Goal: Task Accomplishment & Management: Complete application form

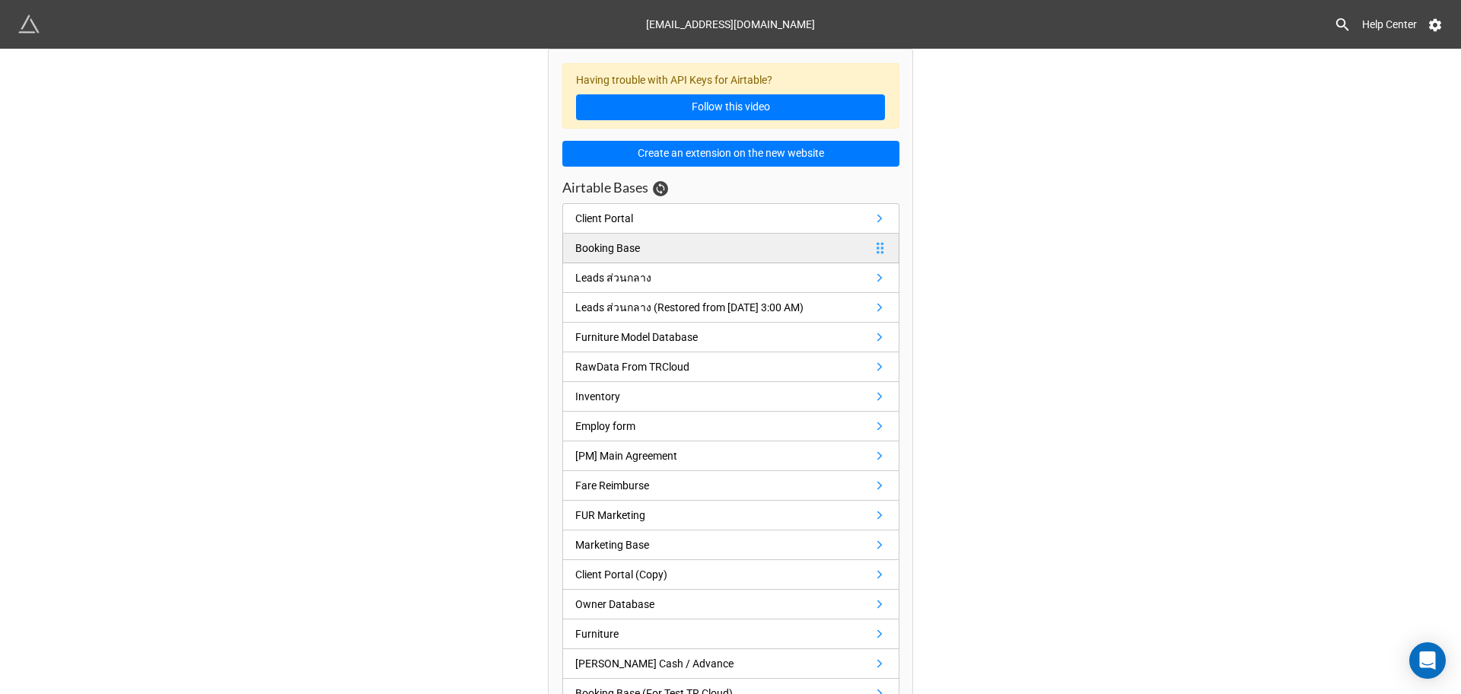
click at [642, 244] on link "Booking Base" at bounding box center [730, 249] width 337 height 30
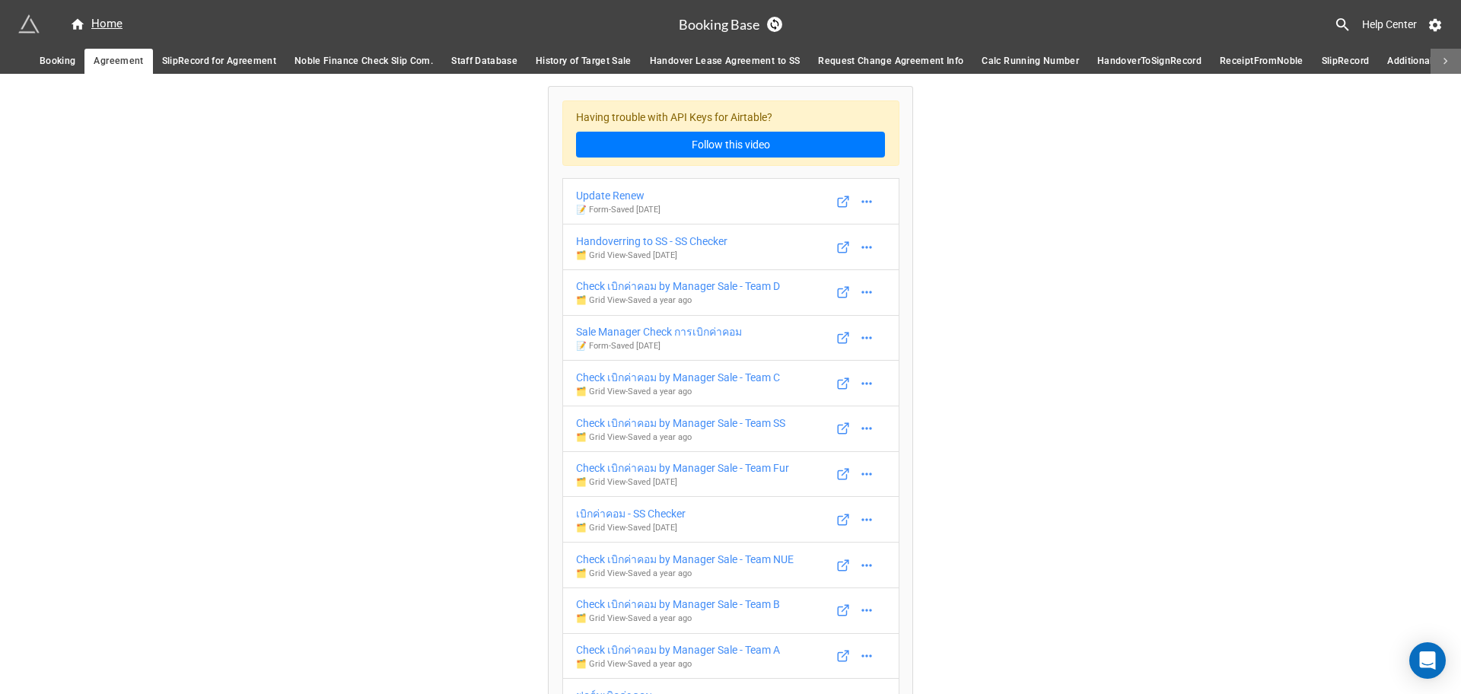
click at [1444, 56] on icon at bounding box center [1446, 62] width 14 height 14
click at [404, 65] on span "Owner Database" at bounding box center [423, 61] width 73 height 16
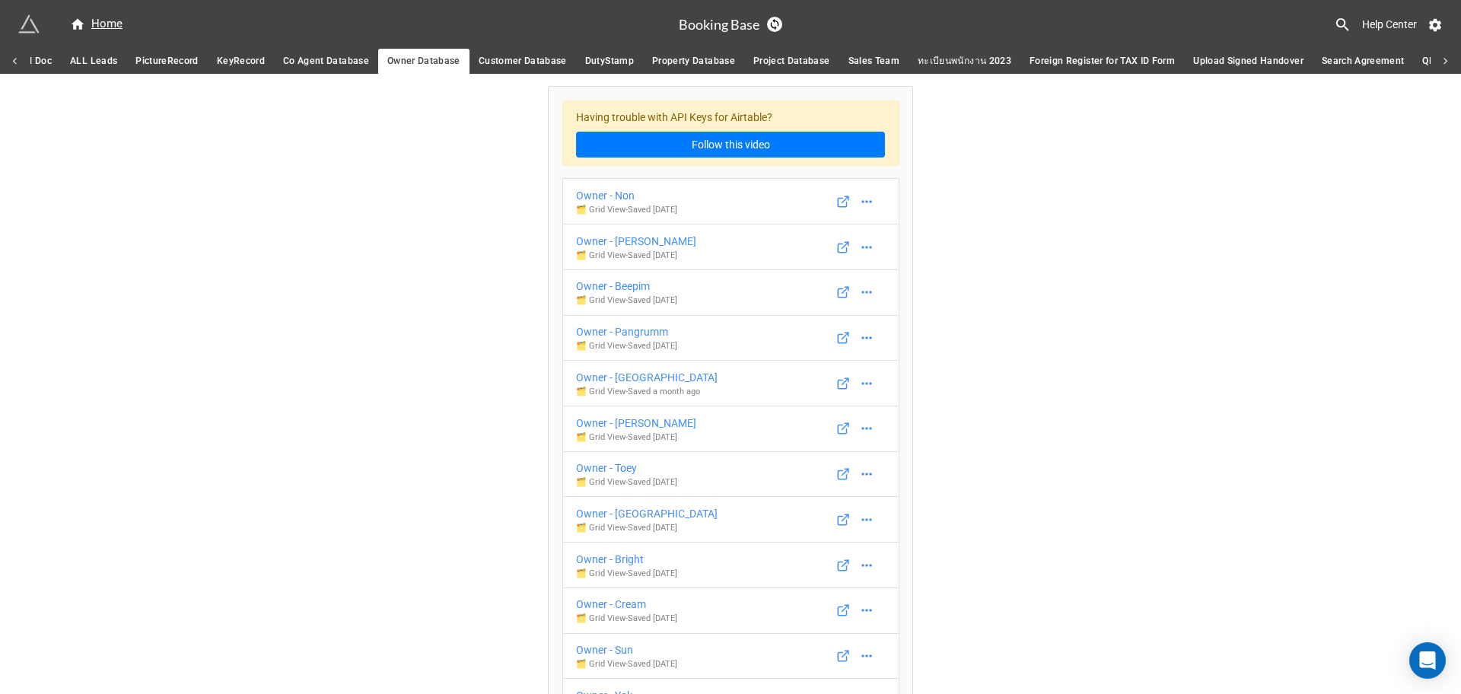
click at [521, 65] on span "Customer Database" at bounding box center [523, 61] width 88 height 16
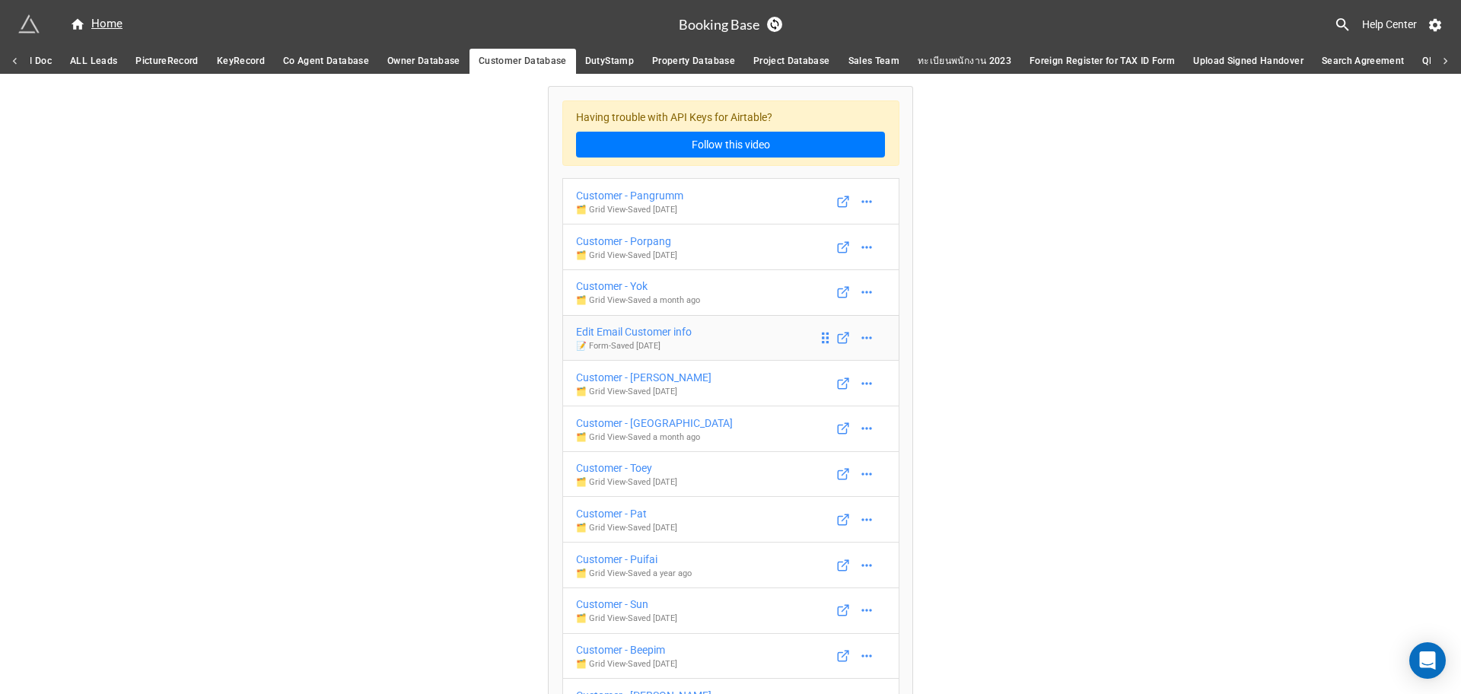
click at [676, 345] on p "📝 Form - Saved 5 months ago" at bounding box center [634, 346] width 116 height 12
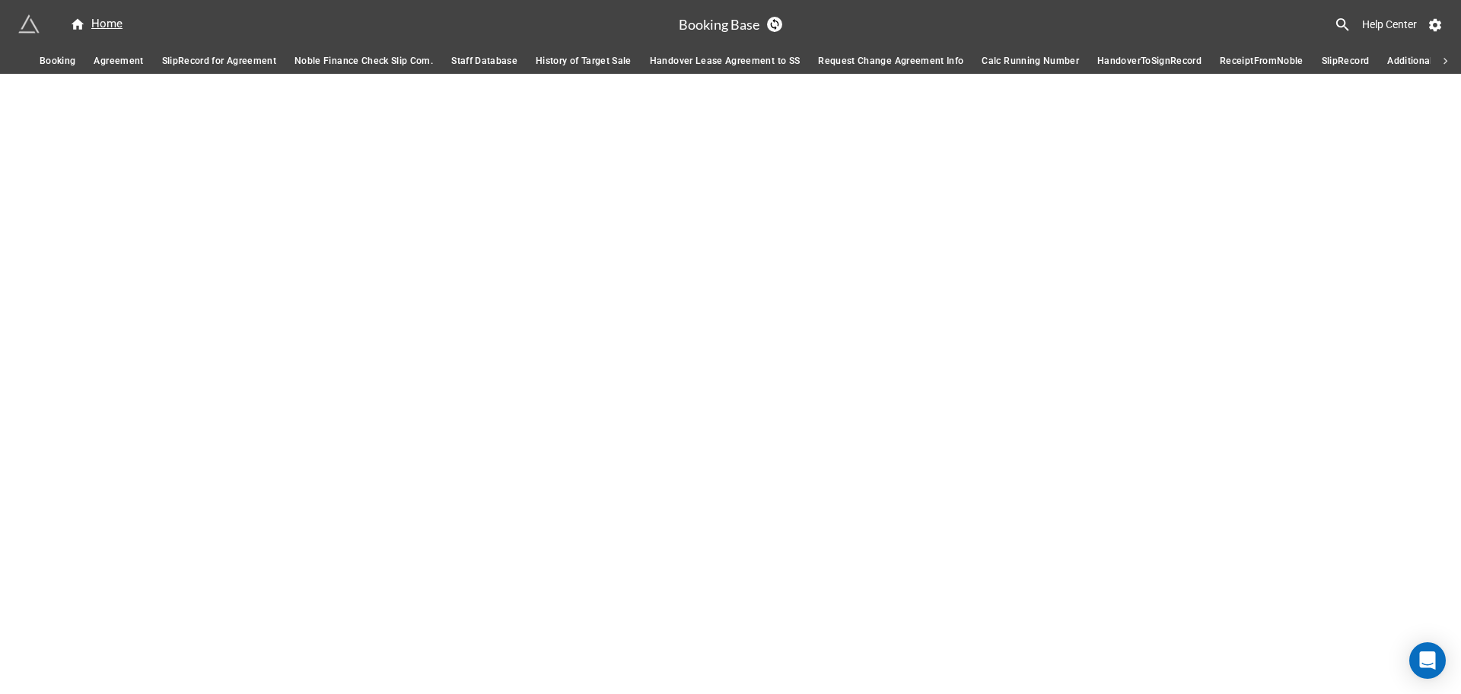
scroll to position [0, 530]
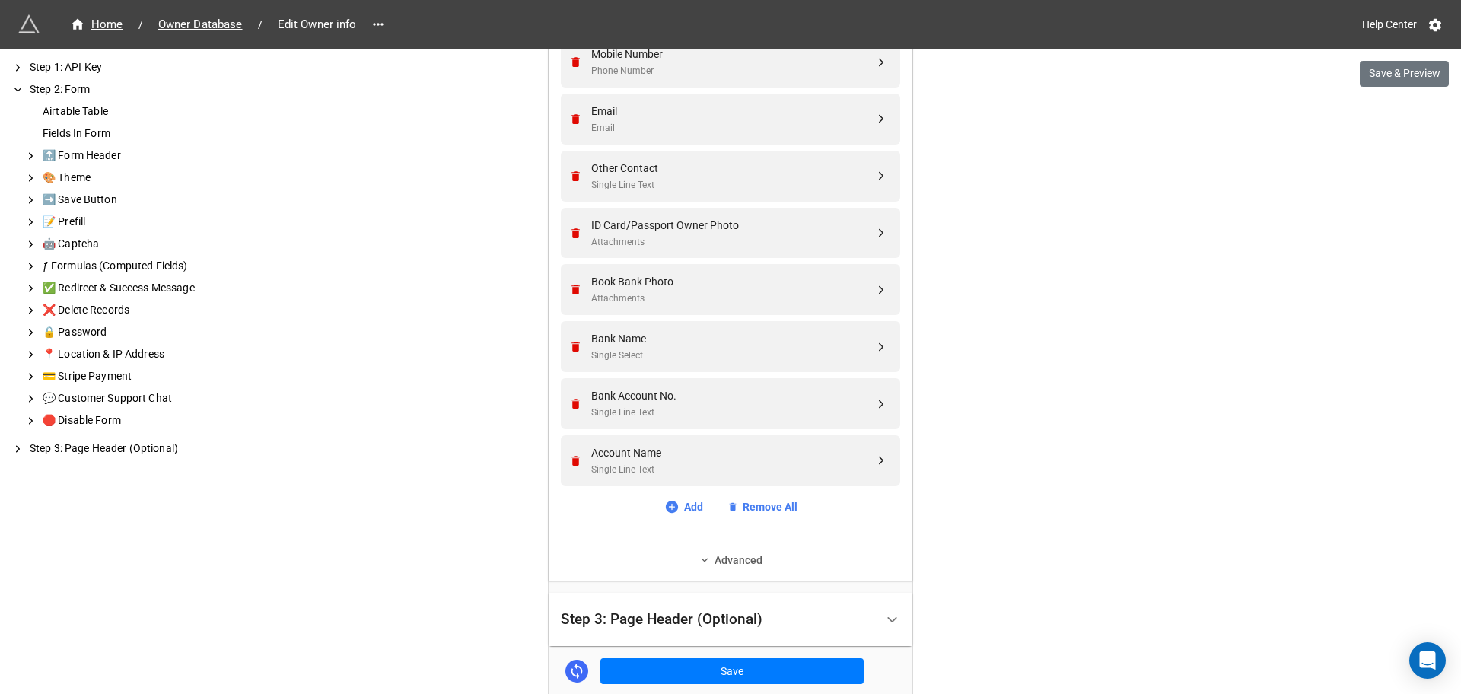
scroll to position [1154, 0]
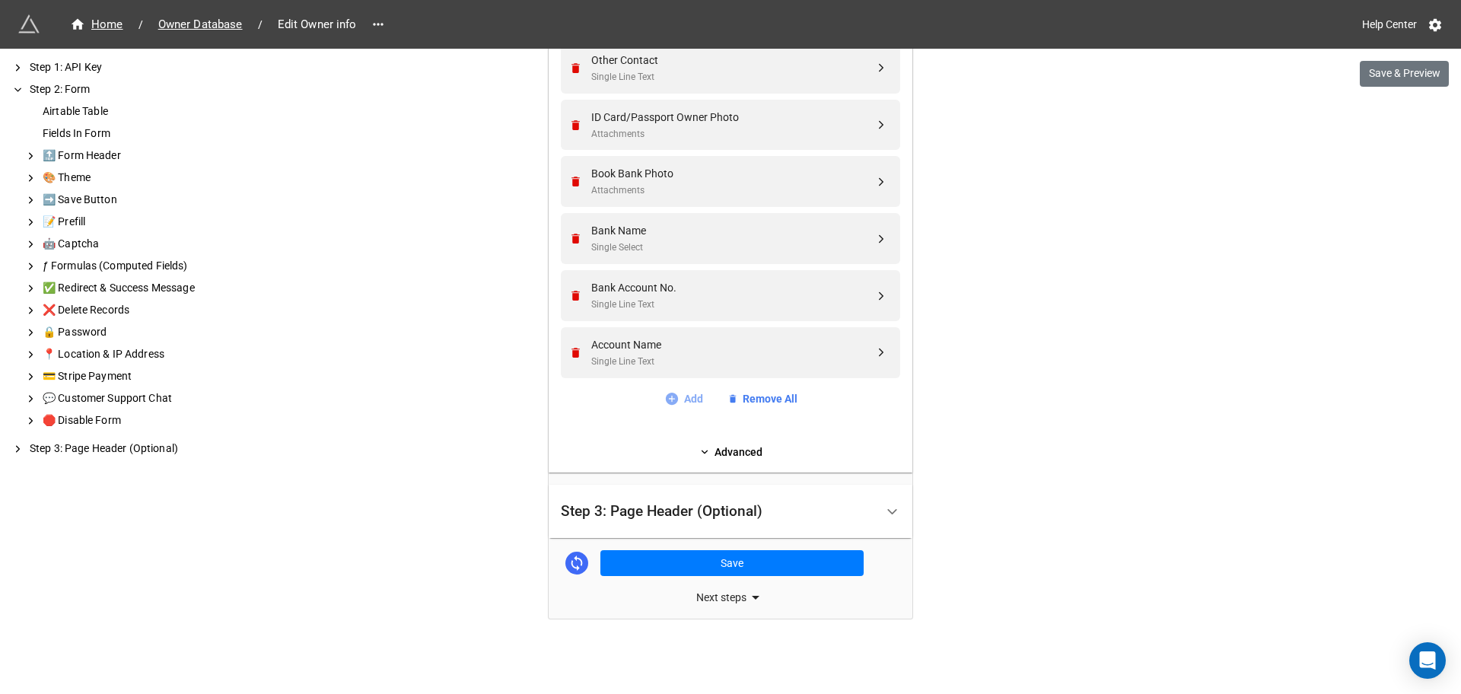
click at [687, 400] on link "Add" at bounding box center [683, 398] width 39 height 17
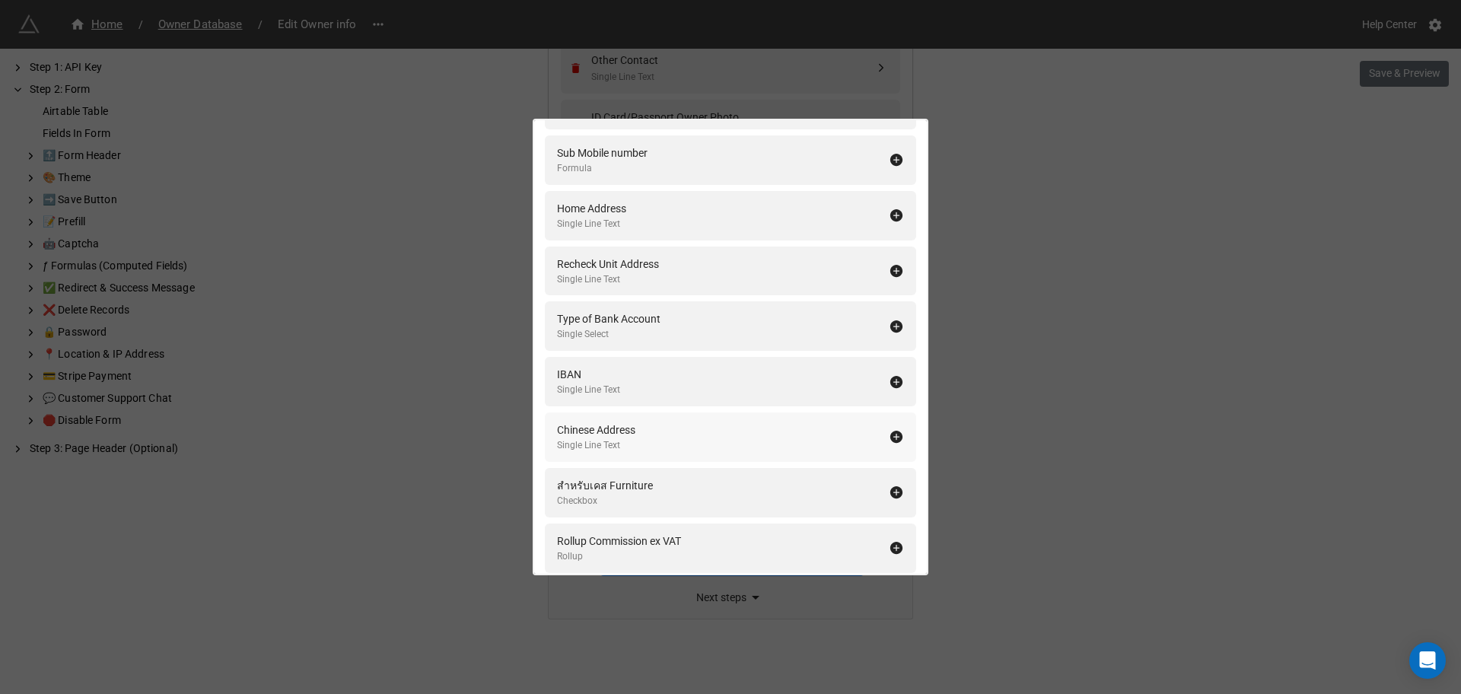
scroll to position [0, 0]
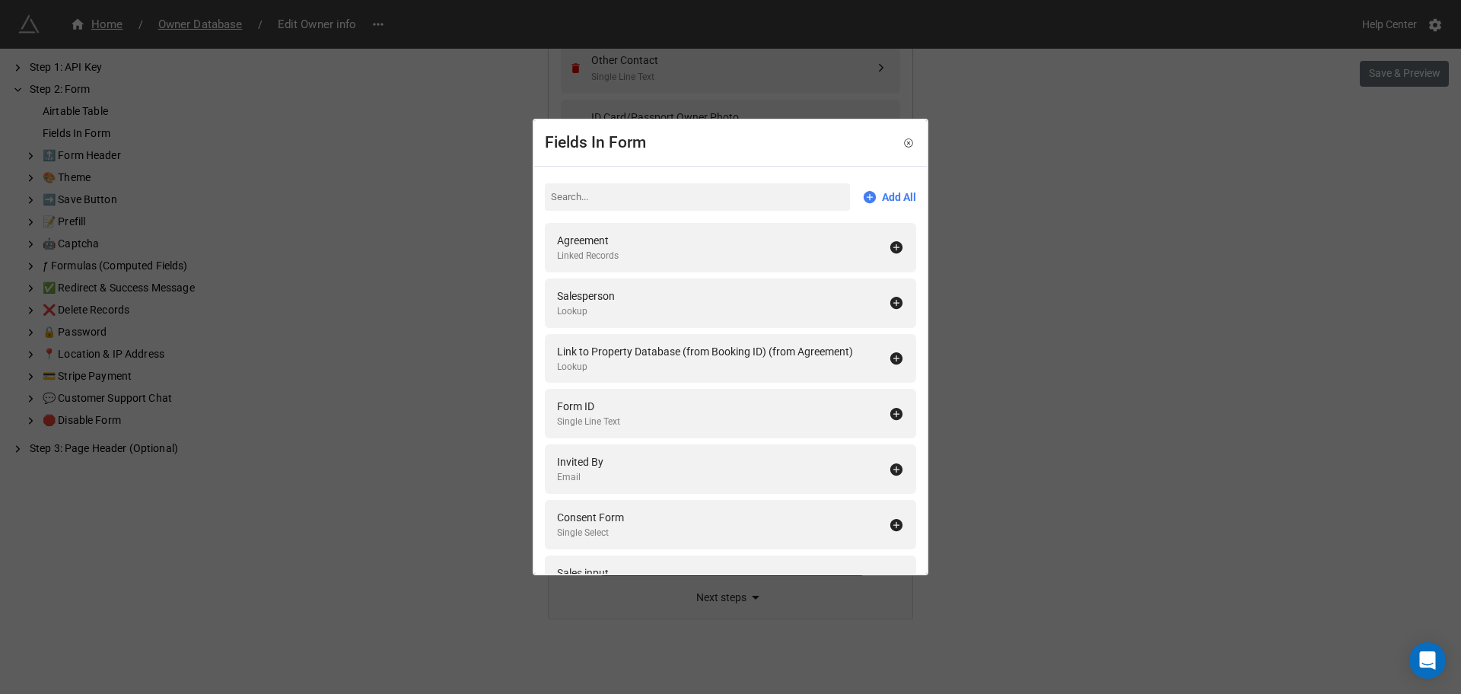
click at [657, 201] on input at bounding box center [697, 196] width 305 height 27
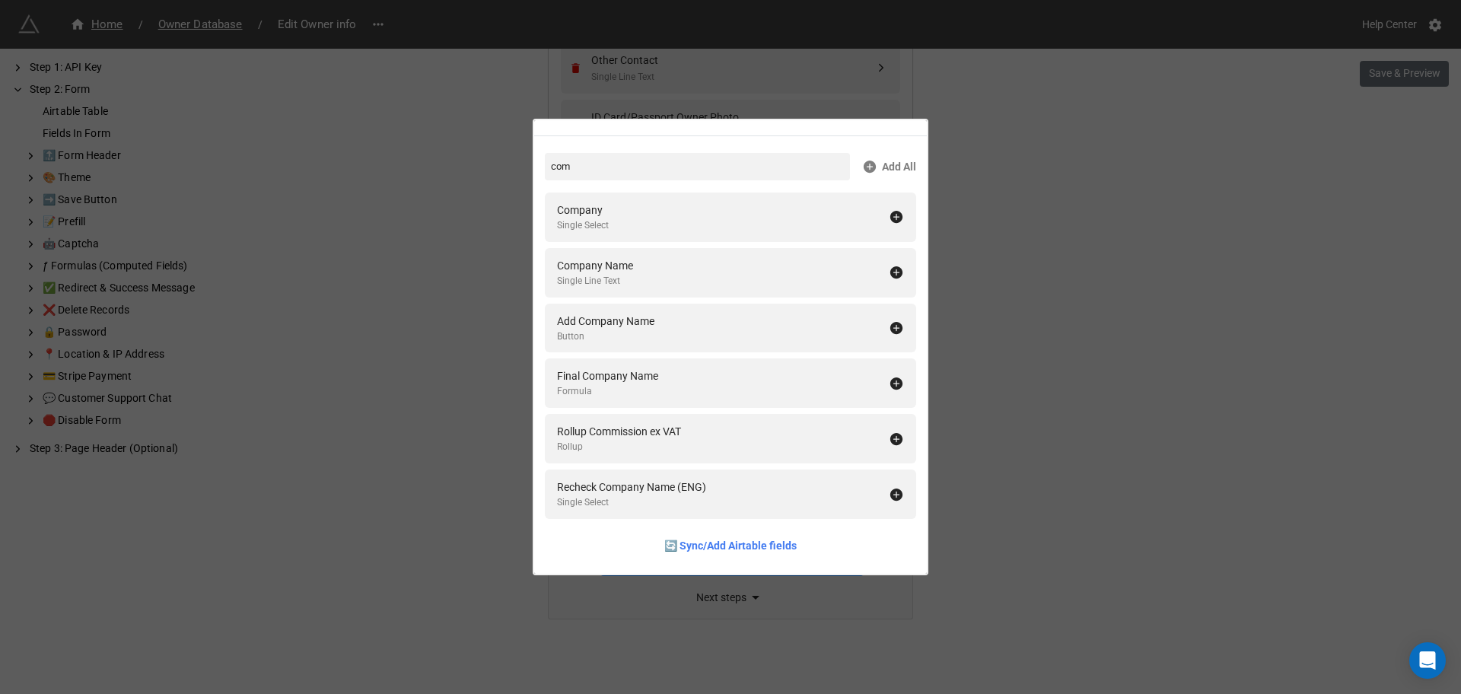
type input "com"
click at [1058, 279] on div "Fields In Form com Add All Company Single Select Company Name Single Line Text …" at bounding box center [730, 347] width 1461 height 694
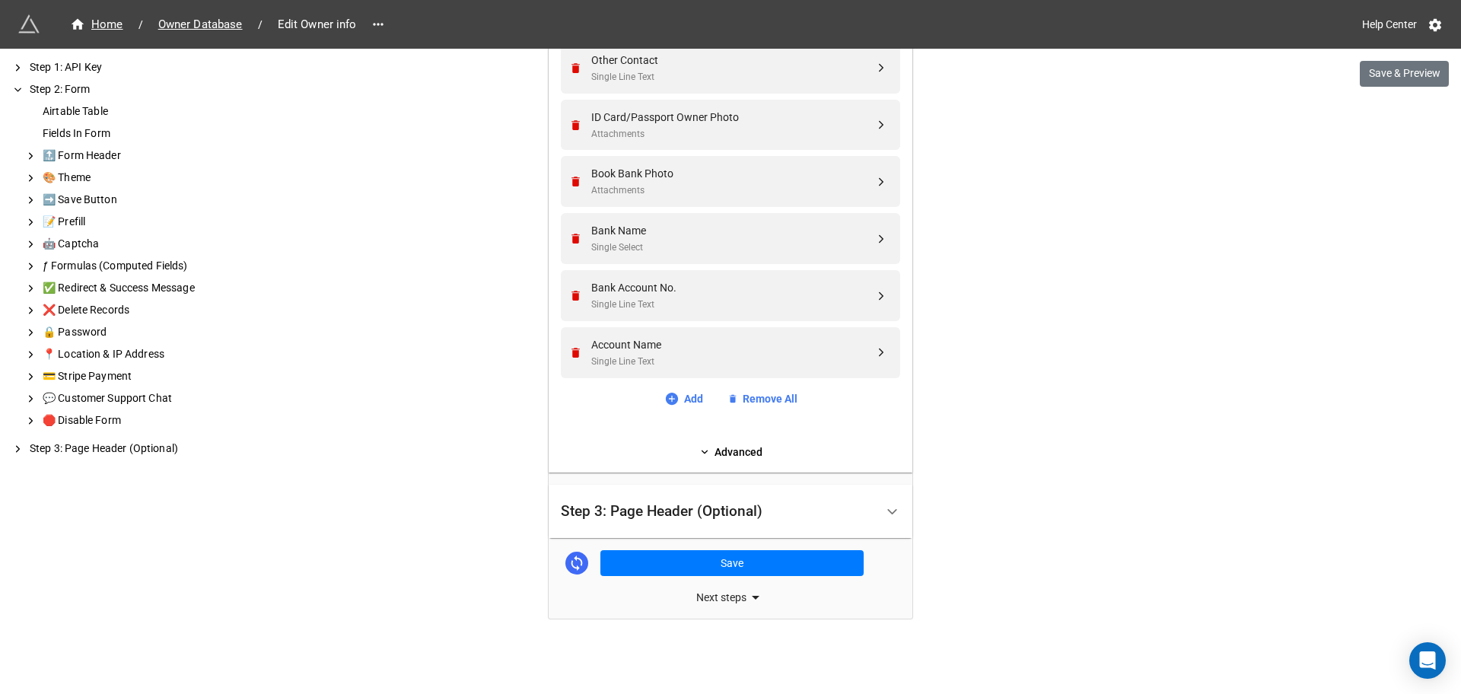
scroll to position [584, 0]
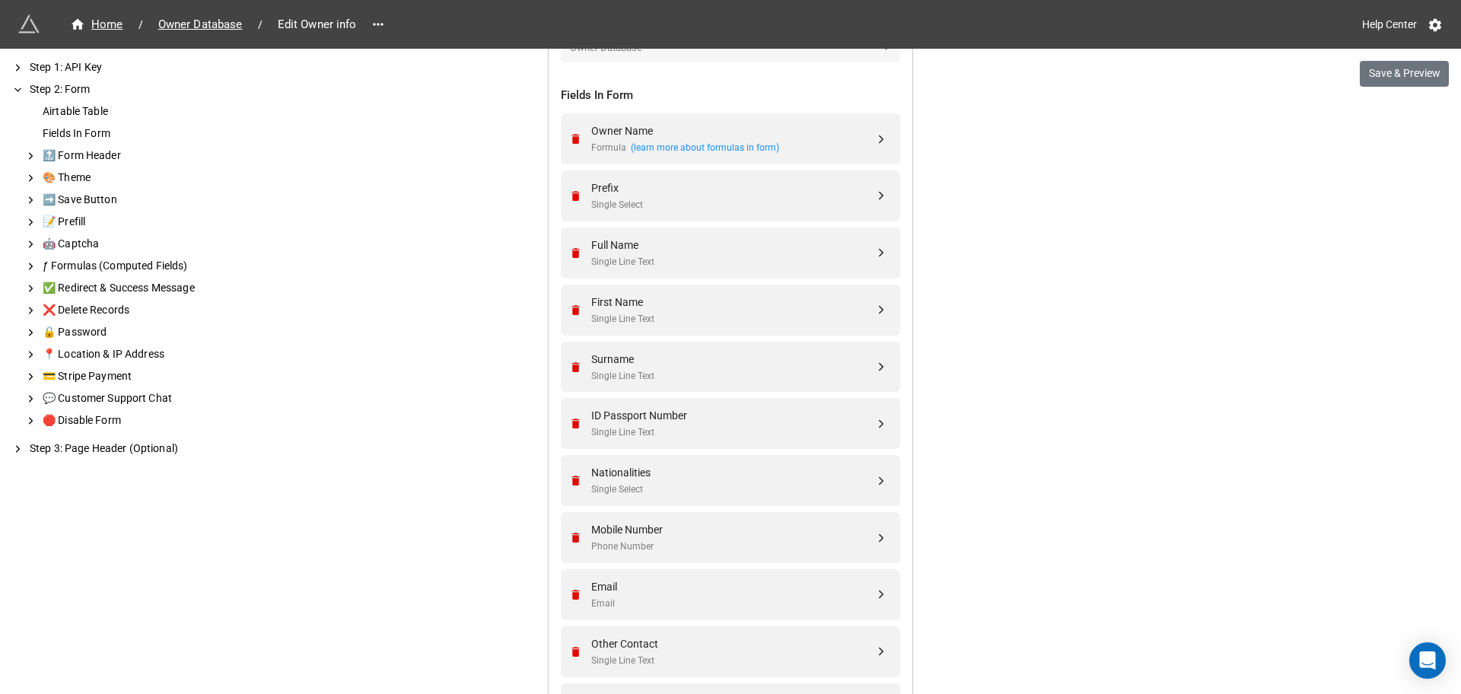
scroll to position [761, 0]
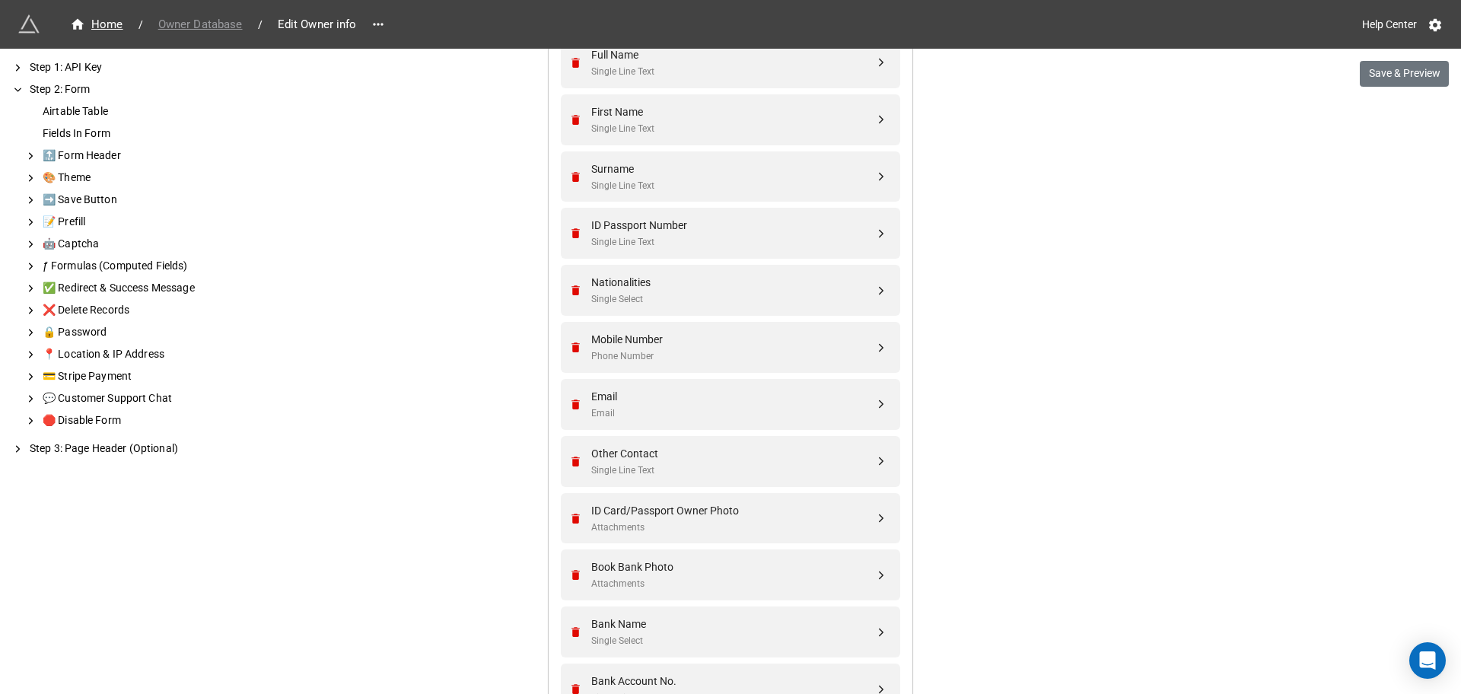
click at [179, 21] on span "Owner Database" at bounding box center [200, 25] width 103 height 18
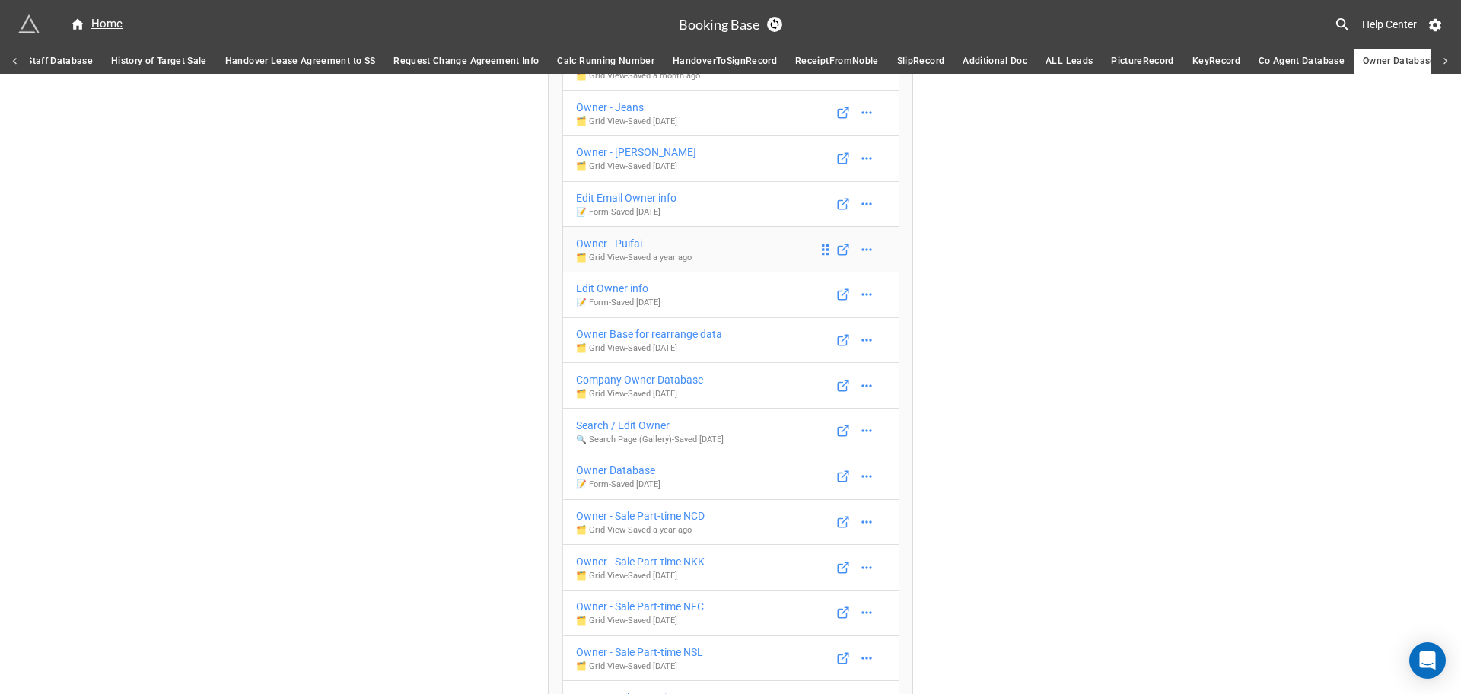
scroll to position [539, 0]
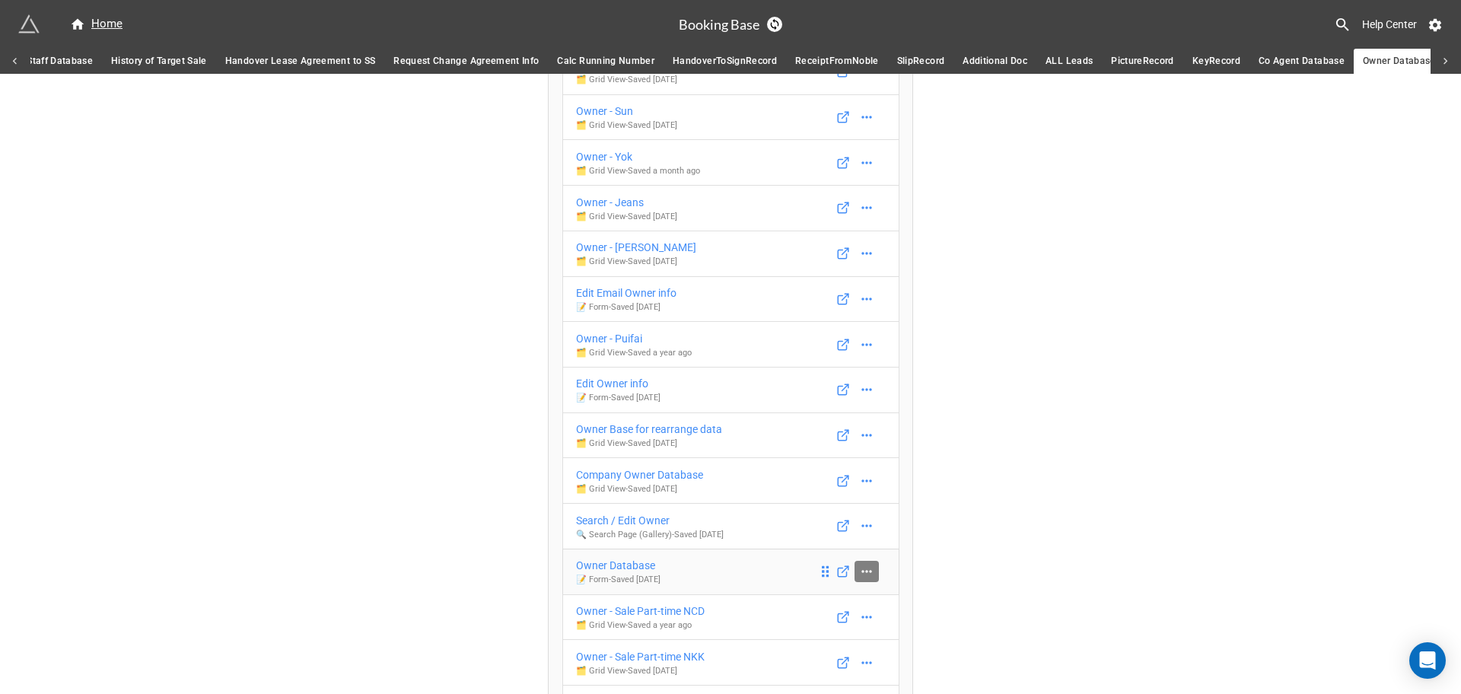
click at [859, 565] on icon at bounding box center [866, 571] width 15 height 15
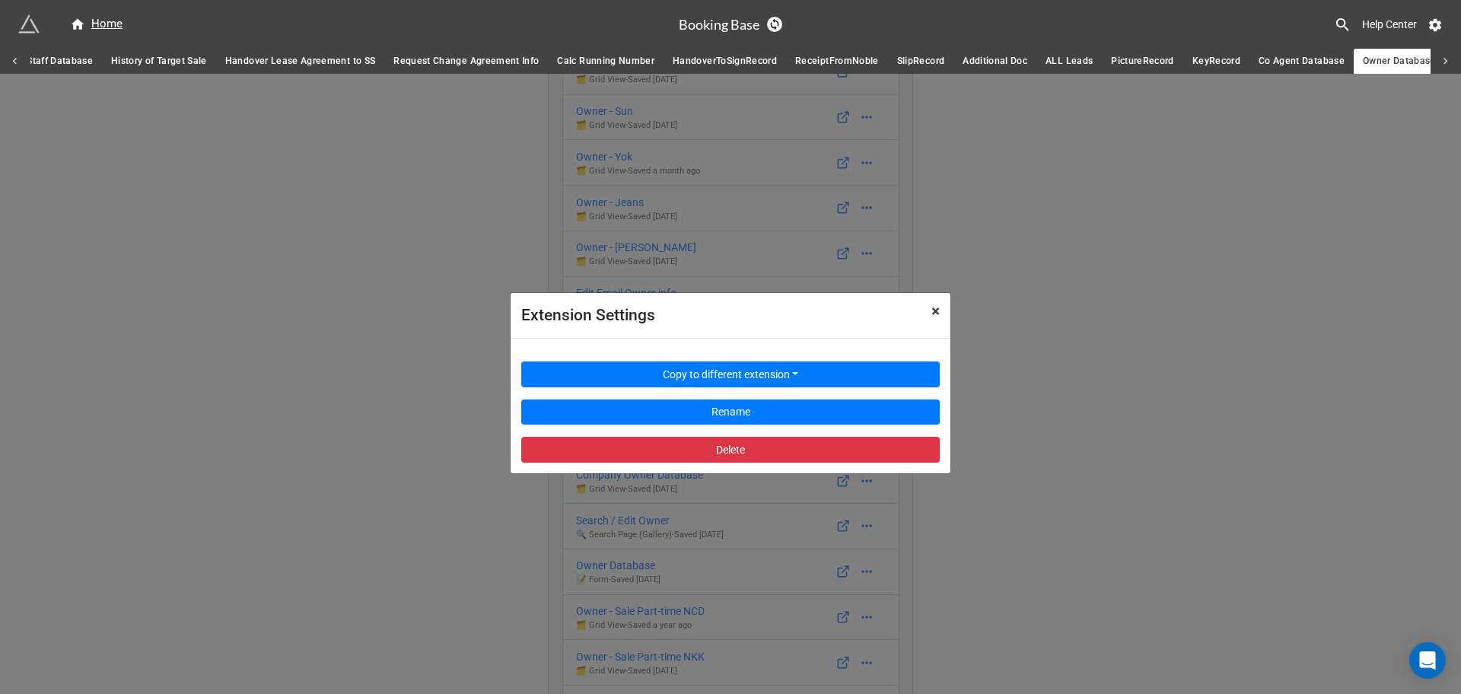
click at [933, 311] on span "×" at bounding box center [935, 311] width 8 height 18
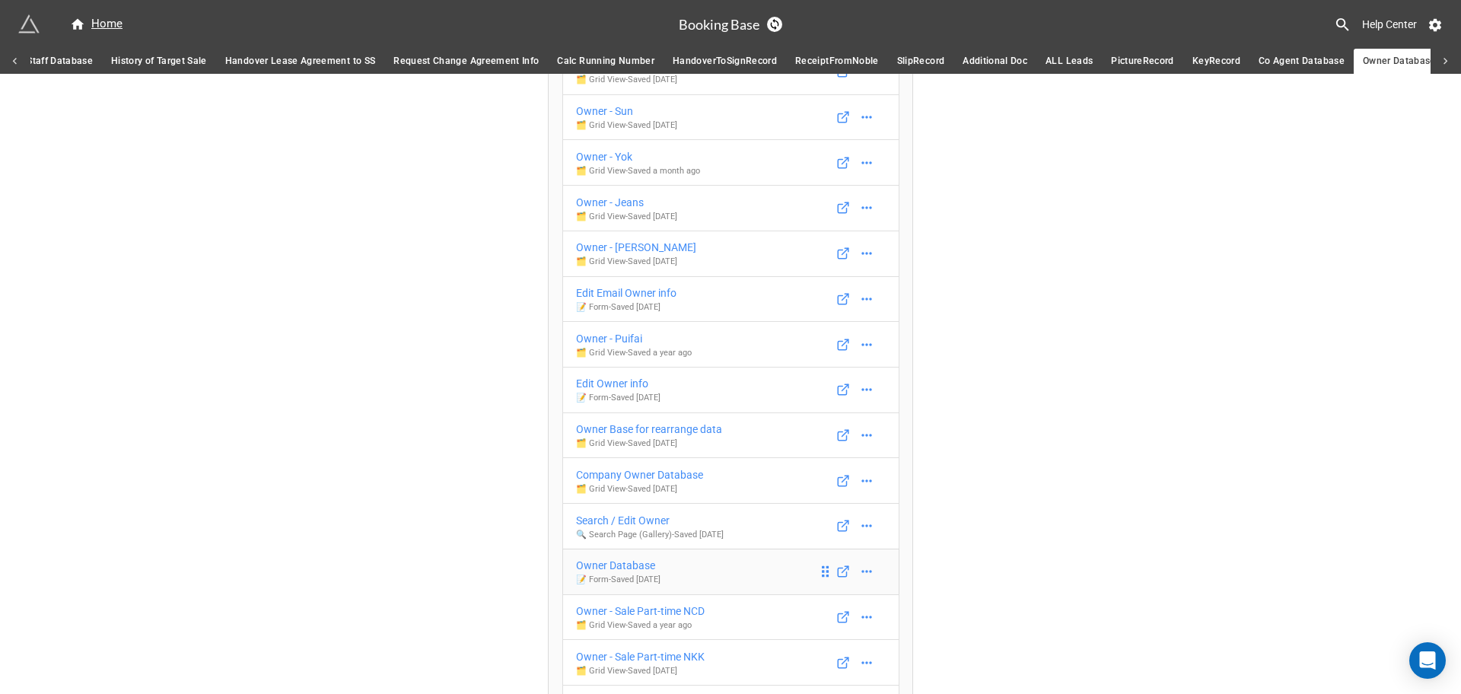
click at [659, 578] on p "📝 Form - Saved 2 years ago" at bounding box center [618, 580] width 84 height 12
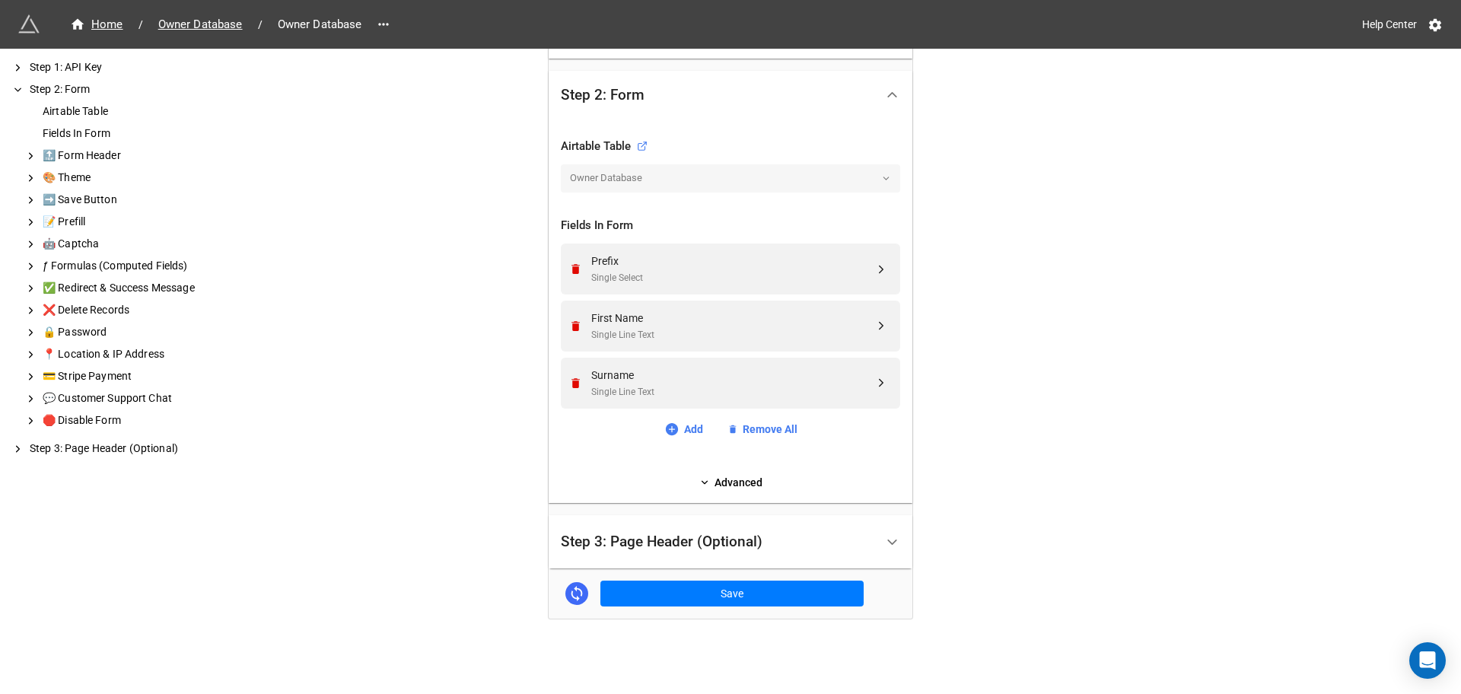
scroll to position [441, 0]
click at [193, 23] on span "Owner Database" at bounding box center [200, 25] width 103 height 18
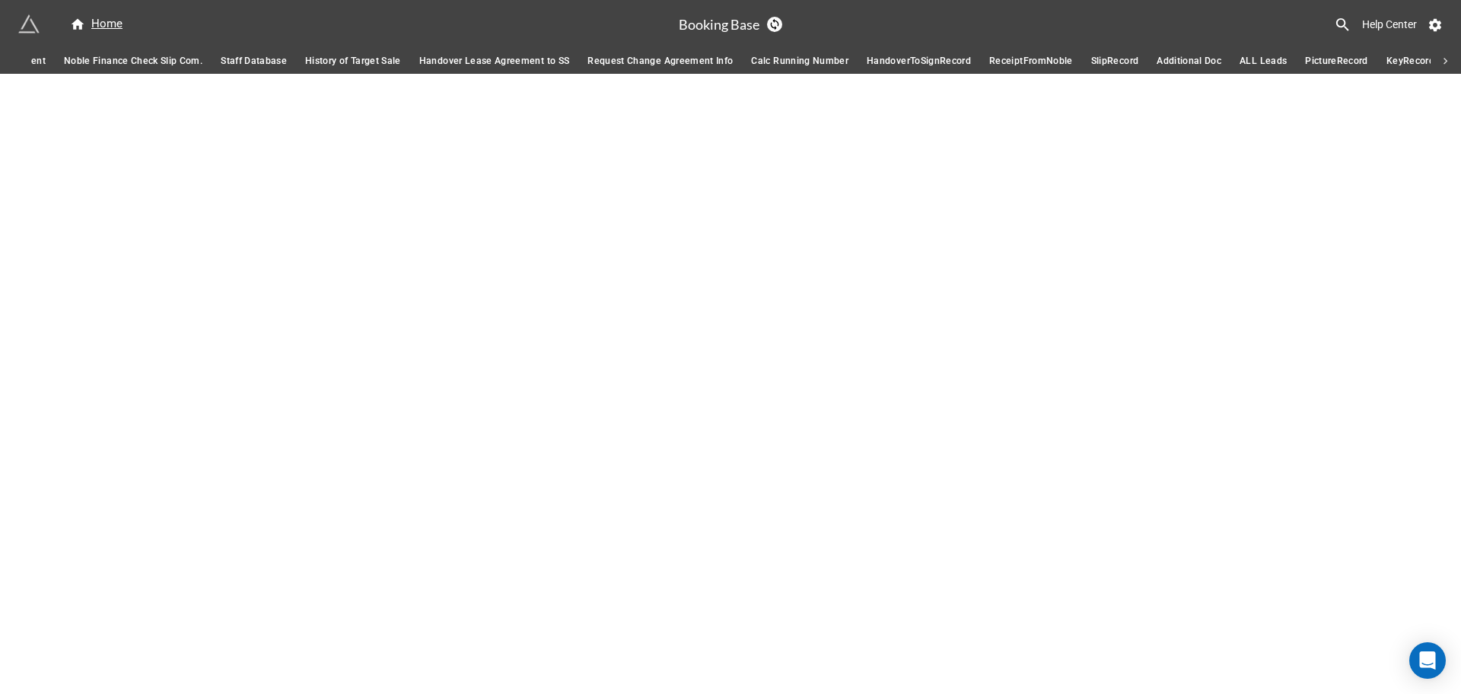
scroll to position [0, 425]
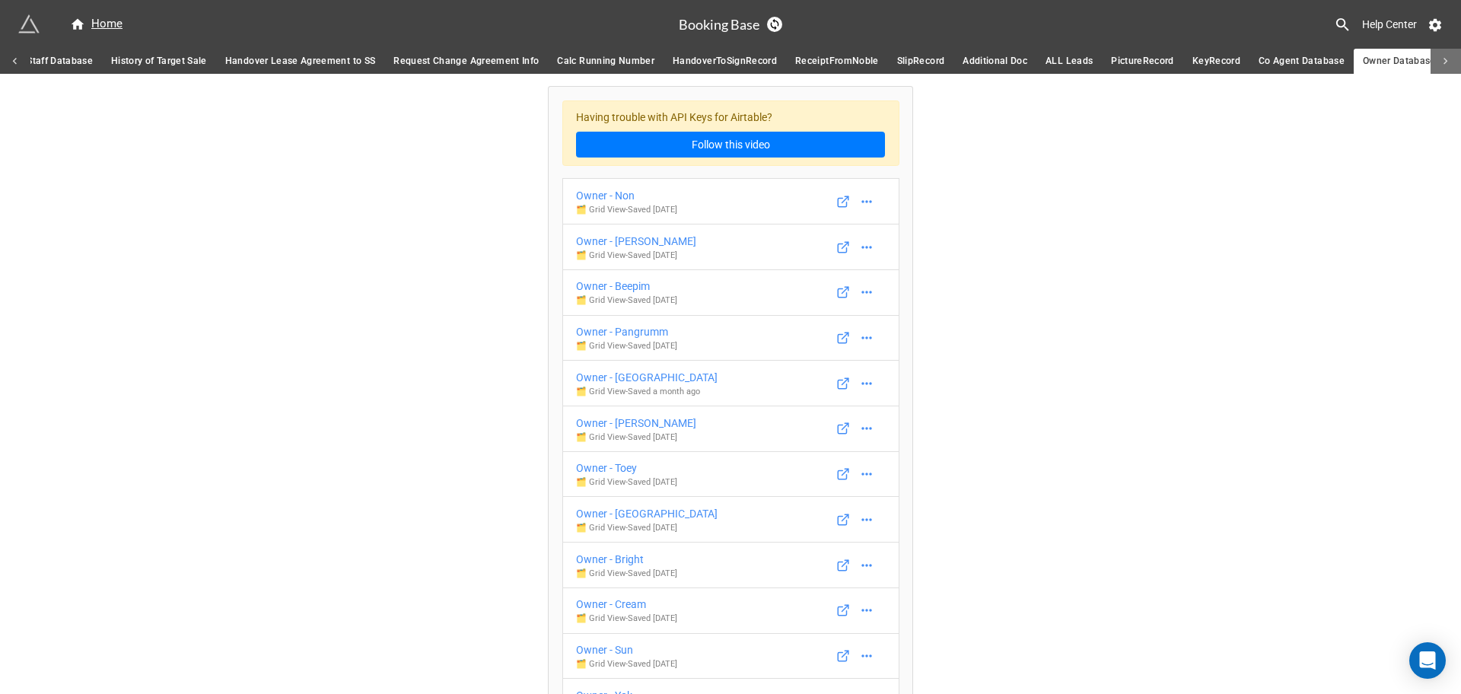
click at [1446, 62] on icon at bounding box center [1446, 61] width 4 height 7
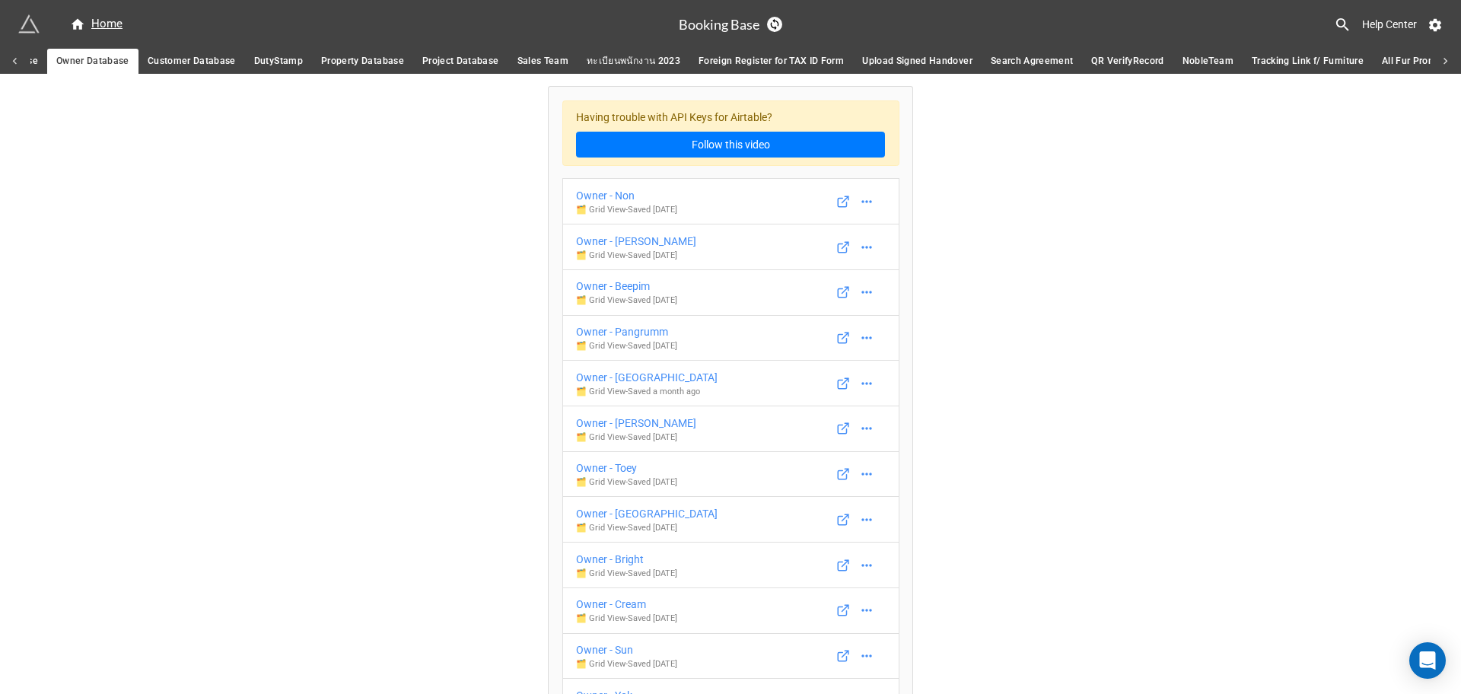
scroll to position [0, 1825]
click at [71, 67] on span "Customer Database" at bounding box center [98, 61] width 88 height 16
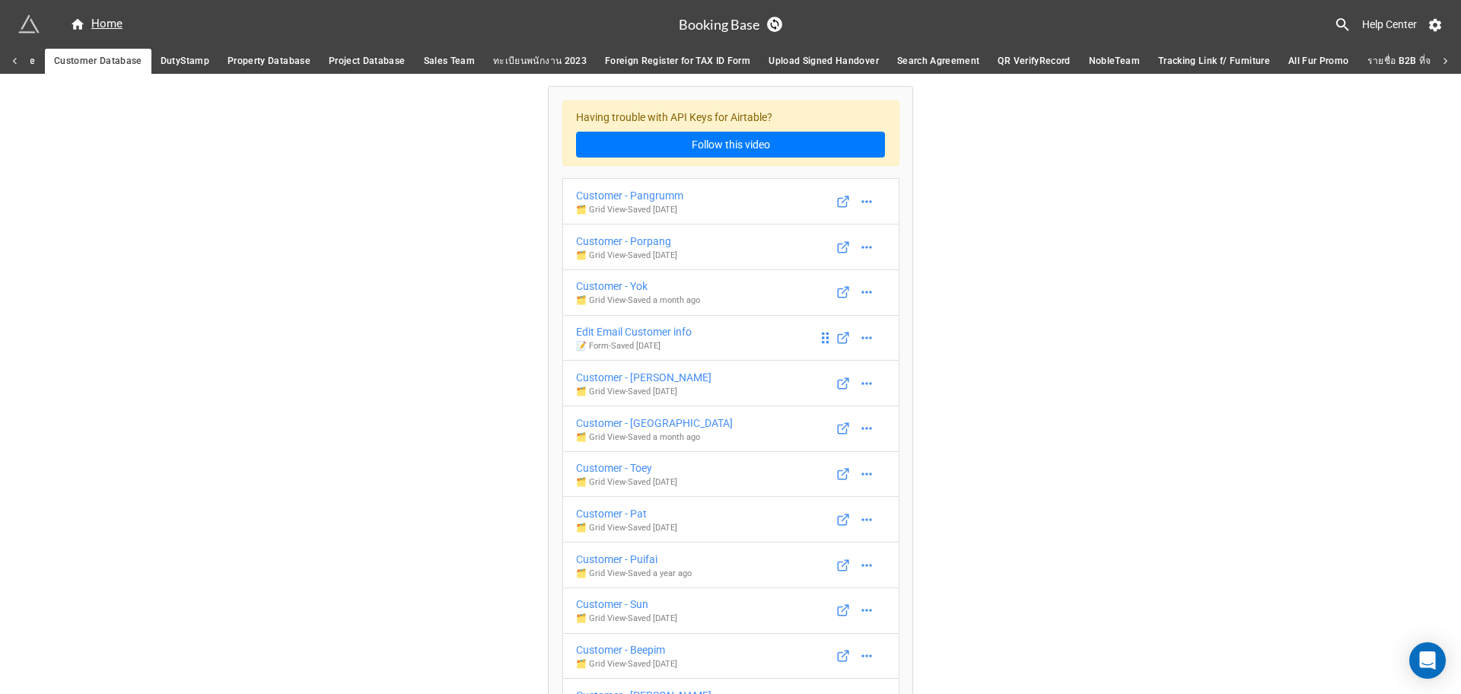
drag, startPoint x: 717, startPoint y: 344, endPoint x: 1248, endPoint y: 355, distance: 531.3
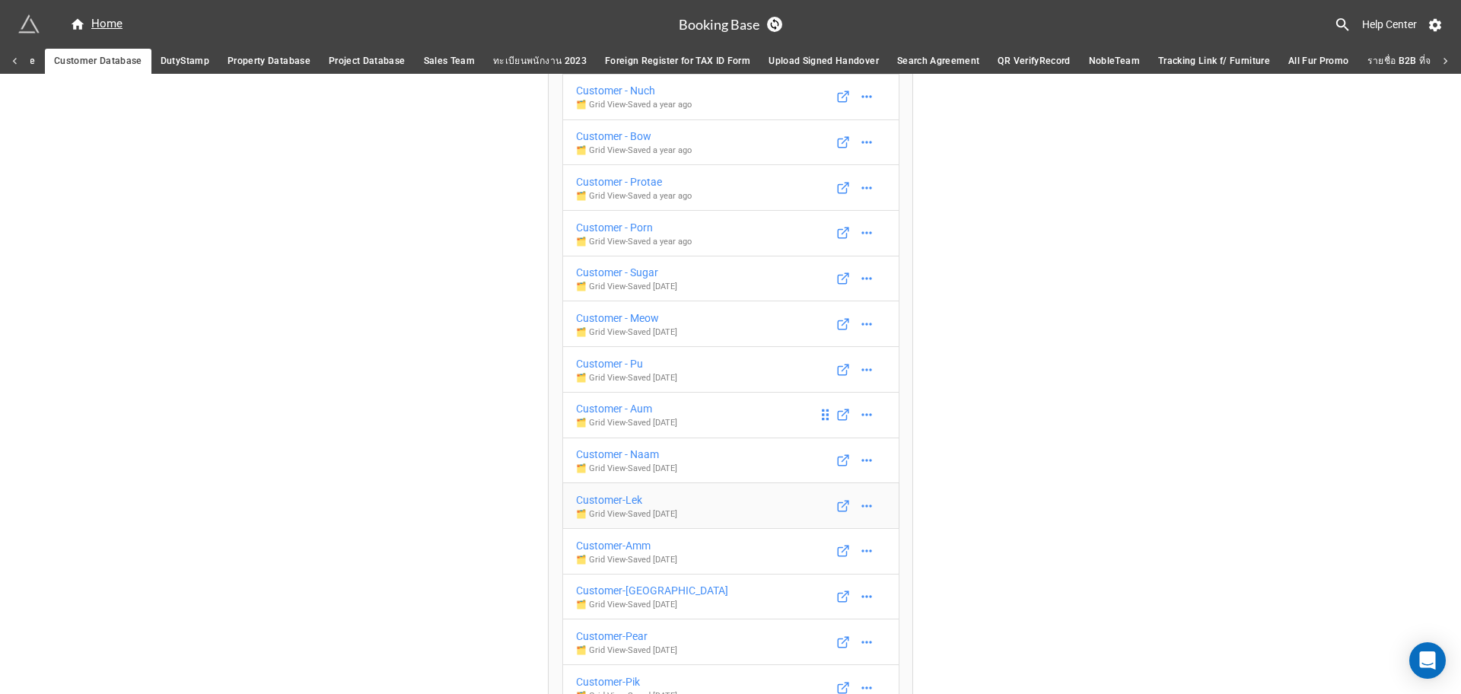
scroll to position [1446, 0]
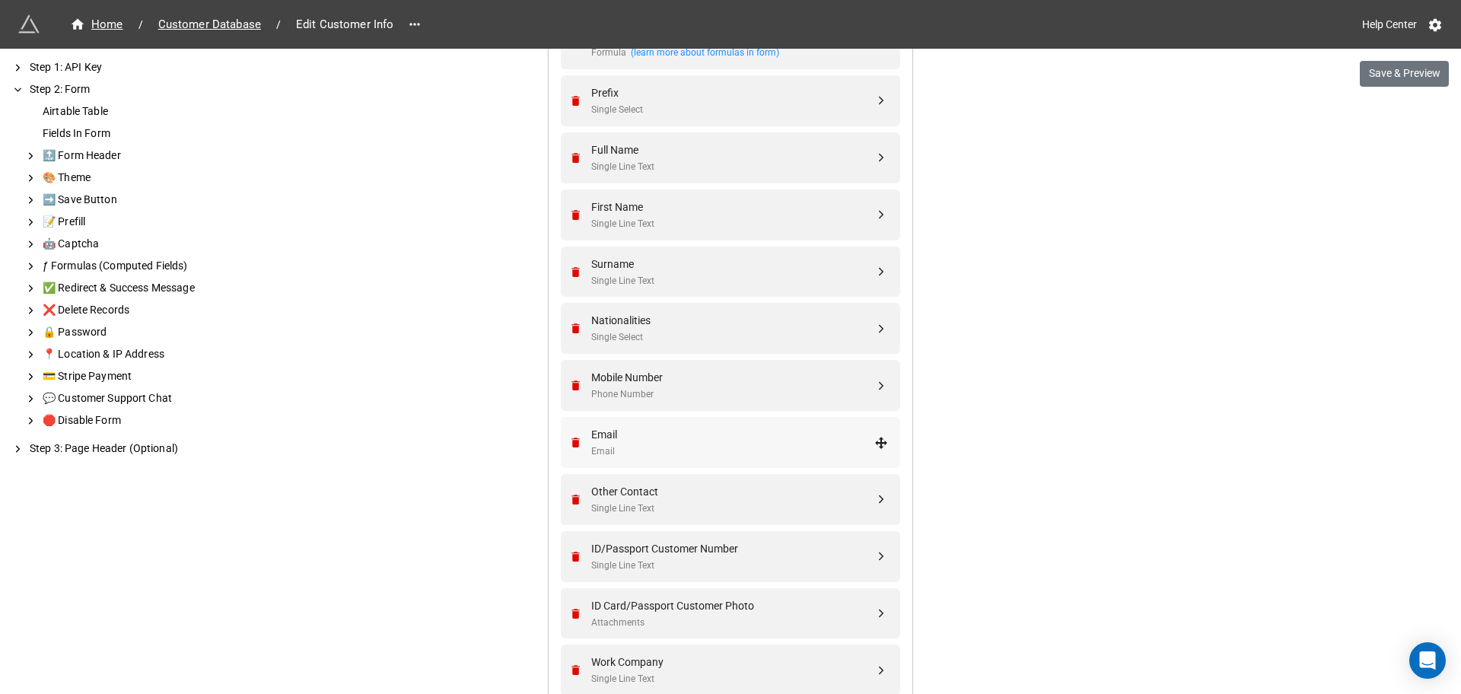
scroll to position [1154, 0]
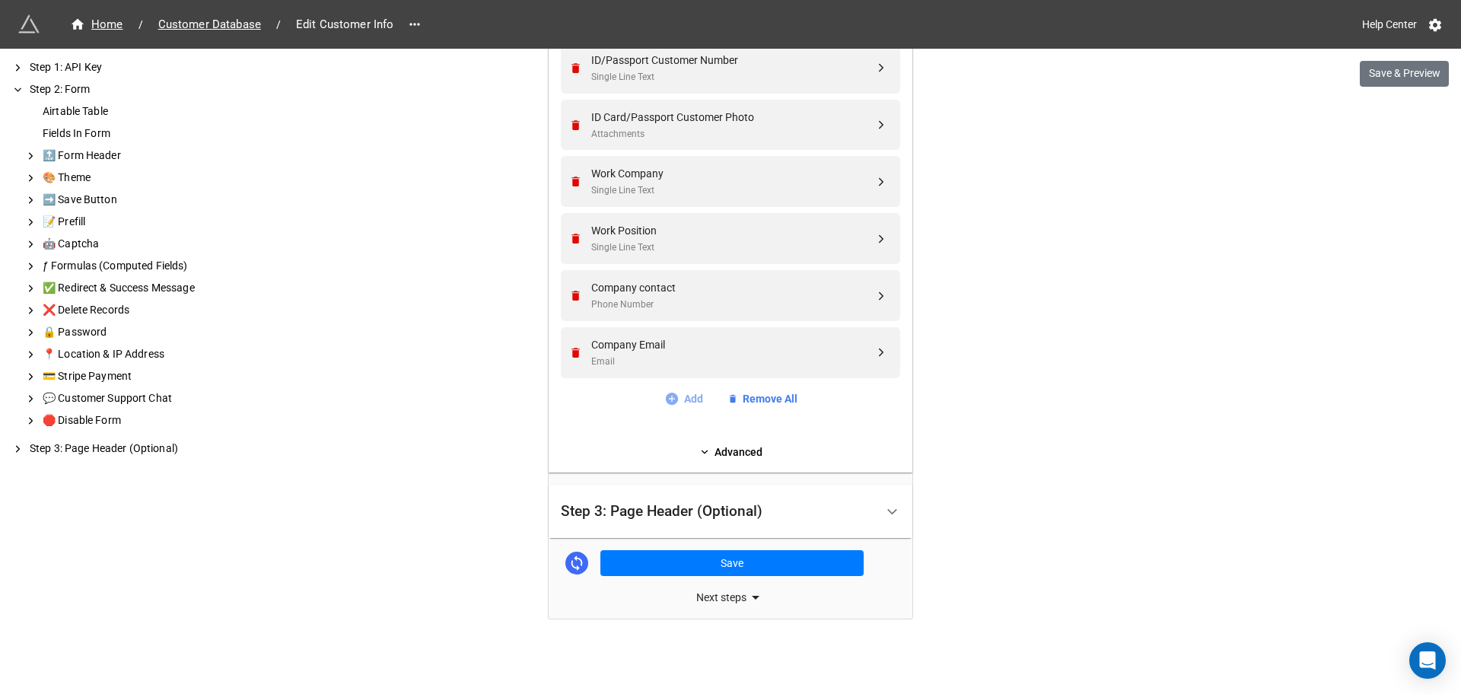
click at [692, 393] on link "Add" at bounding box center [683, 398] width 39 height 17
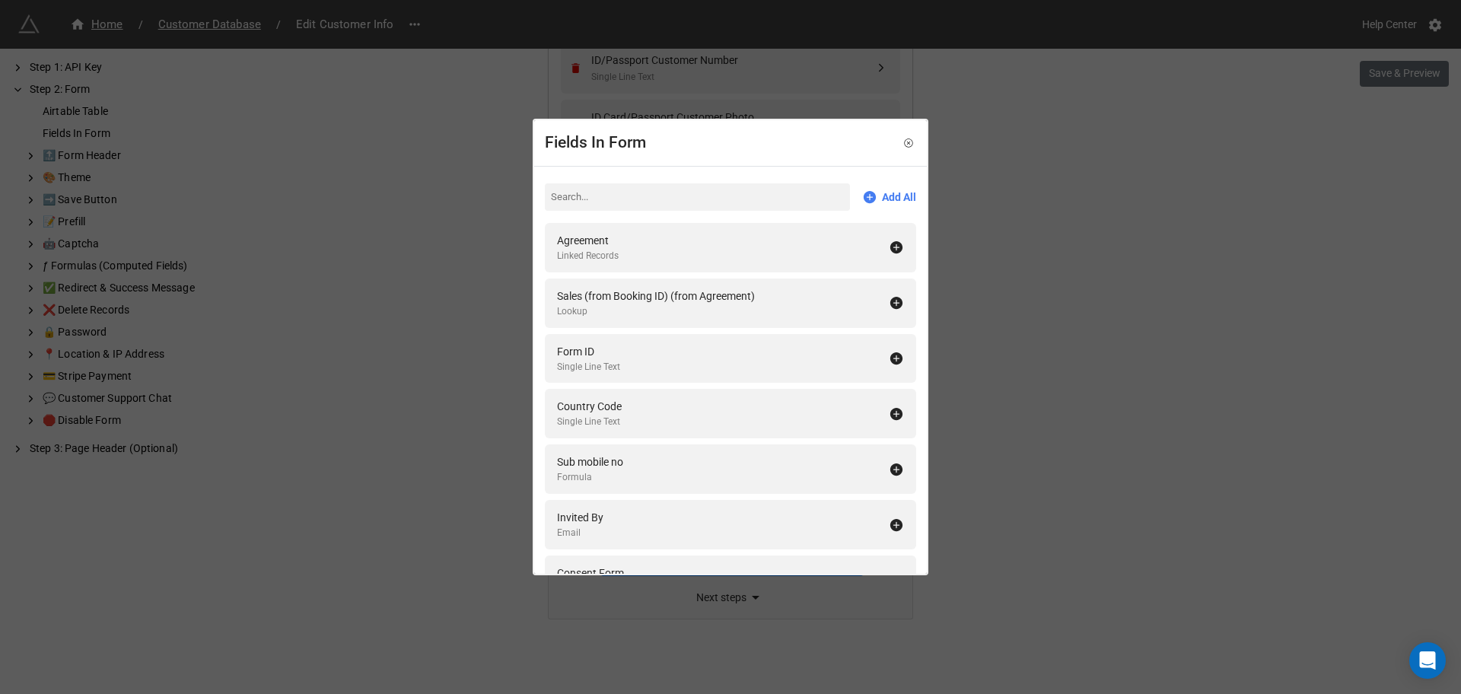
click at [768, 207] on input at bounding box center [697, 196] width 305 height 27
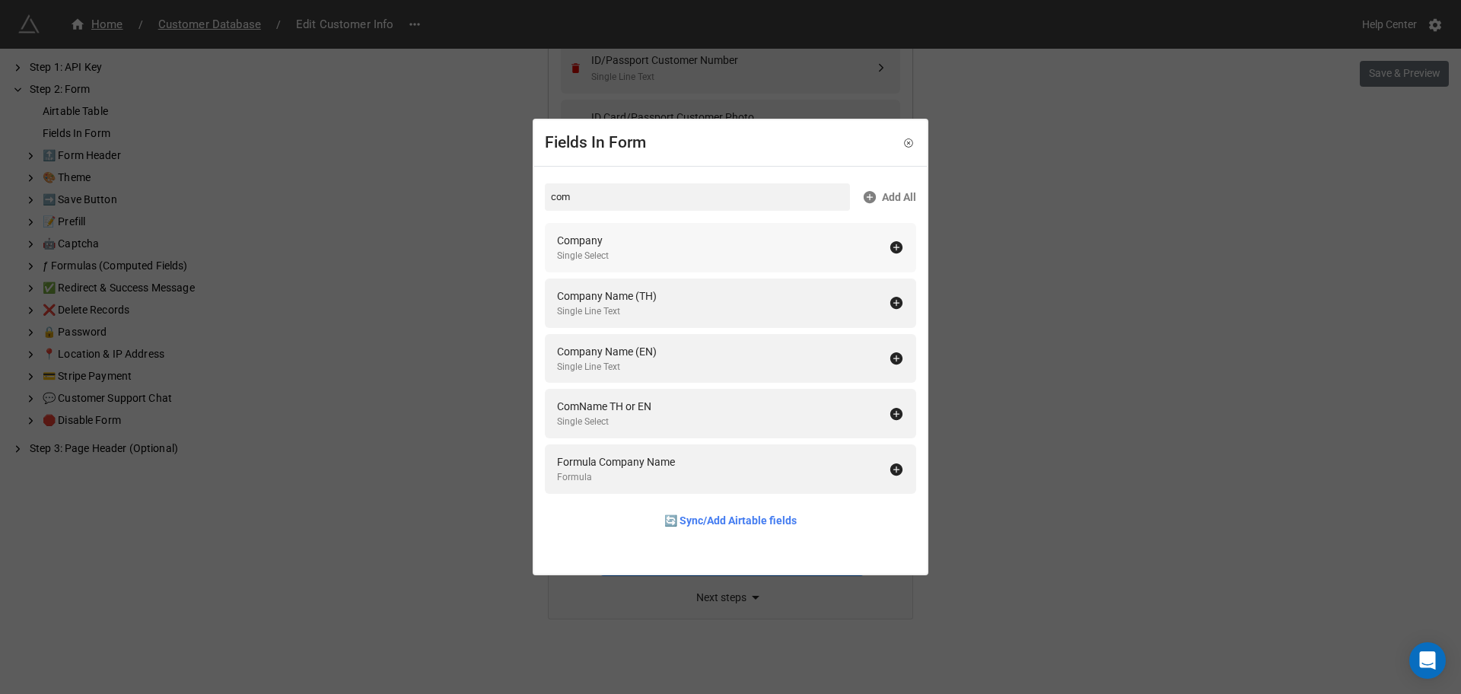
type input "com"
click at [763, 228] on div "Company Single Select" at bounding box center [730, 247] width 371 height 49
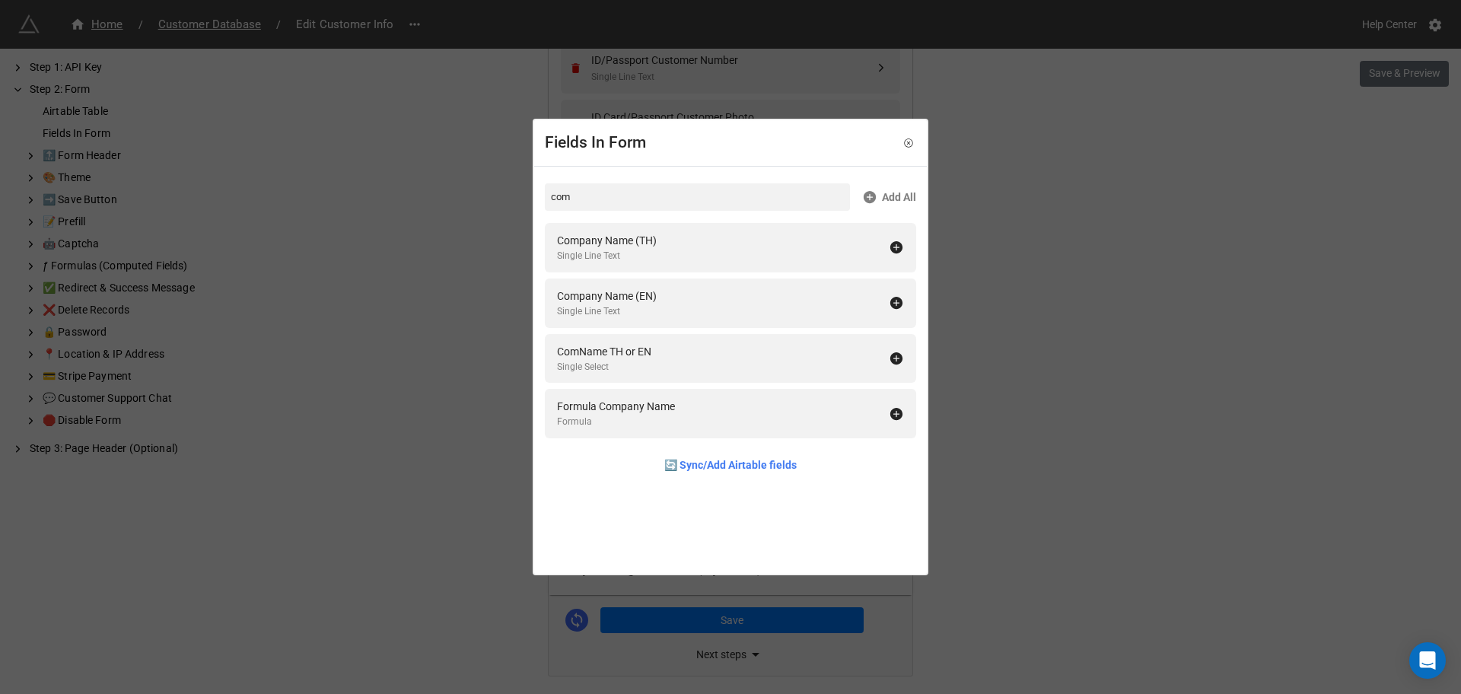
drag, startPoint x: 1081, startPoint y: 303, endPoint x: 936, endPoint y: 442, distance: 200.7
click at [1079, 302] on div "Fields In Form com Add All Company Name (TH) Single Line Text Company Name (EN)…" at bounding box center [730, 347] width 1461 height 694
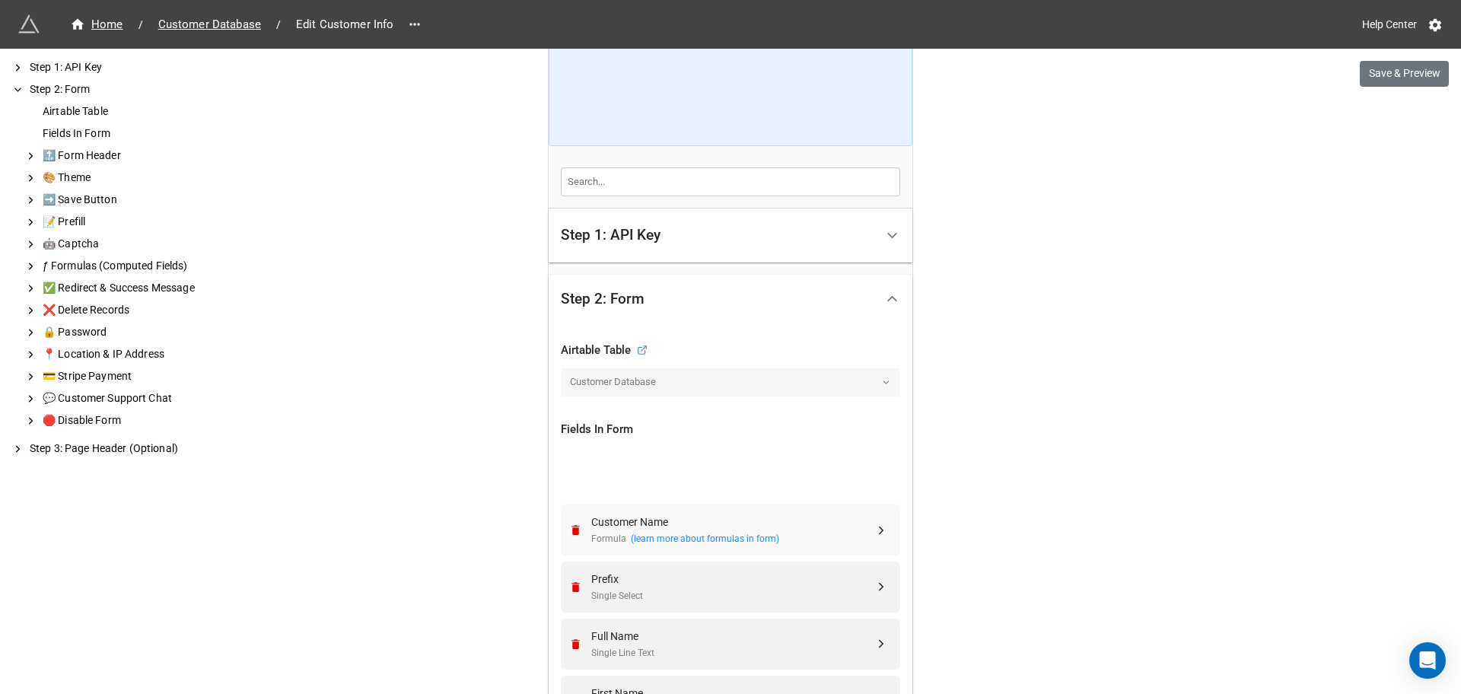
scroll to position [234, 0]
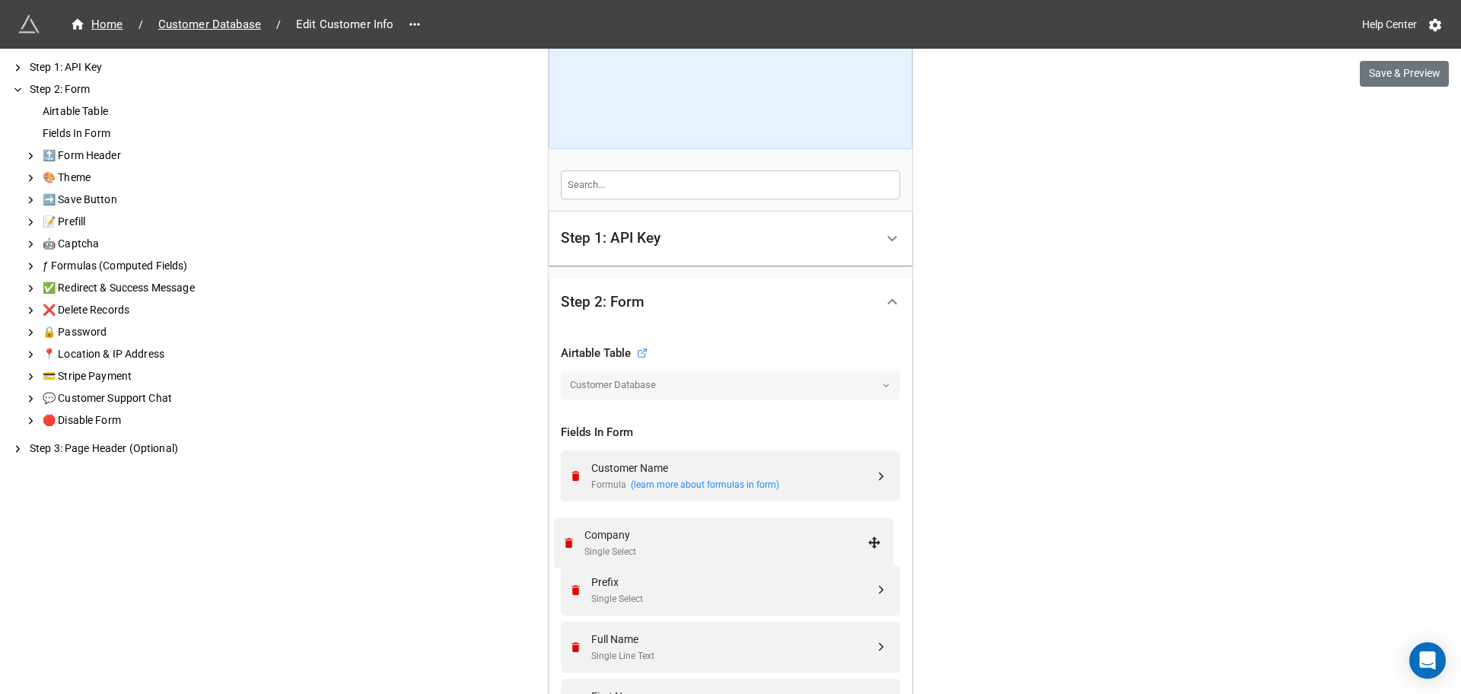
drag, startPoint x: 877, startPoint y: 409, endPoint x: 875, endPoint y: 537, distance: 128.6
click at [716, 552] on div "Company Single Select" at bounding box center [728, 533] width 320 height 51
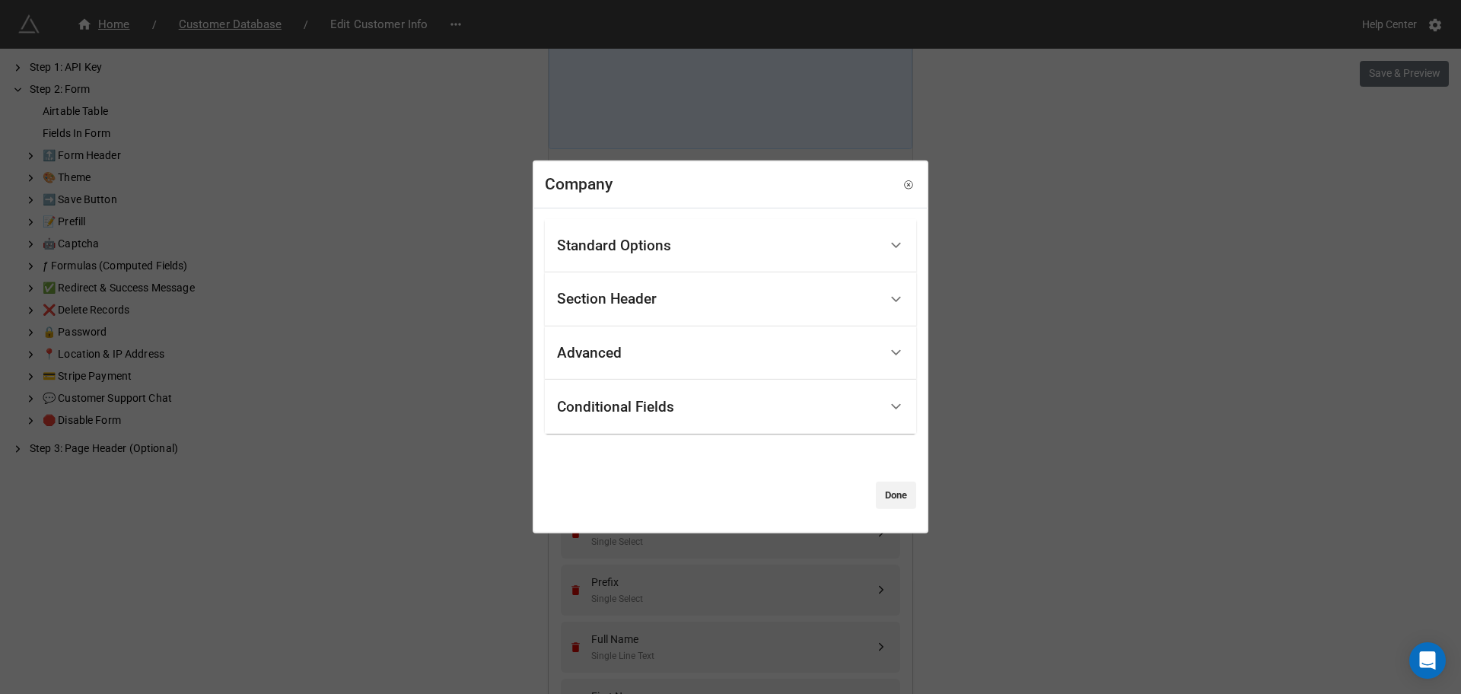
click at [695, 256] on div "Standard Options" at bounding box center [718, 246] width 322 height 36
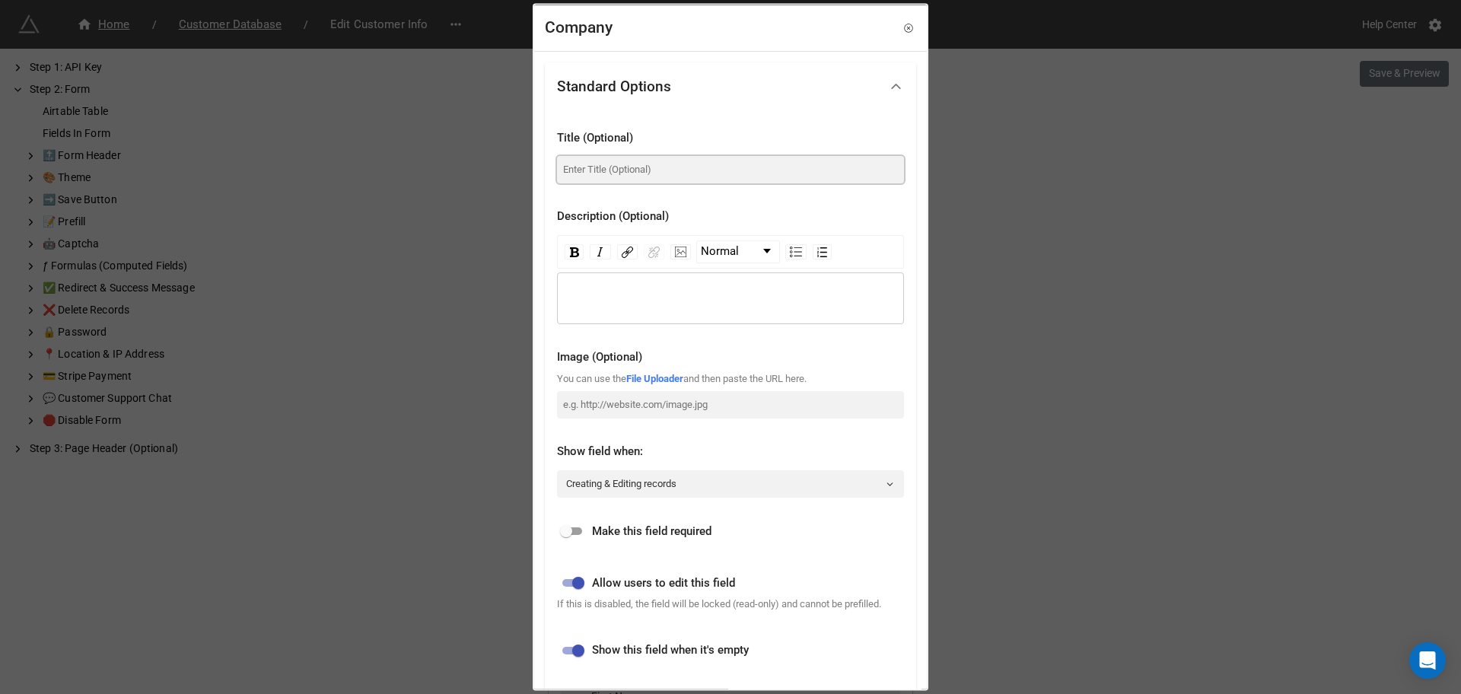
click at [615, 180] on input at bounding box center [730, 169] width 347 height 27
type input "g"
paste input "บริษัทหรือไม่"
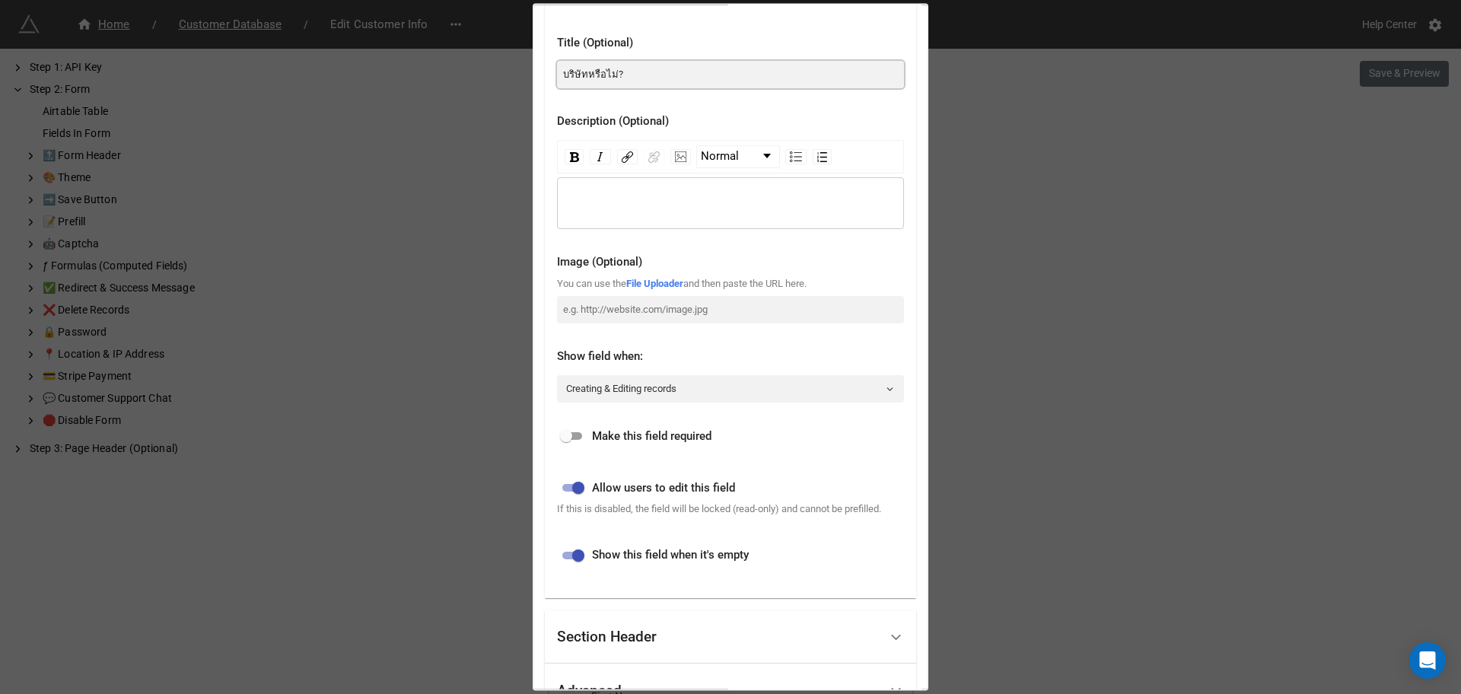
scroll to position [275, 0]
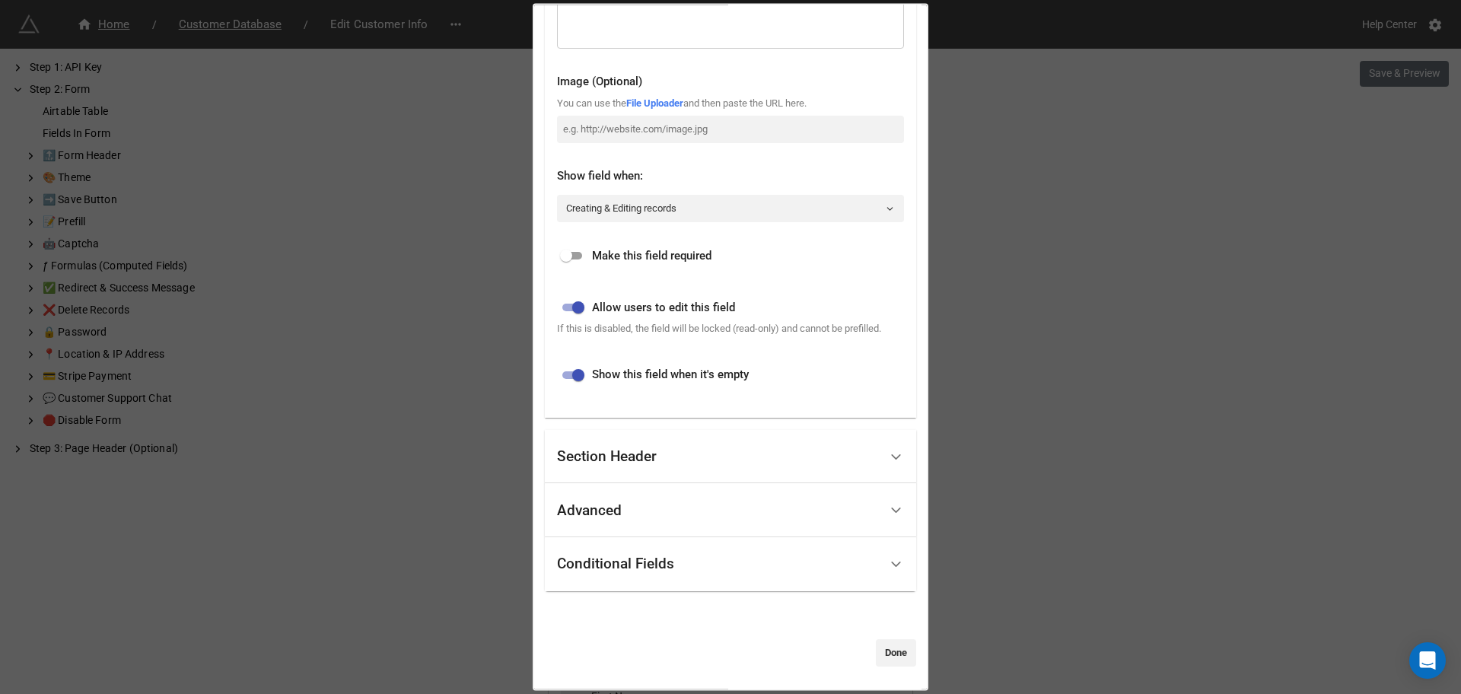
type input "บริษัทหรือไม่?"
click at [571, 259] on input "checkbox" at bounding box center [566, 256] width 55 height 18
checkbox input "true"
click at [712, 470] on div "Section Header" at bounding box center [718, 456] width 322 height 36
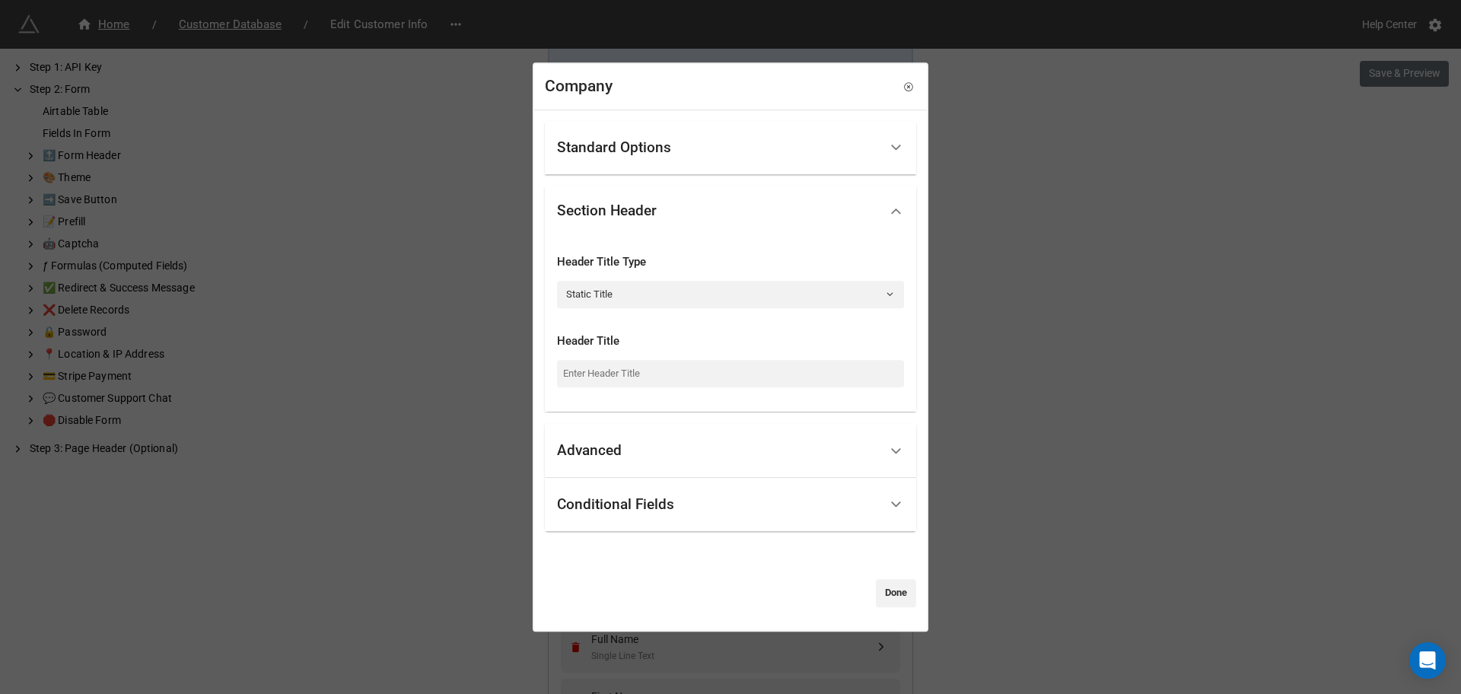
scroll to position [0, 0]
click at [691, 465] on div "Advanced" at bounding box center [718, 451] width 322 height 36
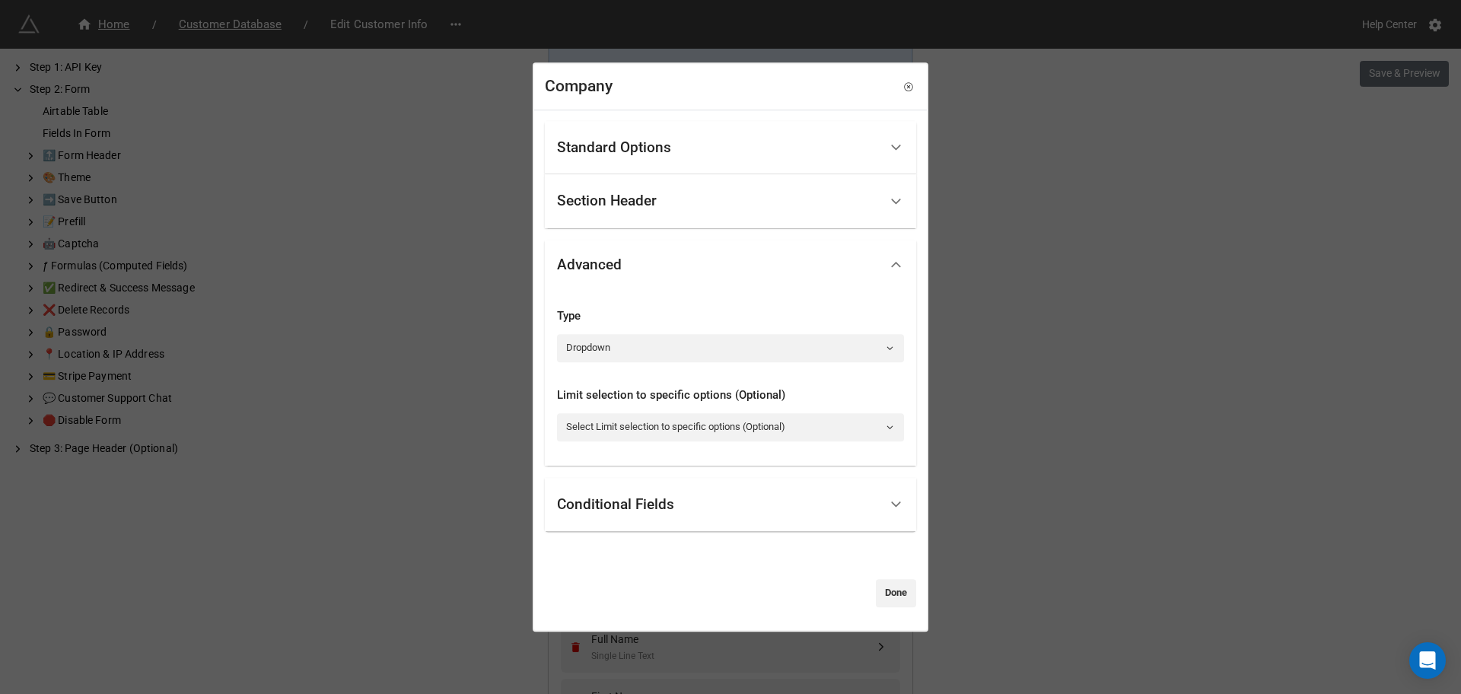
drag, startPoint x: 693, startPoint y: 507, endPoint x: 702, endPoint y: 508, distance: 9.9
click at [693, 507] on div "Conditional Fields" at bounding box center [718, 505] width 322 height 36
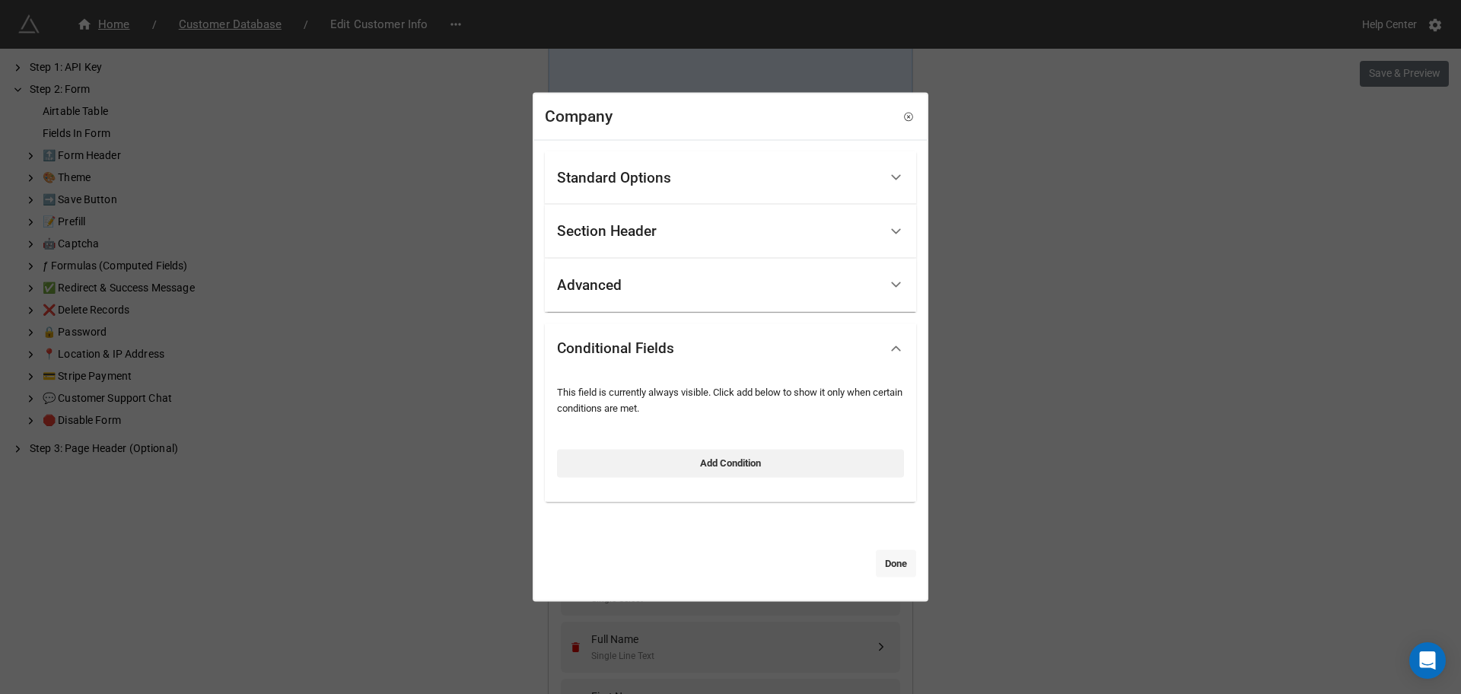
click at [880, 565] on link "Done" at bounding box center [896, 562] width 40 height 27
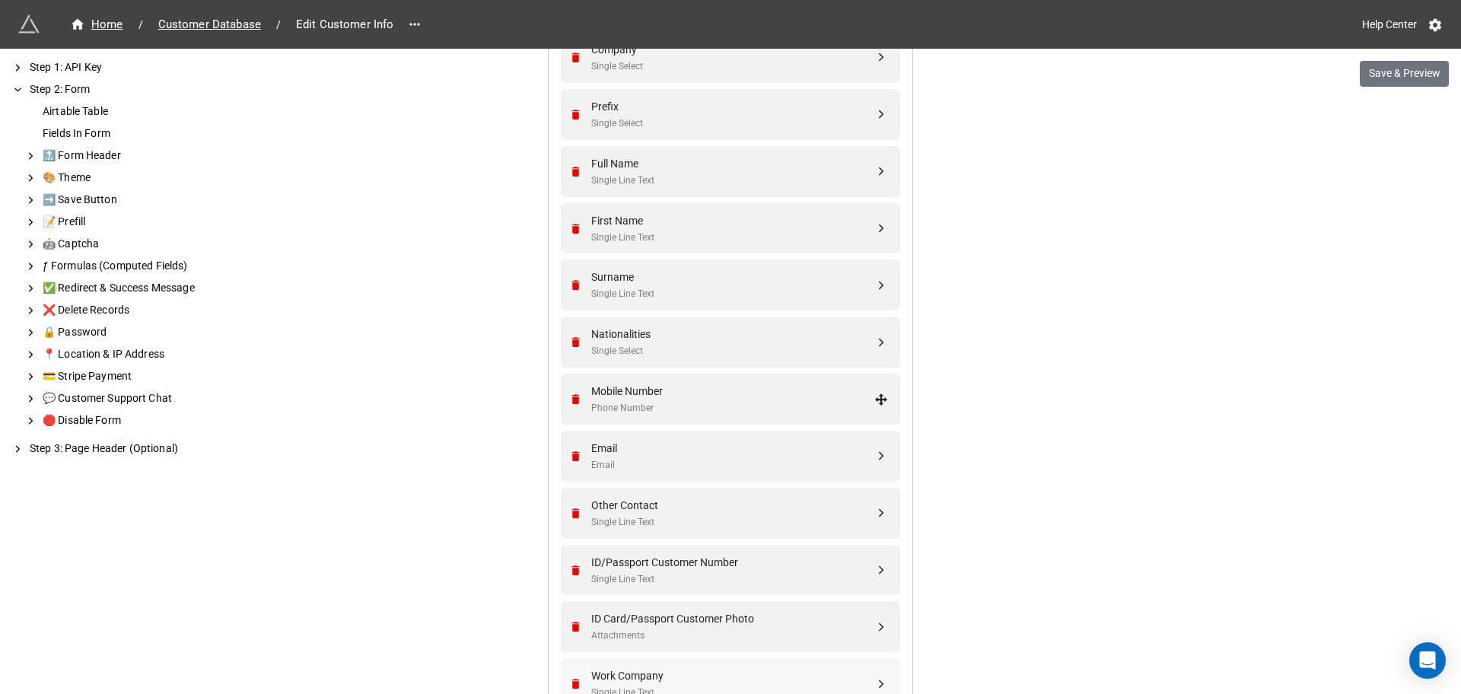
scroll to position [995, 0]
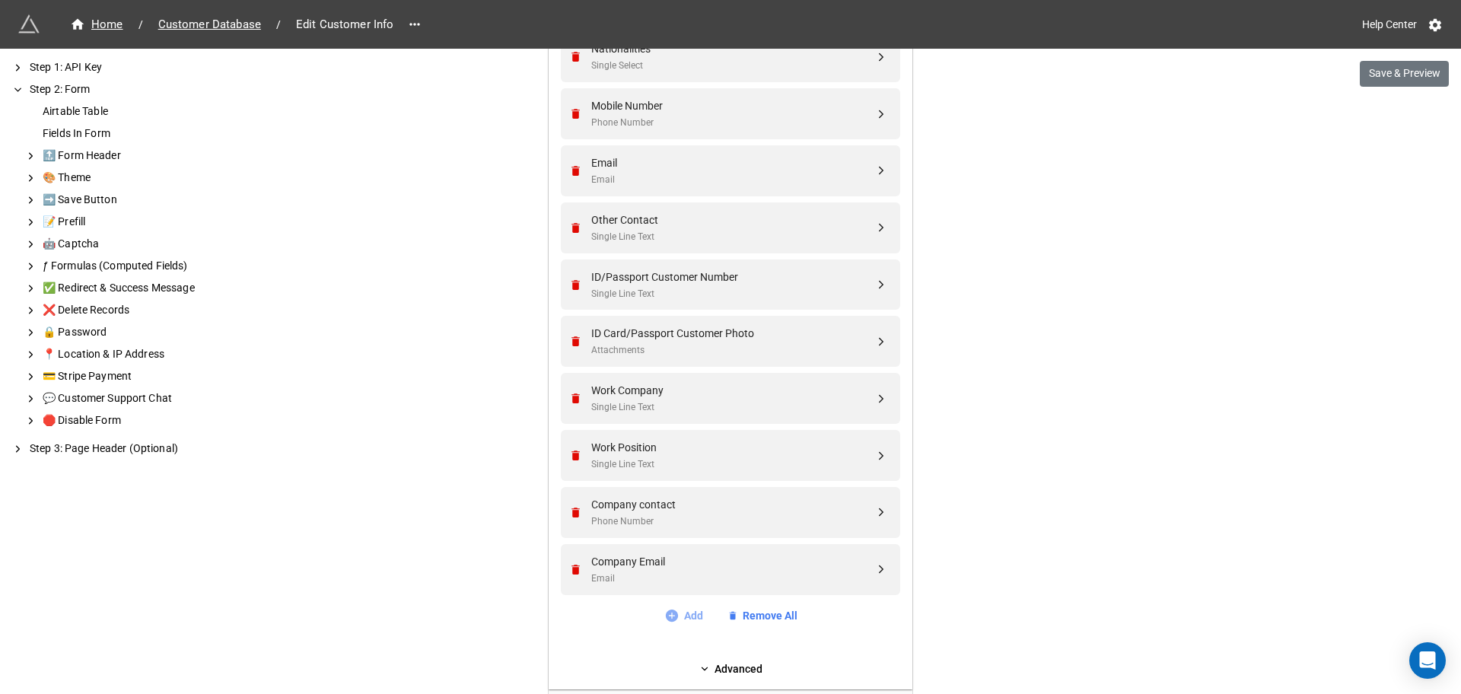
click at [677, 616] on link "Add" at bounding box center [683, 615] width 39 height 17
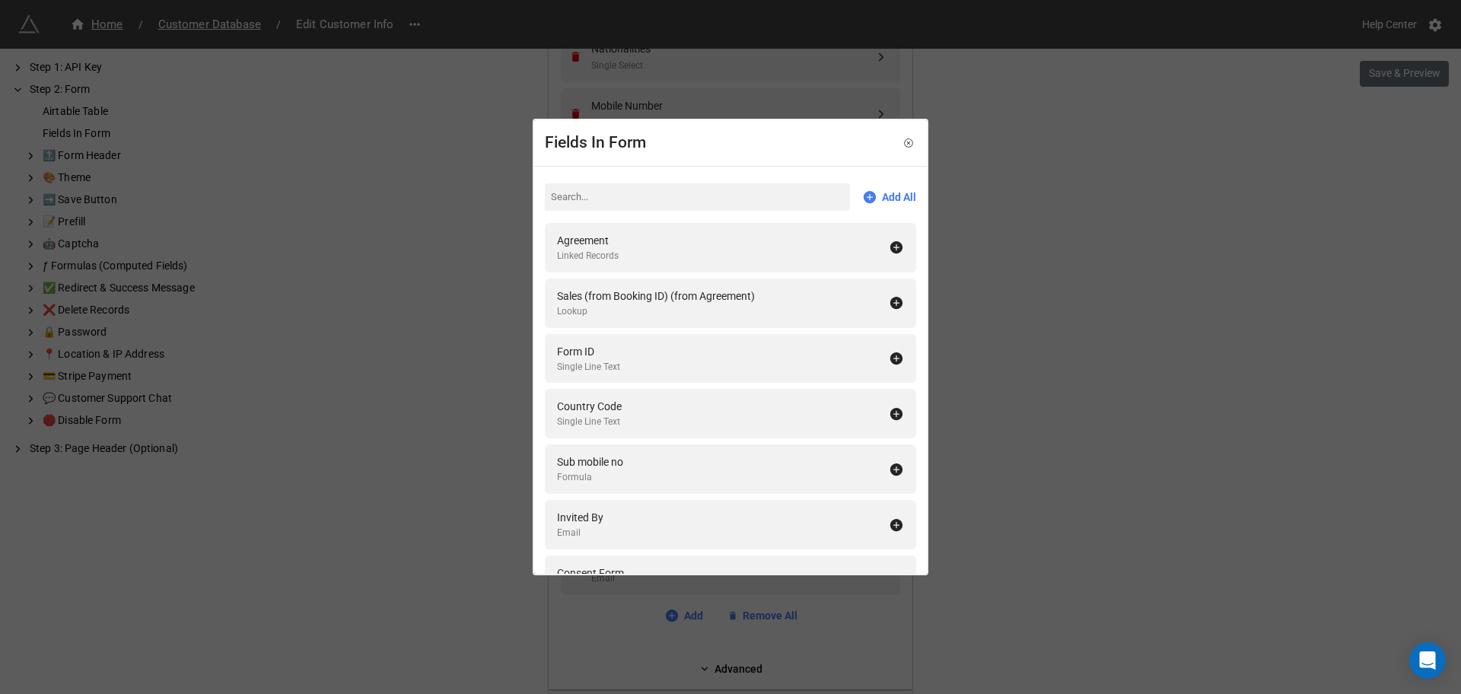
type input "ชื่อบริษัท ภาษาไทย หรือ อังกฤษ"
paste input "ComName TH or EN"
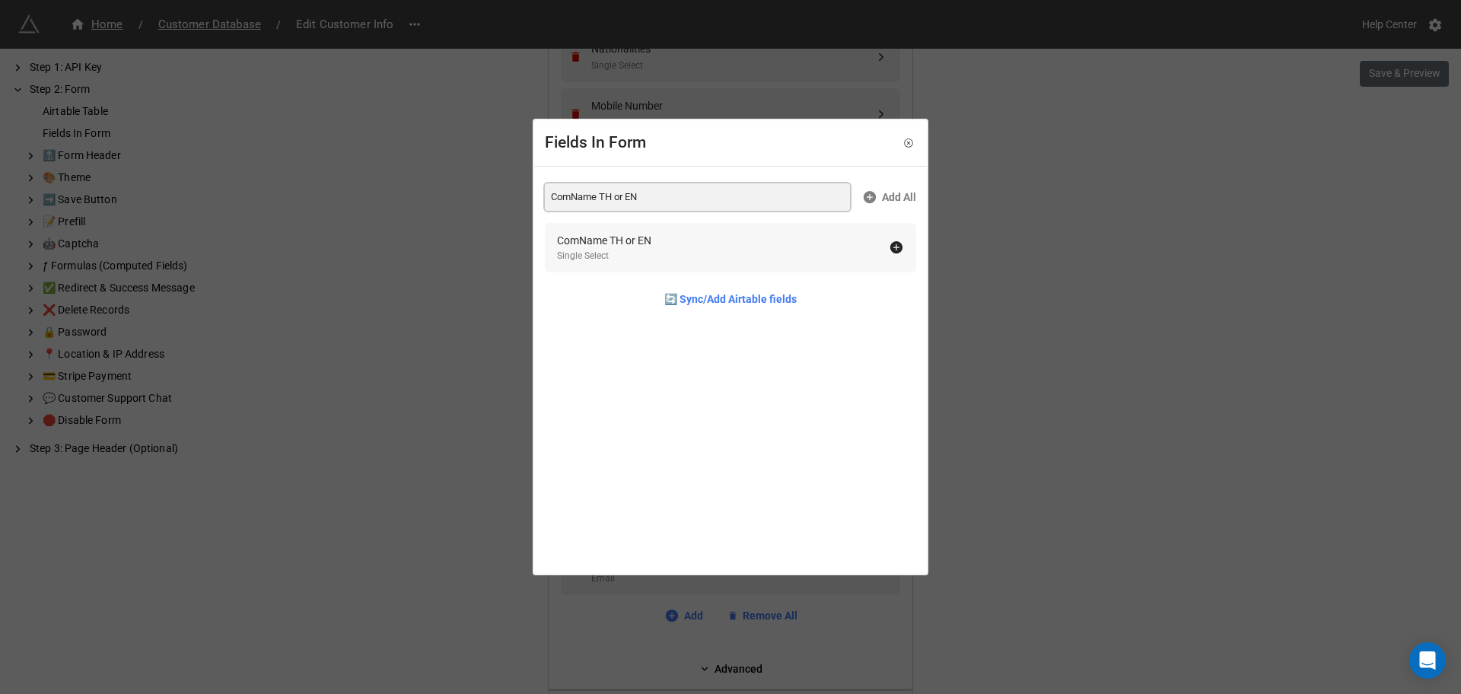
type input "ComName TH or EN"
click at [890, 248] on icon at bounding box center [896, 247] width 12 height 12
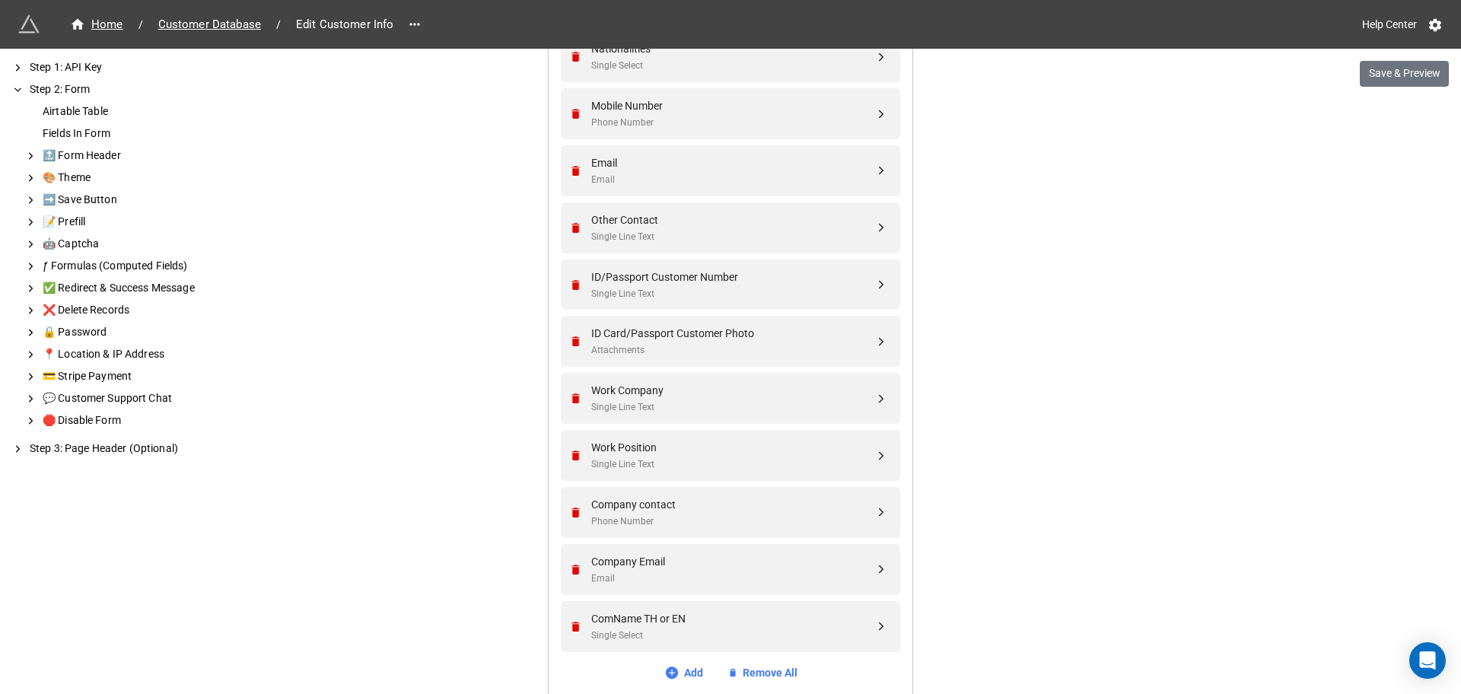
drag, startPoint x: 1087, startPoint y: 285, endPoint x: 870, endPoint y: 487, distance: 296.2
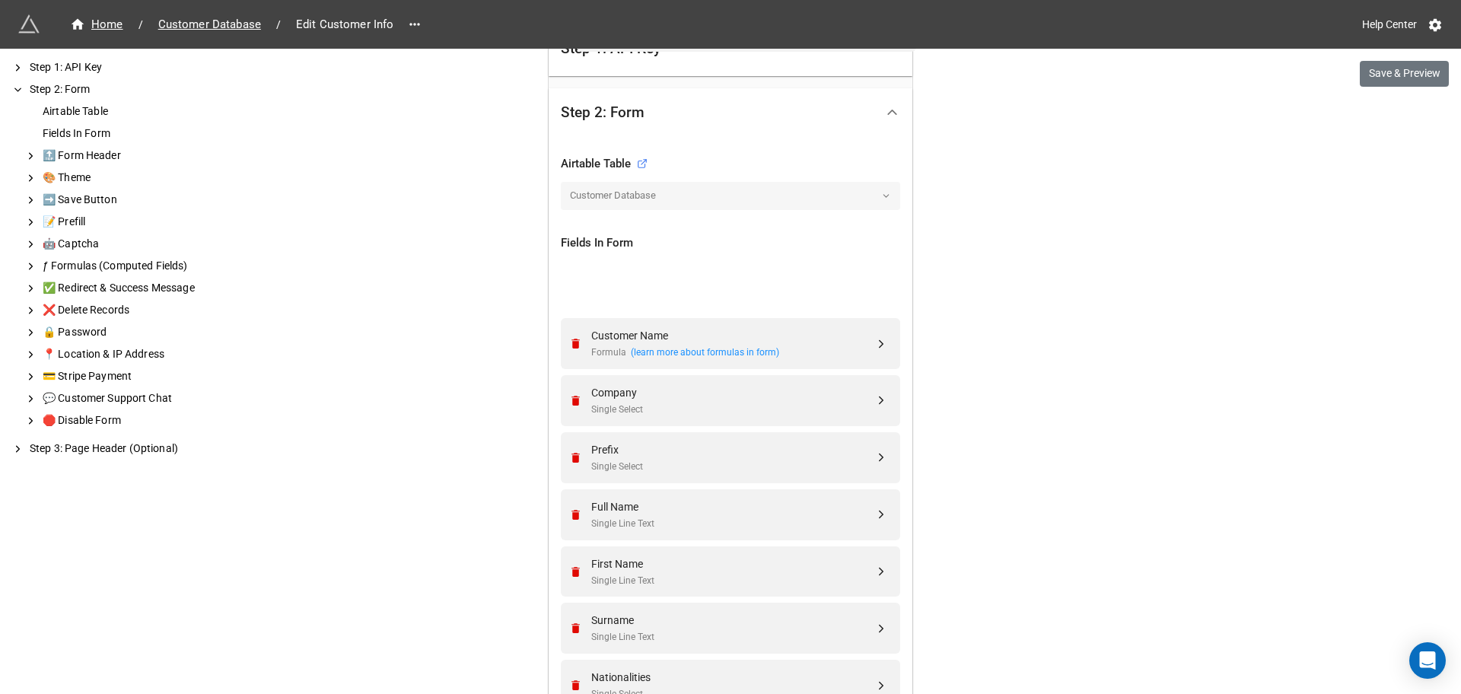
scroll to position [380, 0]
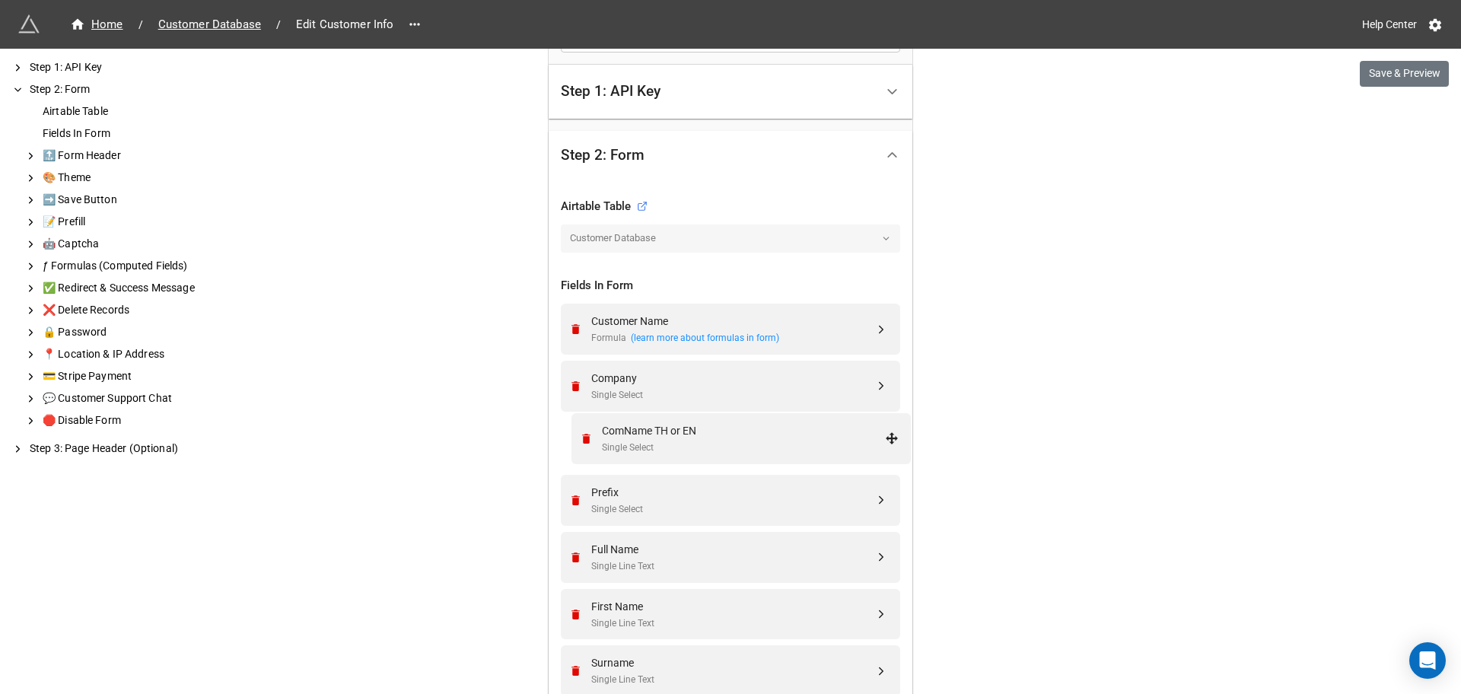
drag, startPoint x: 877, startPoint y: 629, endPoint x: 891, endPoint y: 441, distance: 189.3
click at [739, 403] on div "Company Single Select" at bounding box center [728, 386] width 320 height 51
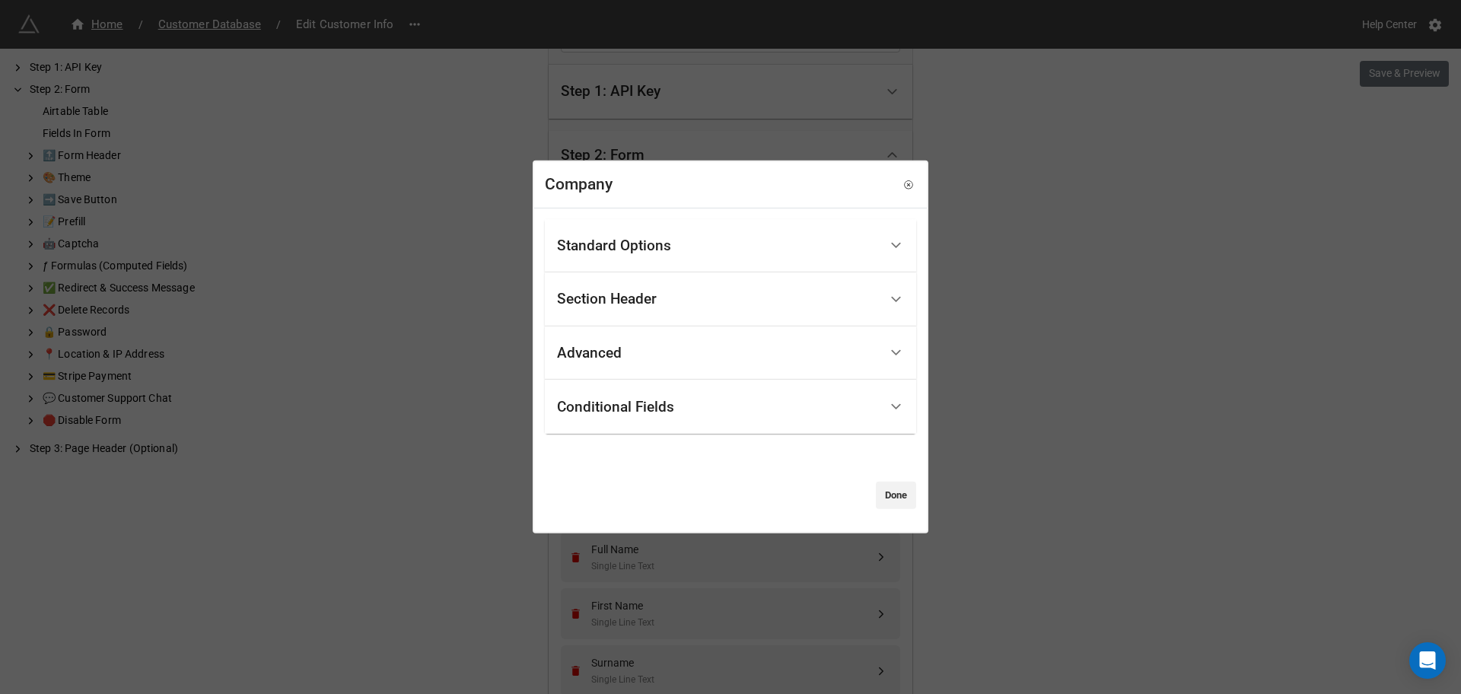
drag, startPoint x: 663, startPoint y: 407, endPoint x: 663, endPoint y: 398, distance: 9.1
click at [663, 406] on div "Conditional Fields" at bounding box center [615, 406] width 117 height 15
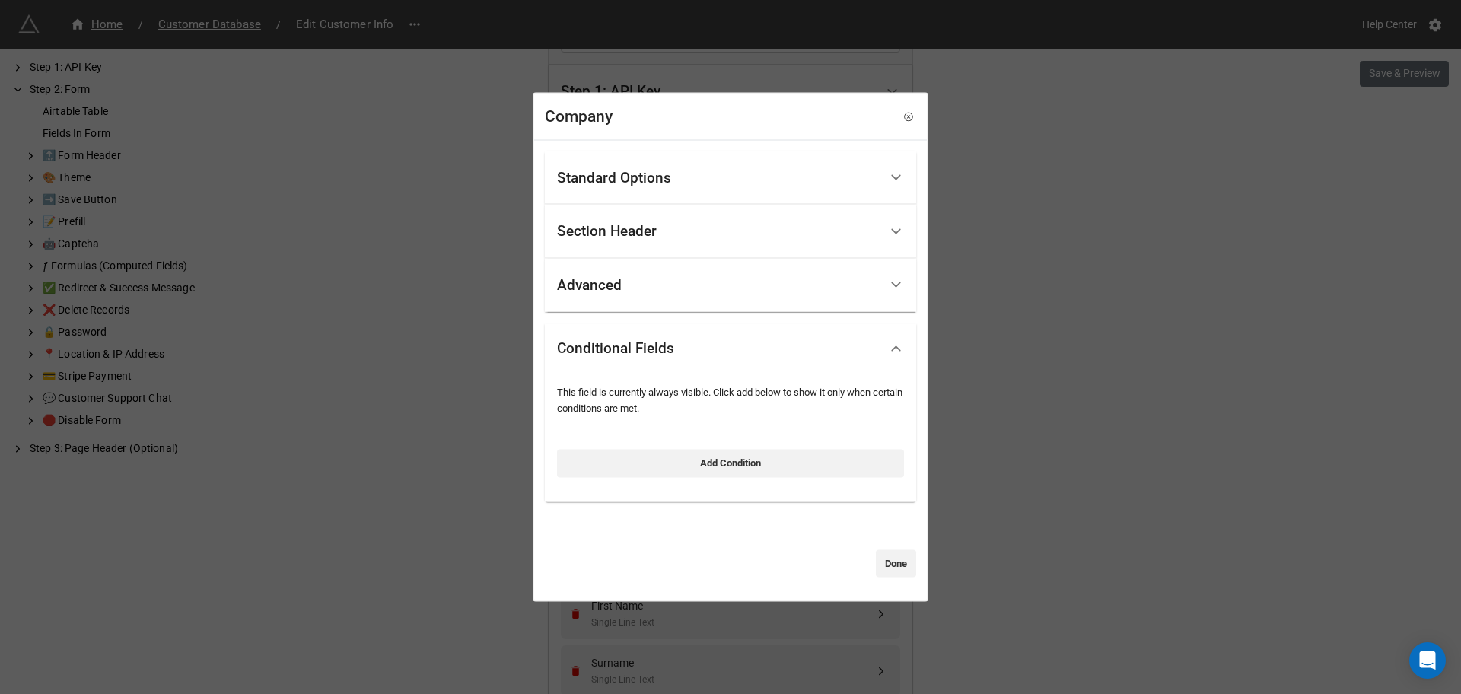
click at [683, 183] on div "Standard Options" at bounding box center [718, 178] width 322 height 36
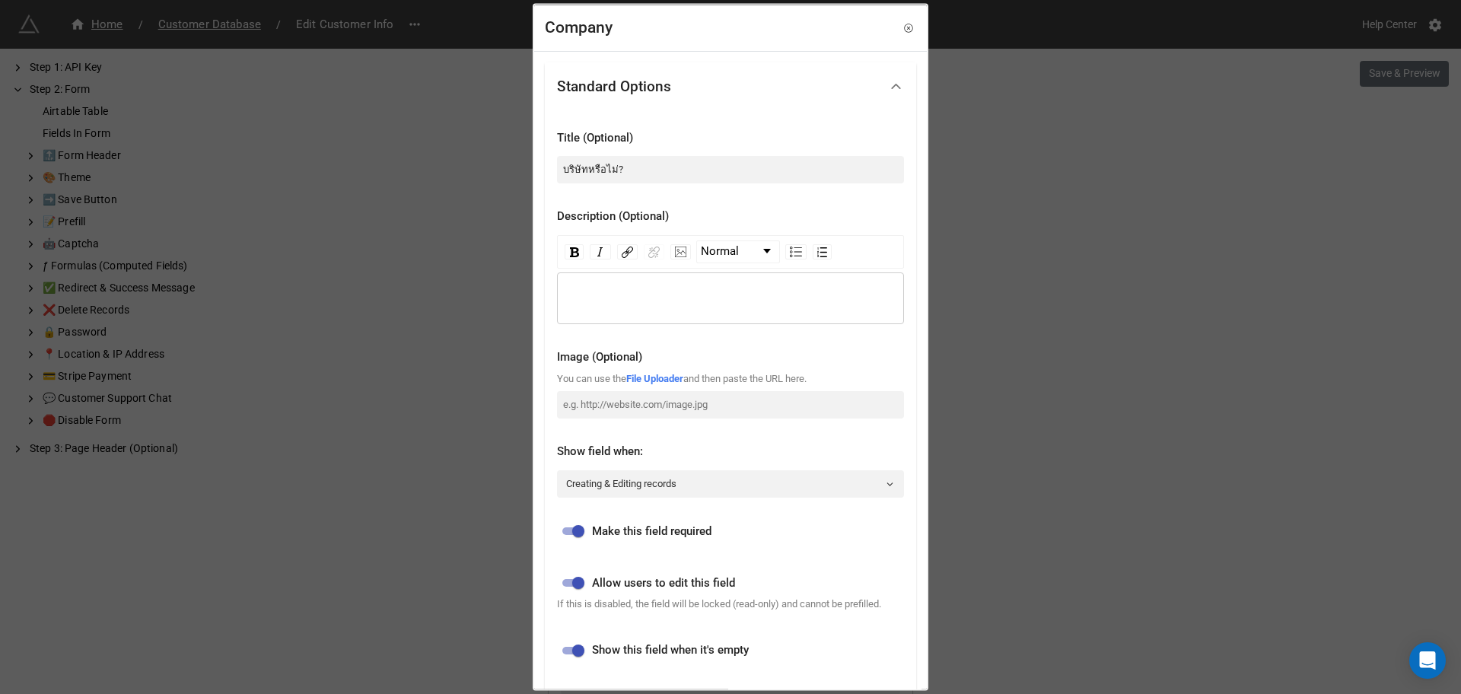
click at [892, 42] on div "Company" at bounding box center [730, 28] width 393 height 46
click at [897, 36] on div "Company" at bounding box center [730, 28] width 393 height 46
click at [907, 25] on link at bounding box center [908, 27] width 15 height 15
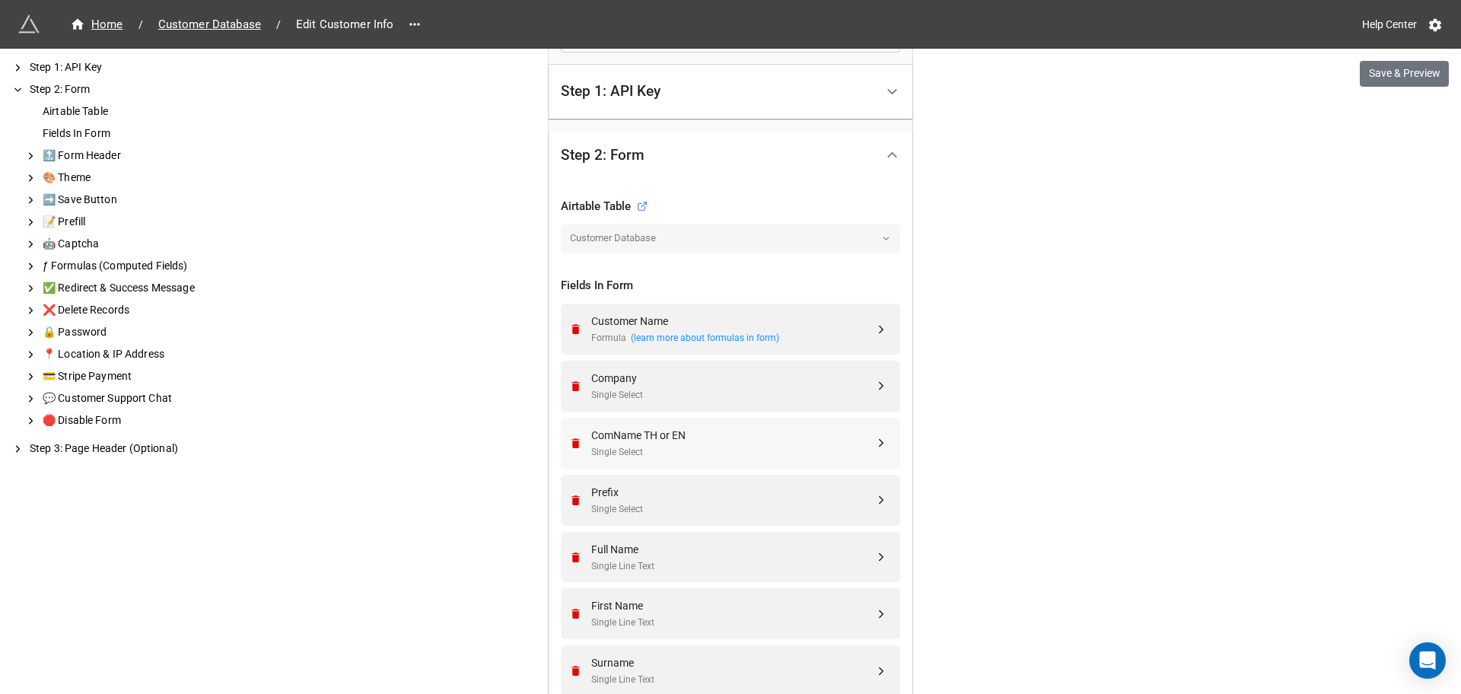
click at [604, 410] on div "Company Single Select" at bounding box center [728, 386] width 320 height 51
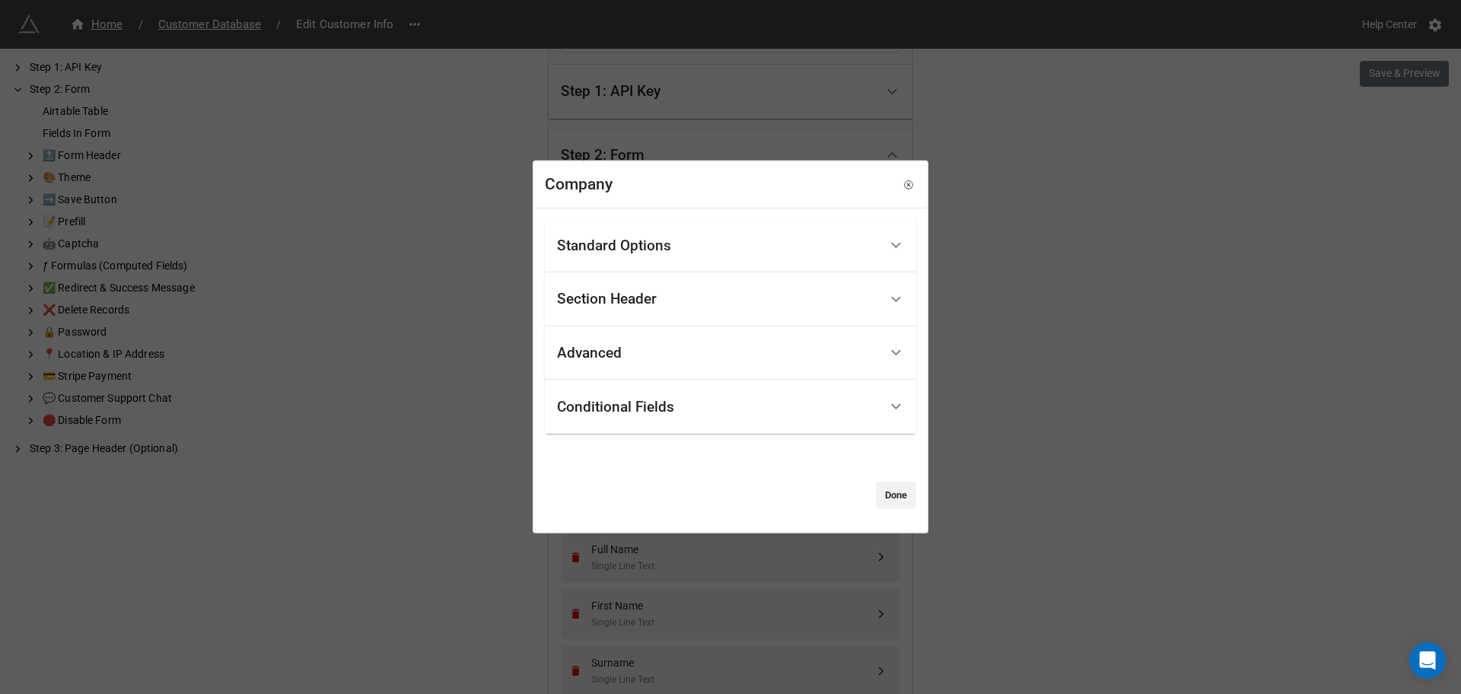
click at [622, 403] on div "Conditional Fields" at bounding box center [615, 406] width 117 height 15
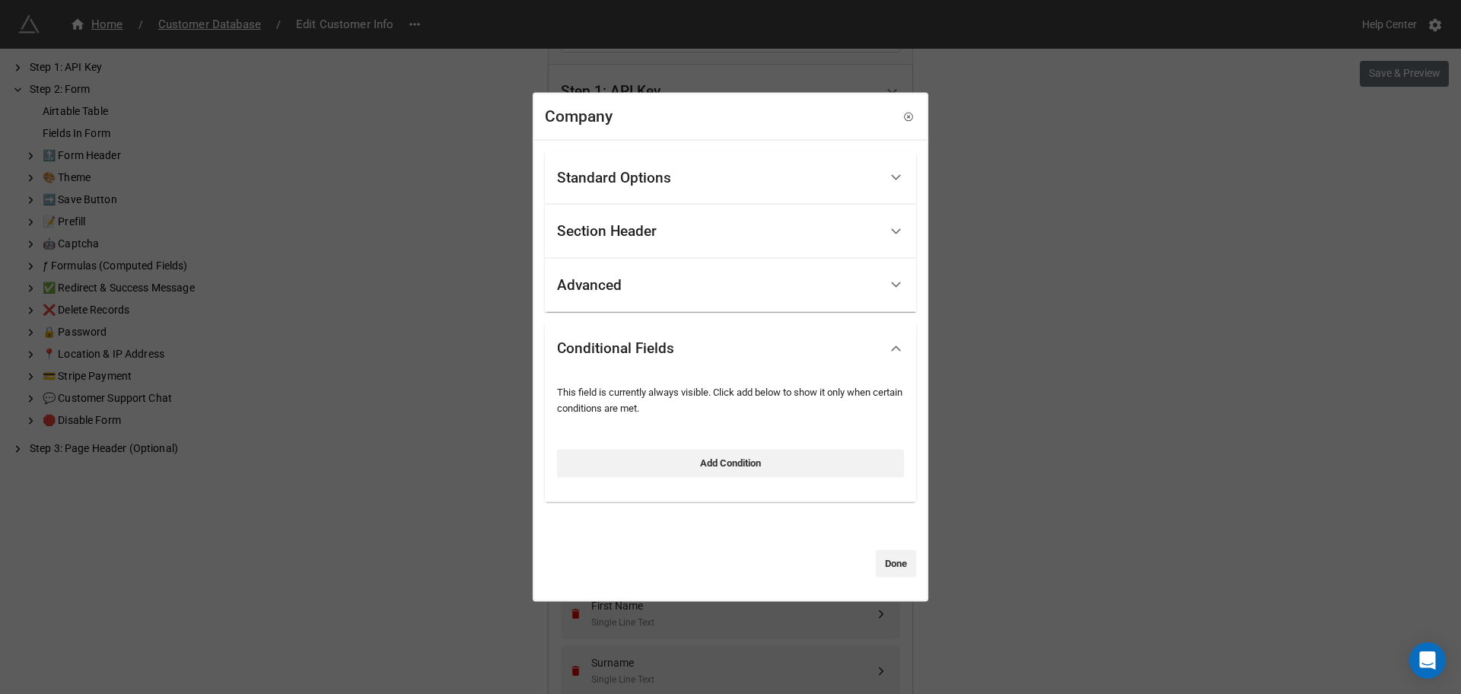
click at [684, 452] on link "Add Condition" at bounding box center [730, 463] width 347 height 27
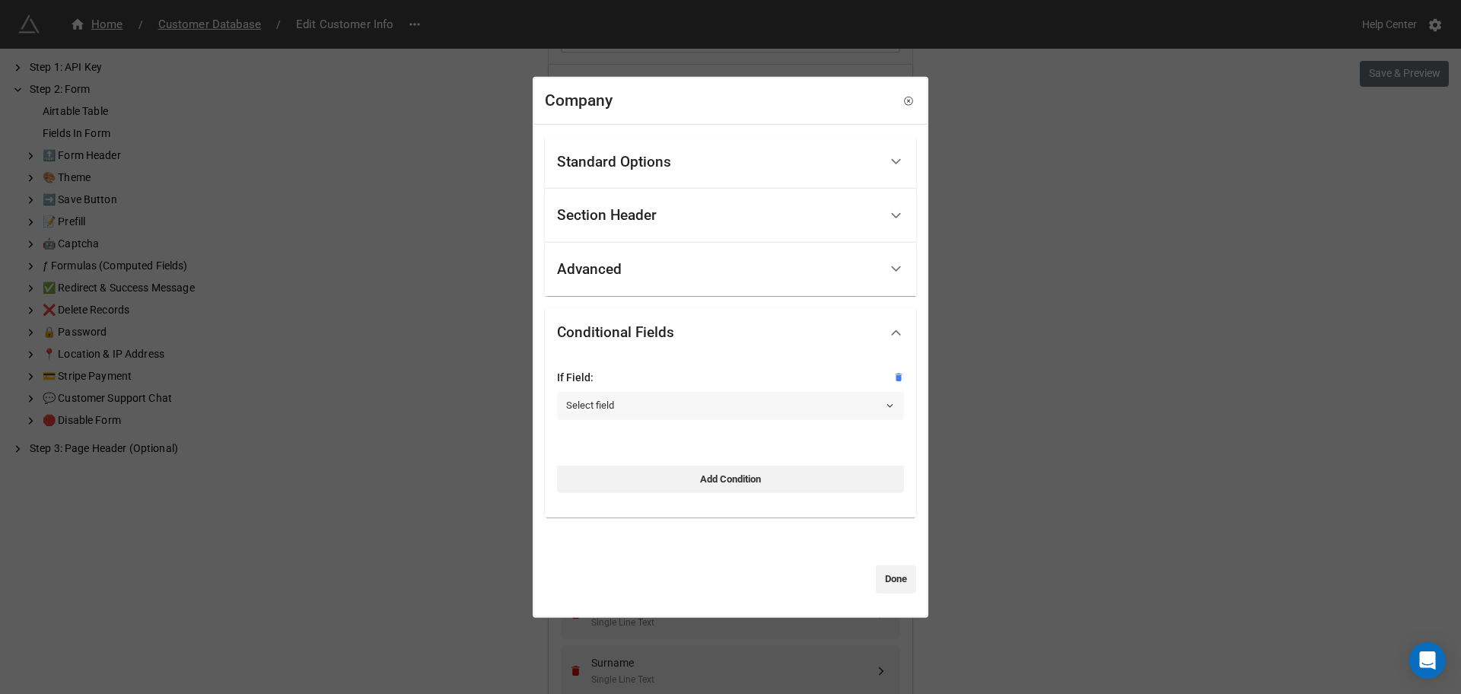
click at [683, 393] on link "Select field" at bounding box center [730, 405] width 347 height 27
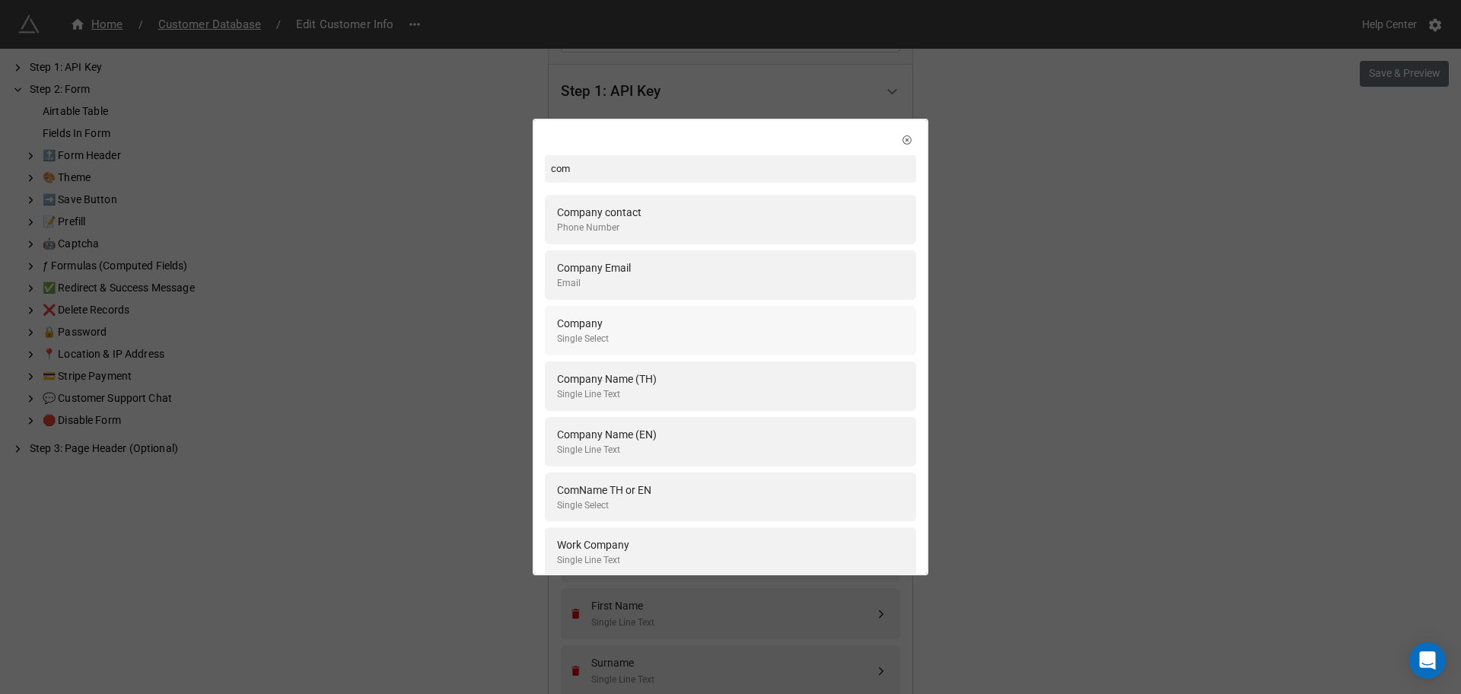
type input "com"
click at [623, 327] on div "Company Single Select" at bounding box center [730, 330] width 347 height 31
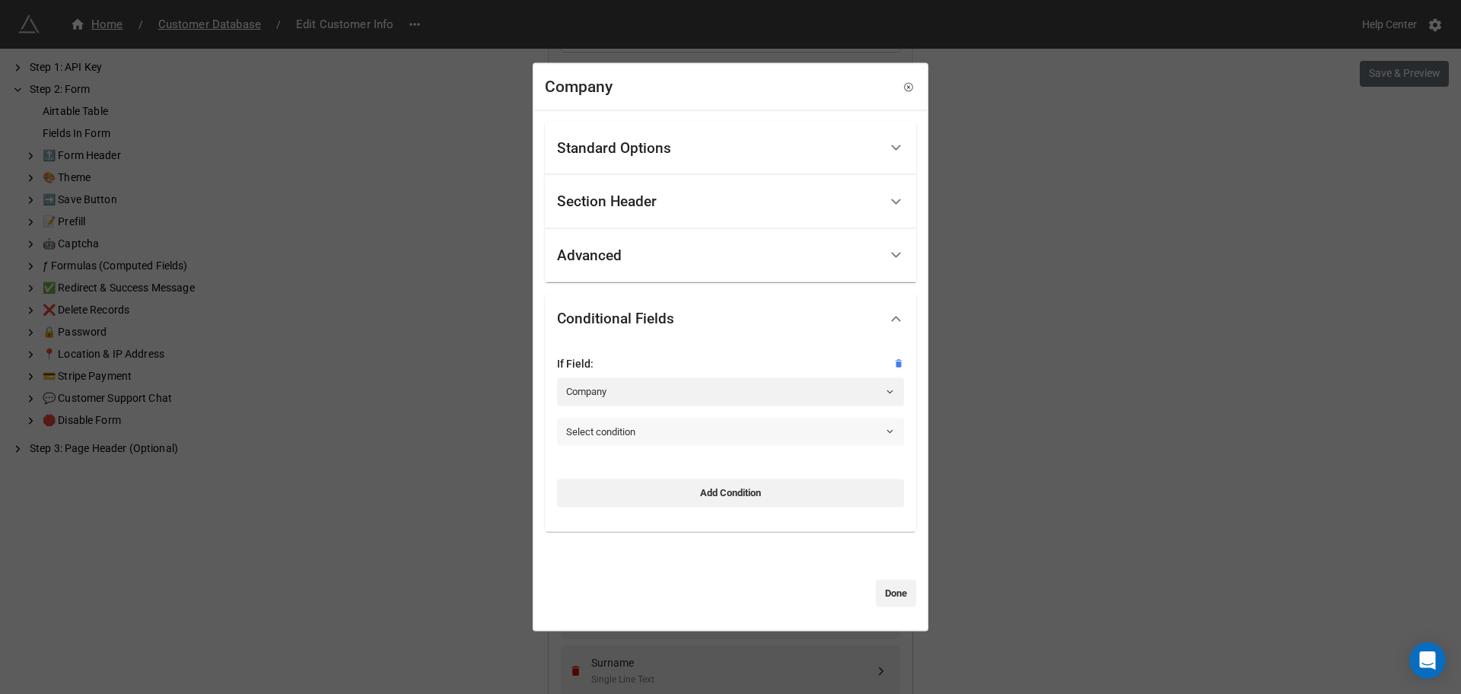
click at [662, 436] on link "Select condition" at bounding box center [730, 431] width 347 height 27
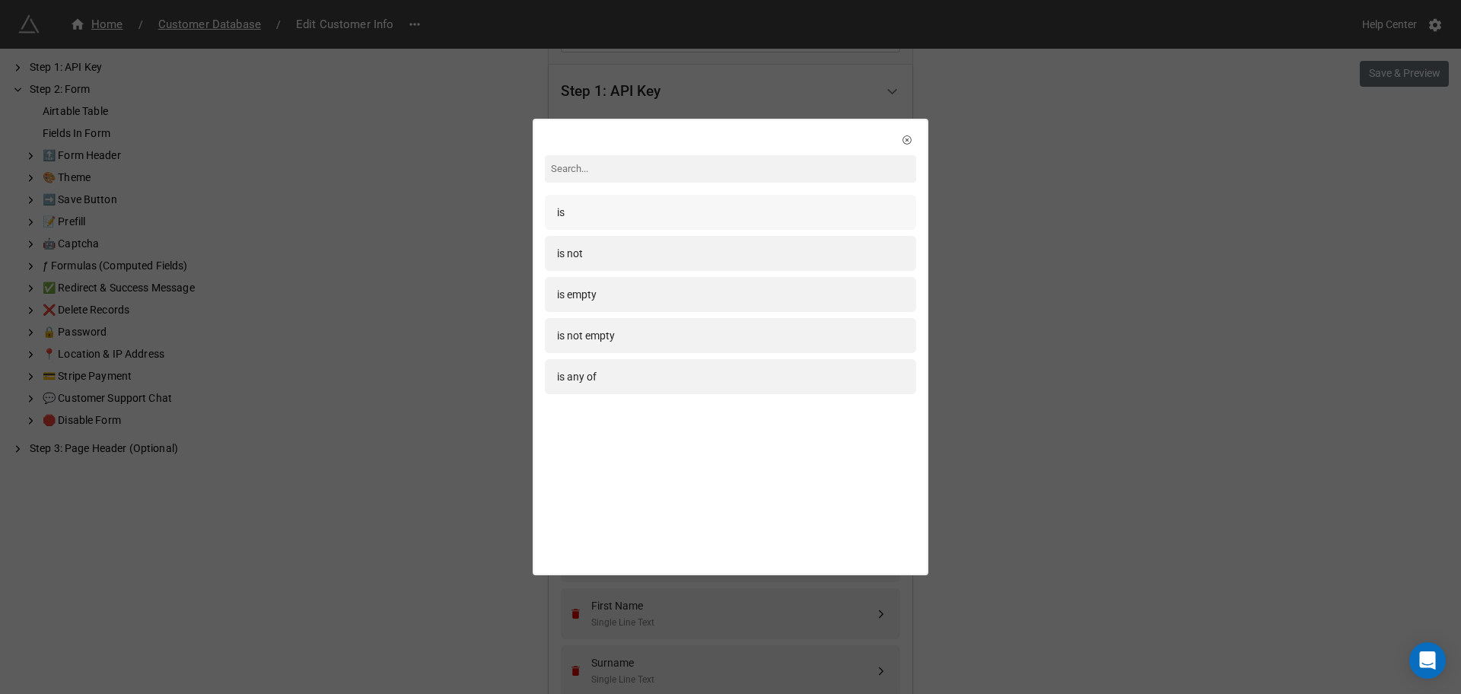
click at [582, 216] on div "is" at bounding box center [730, 212] width 347 height 17
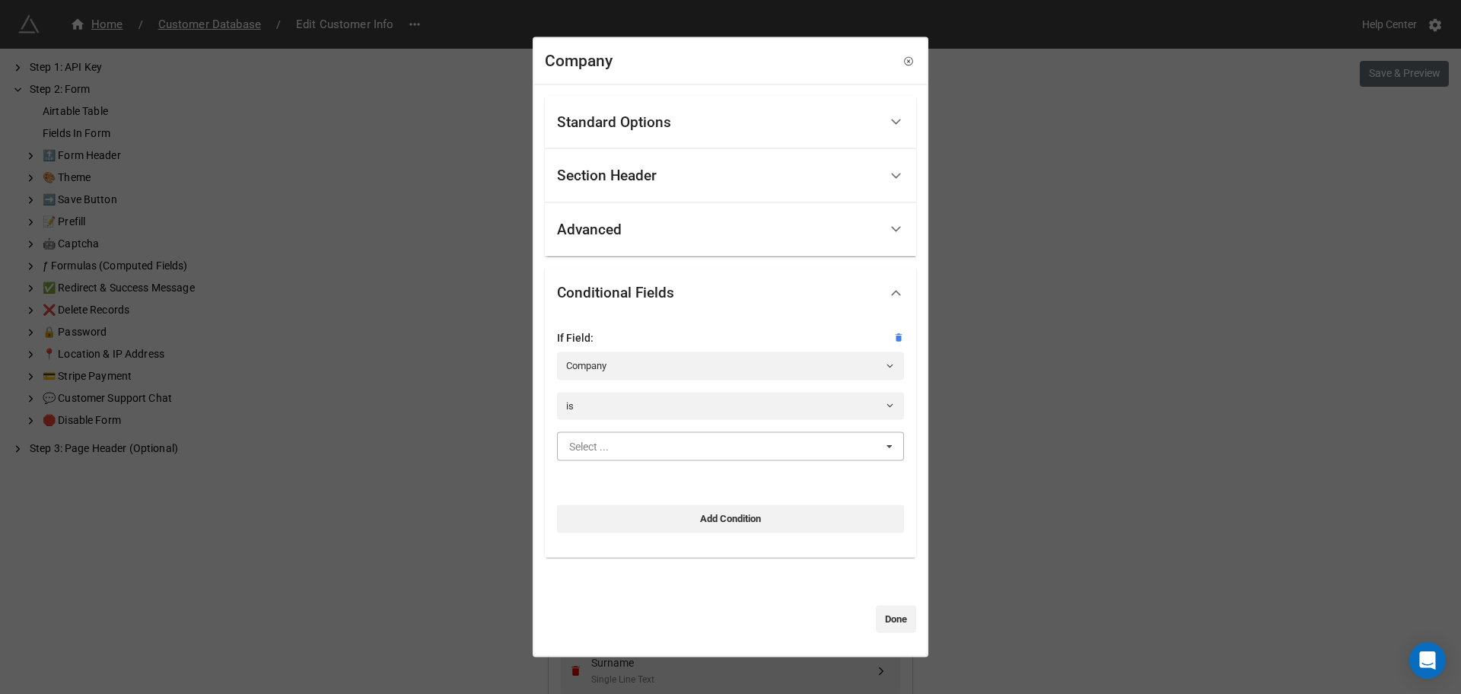
click at [641, 454] on input "text" at bounding box center [731, 446] width 345 height 27
click at [624, 482] on div "Yes" at bounding box center [730, 474] width 345 height 28
click at [904, 624] on link "Done" at bounding box center [896, 618] width 40 height 27
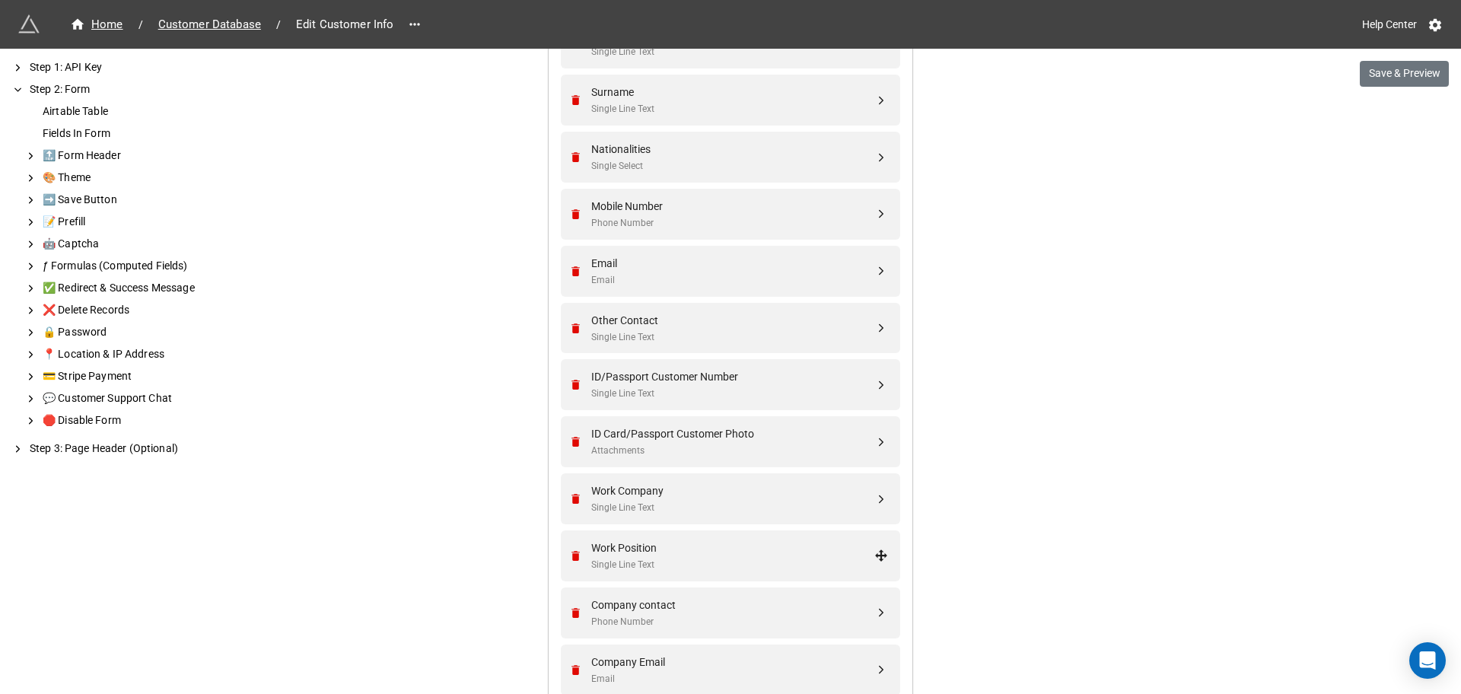
scroll to position [1269, 0]
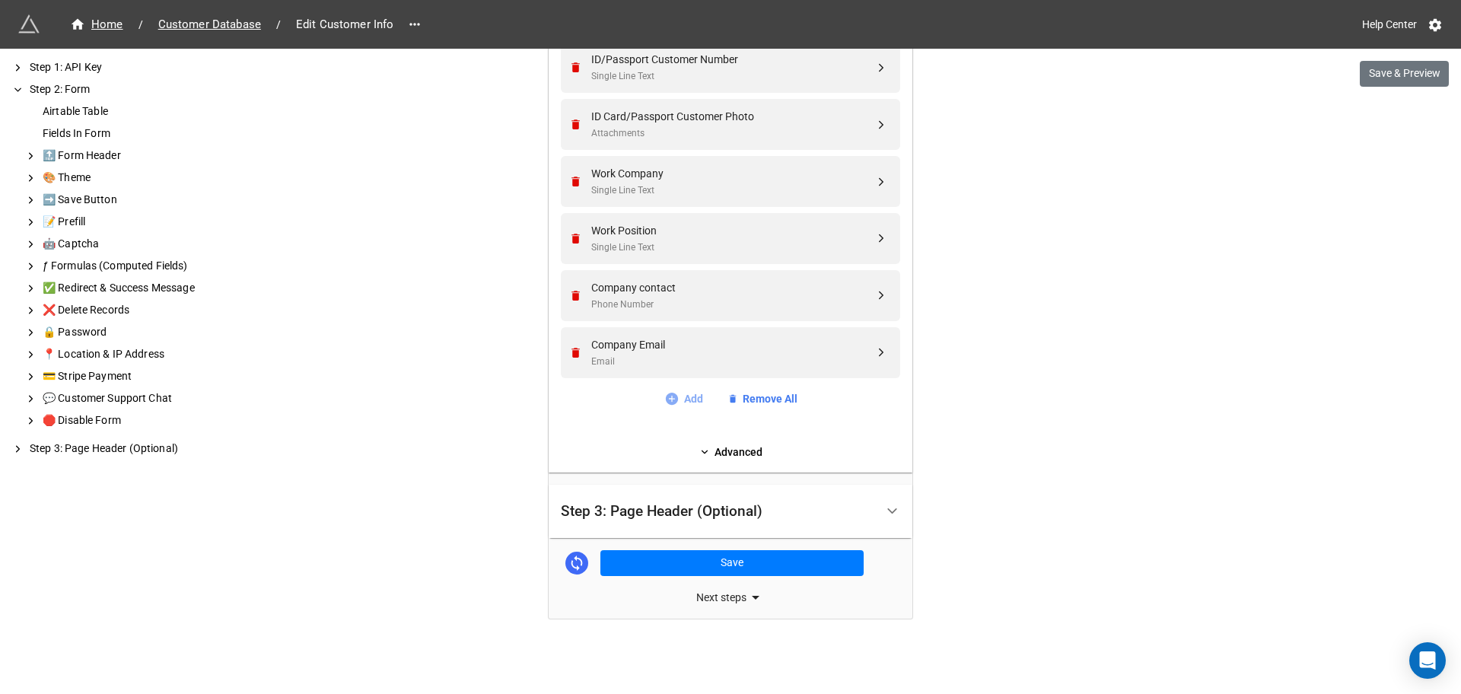
click at [671, 405] on icon at bounding box center [671, 398] width 15 height 15
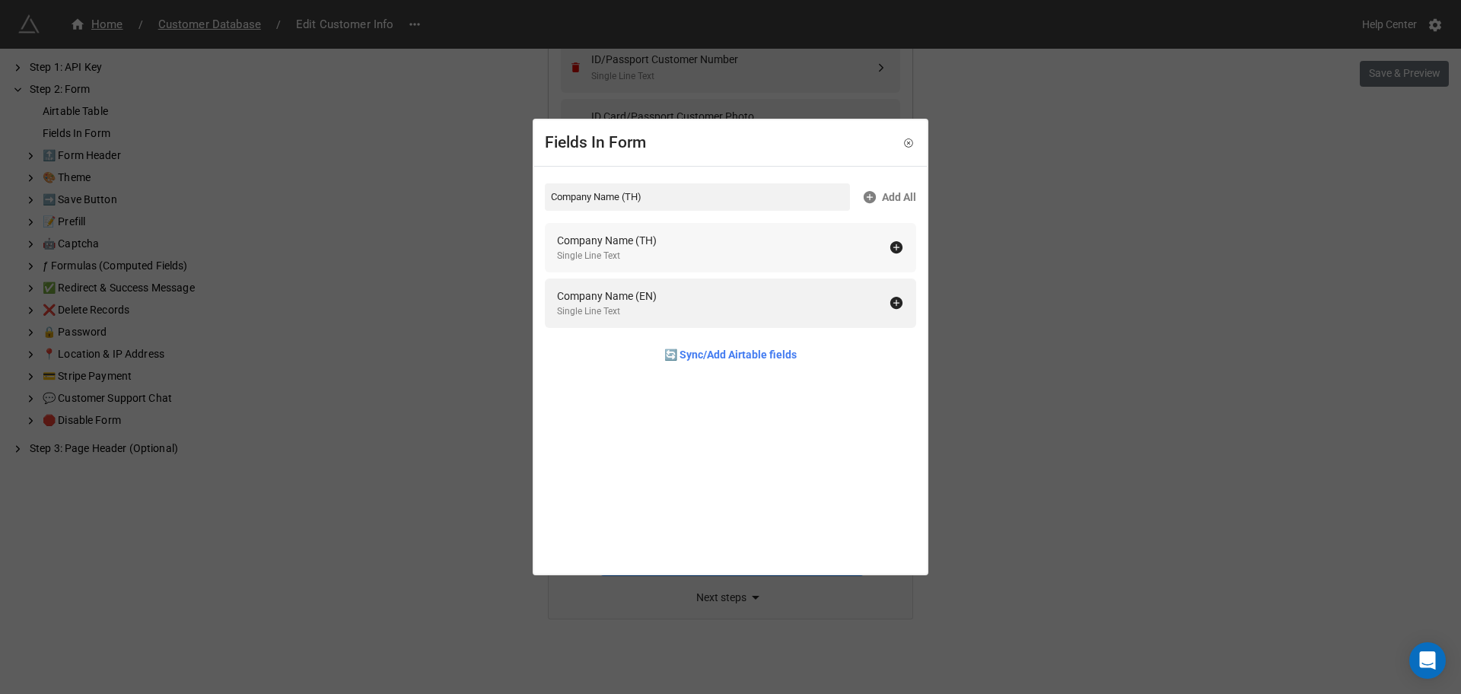
type input "Company Name (TH)"
click at [874, 246] on div "Company Name (TH) Single Line Text" at bounding box center [723, 247] width 332 height 31
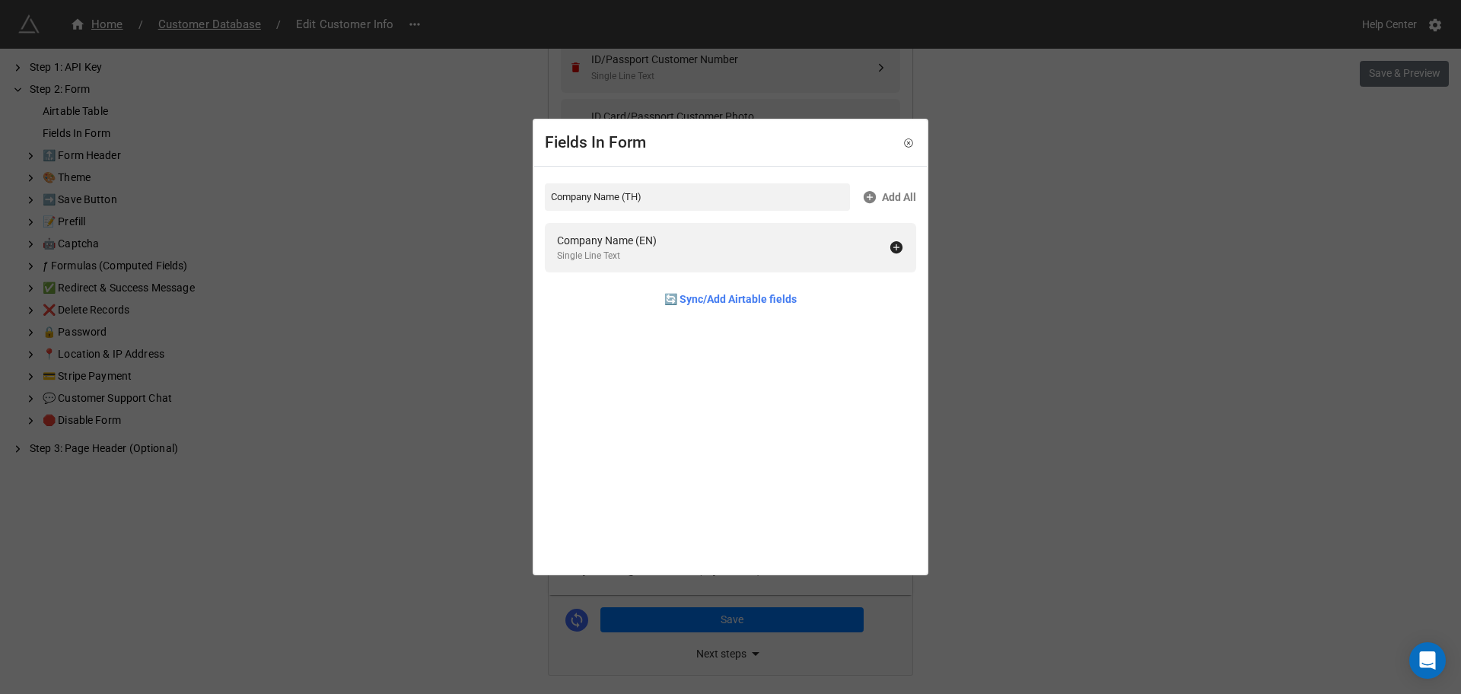
click at [891, 254] on div "Company Name (EN) Single Line Text" at bounding box center [730, 247] width 371 height 49
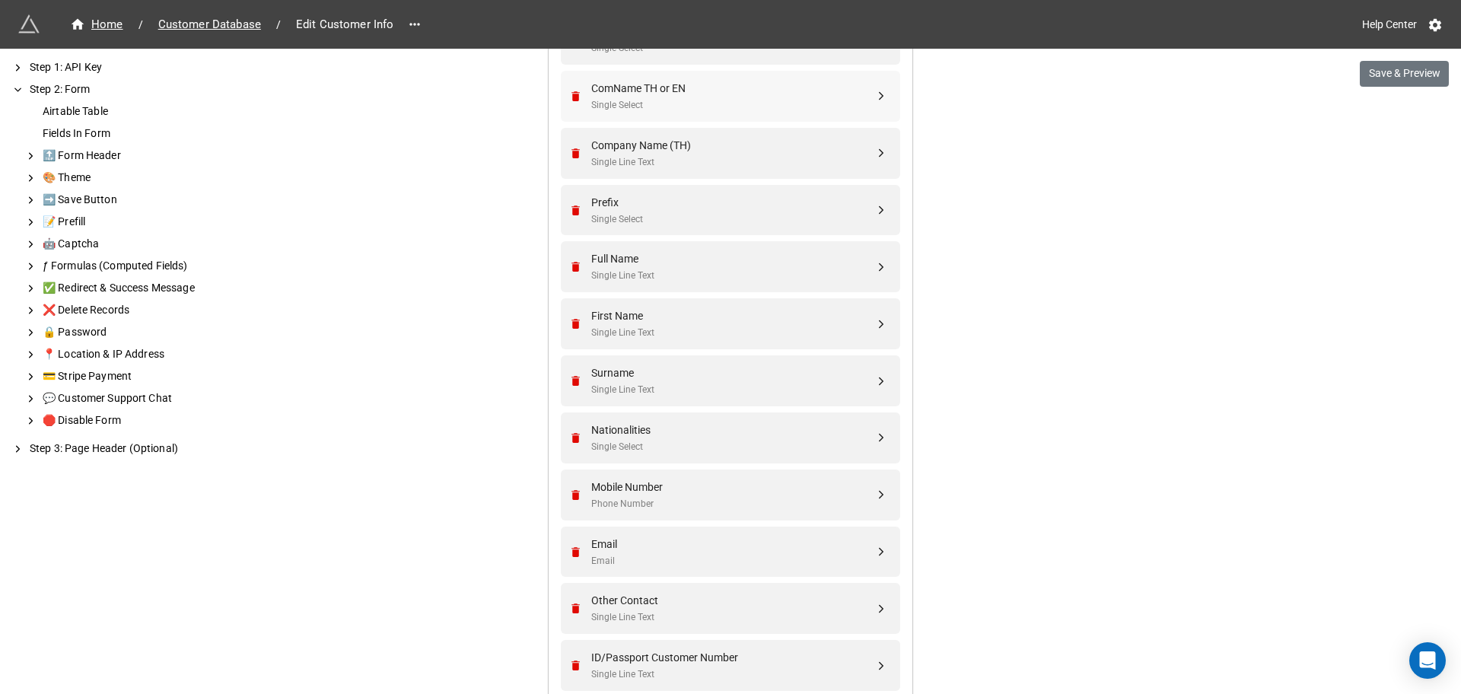
scroll to position [493, 0]
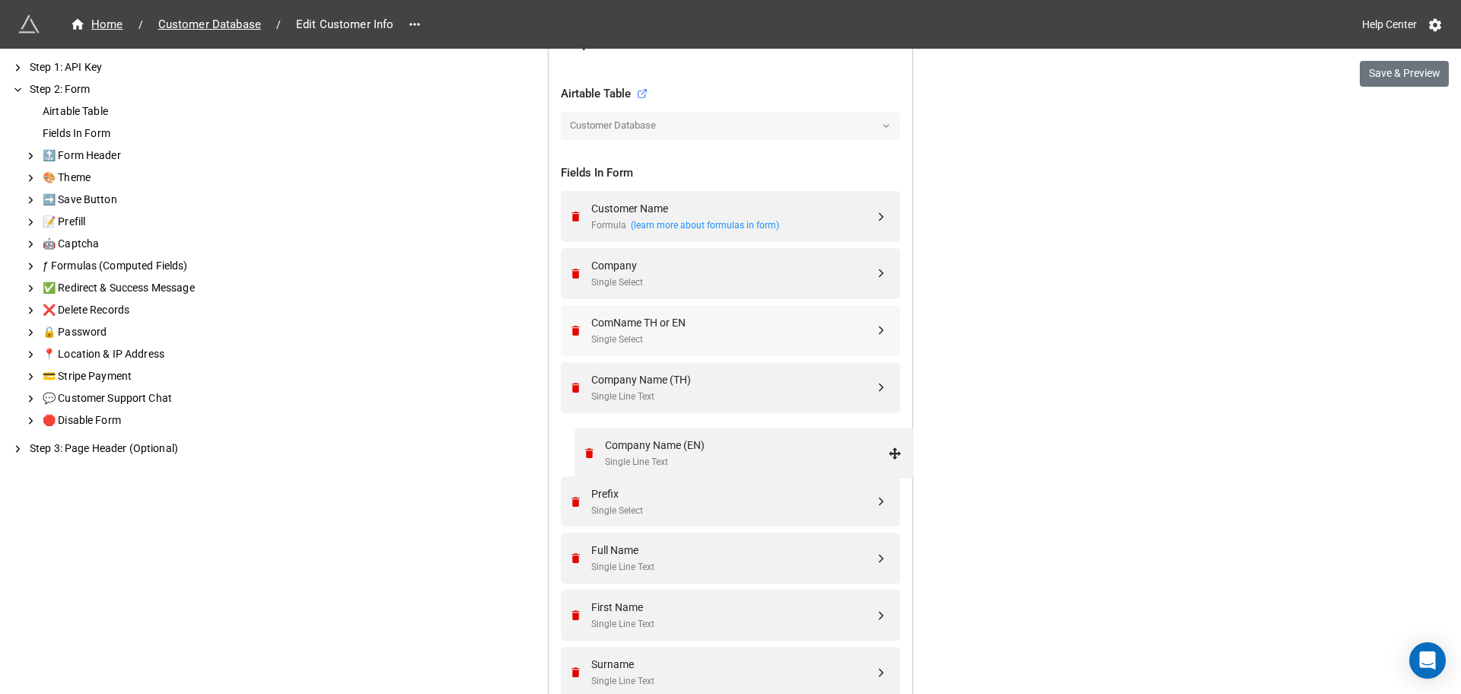
drag, startPoint x: 876, startPoint y: 513, endPoint x: 893, endPoint y: 453, distance: 62.6
click at [778, 384] on div "Company Name (TH)" at bounding box center [732, 379] width 283 height 17
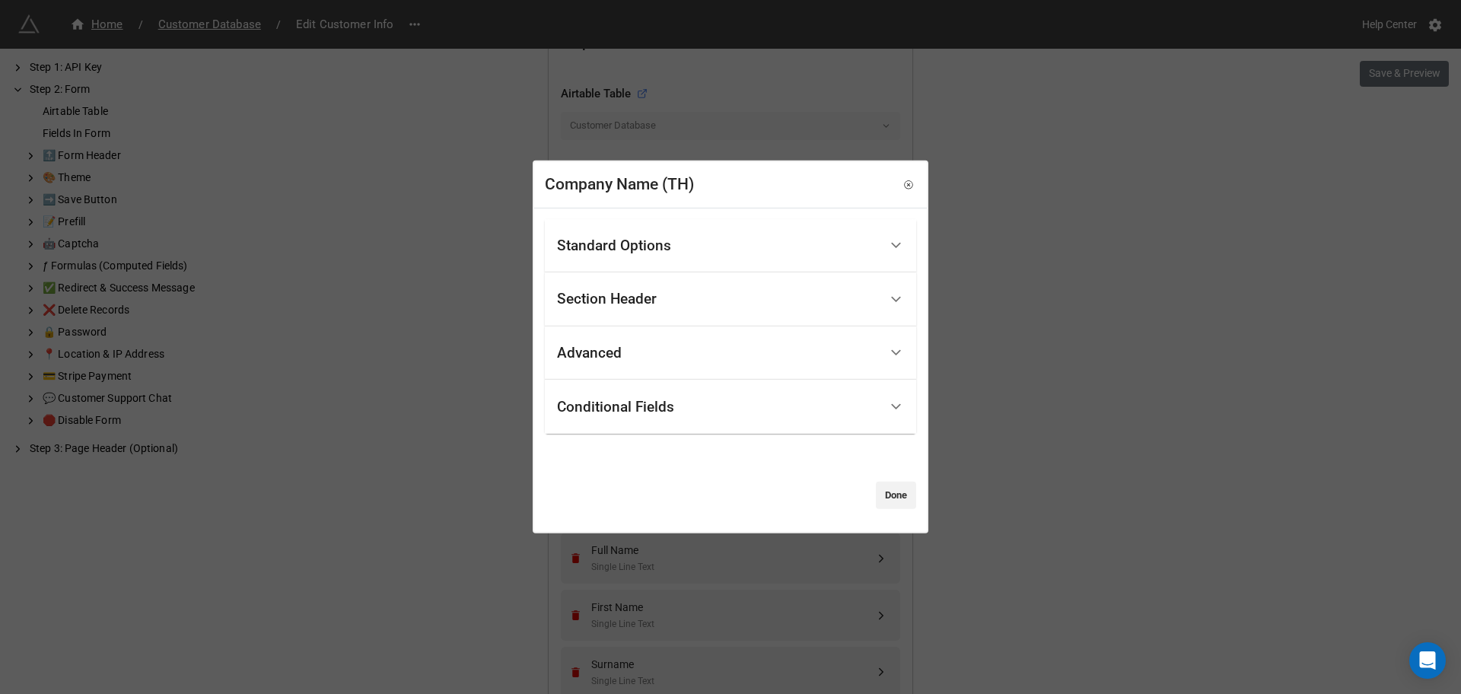
click at [657, 396] on div "Conditional Fields" at bounding box center [718, 407] width 322 height 36
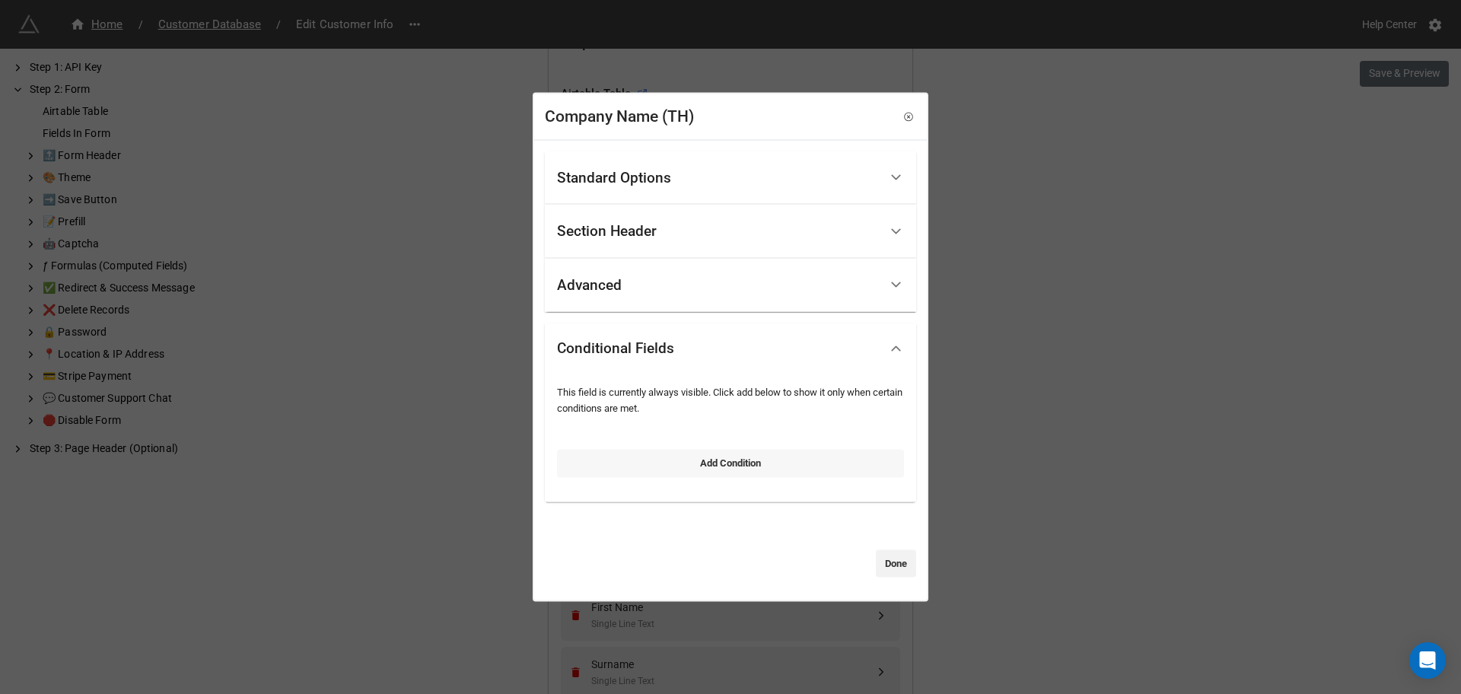
click at [644, 476] on link "Add Condition" at bounding box center [730, 463] width 347 height 27
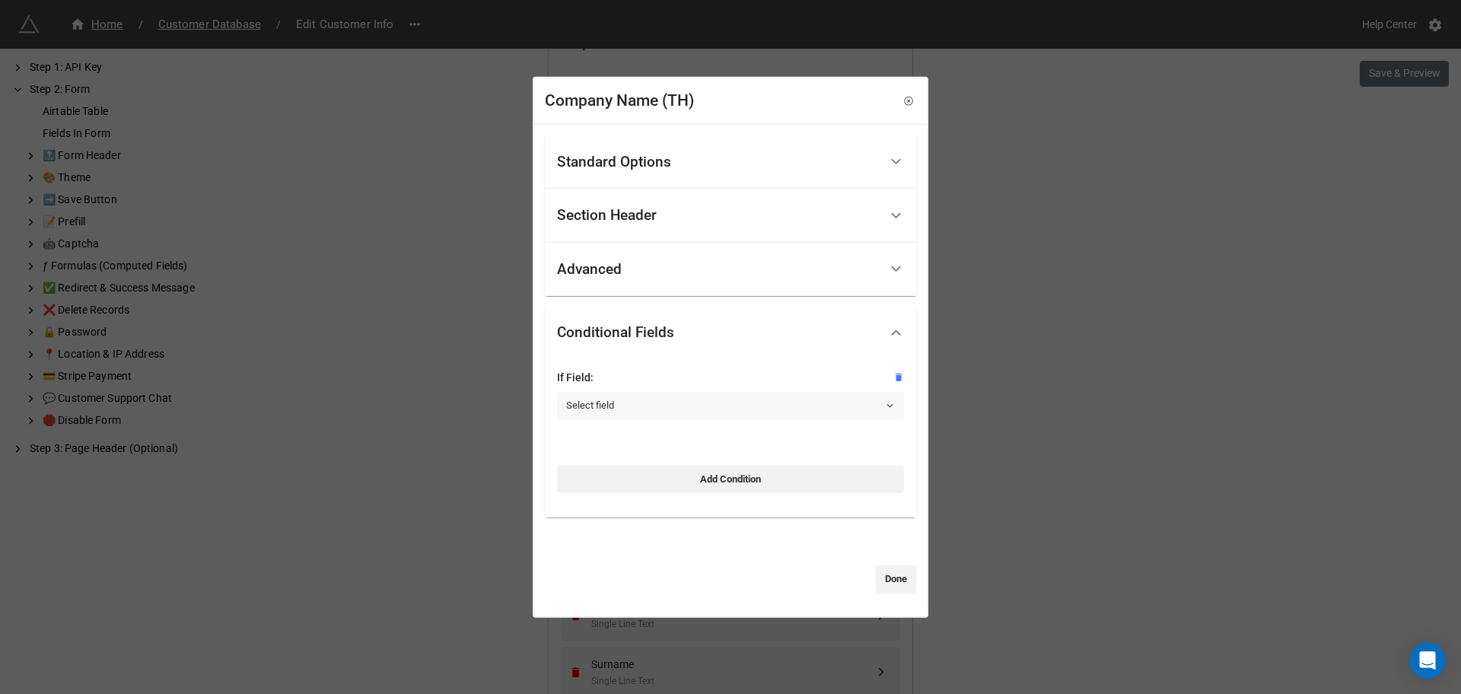
click at [667, 413] on link "Select field" at bounding box center [730, 405] width 347 height 27
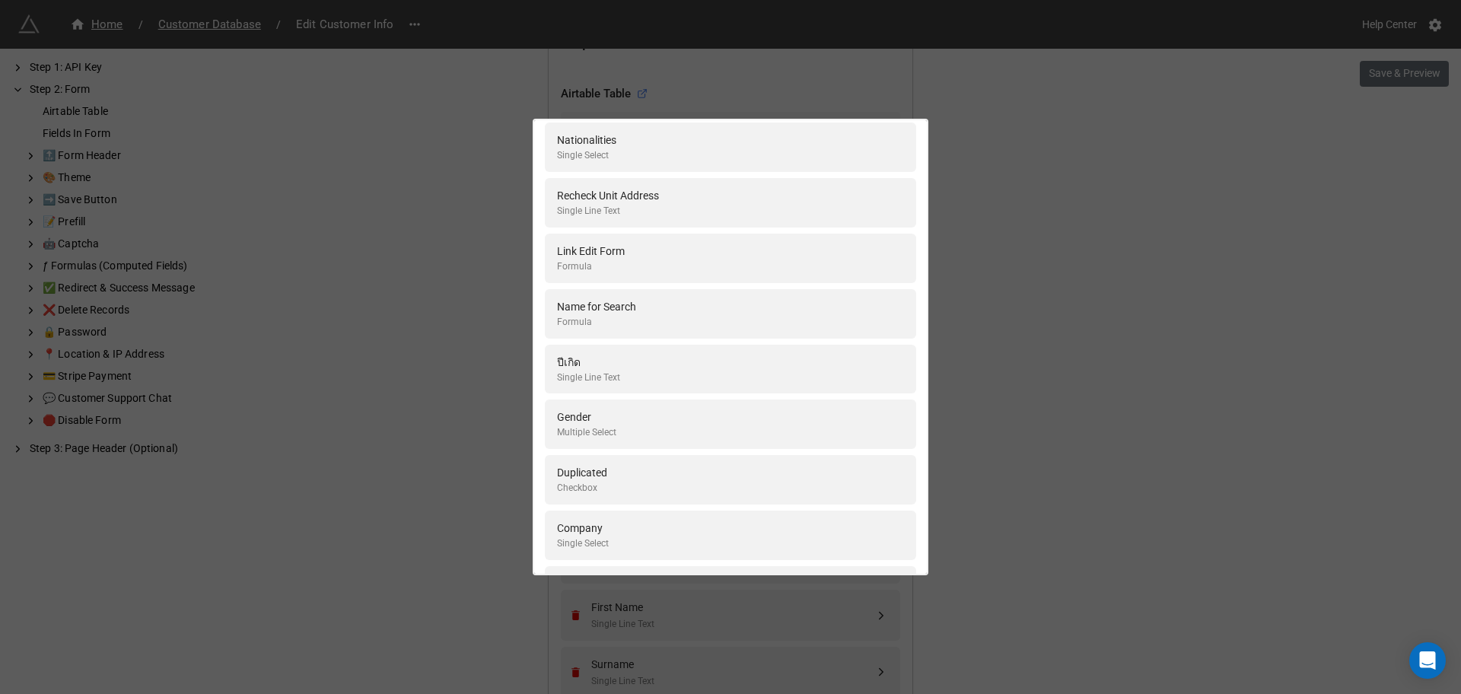
scroll to position [1617, 0]
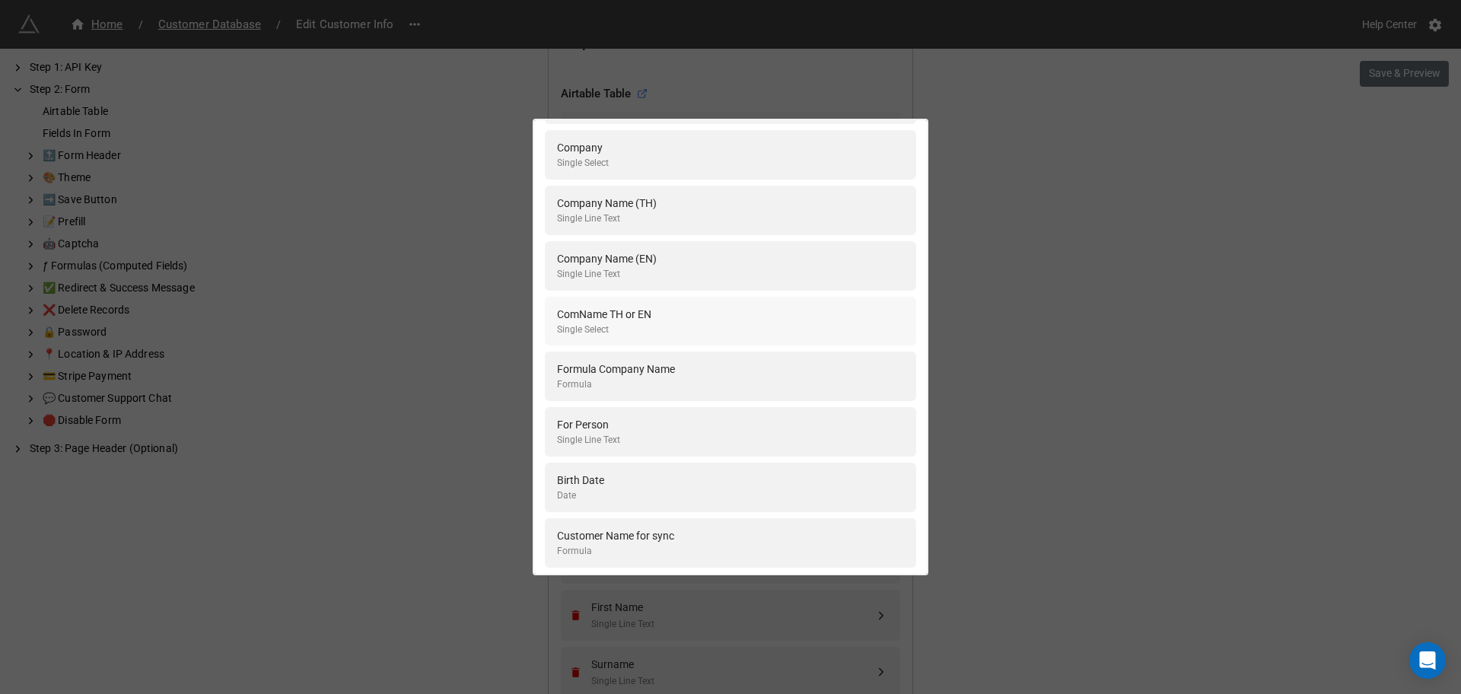
click at [710, 323] on div "ComName TH or EN Single Select" at bounding box center [730, 321] width 347 height 31
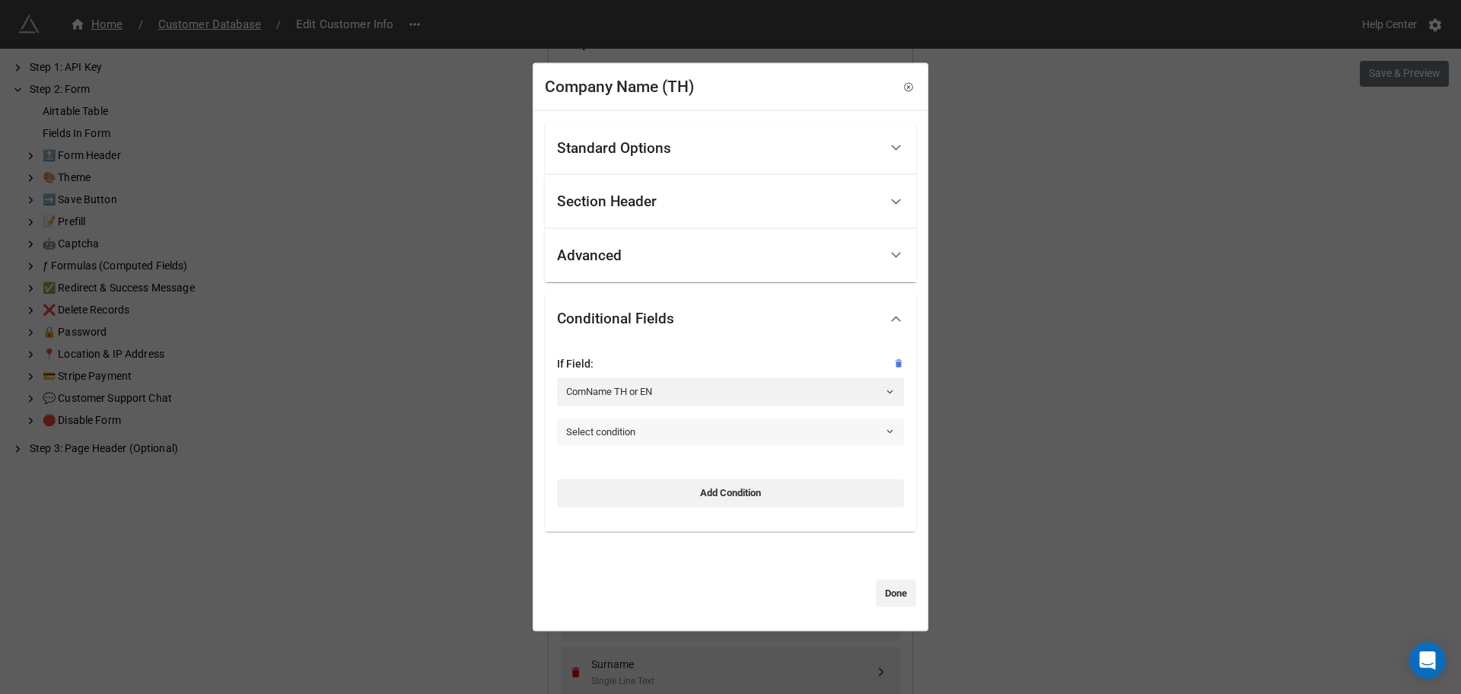
click at [667, 431] on link "Select condition" at bounding box center [730, 431] width 347 height 27
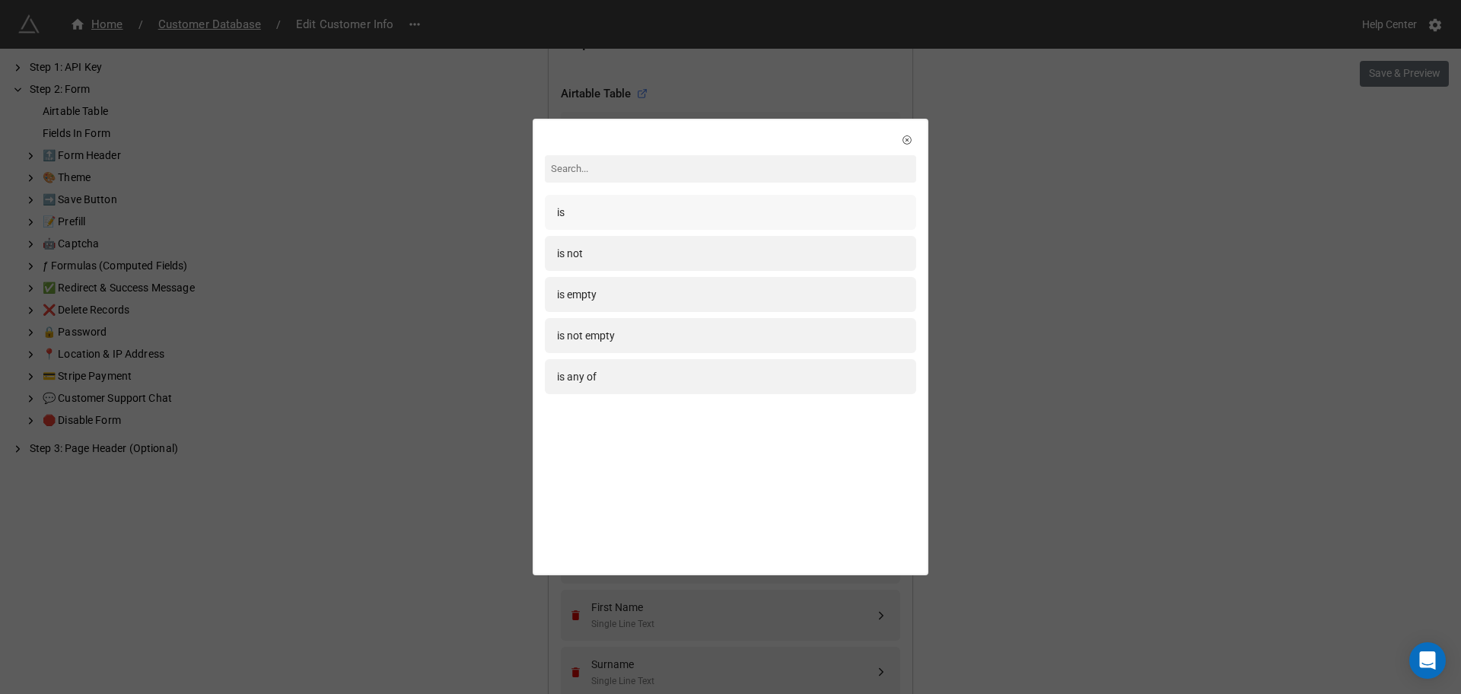
click at [622, 214] on div "is" at bounding box center [730, 212] width 347 height 17
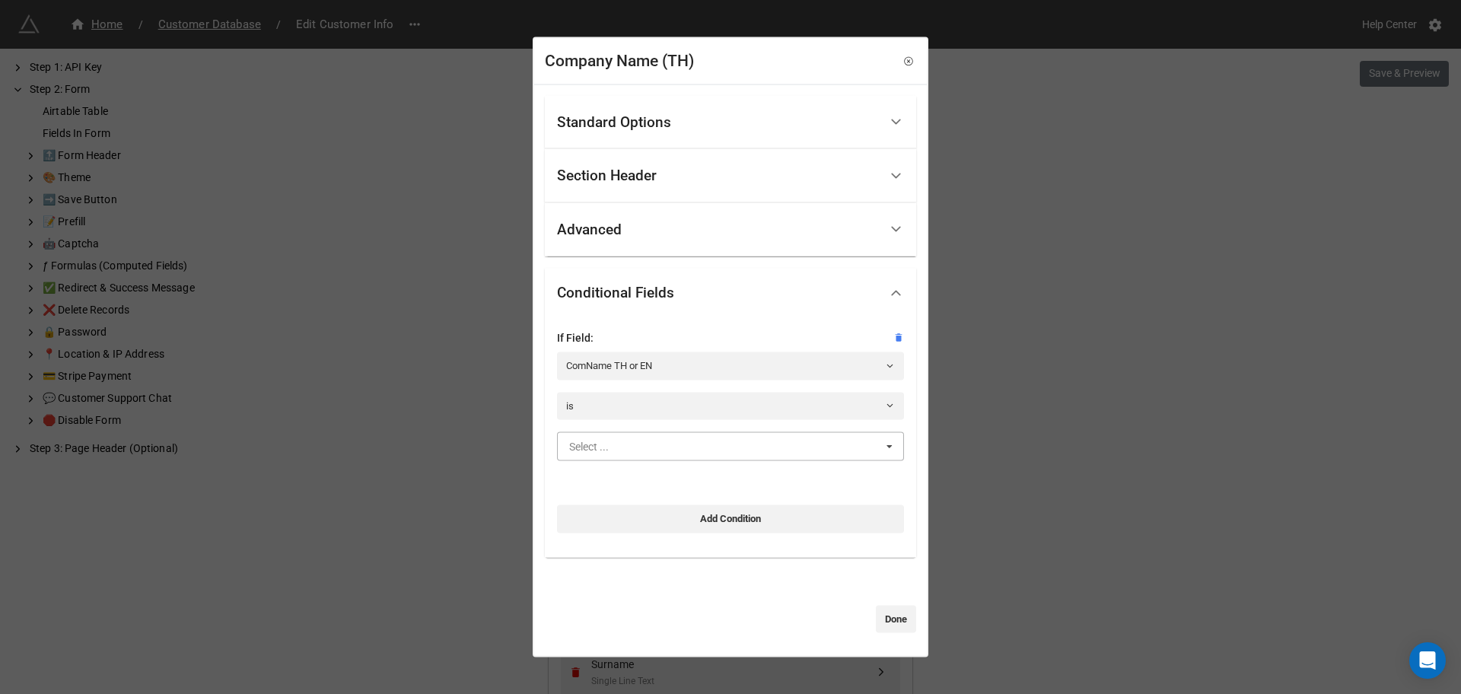
click at [632, 443] on input "text" at bounding box center [731, 446] width 345 height 27
click at [624, 474] on div "TH" at bounding box center [730, 474] width 345 height 28
click at [883, 629] on link "Done" at bounding box center [896, 618] width 40 height 27
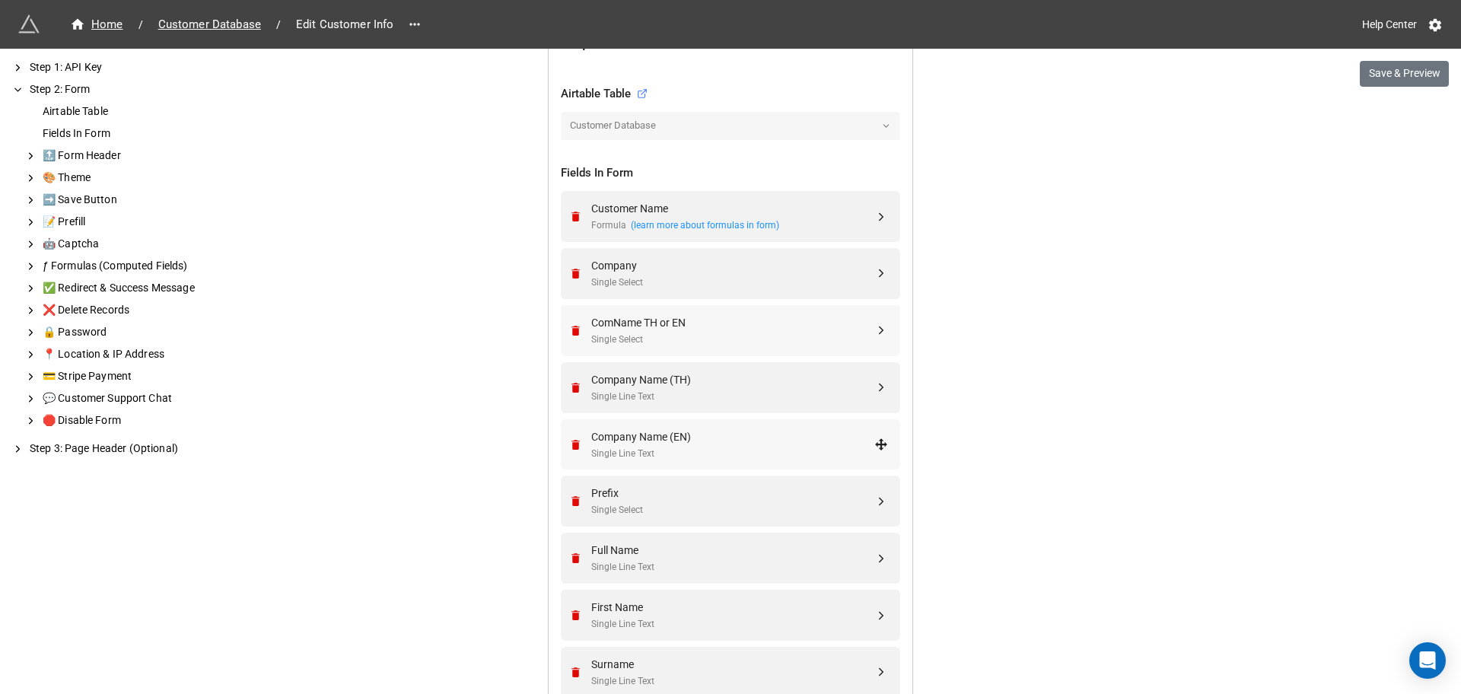
click at [706, 432] on div "Company Name (EN)" at bounding box center [732, 436] width 283 height 17
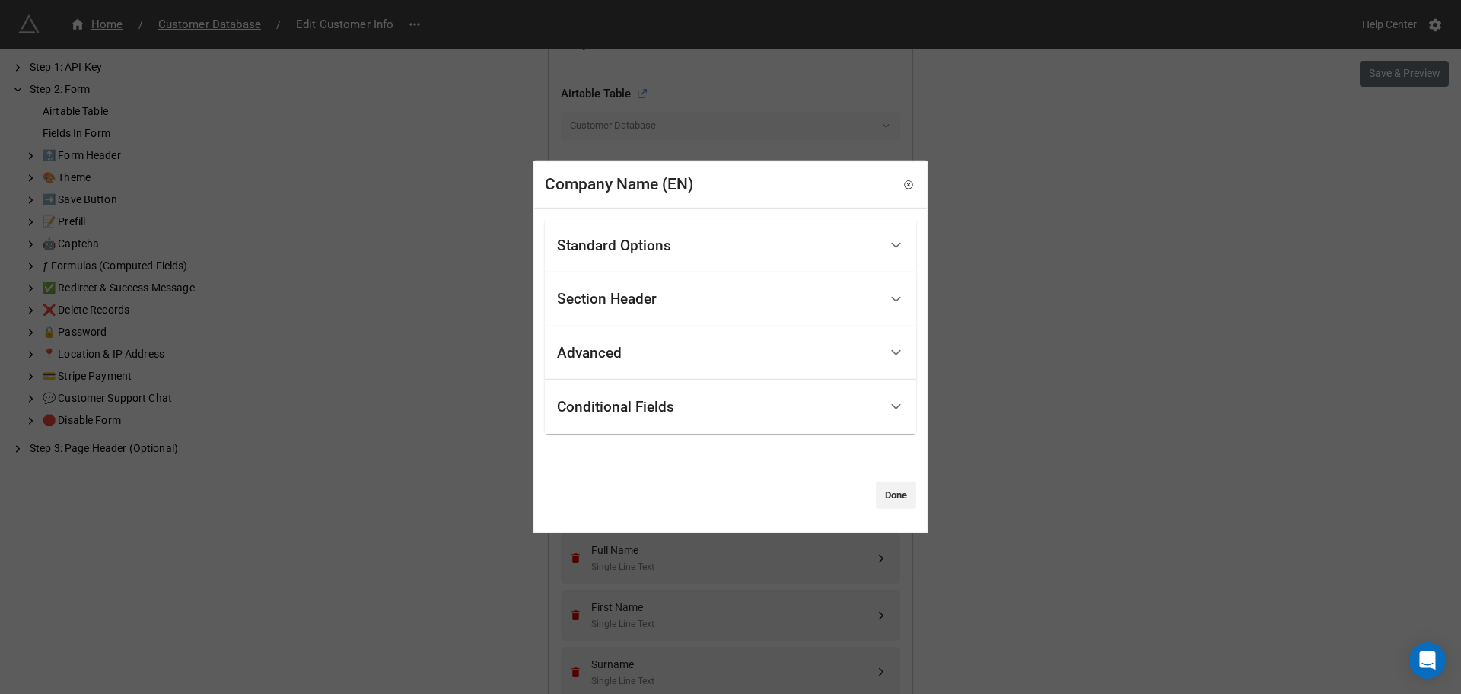
drag, startPoint x: 657, startPoint y: 400, endPoint x: 664, endPoint y: 395, distance: 8.1
click at [660, 400] on div "Conditional Fields" at bounding box center [615, 406] width 117 height 15
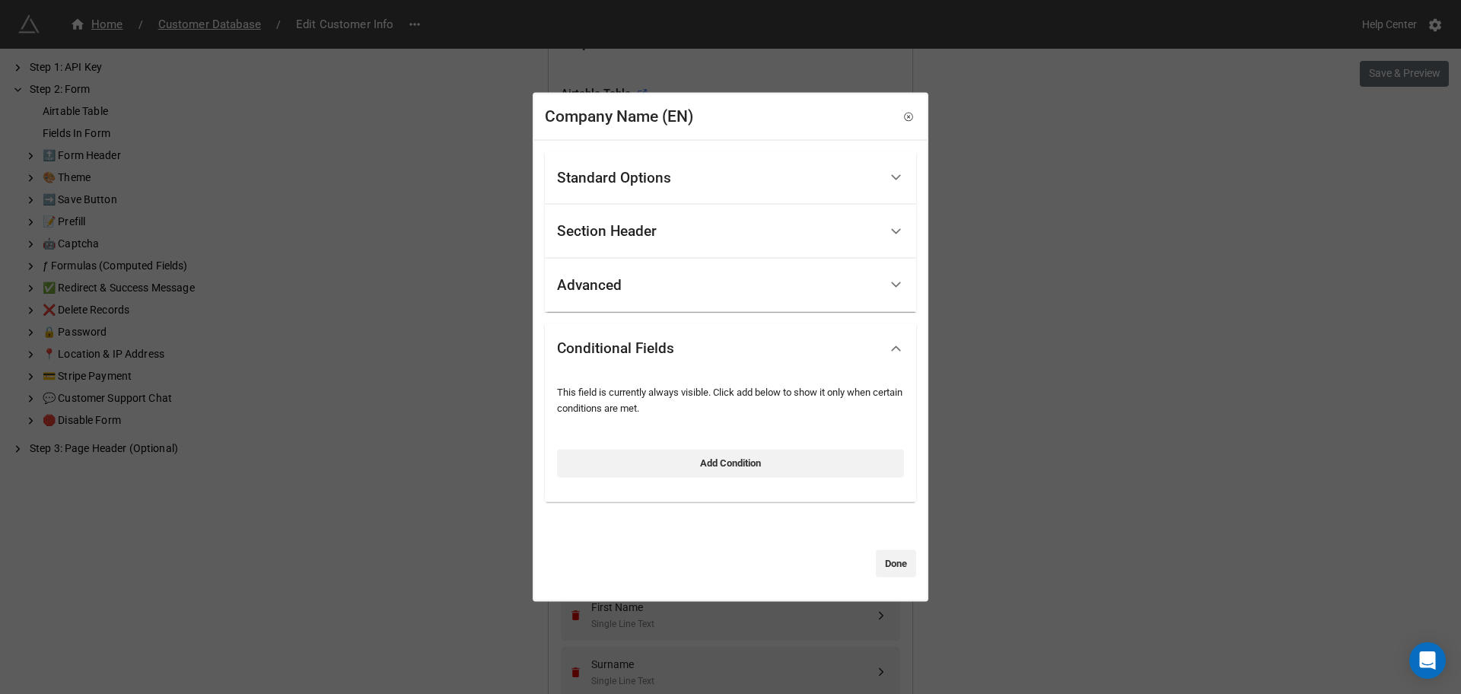
drag, startPoint x: 670, startPoint y: 385, endPoint x: 671, endPoint y: 395, distance: 9.9
click at [670, 386] on div "This field is currently always visible. Click add below to show it only when ce…" at bounding box center [730, 400] width 347 height 31
click at [670, 473] on link "Add Condition" at bounding box center [730, 463] width 347 height 27
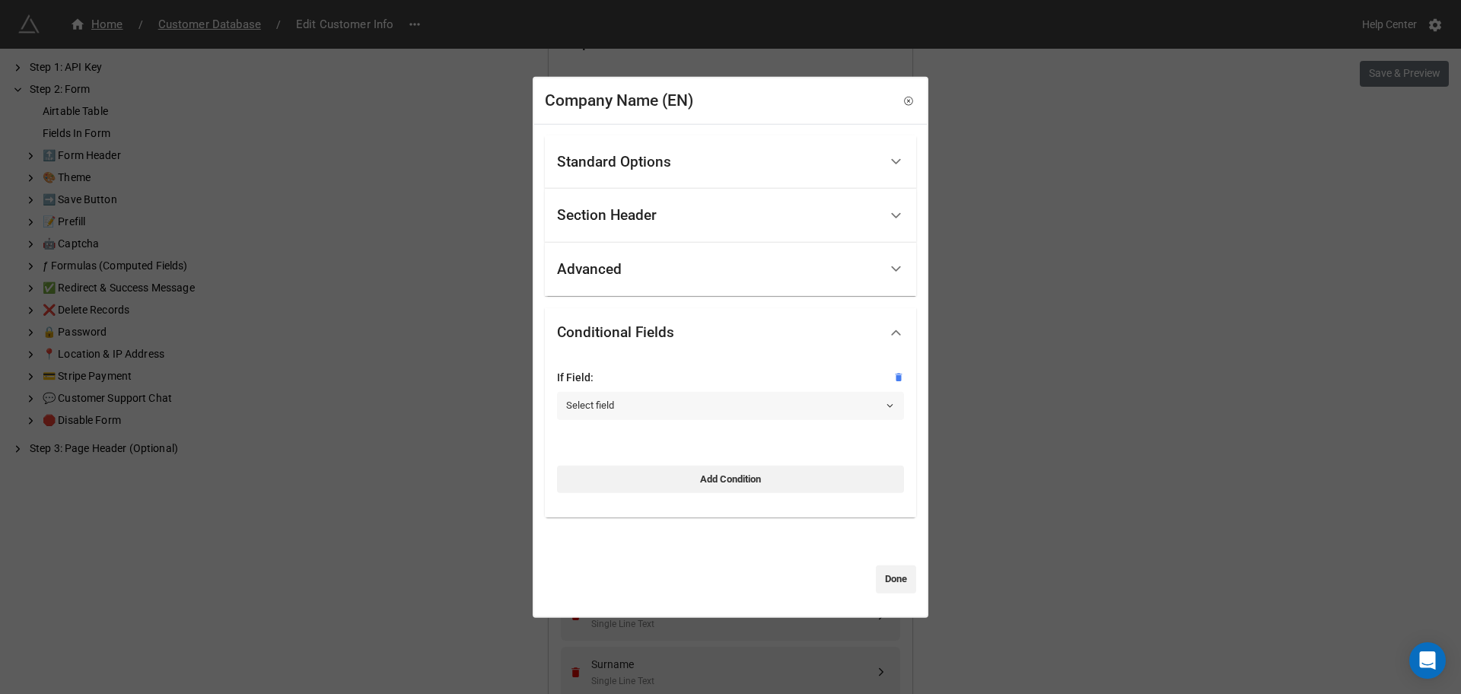
click at [694, 415] on link "Select field" at bounding box center [730, 405] width 347 height 27
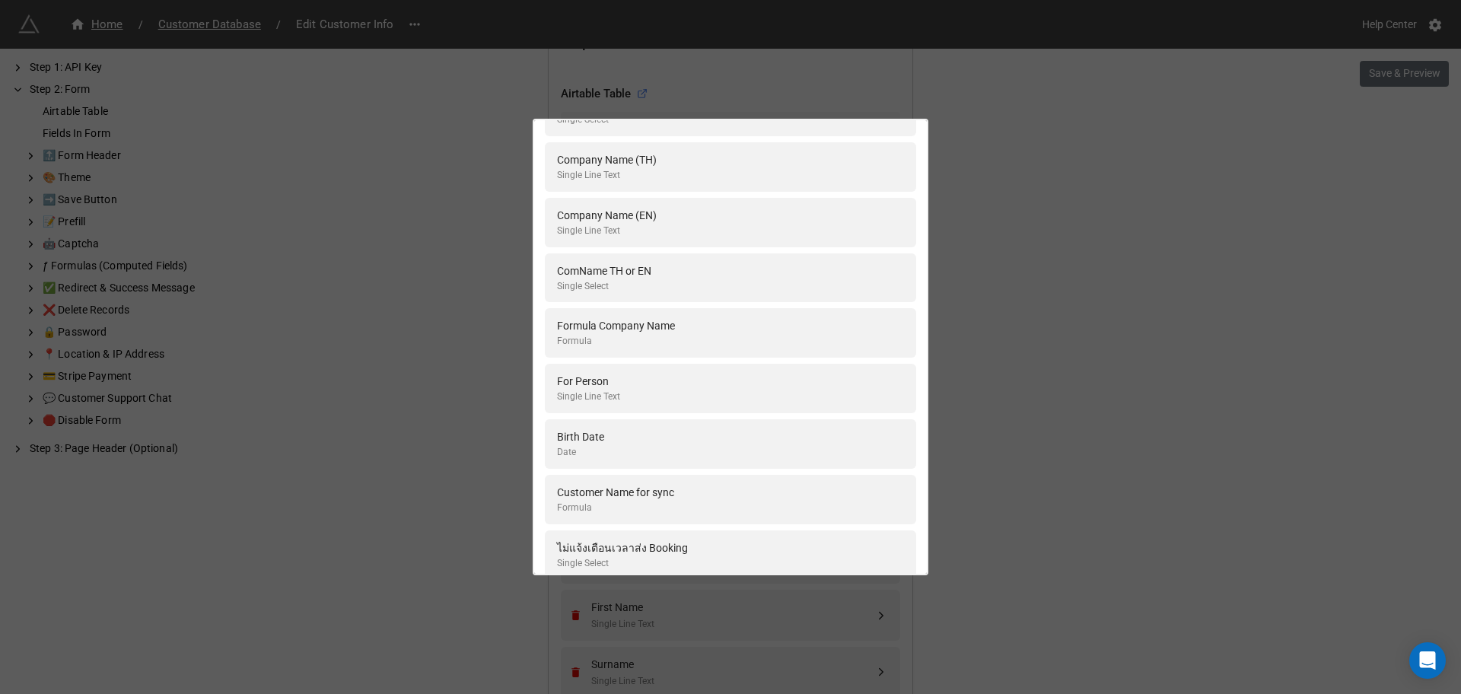
scroll to position [1470, 0]
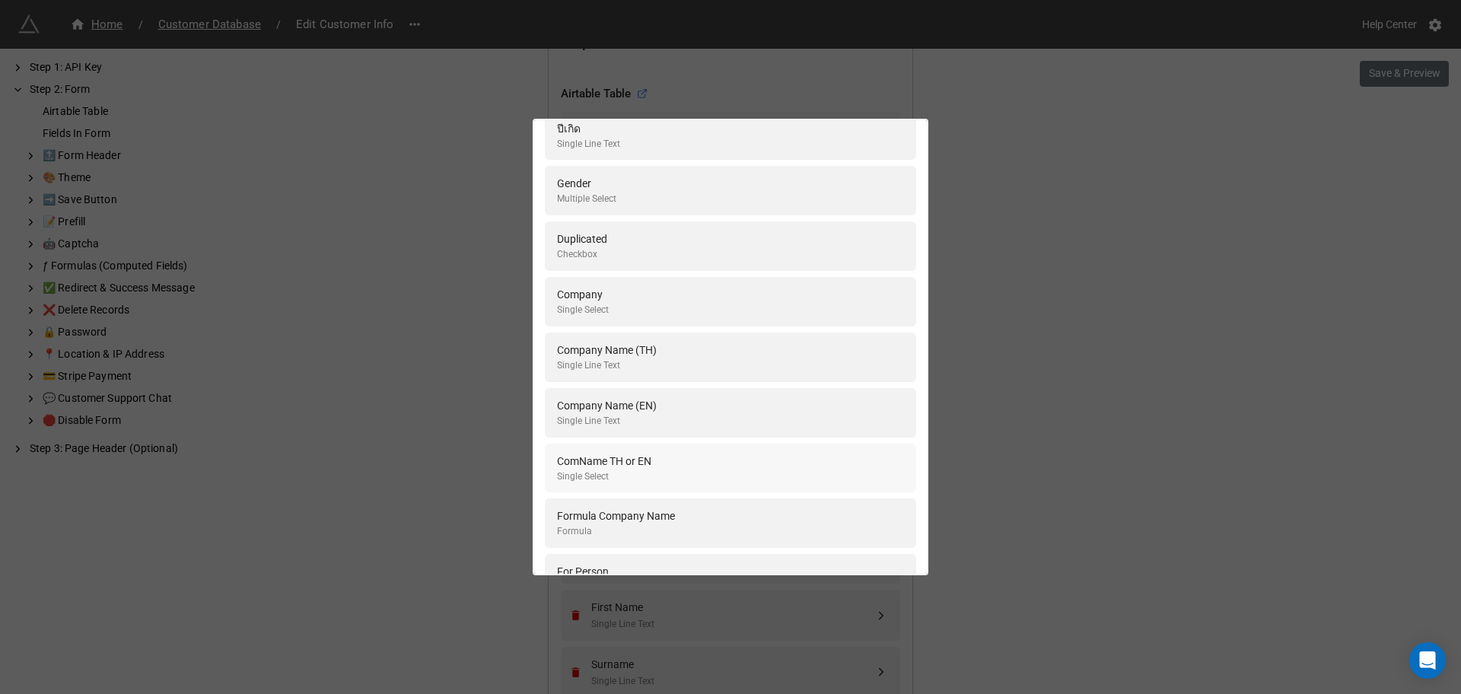
click at [690, 449] on div "ComName TH or EN Single Select" at bounding box center [730, 468] width 371 height 49
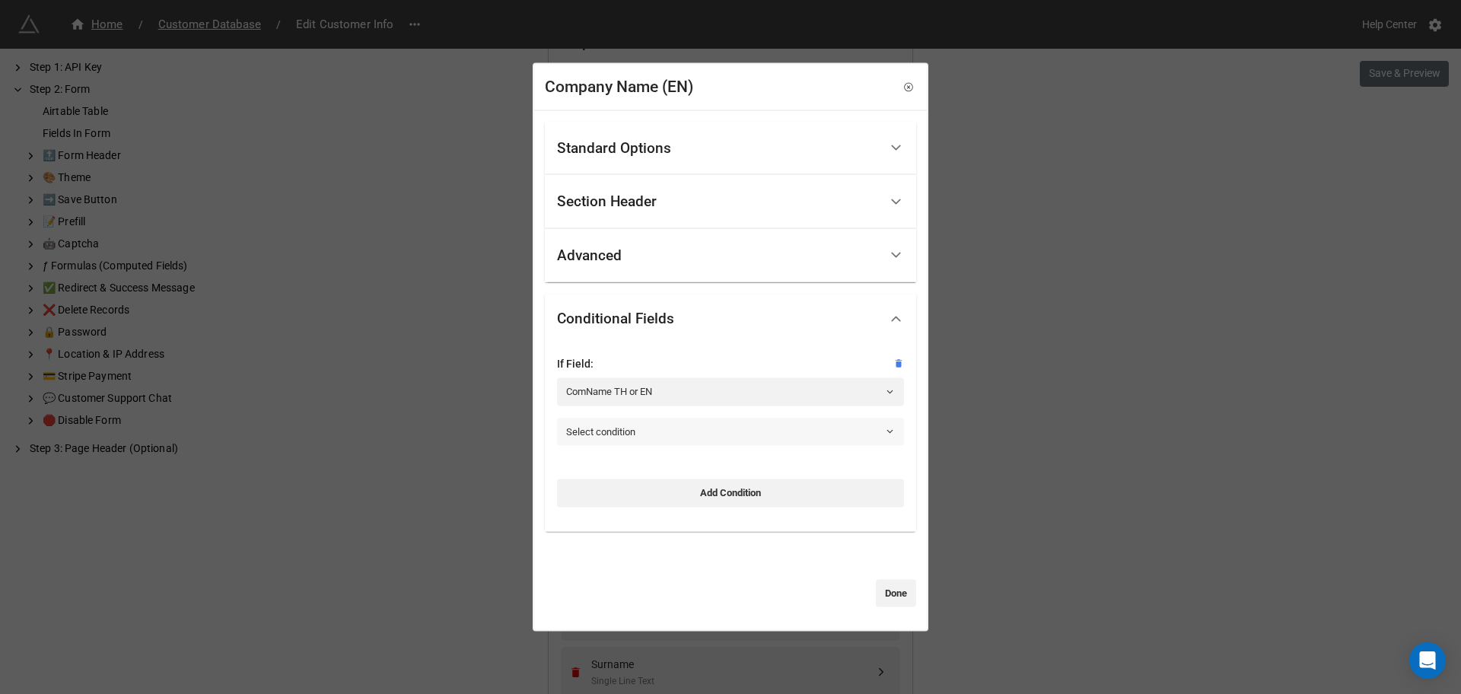
click at [686, 429] on link "Select condition" at bounding box center [730, 431] width 347 height 27
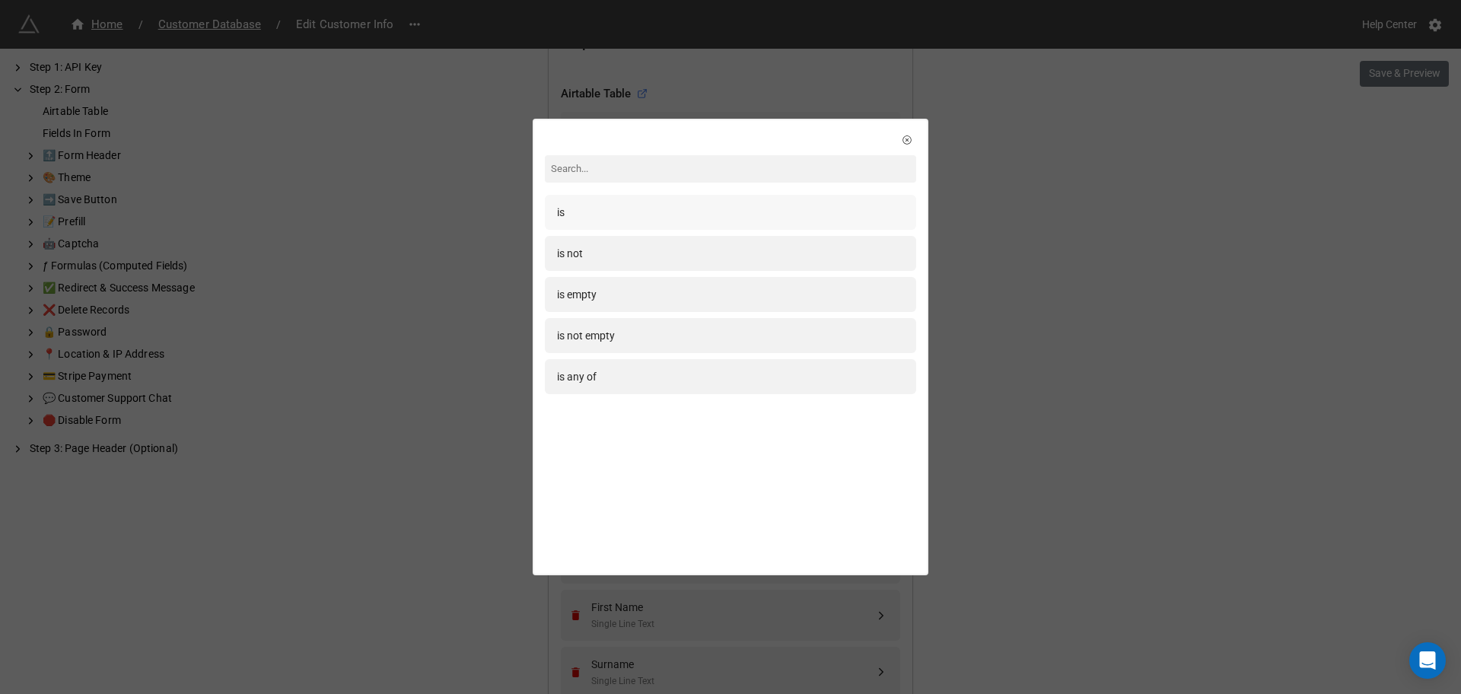
click at [616, 227] on div "is" at bounding box center [730, 212] width 371 height 35
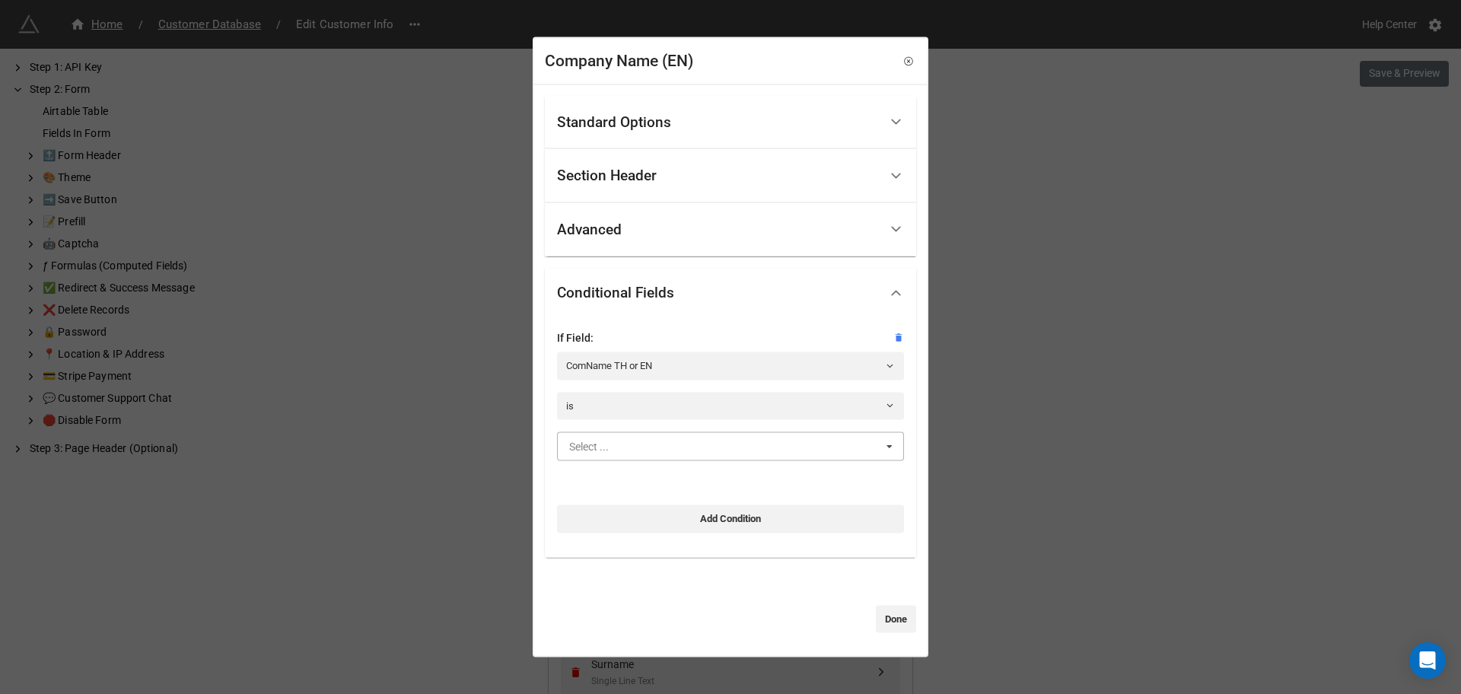
click at [648, 458] on input "text" at bounding box center [731, 446] width 345 height 27
click at [629, 496] on div "EN" at bounding box center [730, 503] width 345 height 28
click at [892, 613] on link "Done" at bounding box center [896, 618] width 40 height 27
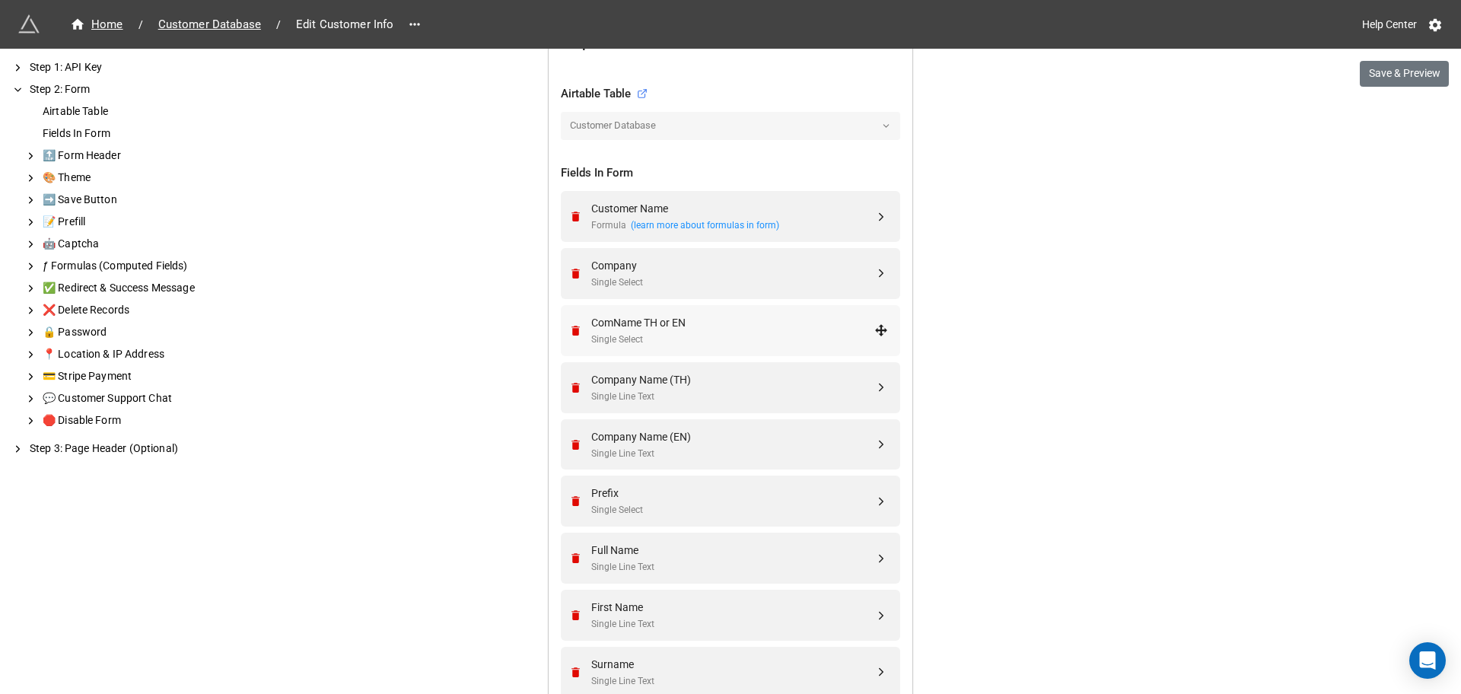
click at [683, 330] on div "ComName TH or EN Single Select" at bounding box center [732, 330] width 283 height 33
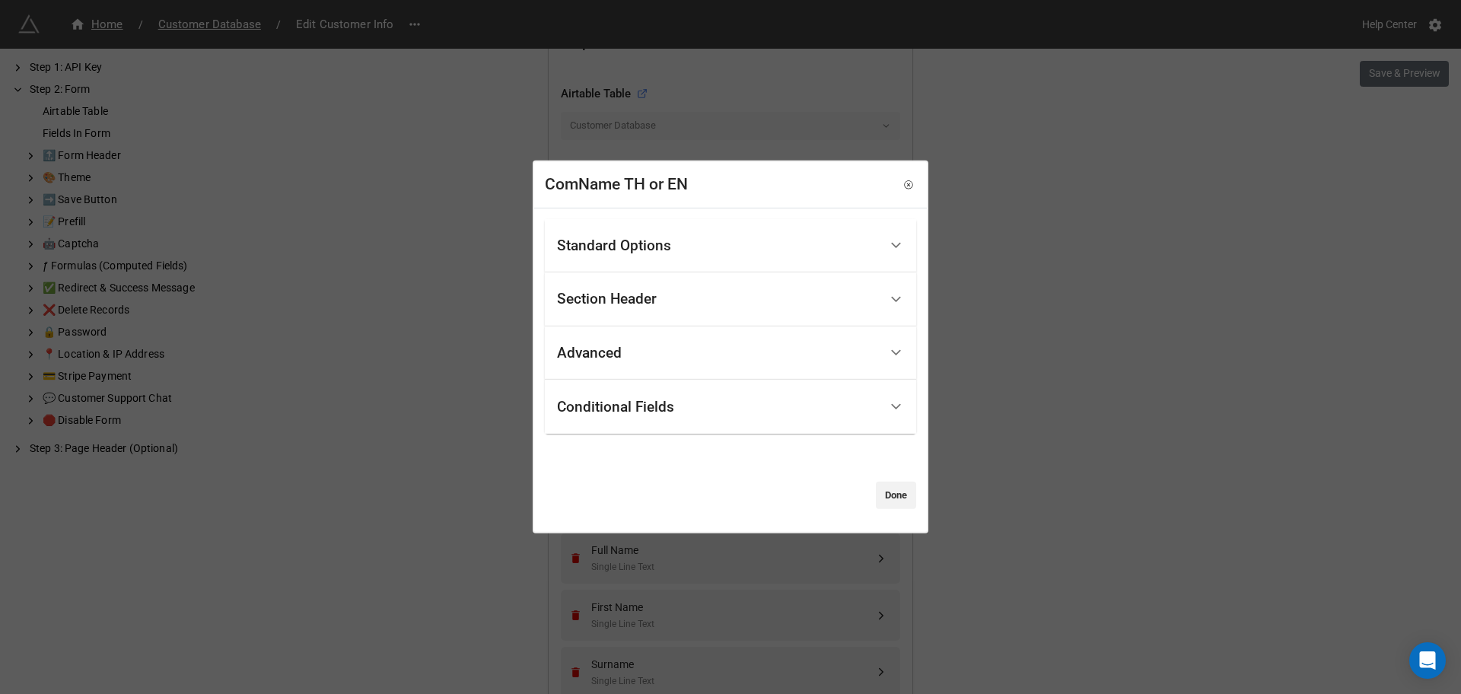
click at [683, 330] on div "Advanced" at bounding box center [730, 353] width 371 height 54
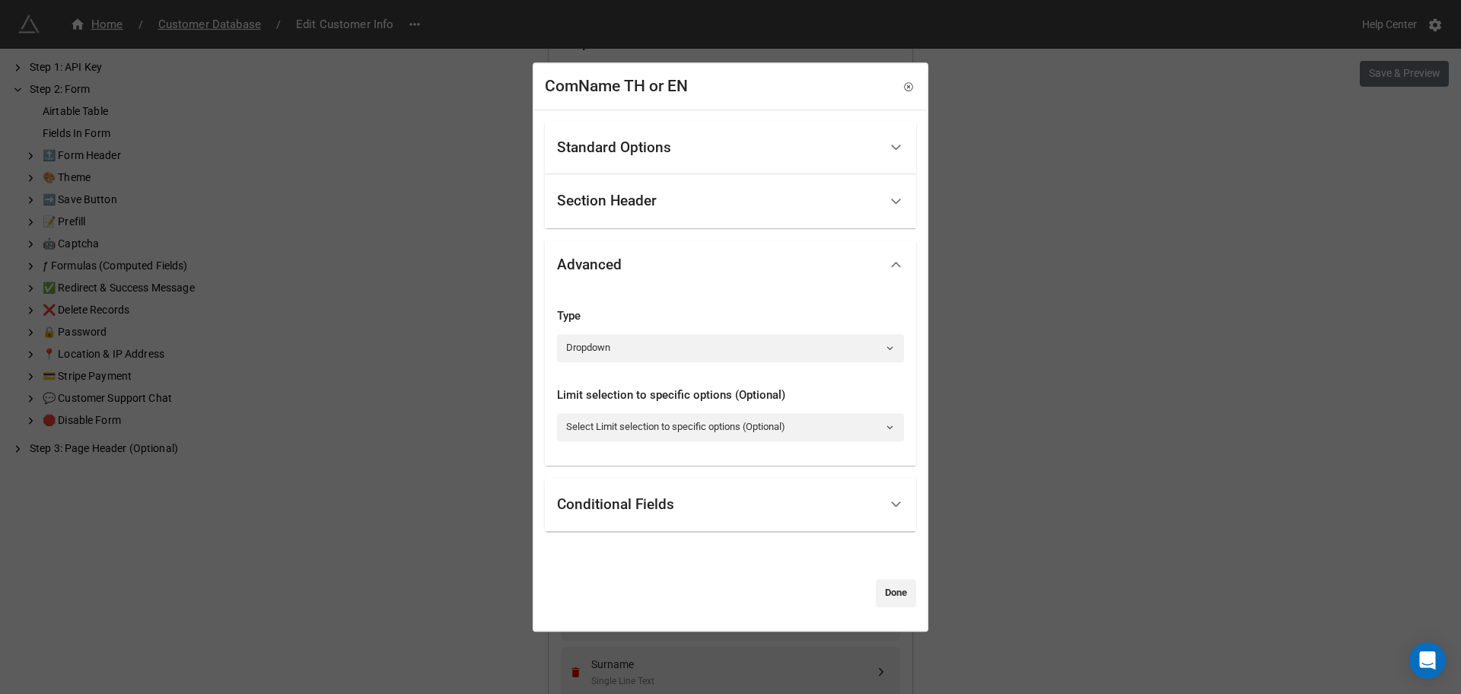
click at [724, 154] on div "Standard Options" at bounding box center [718, 148] width 322 height 36
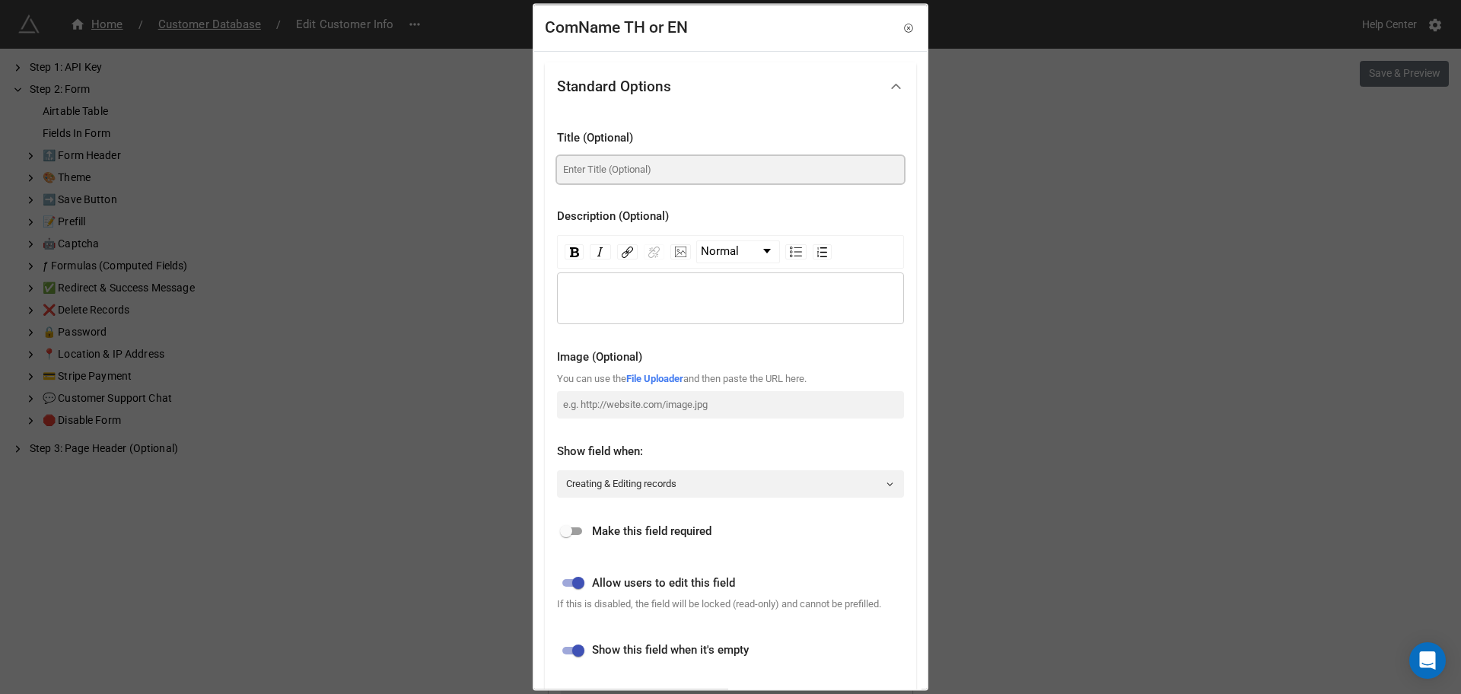
click at [643, 178] on input at bounding box center [730, 169] width 347 height 27
paste input "ชื่อบริษัท ภาษาไทย หรือ อังกฤษ"
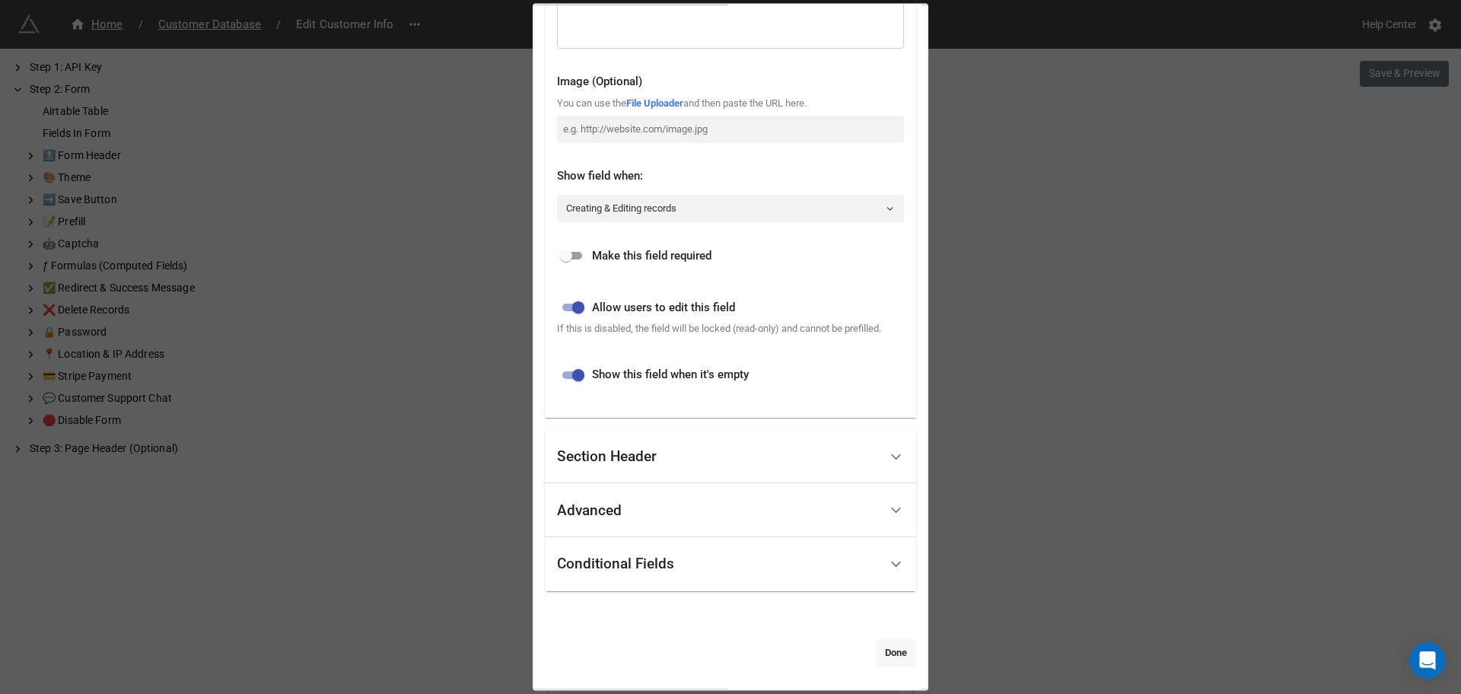
type input "ชื่อบริษัท ภาษาไทย หรือ อังกฤษ"
click at [881, 655] on link "Done" at bounding box center [896, 651] width 40 height 27
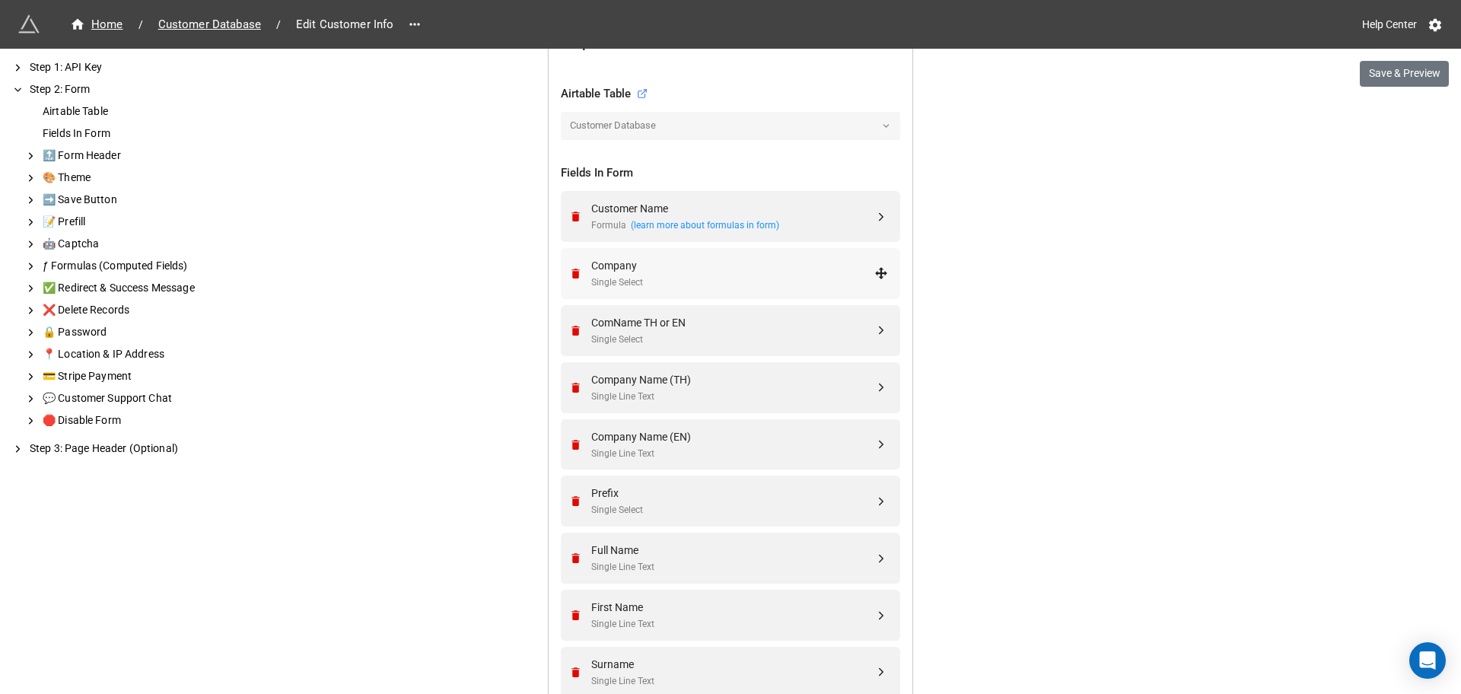
click at [722, 265] on div "Company" at bounding box center [732, 265] width 283 height 17
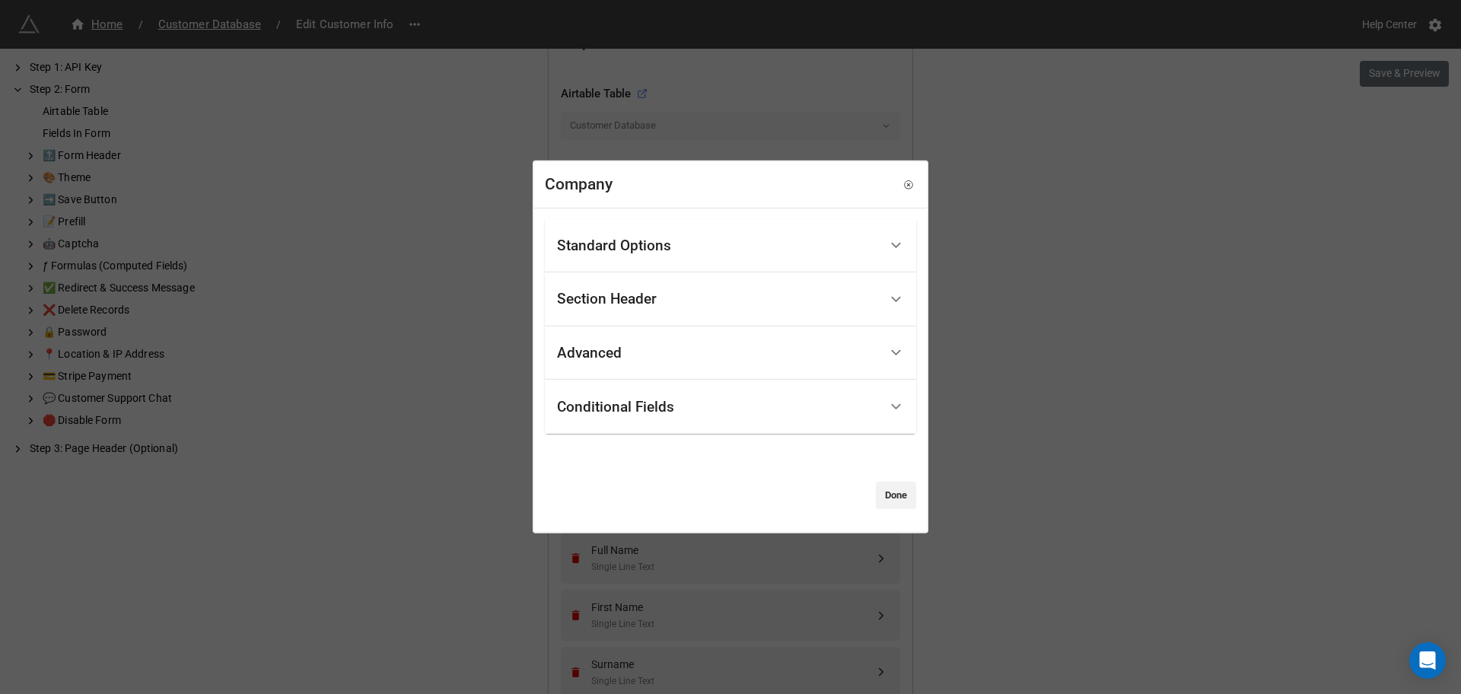
click at [668, 245] on div "Standard Options" at bounding box center [614, 245] width 114 height 15
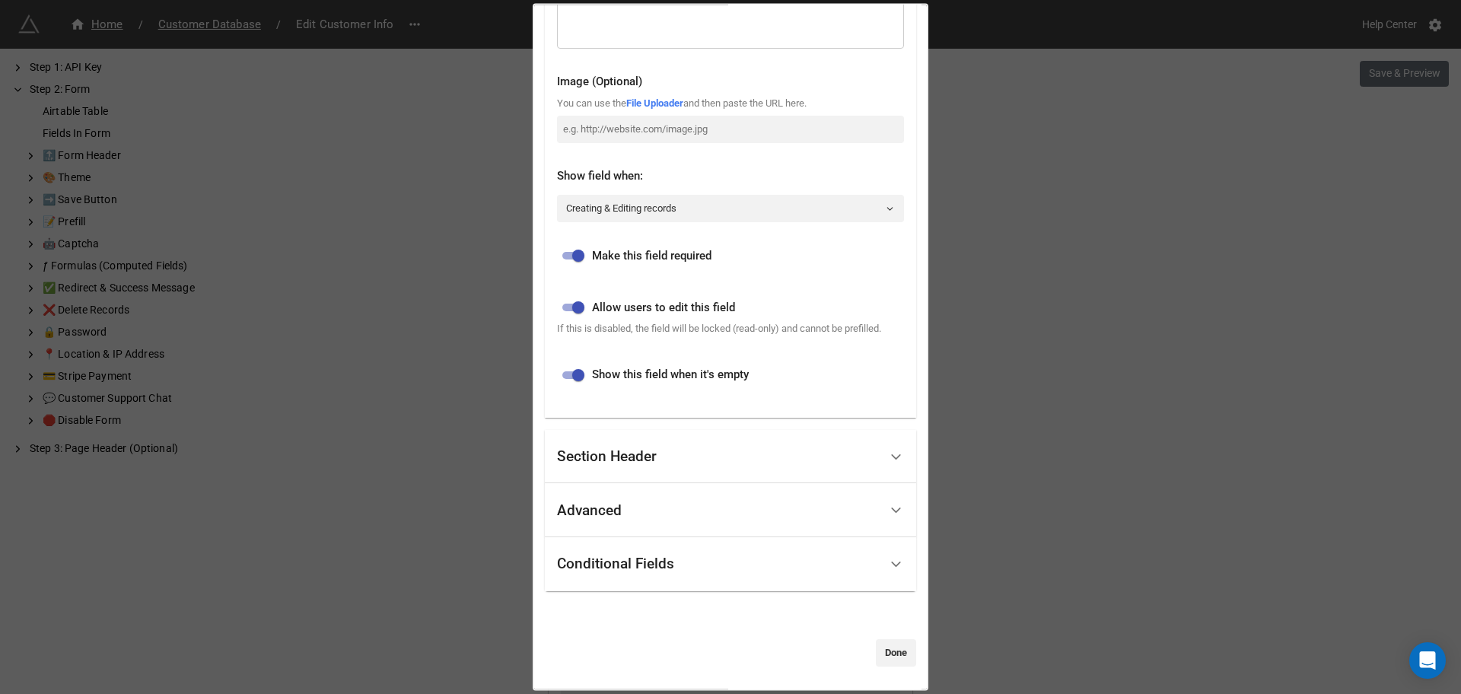
click at [876, 643] on link "Done" at bounding box center [896, 651] width 40 height 27
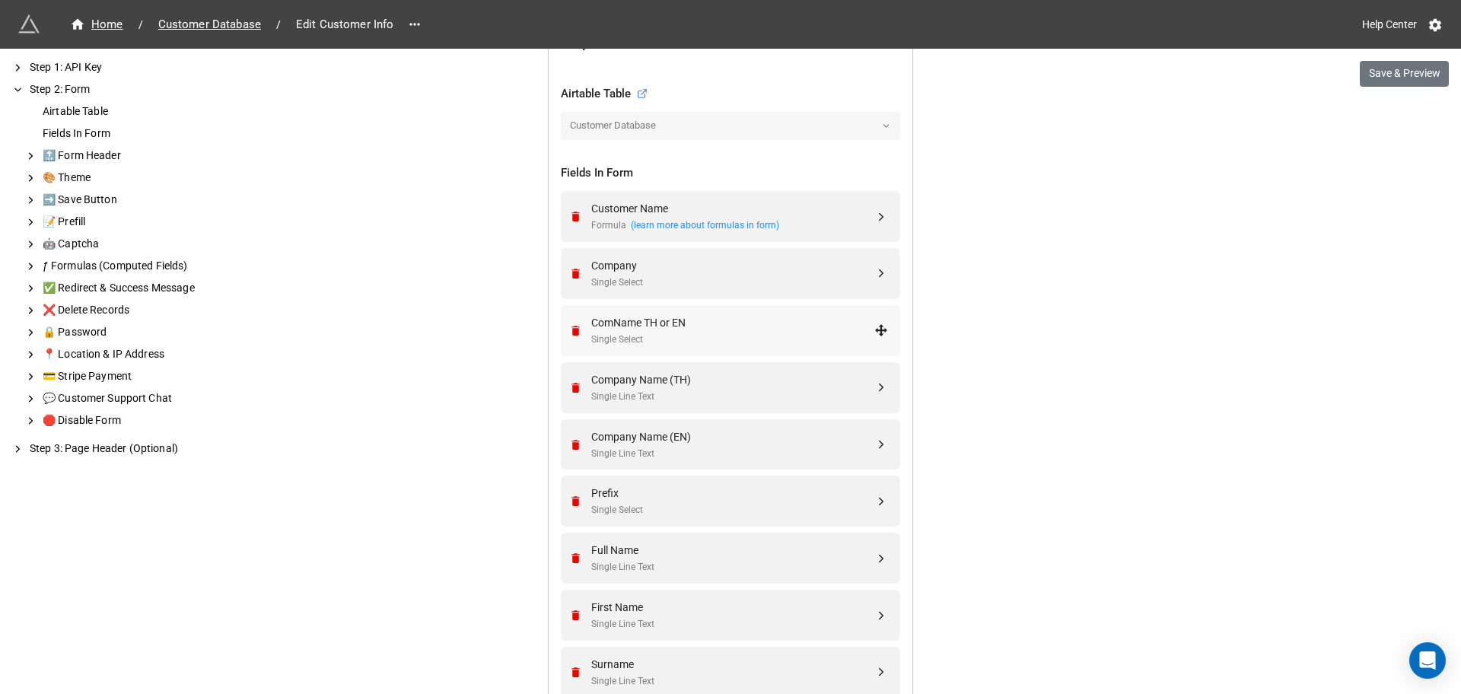
click at [690, 320] on div "ComName TH or EN" at bounding box center [732, 322] width 283 height 17
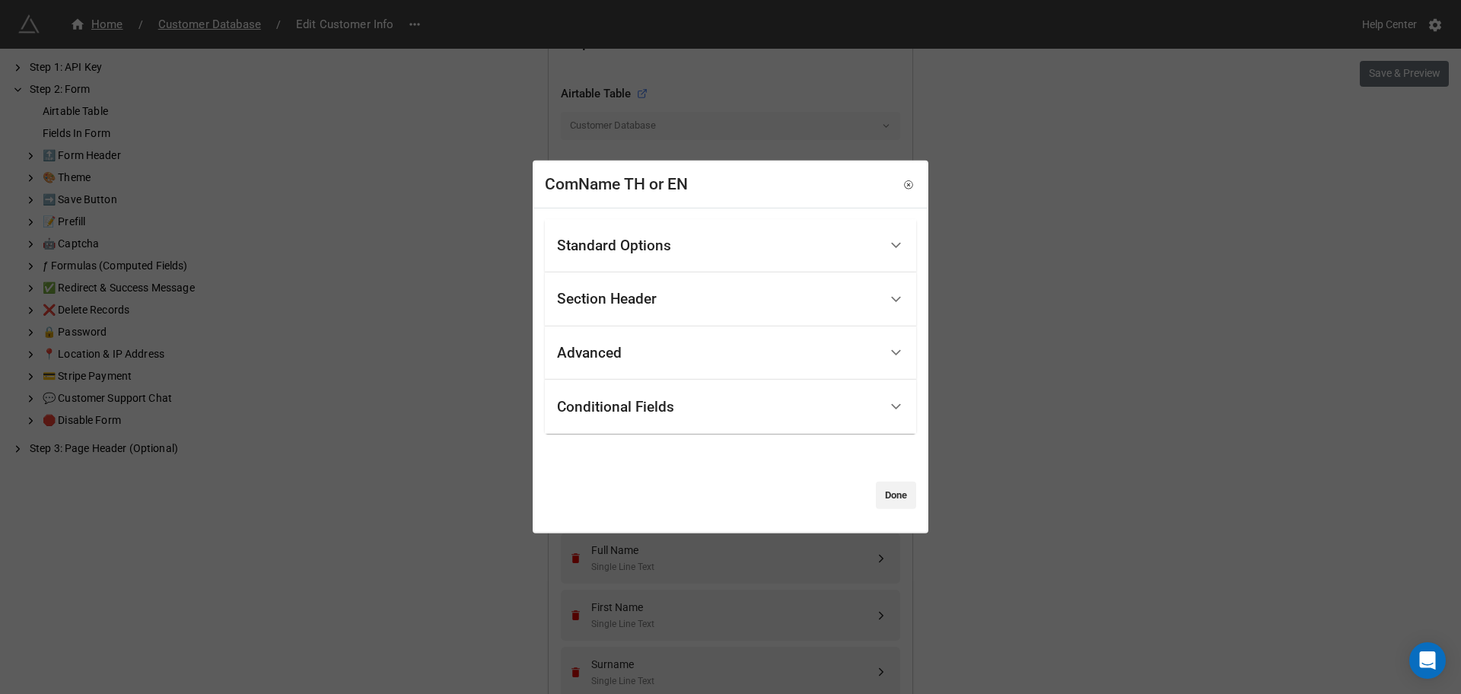
click at [638, 244] on div "Standard Options" at bounding box center [614, 245] width 114 height 15
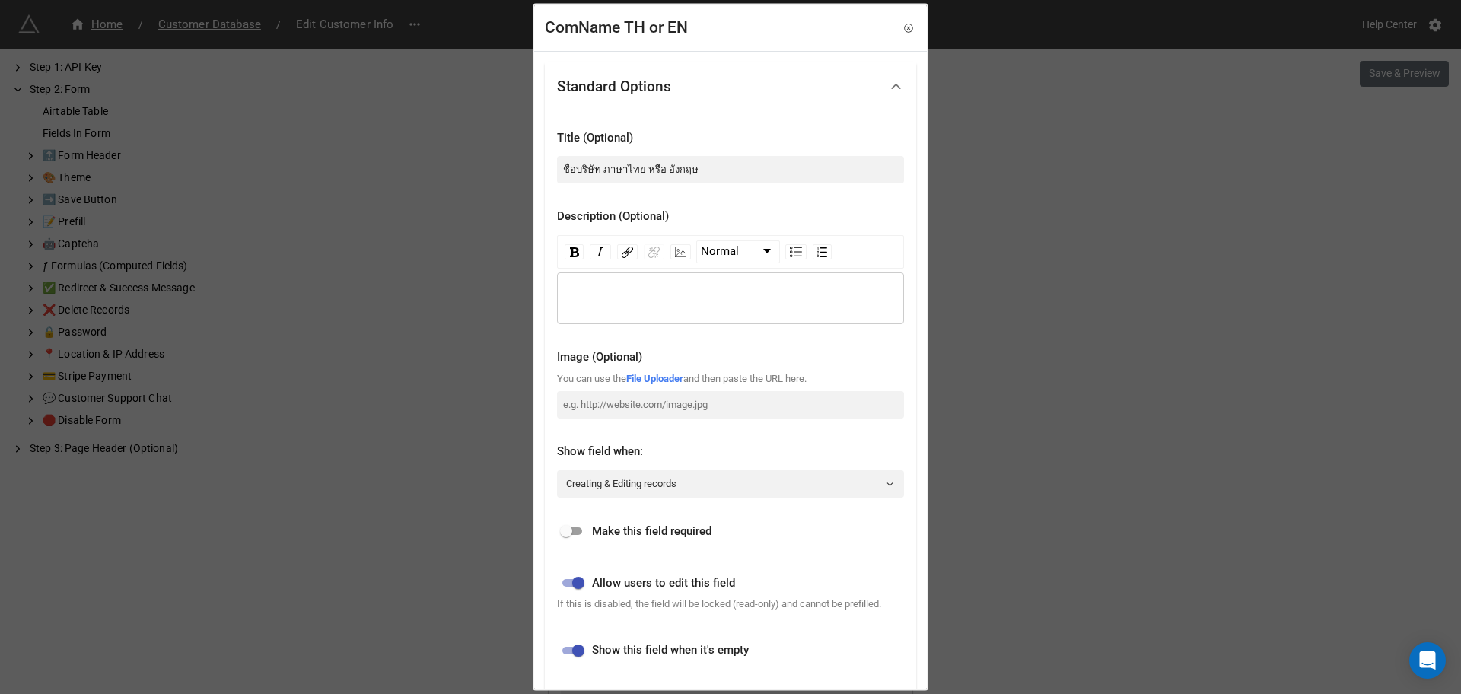
click at [570, 539] on input "checkbox" at bounding box center [566, 531] width 55 height 18
checkbox input "true"
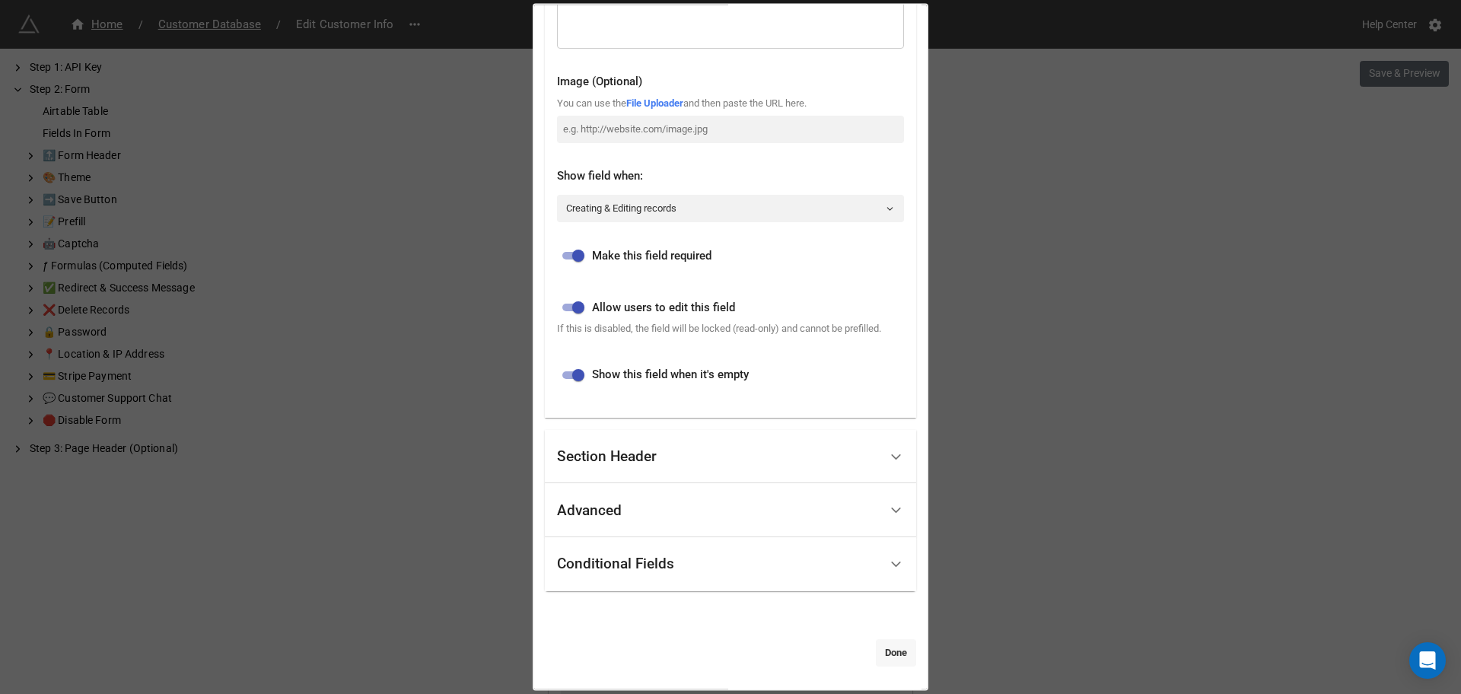
click at [876, 644] on link "Done" at bounding box center [896, 651] width 40 height 27
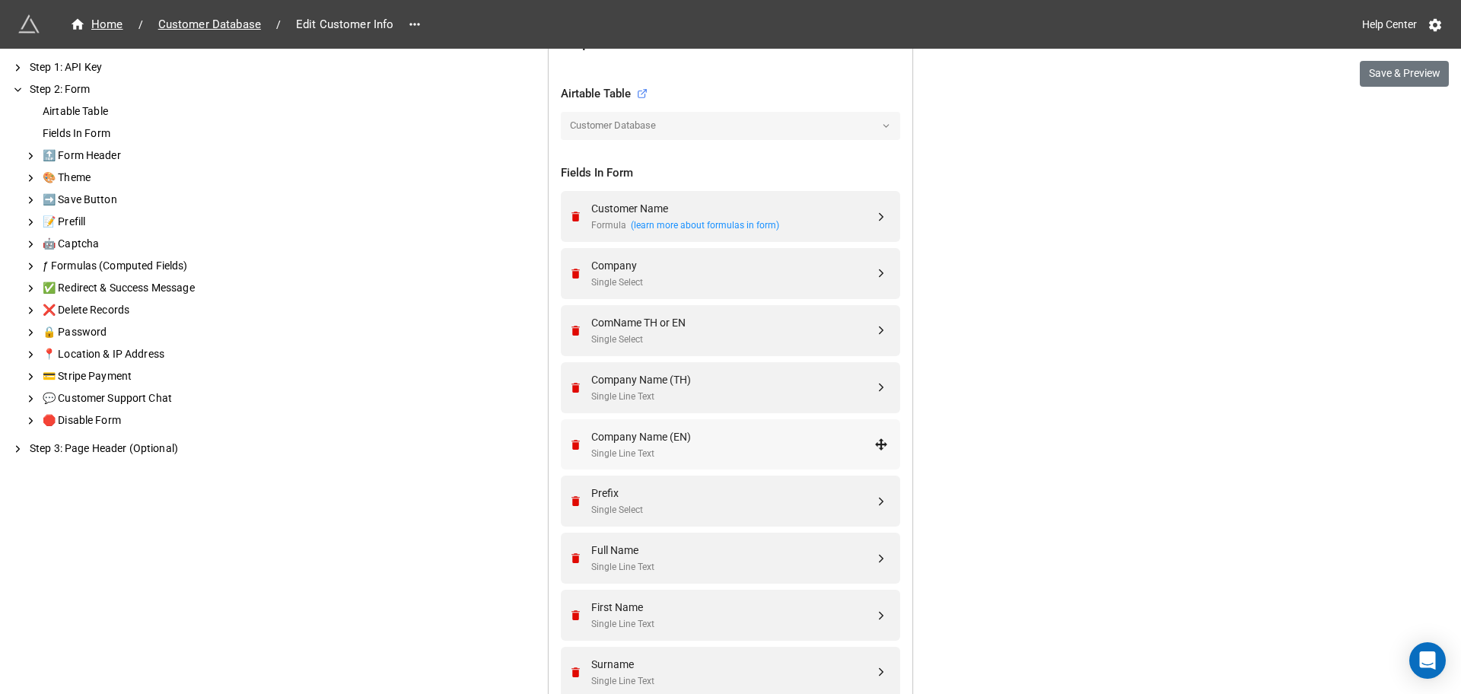
click at [694, 435] on div "Company Name (EN)" at bounding box center [732, 436] width 283 height 17
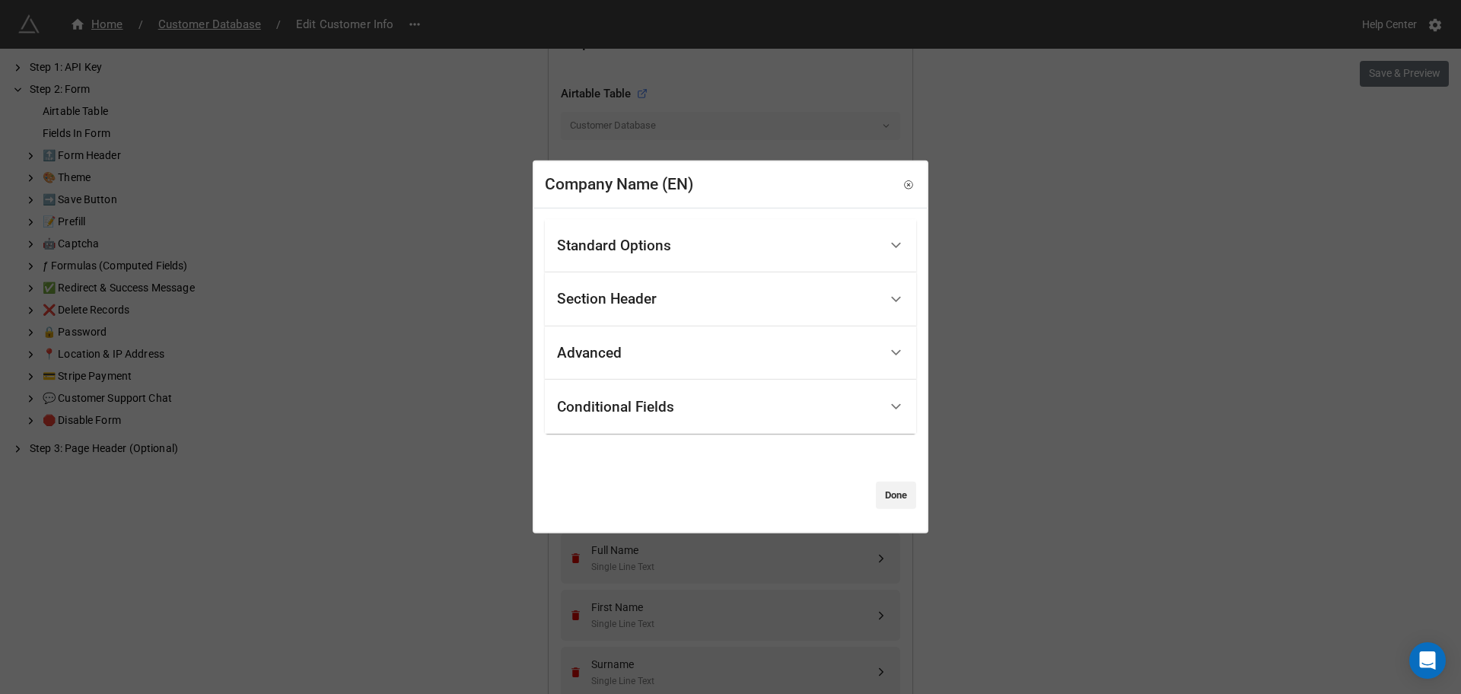
click at [633, 311] on div "Section Header" at bounding box center [718, 300] width 322 height 36
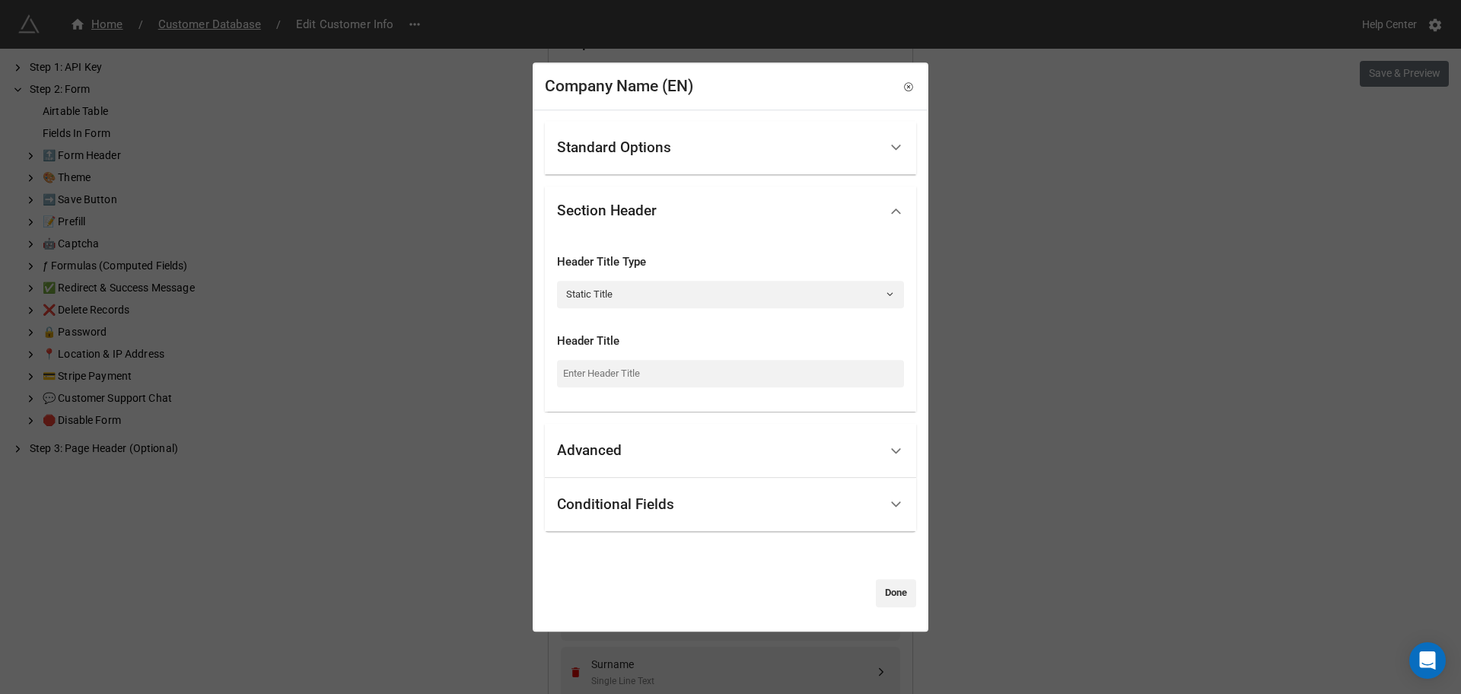
click at [645, 158] on div "Standard Options" at bounding box center [718, 148] width 322 height 36
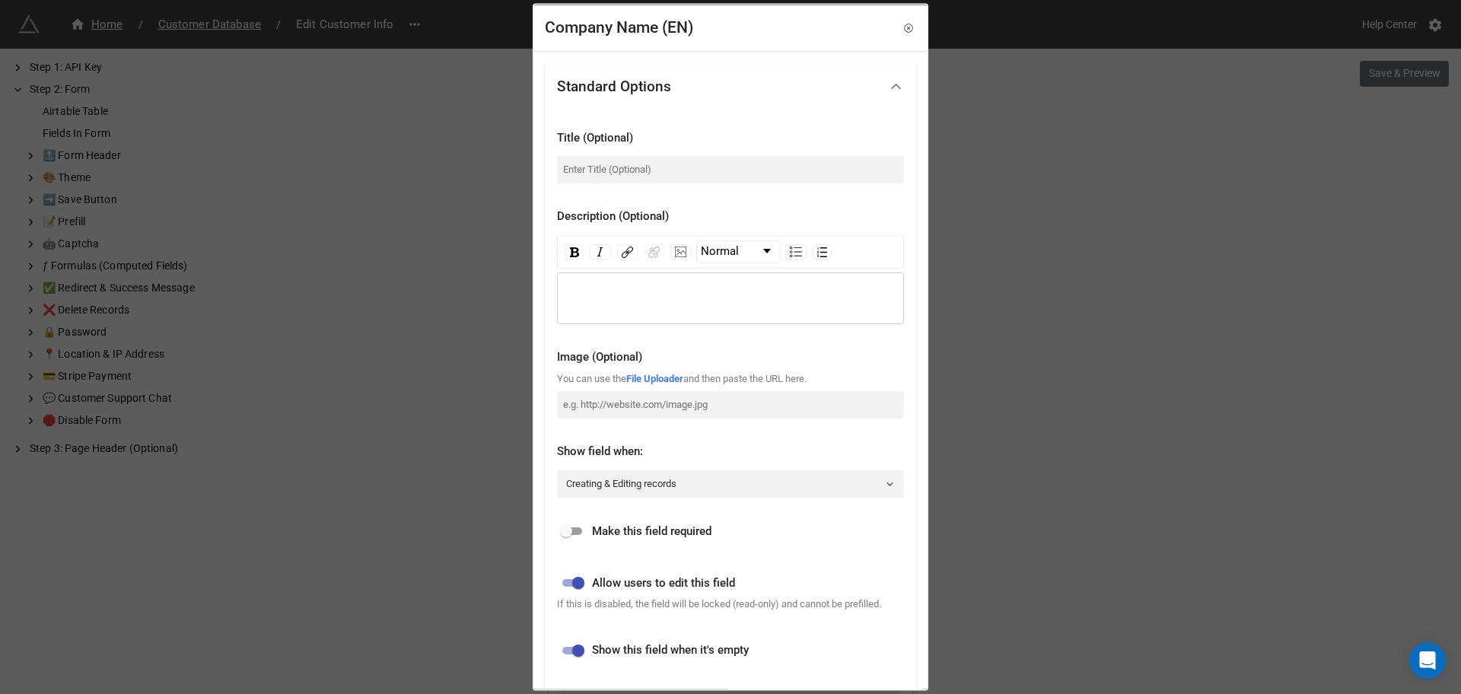
drag, startPoint x: 637, startPoint y: 321, endPoint x: 629, endPoint y: 302, distance: 20.5
click at [632, 310] on div "rdw-wrapper" at bounding box center [730, 298] width 347 height 52
click at [629, 302] on div "rdw-editor" at bounding box center [731, 298] width 333 height 17
click at [574, 527] on input "checkbox" at bounding box center [566, 531] width 55 height 18
checkbox input "true"
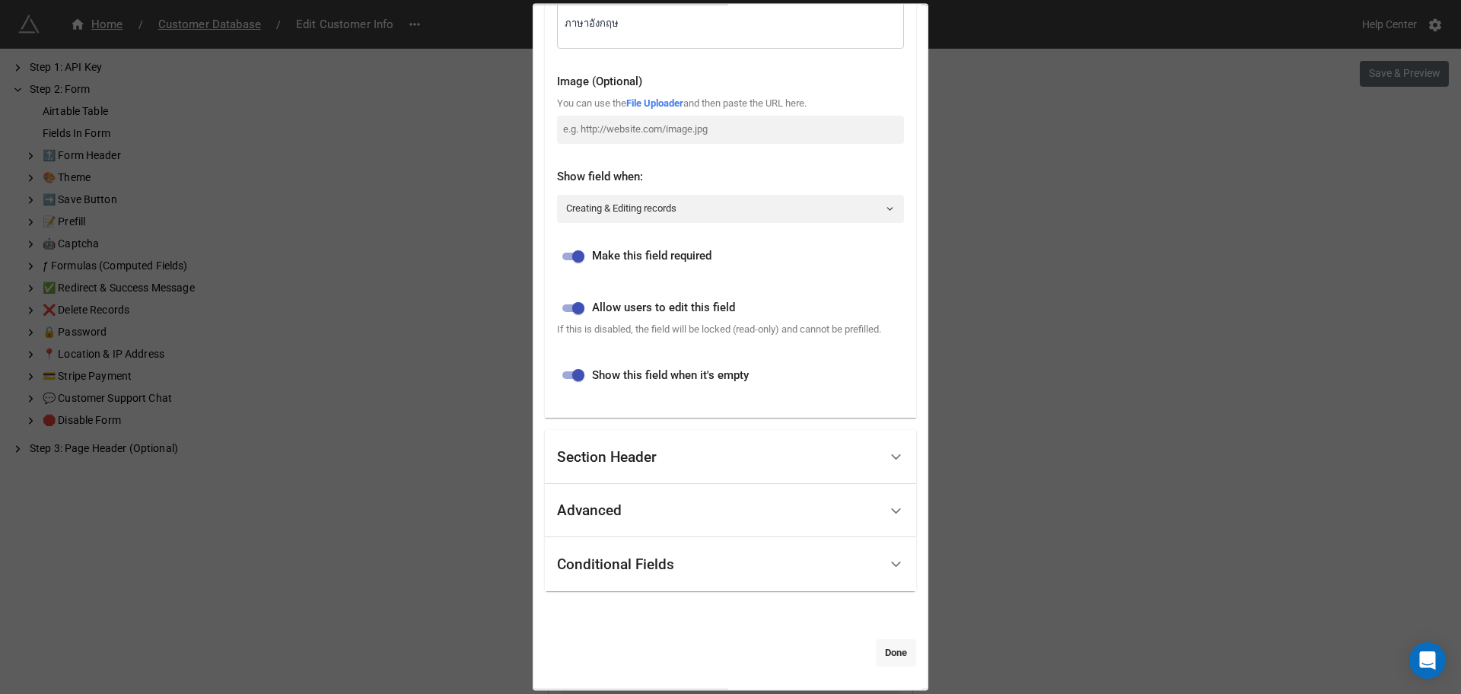
click at [893, 653] on link "Done" at bounding box center [896, 652] width 40 height 27
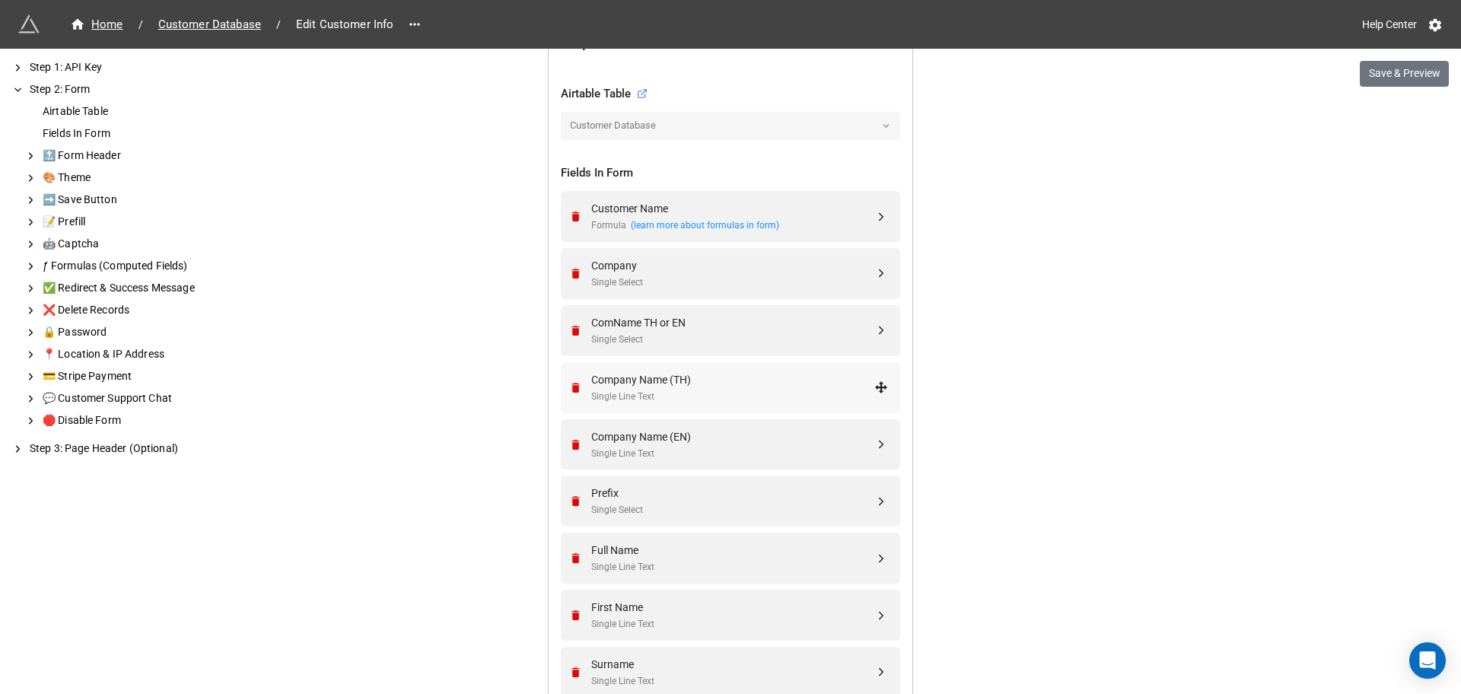
click at [693, 382] on div "Company Name (TH)" at bounding box center [732, 379] width 283 height 17
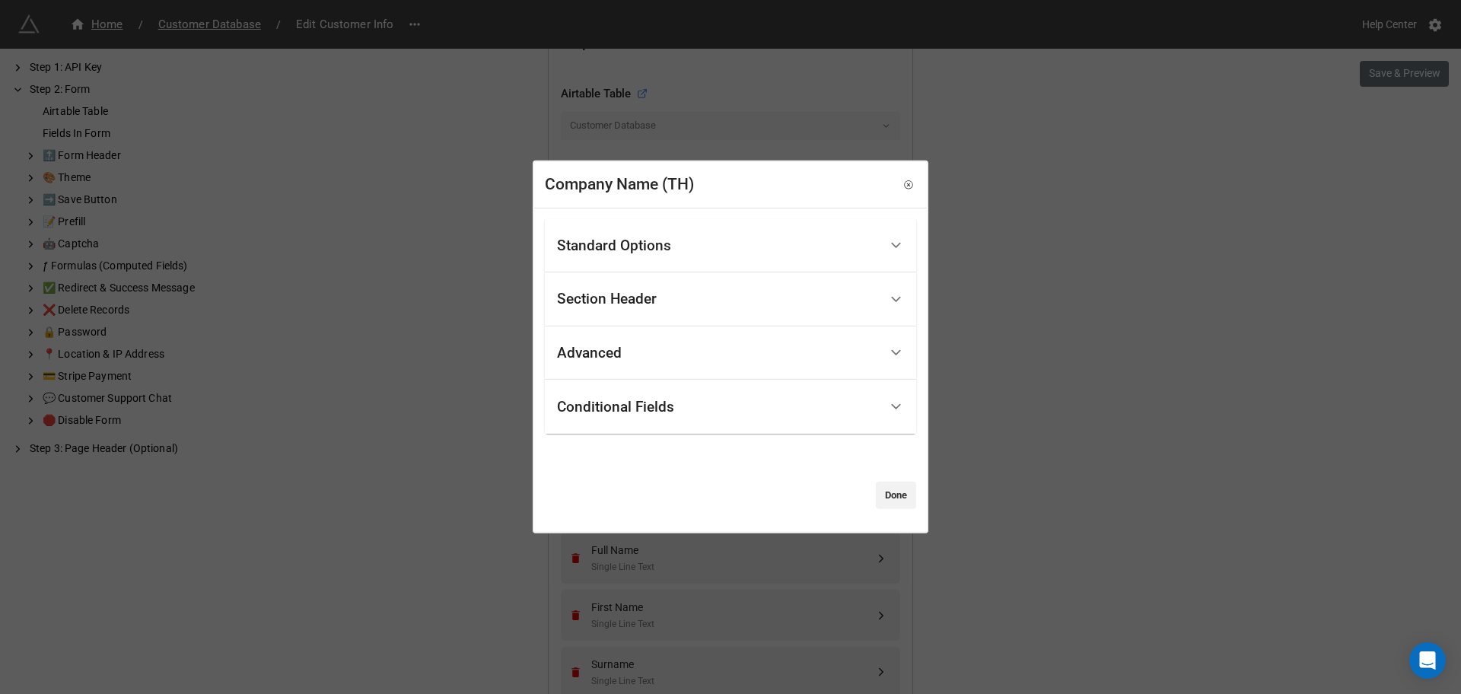
click at [665, 309] on div "Section Header" at bounding box center [718, 300] width 322 height 36
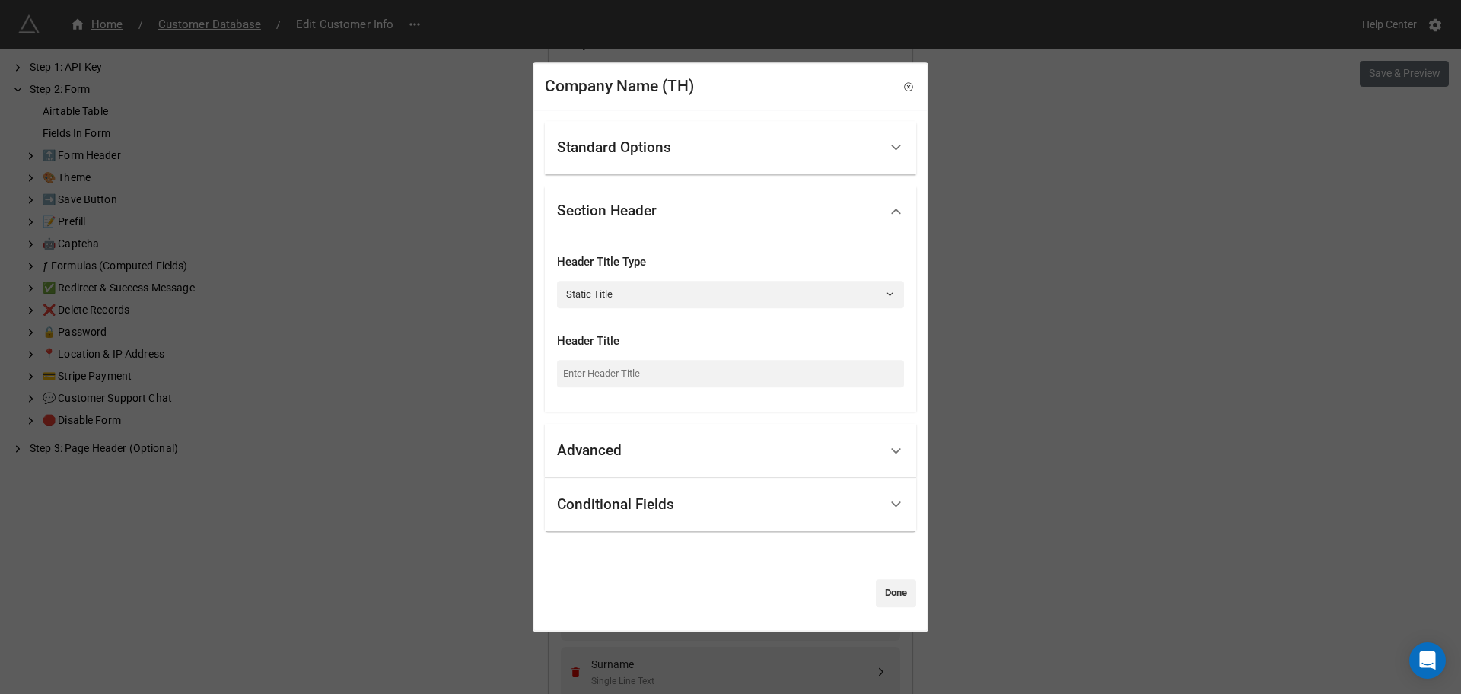
drag, startPoint x: 652, startPoint y: 170, endPoint x: 651, endPoint y: 151, distance: 18.3
click at [652, 164] on div "Standard Options Title (Optional) Description (Optional) Normal Image (Optional…" at bounding box center [730, 326] width 371 height 411
click at [651, 151] on div "Standard Options" at bounding box center [614, 147] width 114 height 15
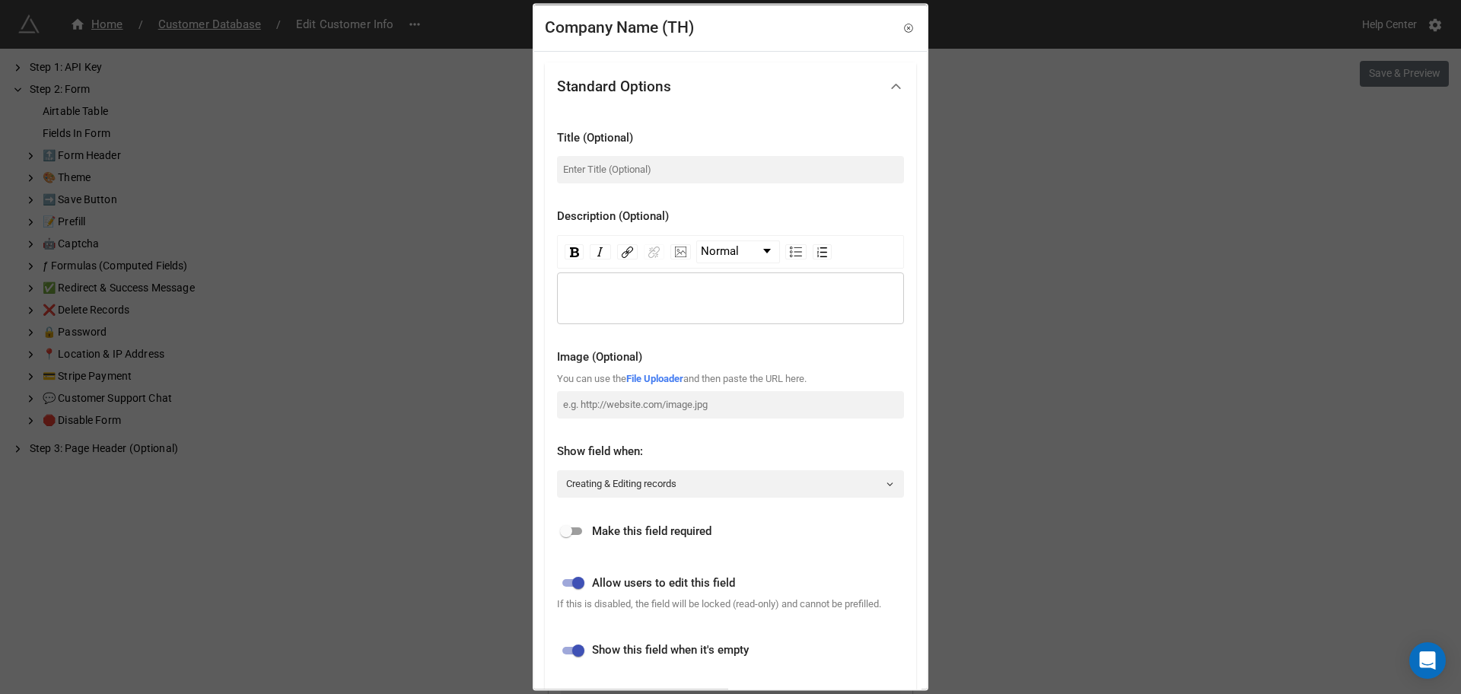
click at [615, 287] on div "rdw-wrapper" at bounding box center [730, 298] width 347 height 52
paste div "rdw-editor"
click at [584, 528] on input "checkbox" at bounding box center [566, 531] width 55 height 18
checkbox input "true"
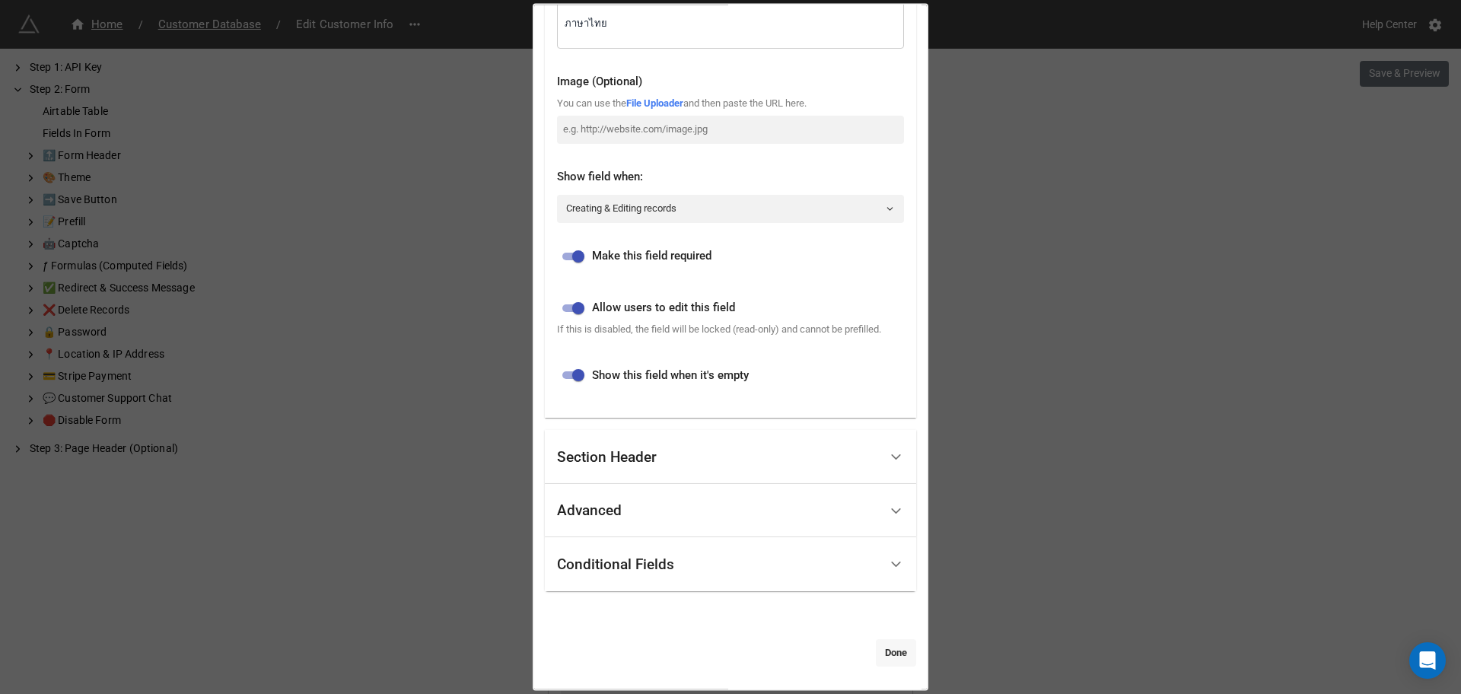
click at [895, 661] on link "Done" at bounding box center [896, 652] width 40 height 27
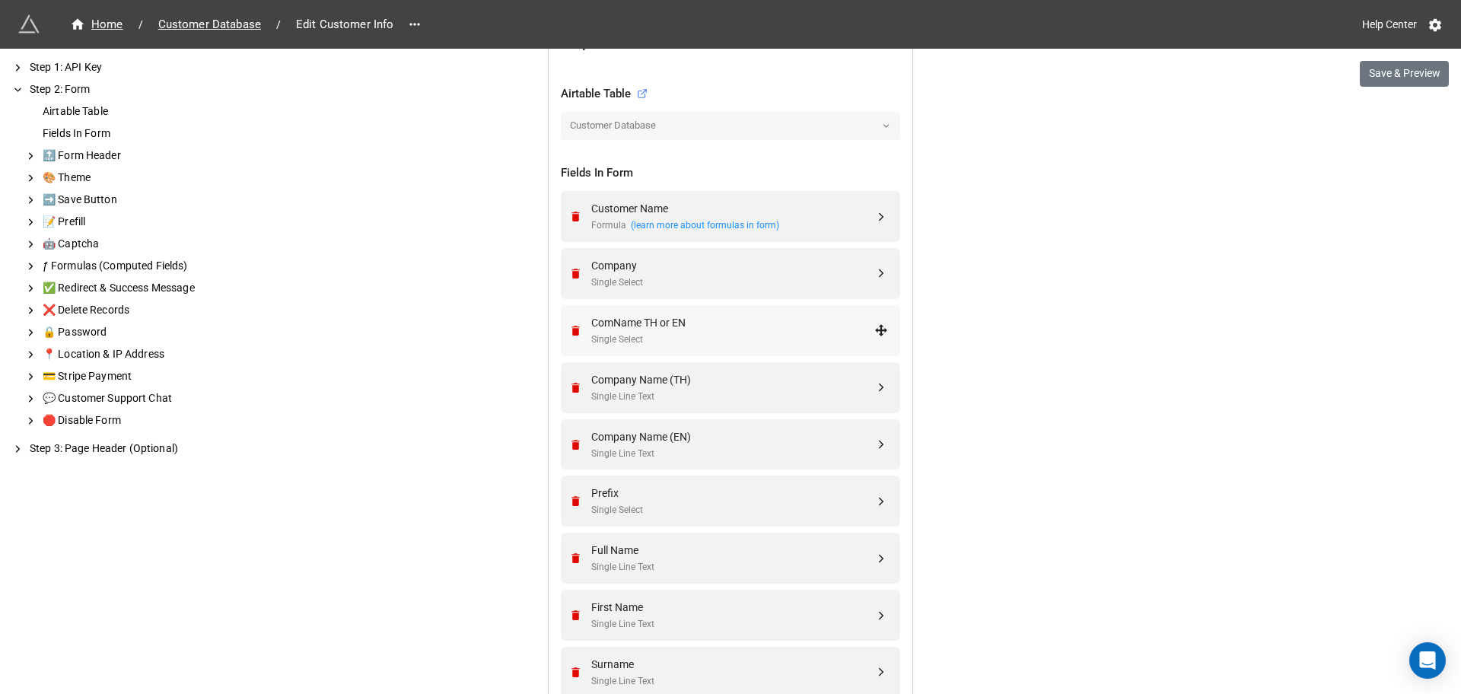
click at [738, 327] on div "ComName TH or EN" at bounding box center [732, 322] width 283 height 17
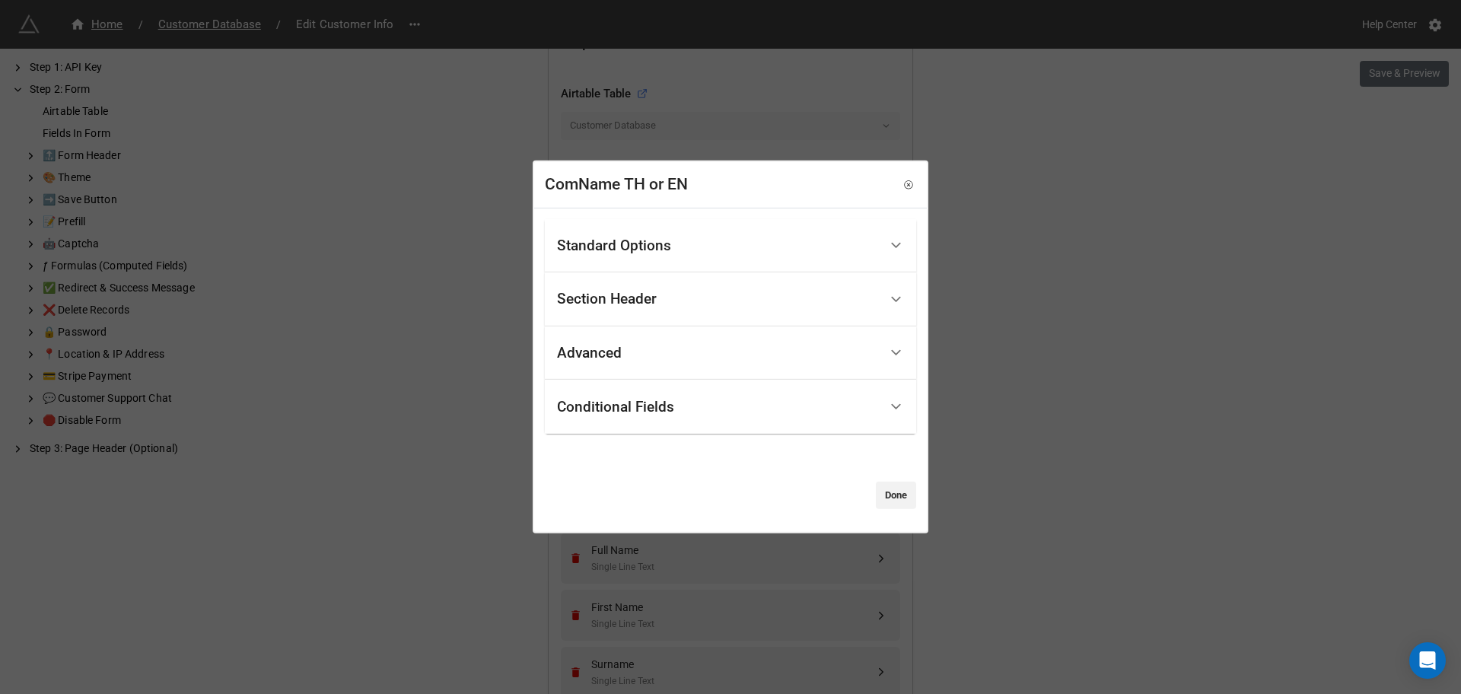
click at [657, 243] on div "Standard Options" at bounding box center [614, 245] width 114 height 15
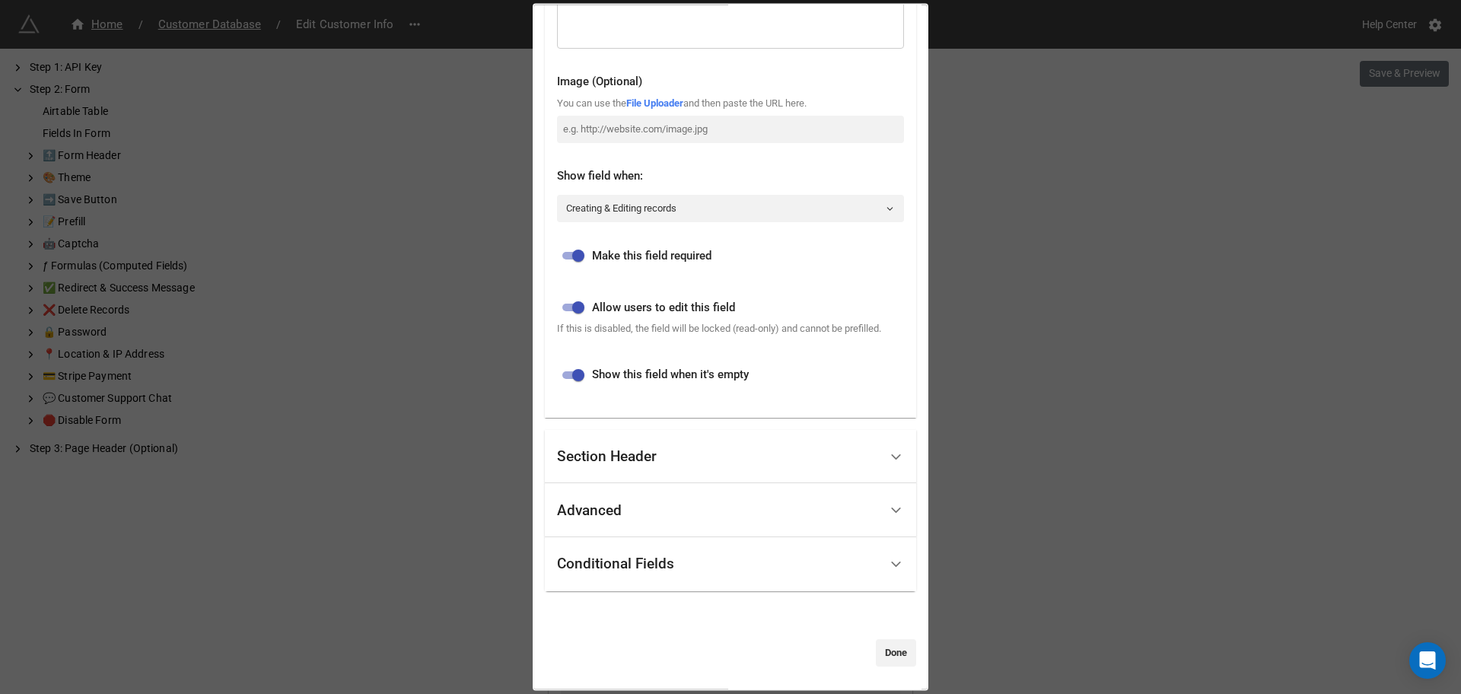
click at [902, 660] on link "Done" at bounding box center [896, 651] width 40 height 27
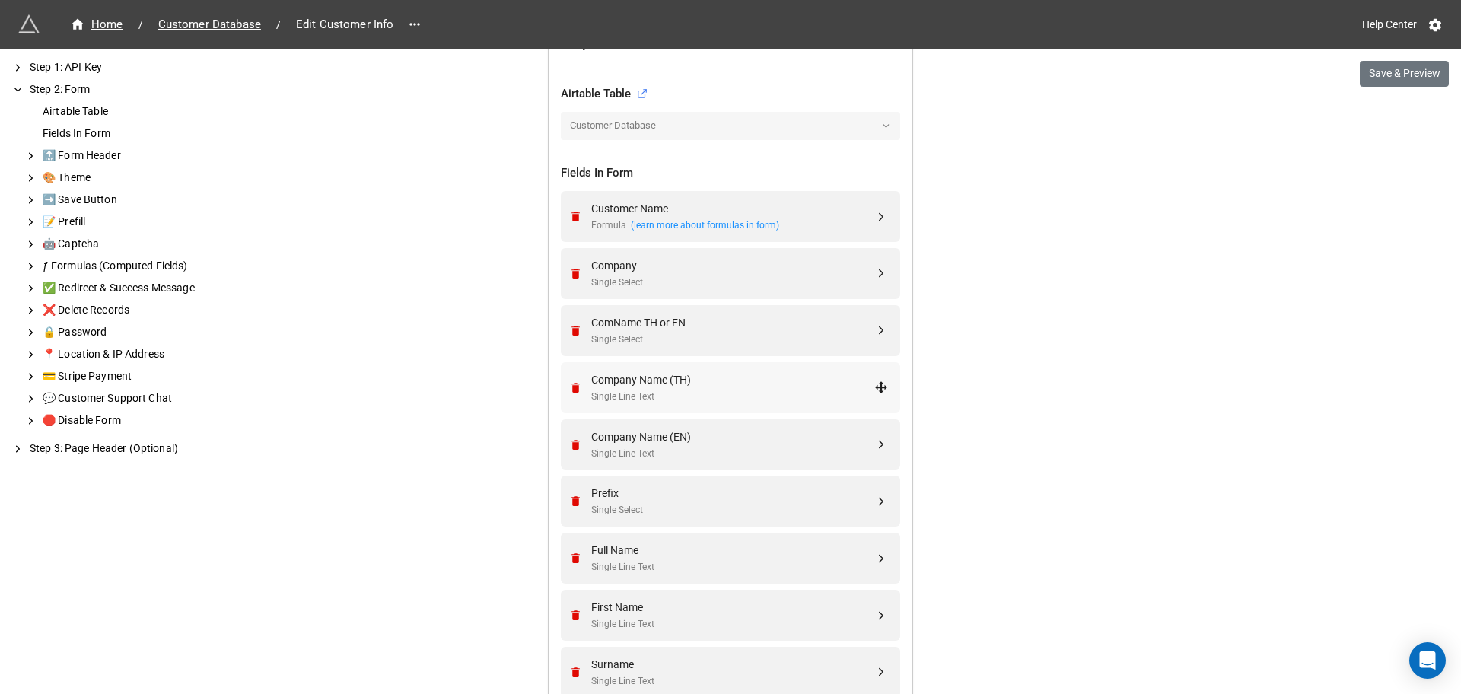
click at [677, 396] on div "Single Line Text" at bounding box center [732, 397] width 283 height 14
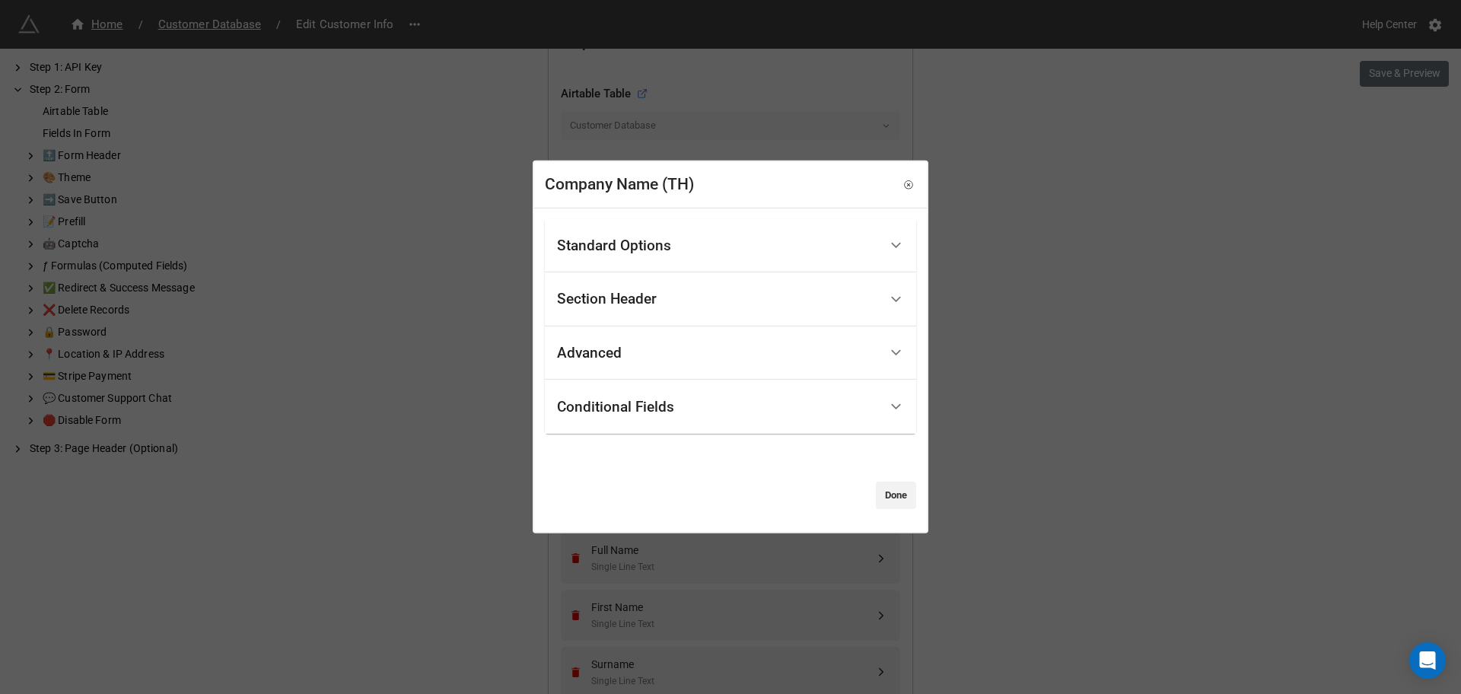
click at [635, 247] on div "Standard Options" at bounding box center [614, 245] width 114 height 15
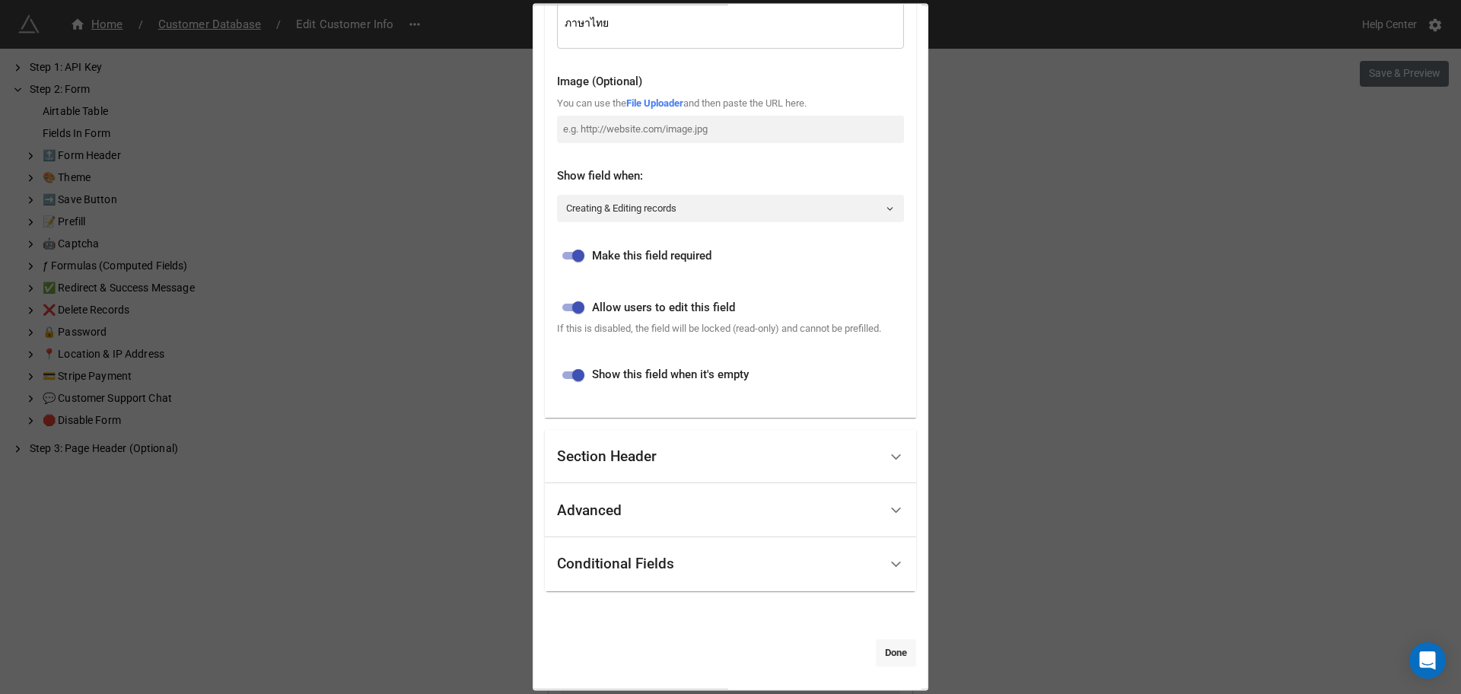
drag, startPoint x: 880, startPoint y: 633, endPoint x: 885, endPoint y: 646, distance: 13.7
click at [880, 637] on div "Standard Options Title (Optional) Description (Optional) Normal ภาษาไทย Image (…" at bounding box center [730, 226] width 371 height 880
drag, startPoint x: 885, startPoint y: 646, endPoint x: 857, endPoint y: 594, distance: 59.6
click at [885, 647] on link "Done" at bounding box center [896, 651] width 40 height 27
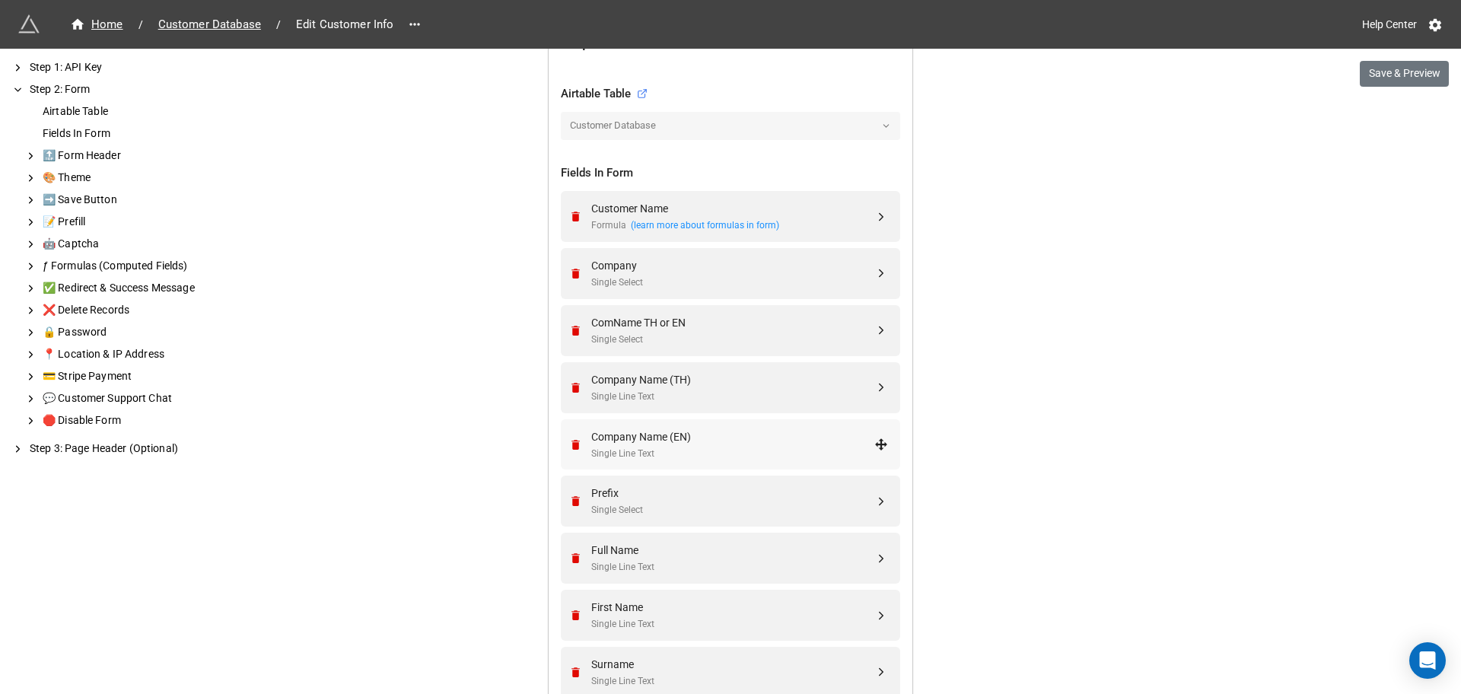
click at [746, 436] on div "Company Name (EN)" at bounding box center [732, 436] width 283 height 17
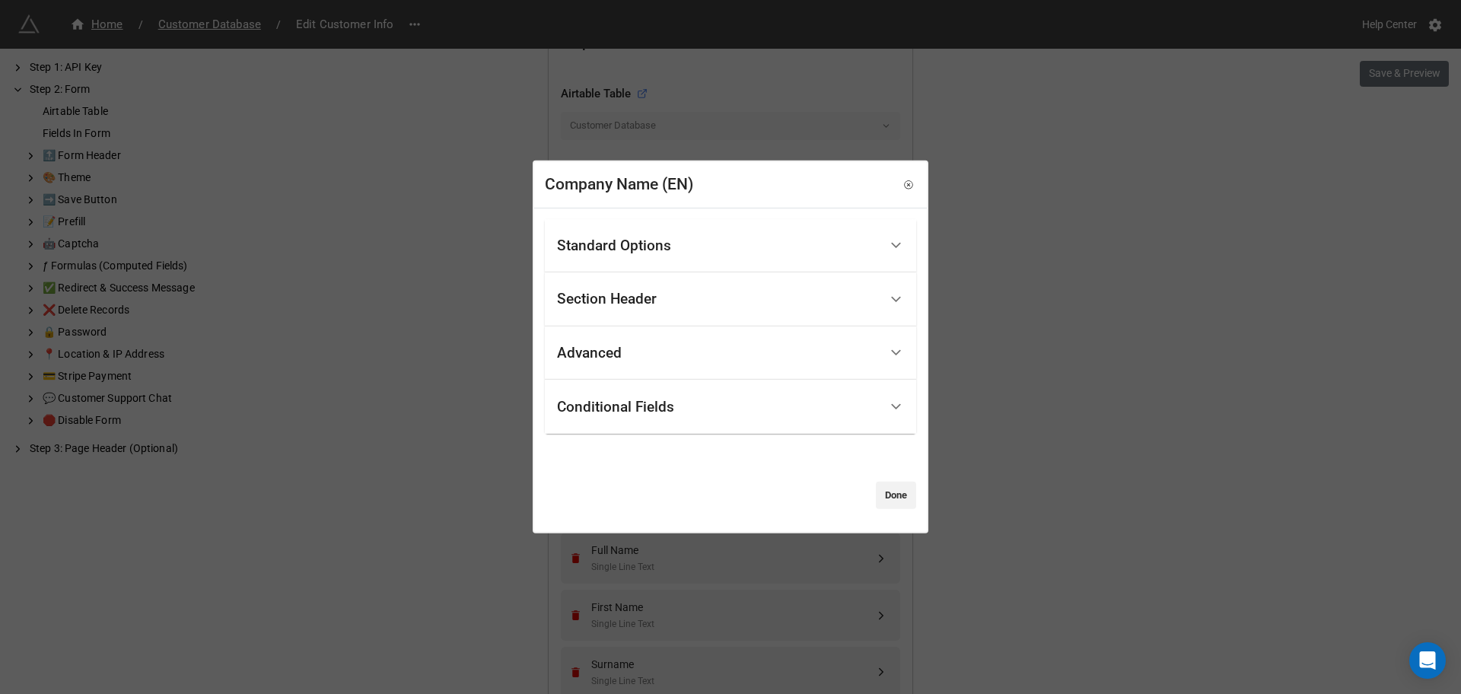
click at [662, 256] on div "Standard Options" at bounding box center [718, 246] width 322 height 36
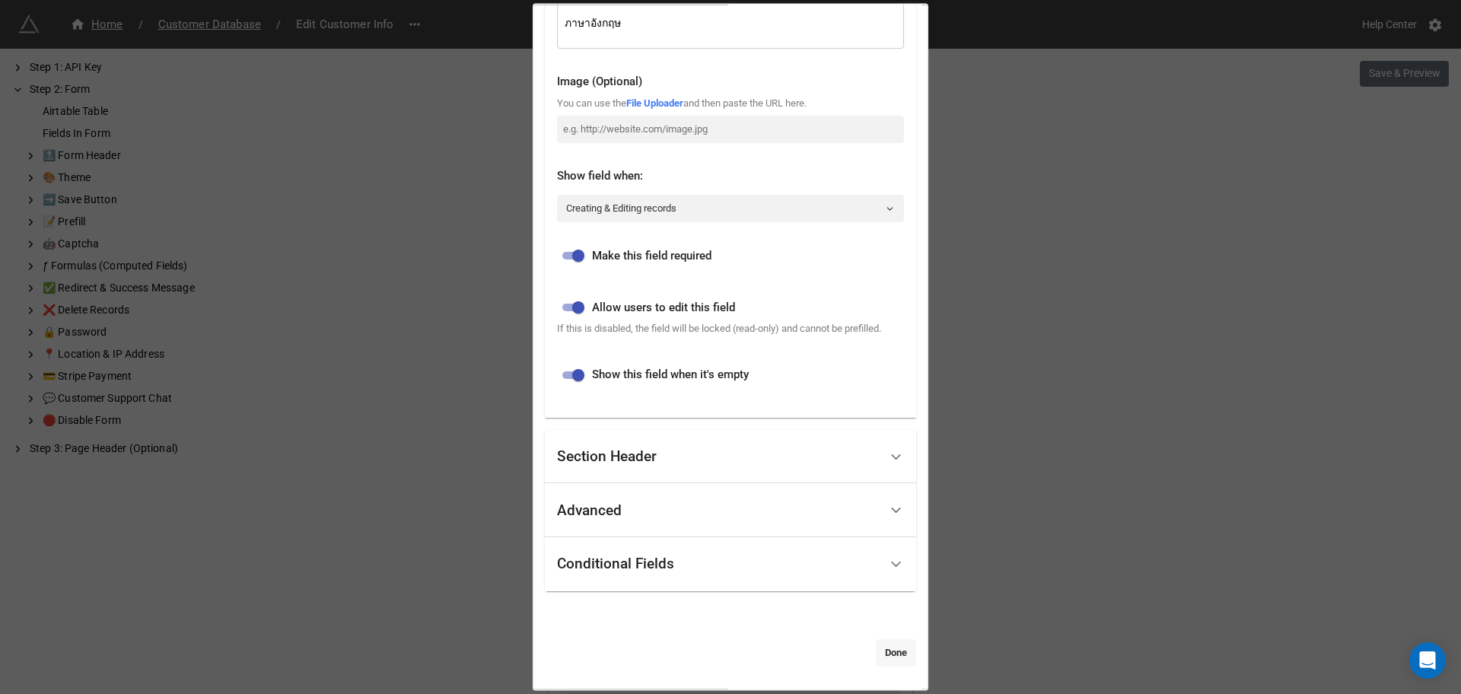
click at [880, 648] on link "Done" at bounding box center [896, 651] width 40 height 27
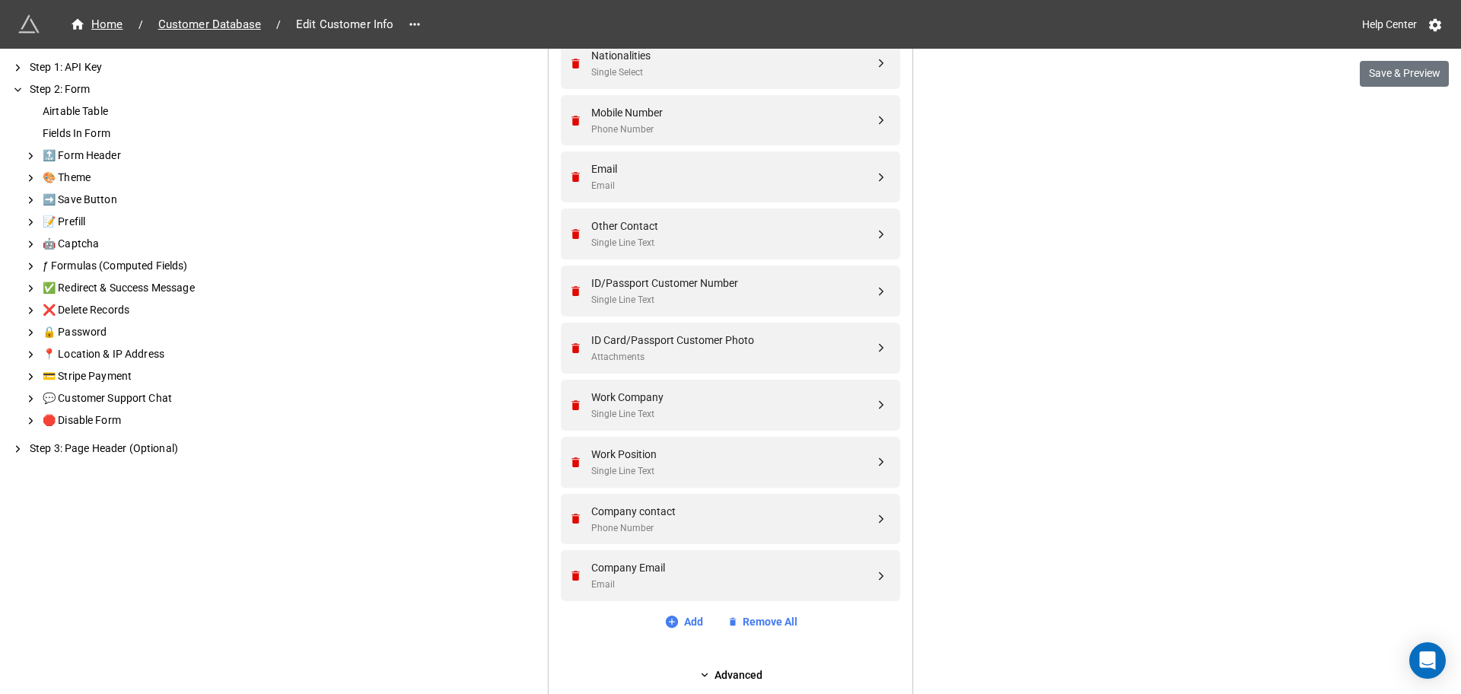
scroll to position [1254, 0]
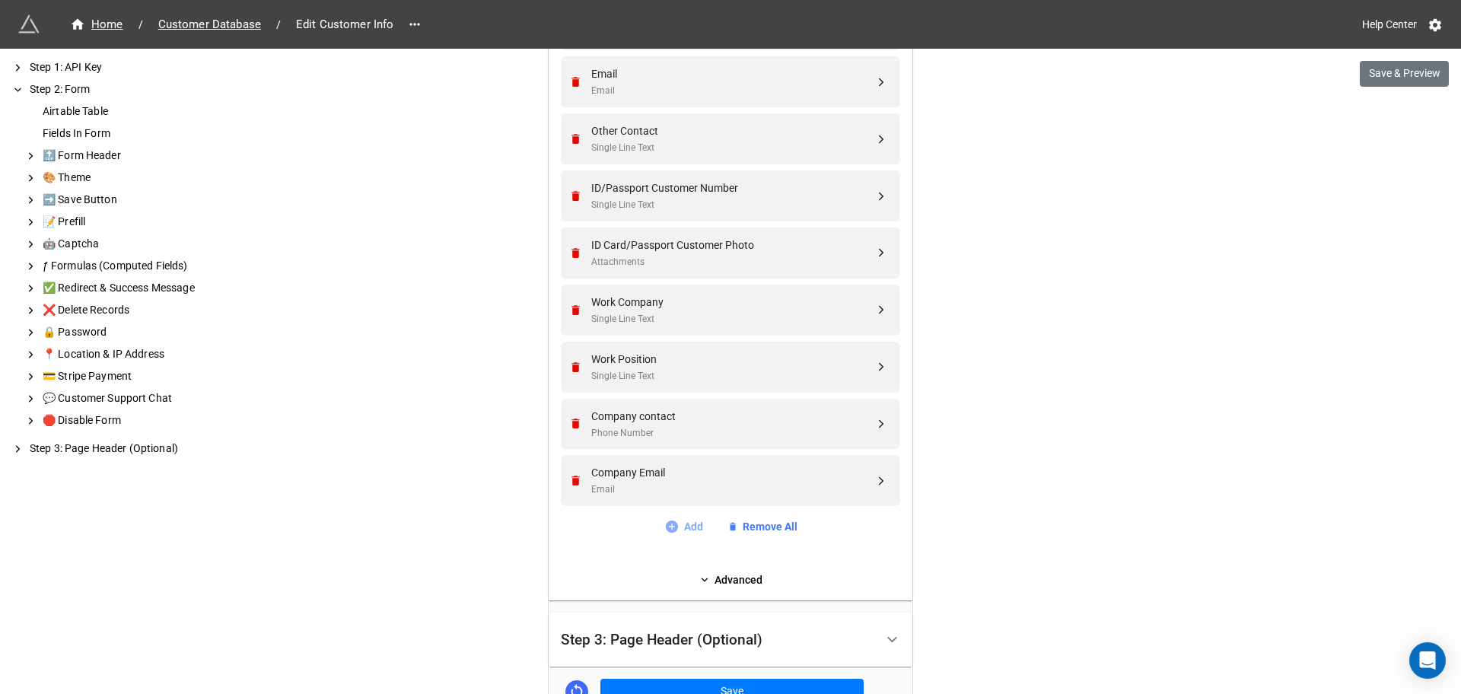
click at [693, 529] on link "Add" at bounding box center [683, 526] width 39 height 17
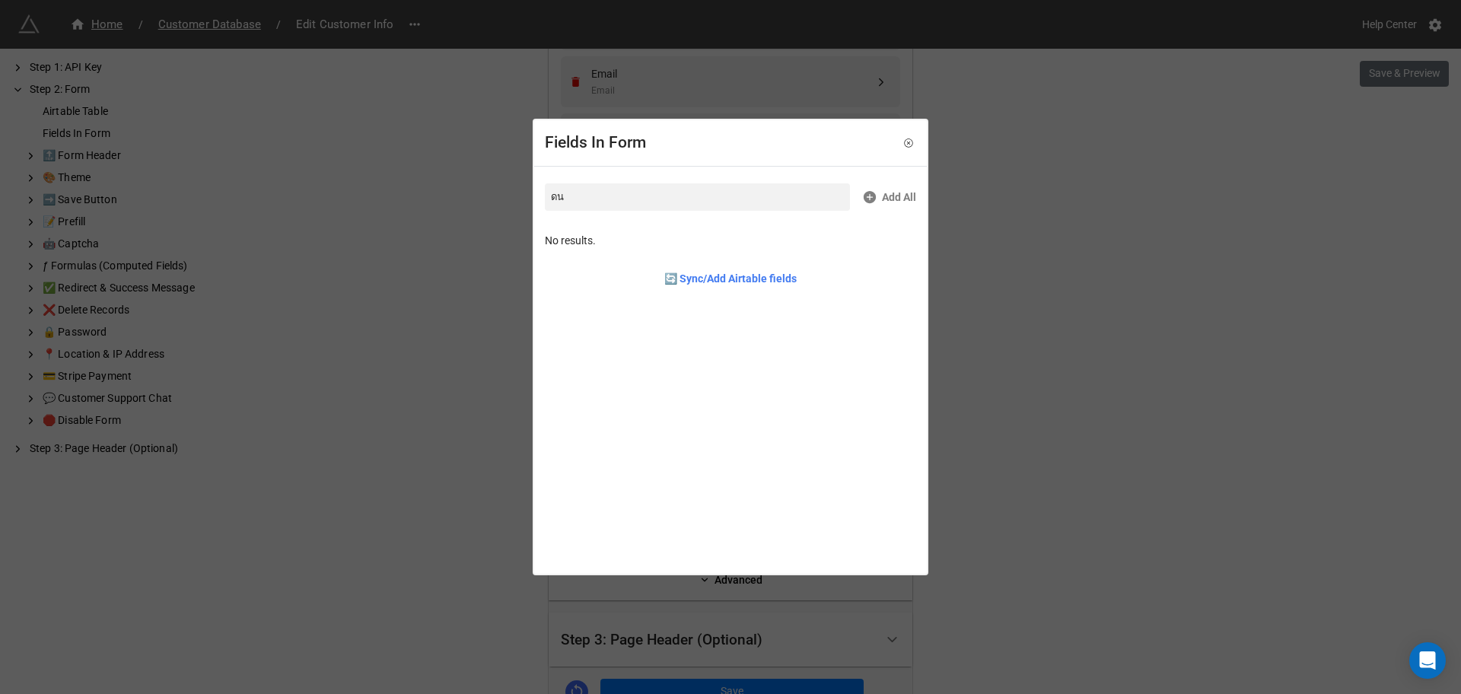
type input "ด"
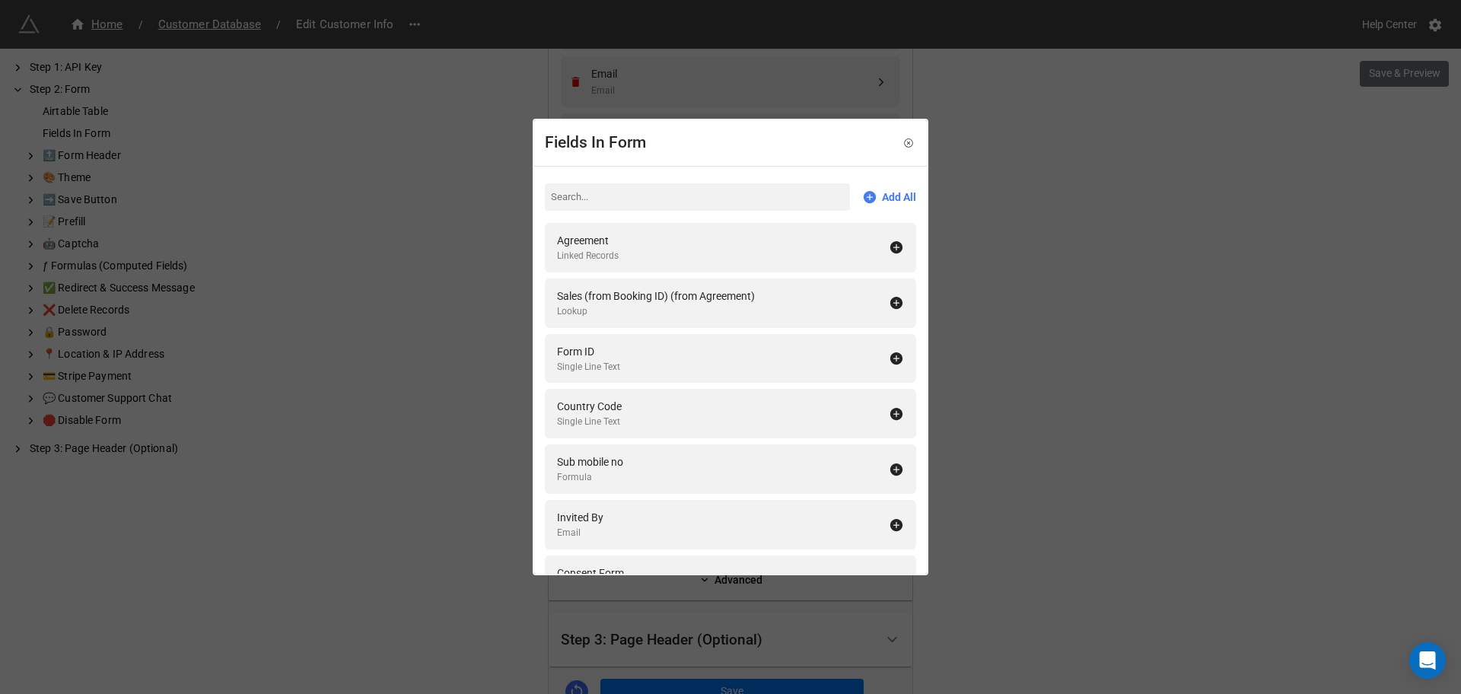
type input "ด"
type input "for"
click at [597, 347] on div "For Person" at bounding box center [588, 351] width 63 height 17
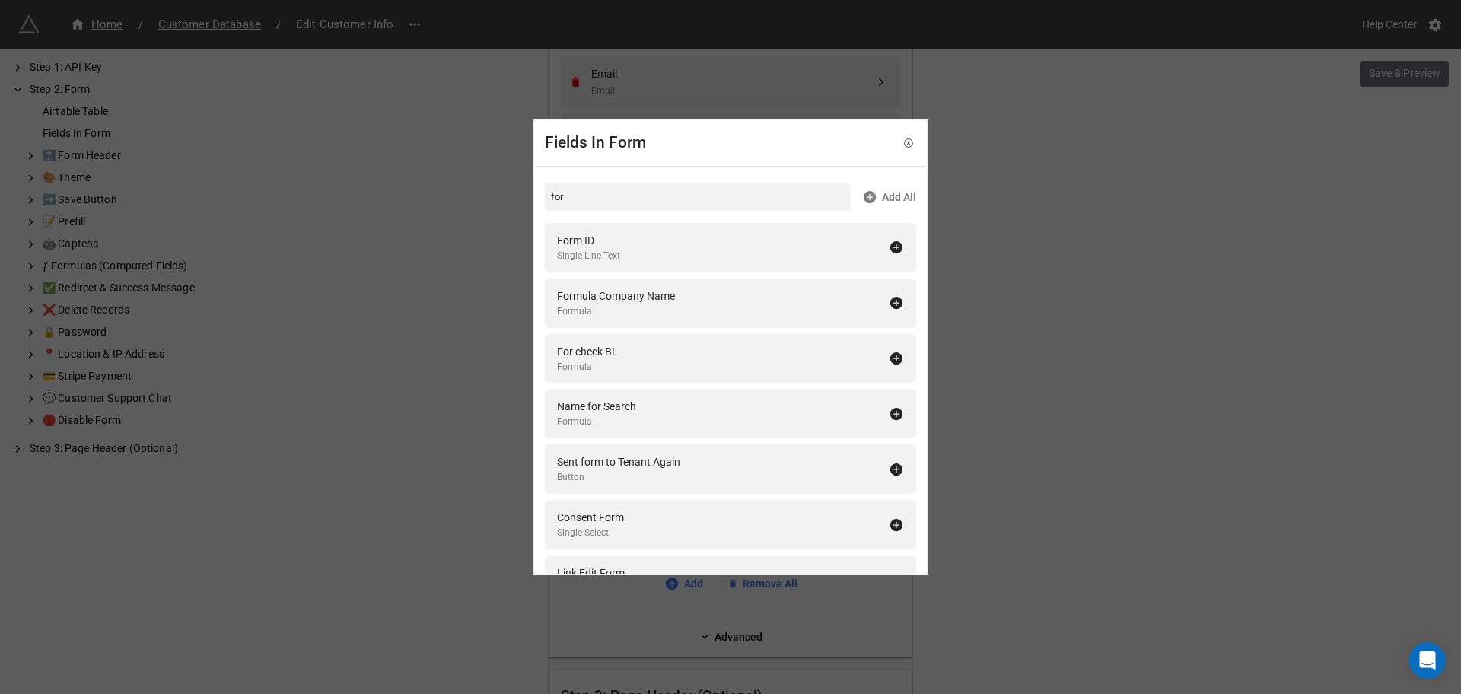
click at [1180, 406] on div "Fields In Form for Add All Form ID Single Line Text Formula Company Name Formul…" at bounding box center [730, 347] width 1461 height 694
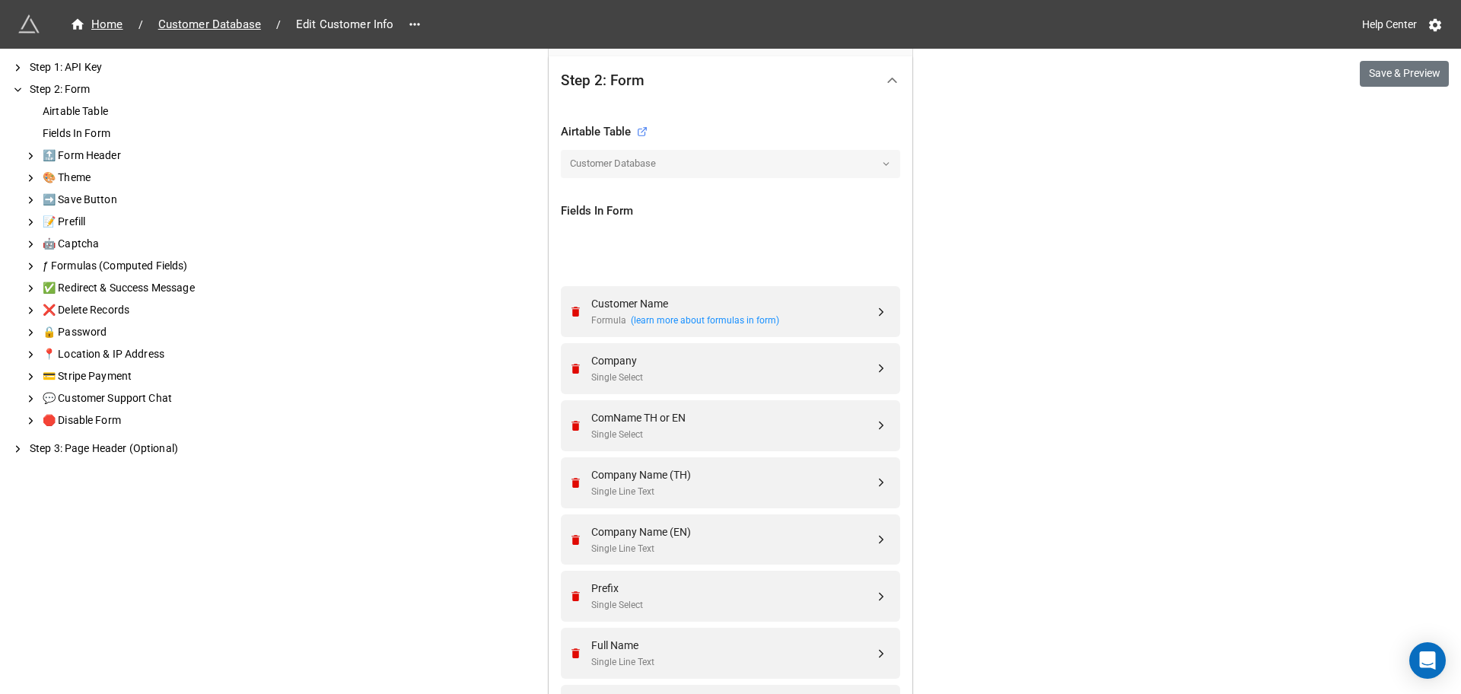
scroll to position [404, 0]
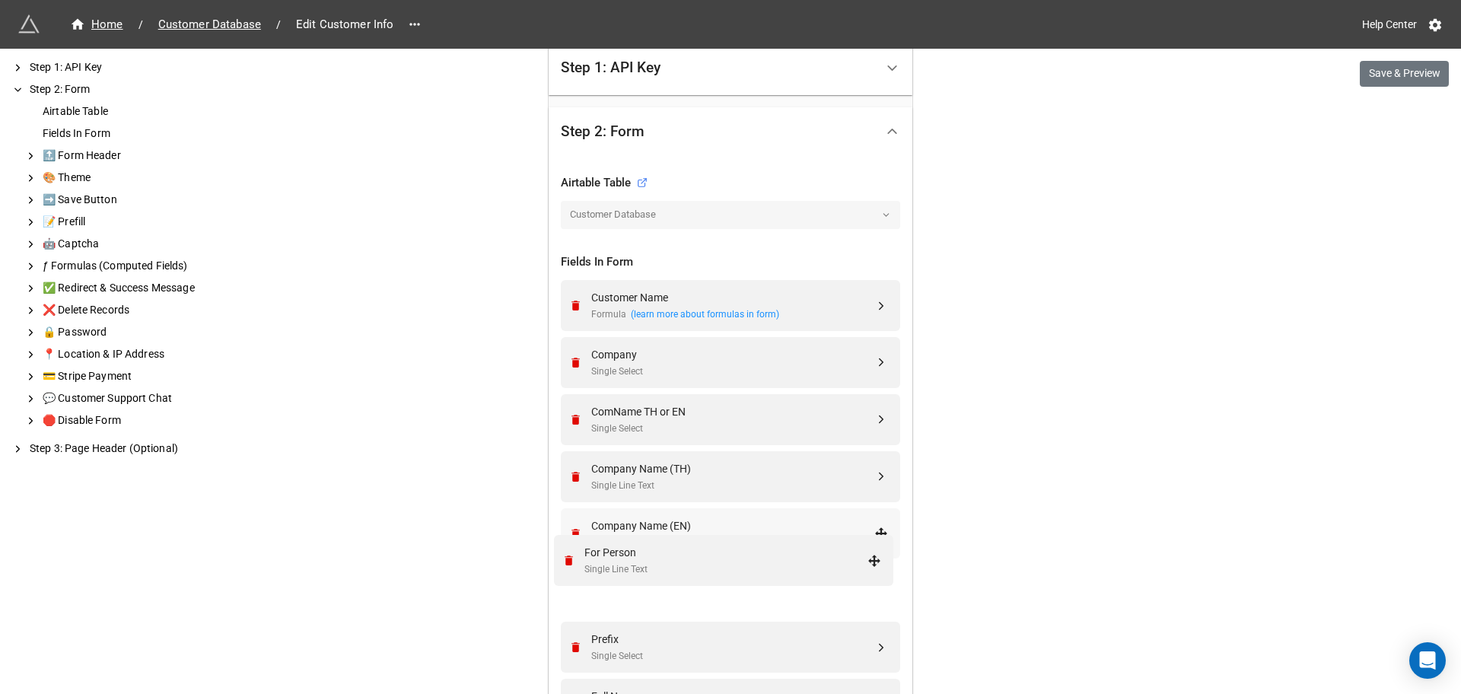
drag, startPoint x: 878, startPoint y: 539, endPoint x: 875, endPoint y: 562, distance: 23.0
click at [810, 584] on div "For Person" at bounding box center [732, 582] width 283 height 17
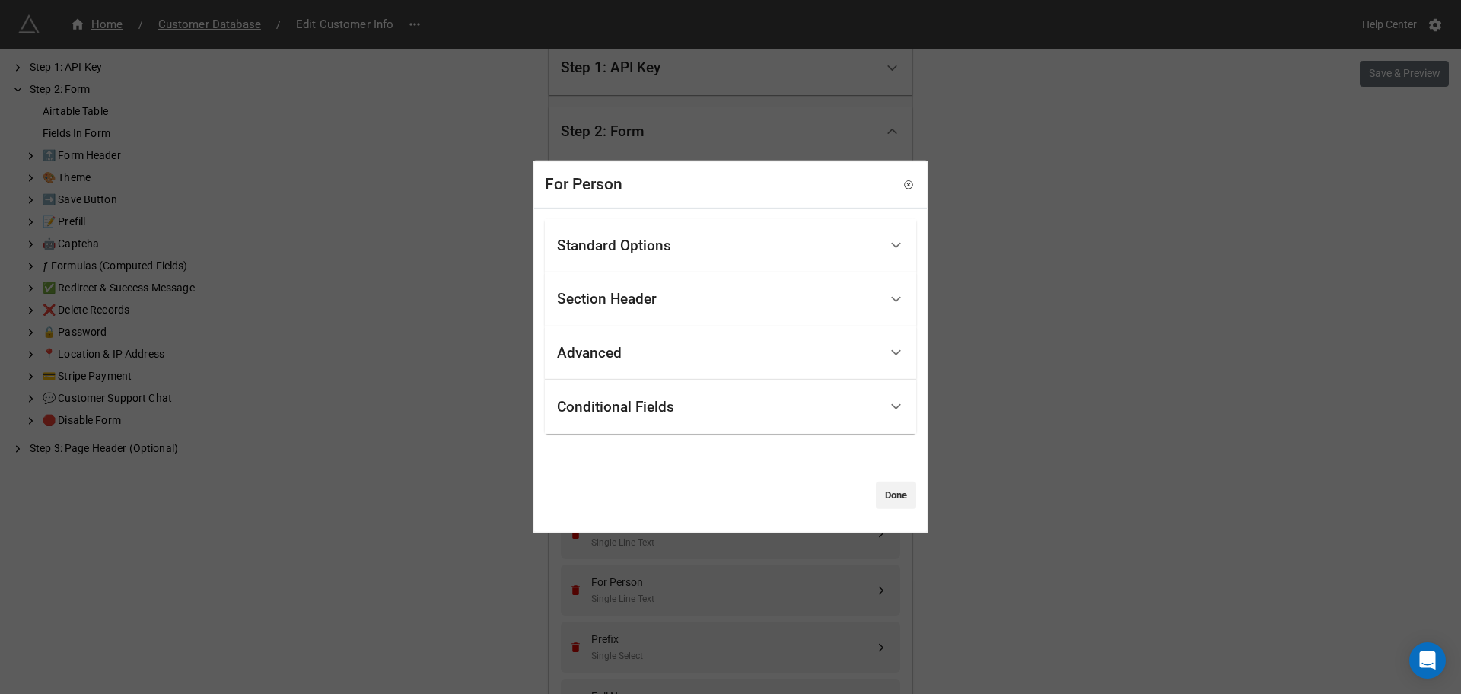
click at [635, 231] on div "Standard Options" at bounding box center [718, 246] width 322 height 36
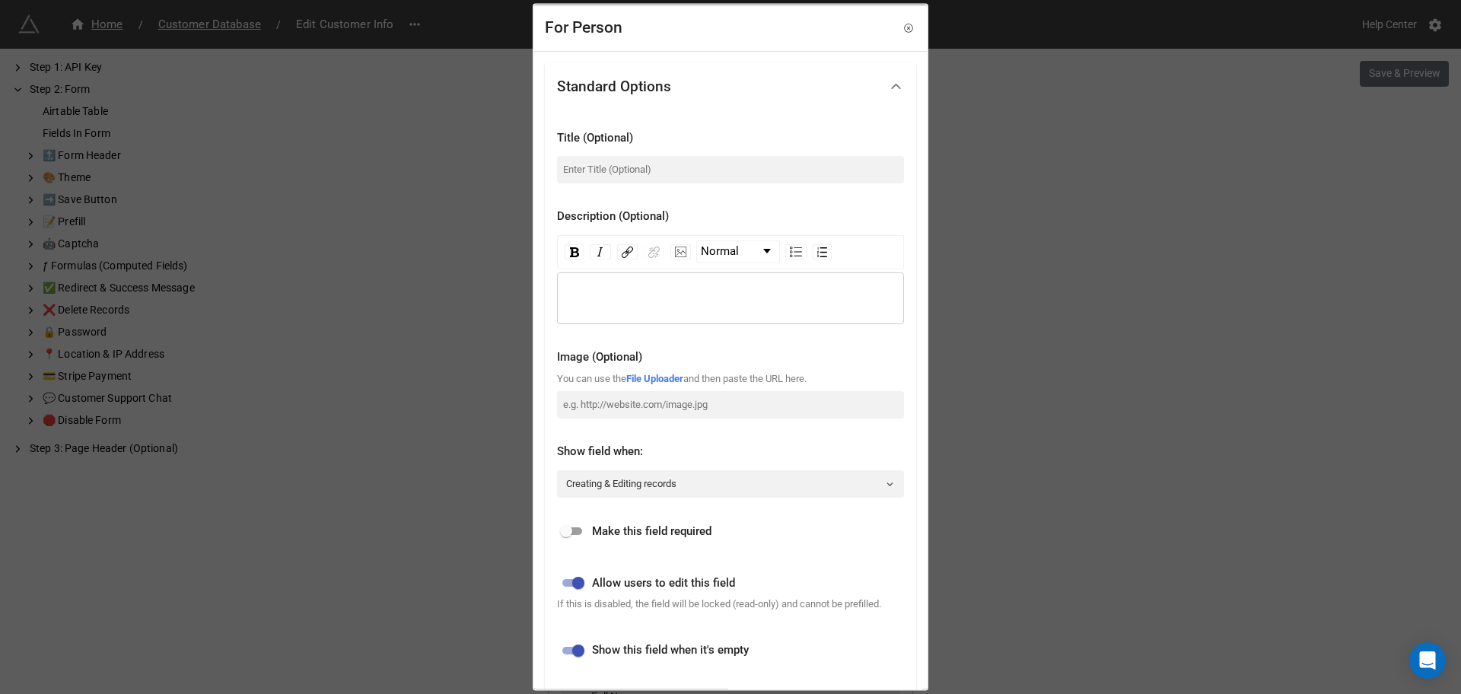
click at [651, 306] on div "rdw-wrapper" at bounding box center [730, 298] width 347 height 52
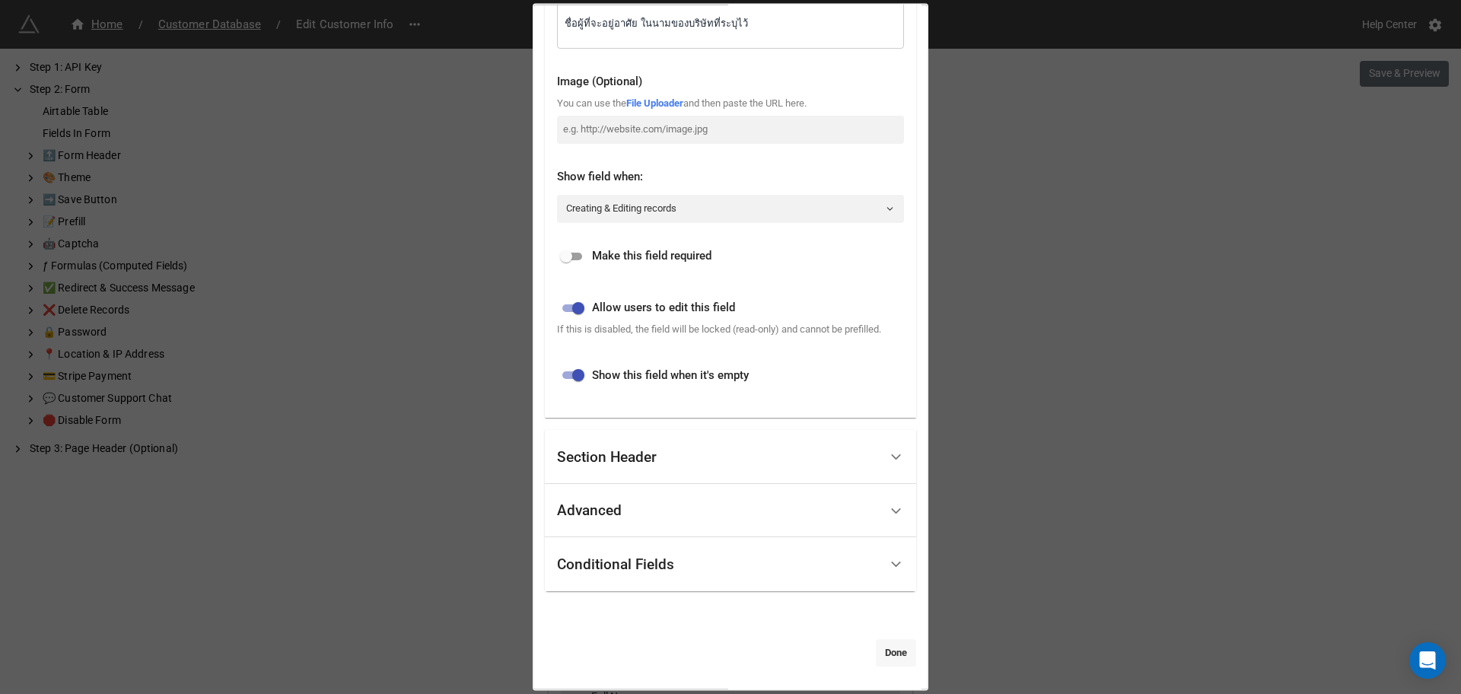
click at [903, 657] on link "Done" at bounding box center [896, 652] width 40 height 27
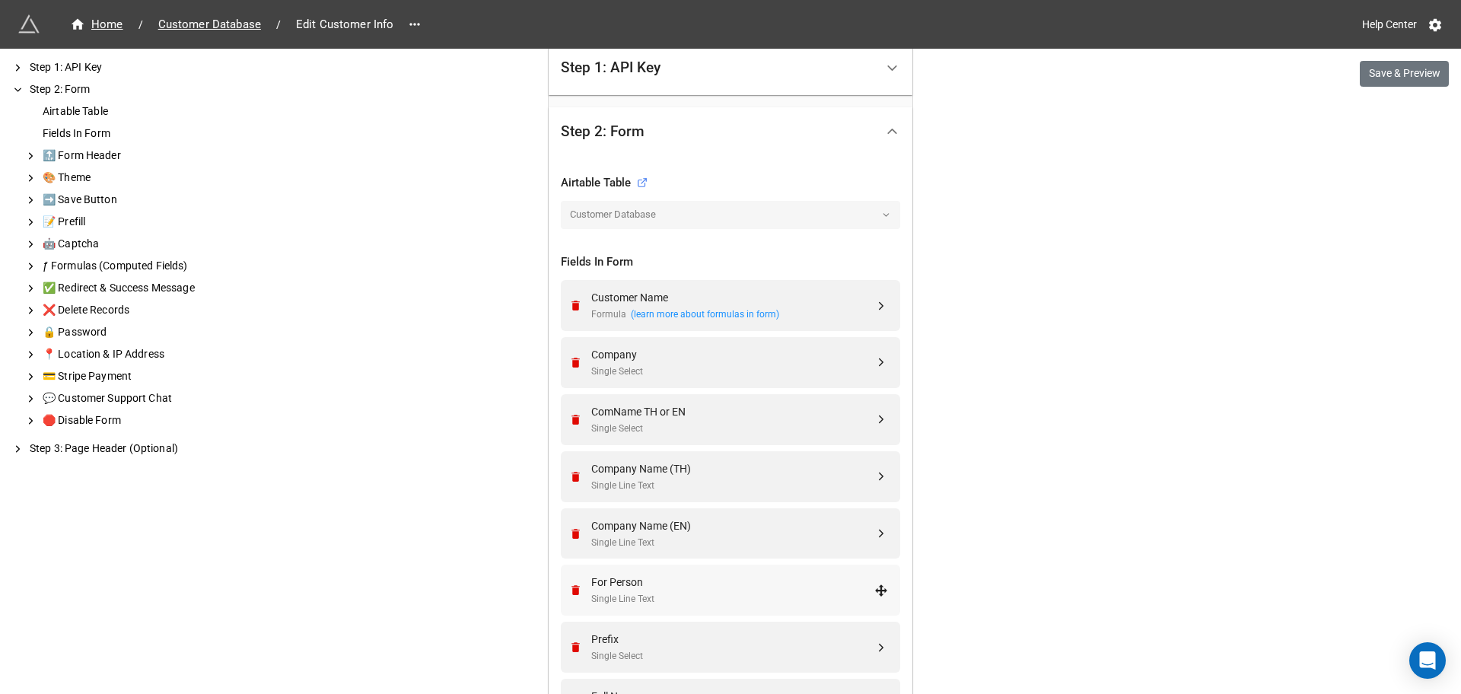
click at [671, 587] on div "For Person" at bounding box center [732, 582] width 283 height 17
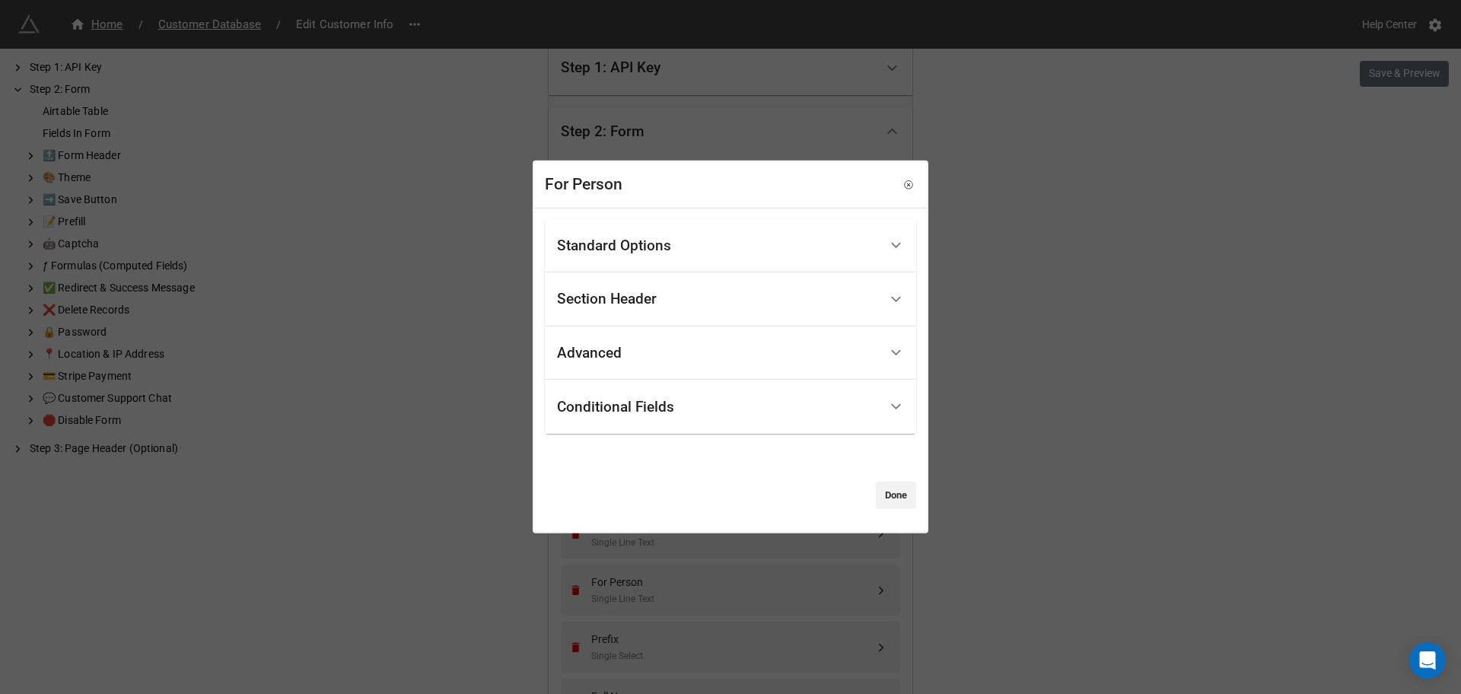
click at [650, 249] on div "Standard Options" at bounding box center [614, 245] width 114 height 15
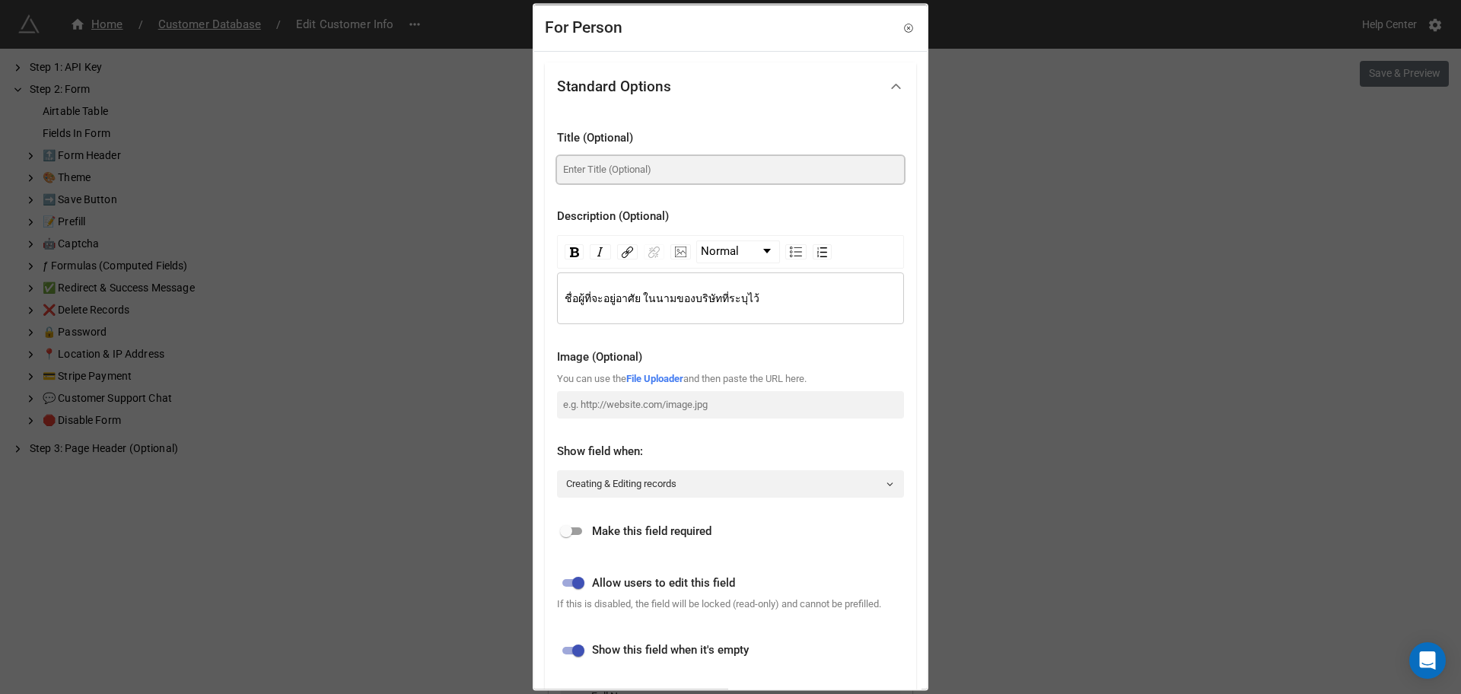
click at [634, 157] on input at bounding box center [730, 169] width 347 height 27
paste input "For Person Name"
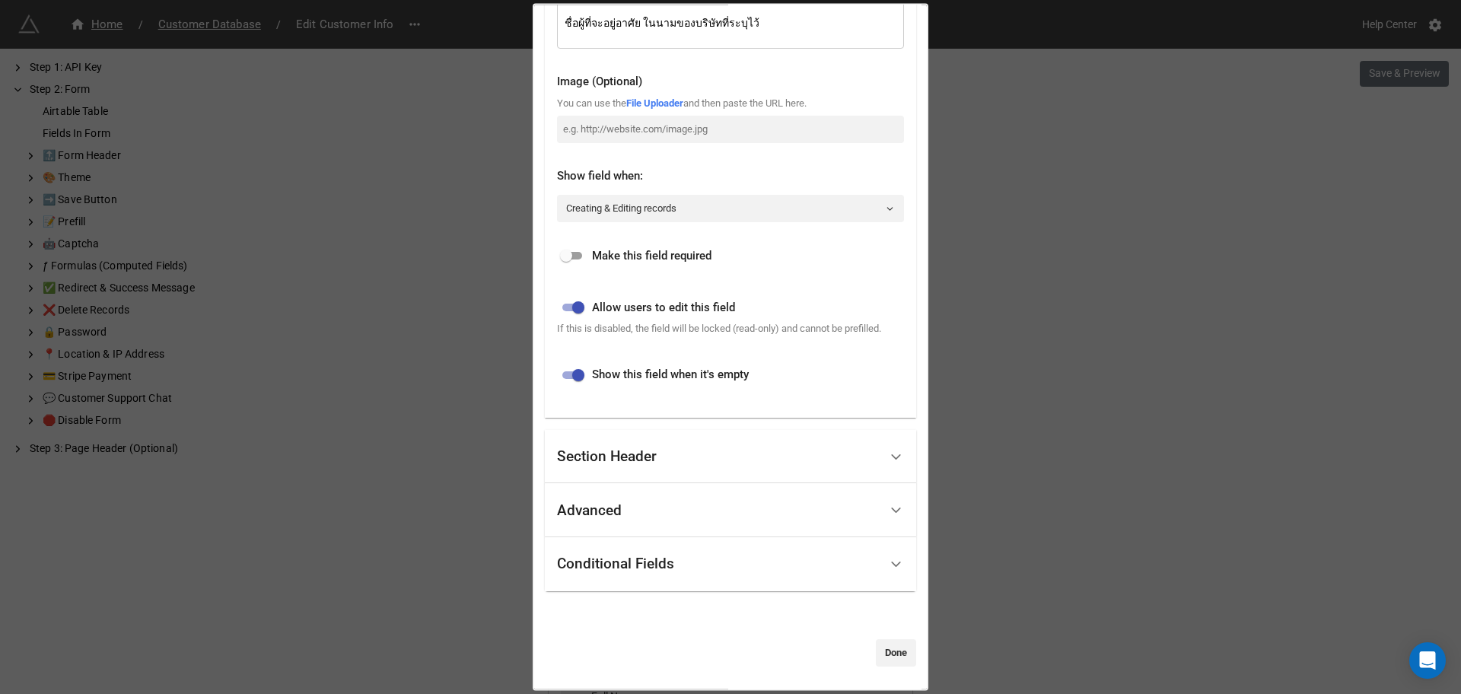
type input "For Person Name"
click at [575, 259] on input "checkbox" at bounding box center [566, 256] width 55 height 18
checkbox input "true"
click at [812, 544] on div "Conditional Fields" at bounding box center [730, 564] width 371 height 54
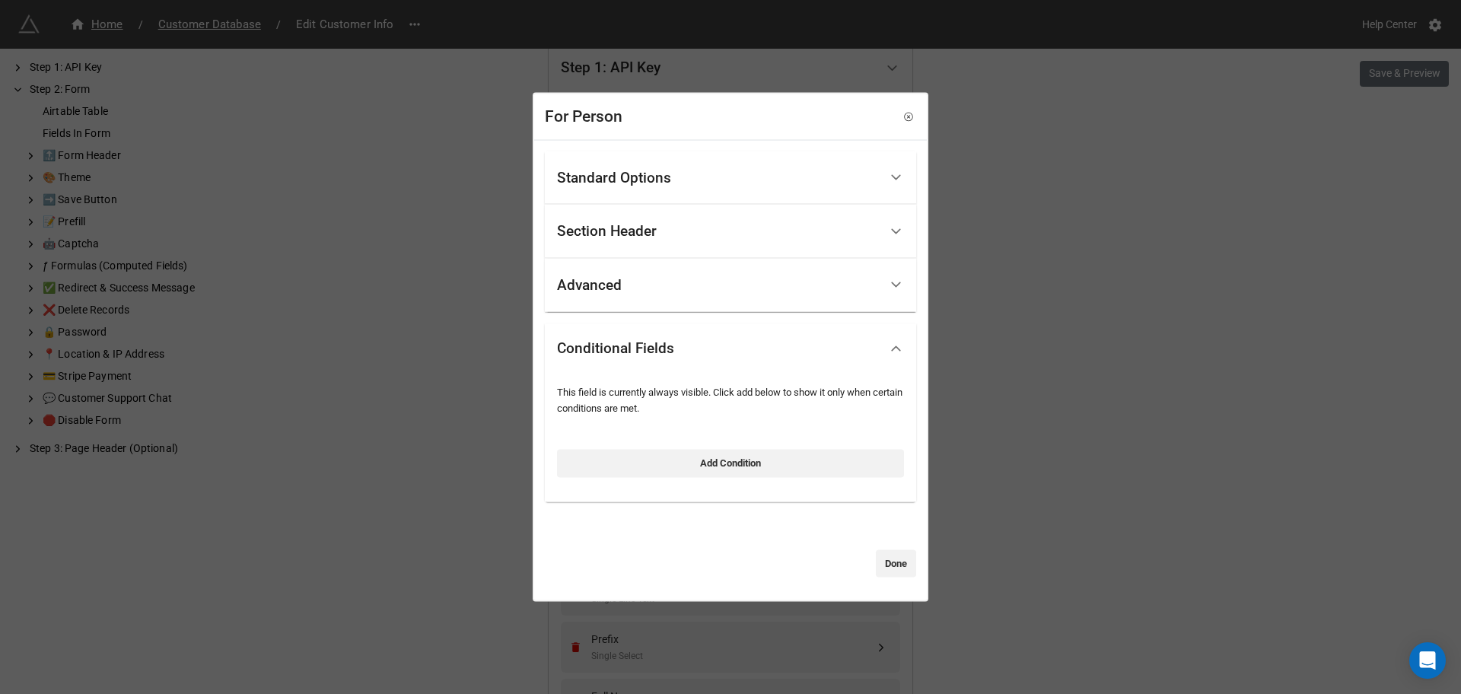
click at [692, 346] on div "Conditional Fields" at bounding box center [718, 349] width 322 height 36
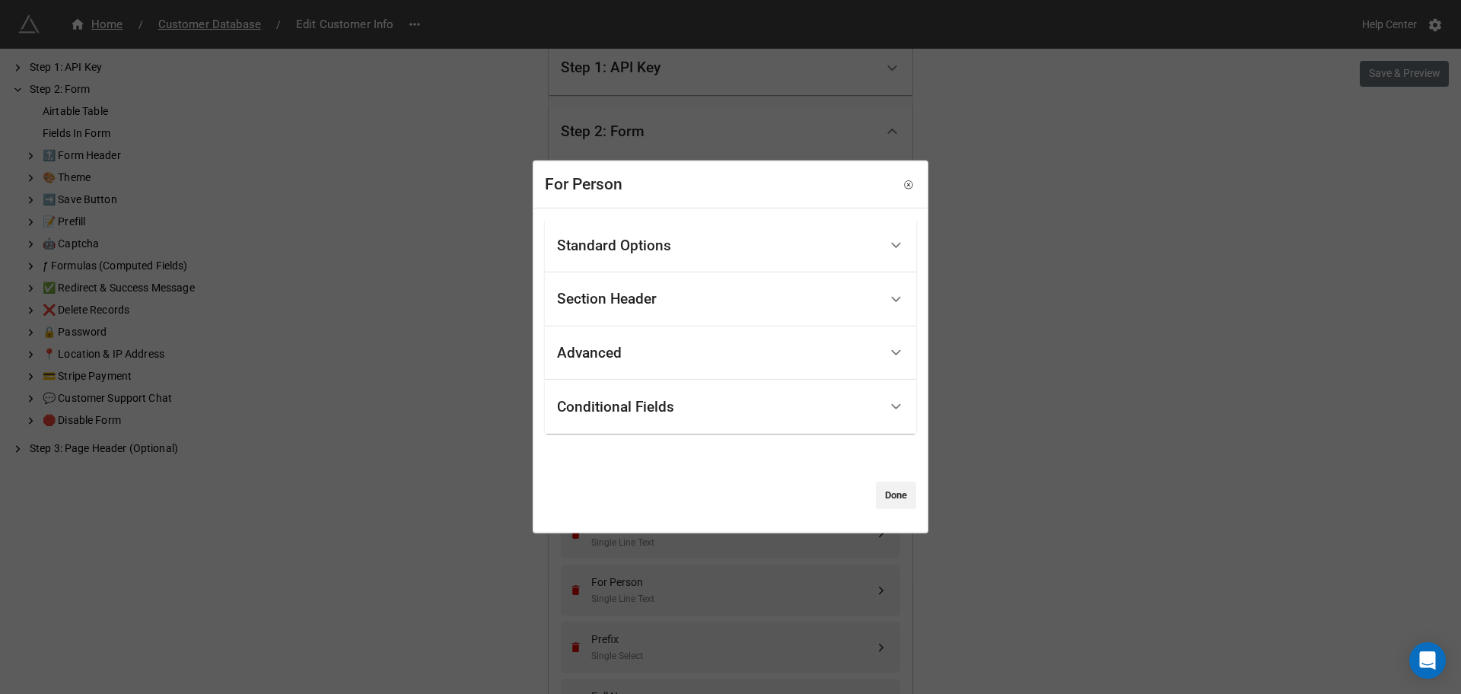
click at [679, 402] on div "Conditional Fields" at bounding box center [718, 407] width 322 height 36
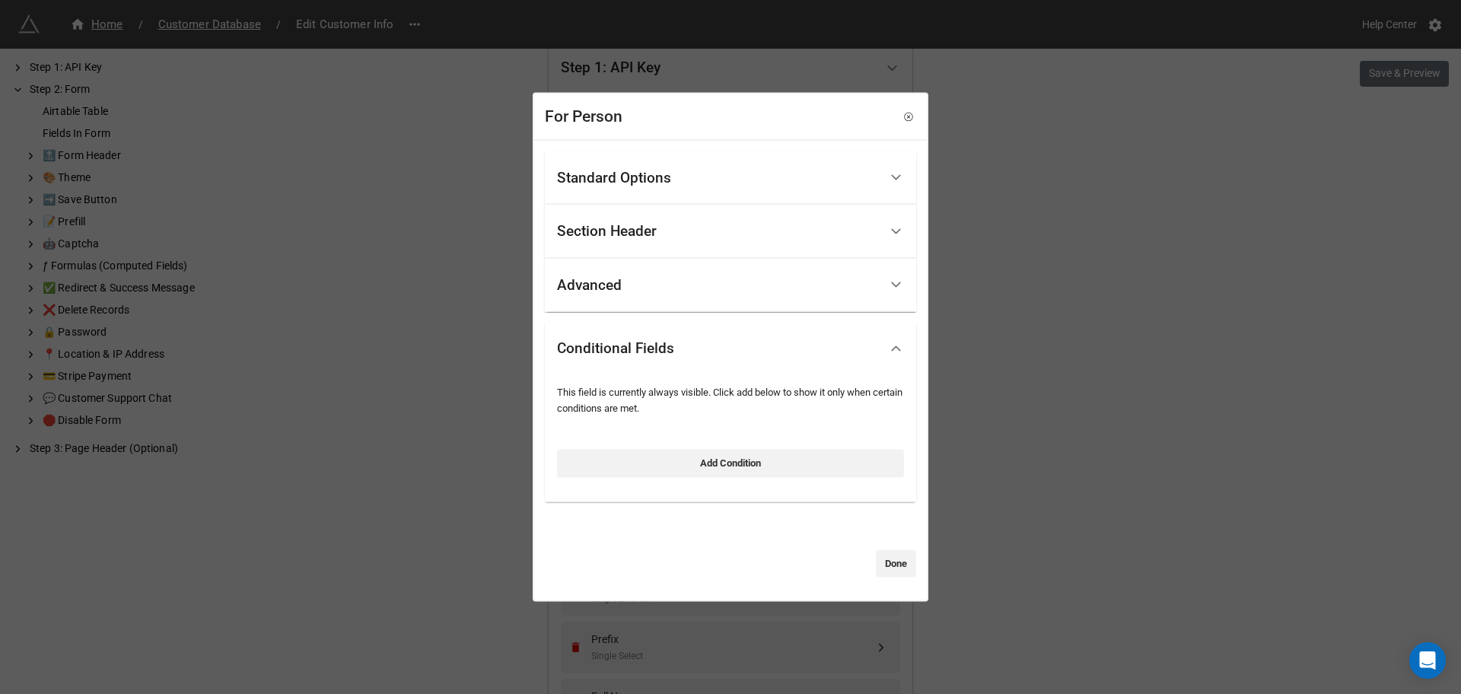
click at [686, 291] on div "Advanced" at bounding box center [718, 285] width 322 height 36
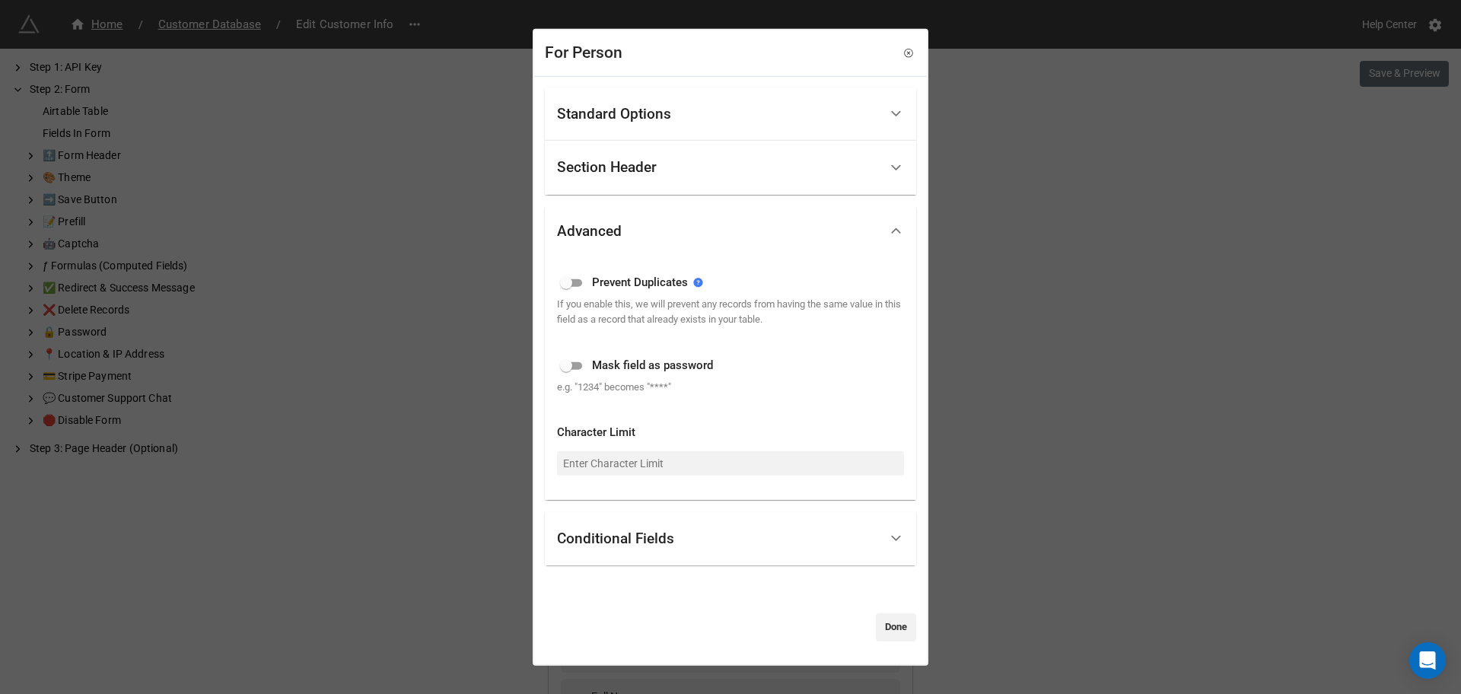
click at [730, 241] on div "Advanced" at bounding box center [718, 231] width 322 height 36
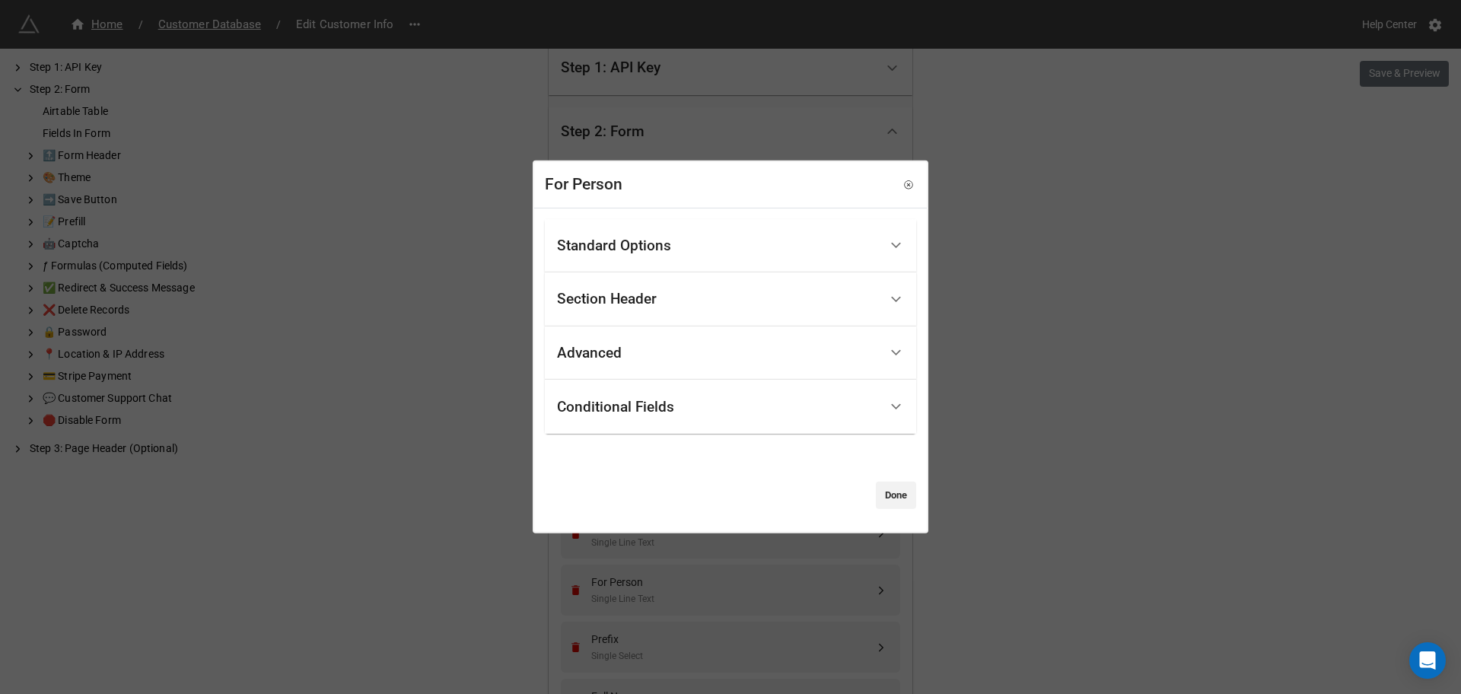
drag, startPoint x: 686, startPoint y: 416, endPoint x: 663, endPoint y: 416, distance: 22.8
click at [683, 413] on div "Conditional Fields" at bounding box center [718, 407] width 322 height 36
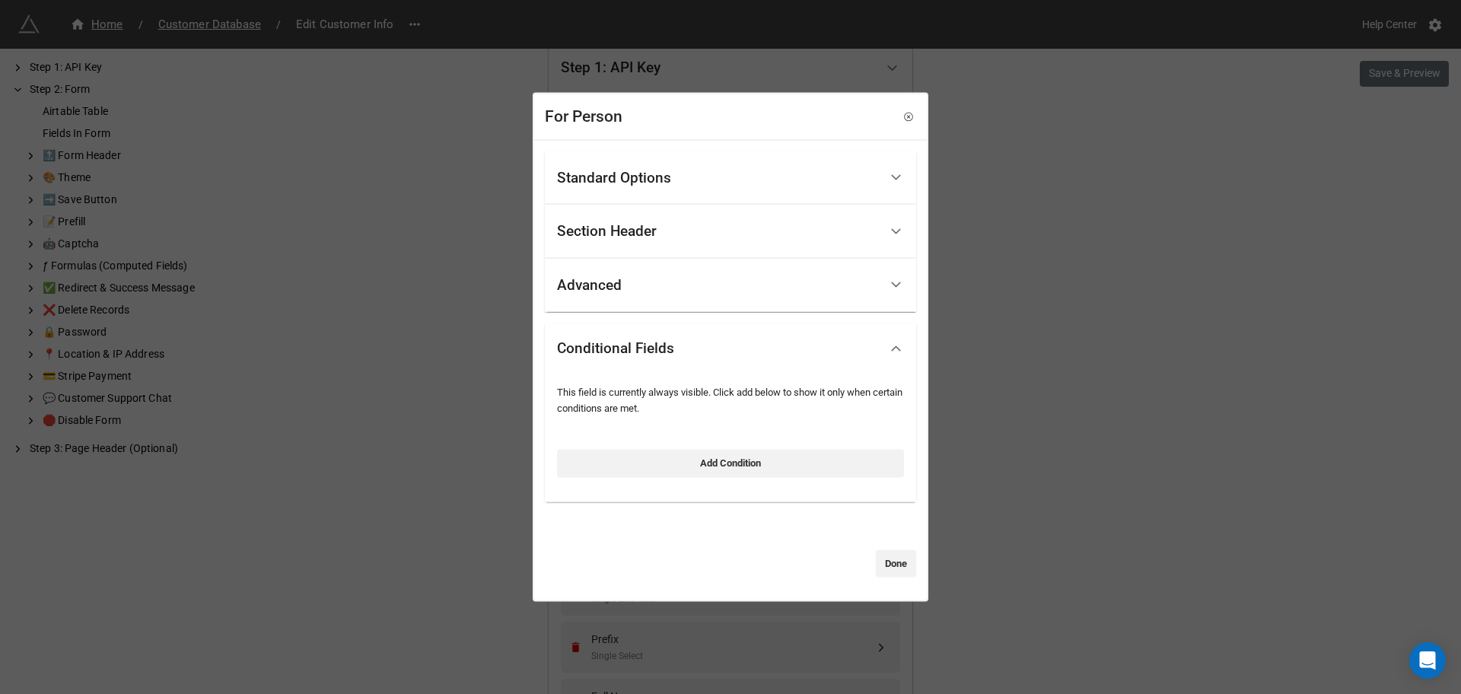
drag, startPoint x: 710, startPoint y: 469, endPoint x: 701, endPoint y: 446, distance: 24.6
click at [710, 468] on link "Add Condition" at bounding box center [730, 463] width 347 height 27
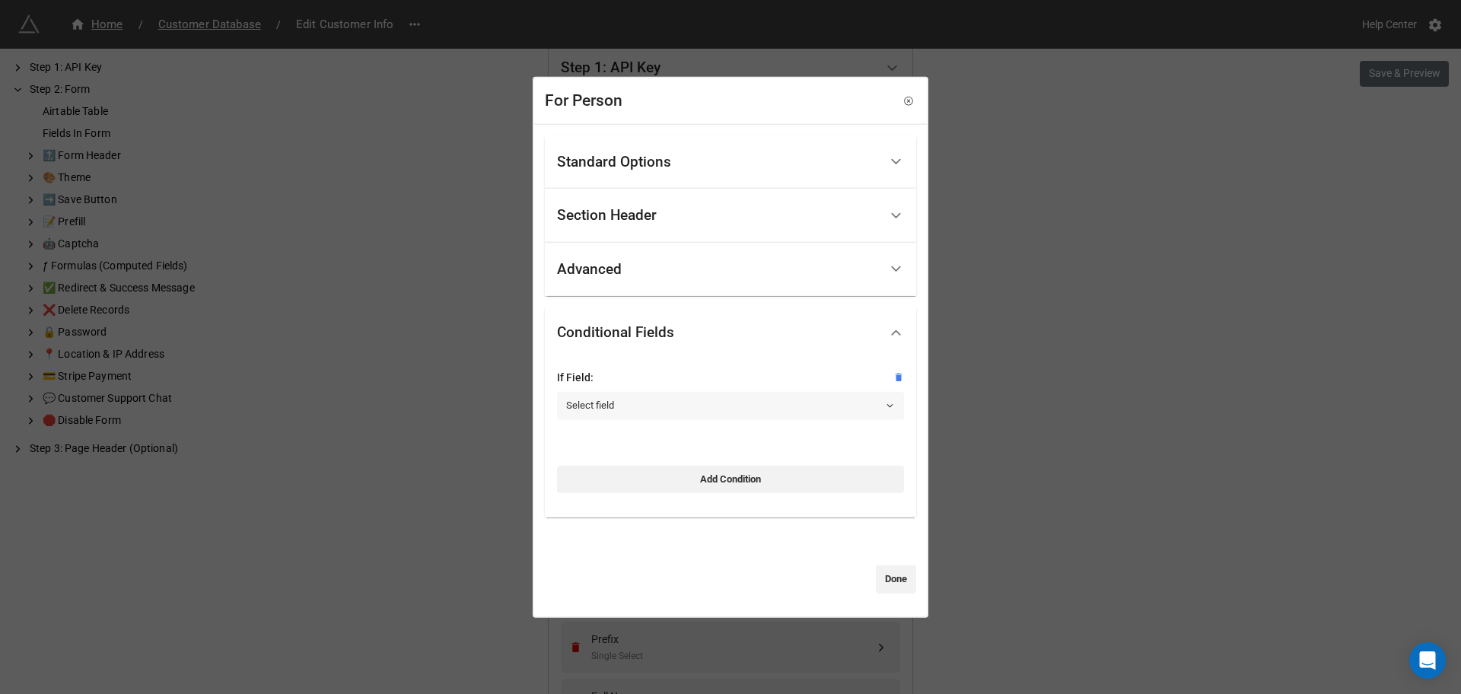
click at [683, 384] on div "If Field:" at bounding box center [730, 377] width 347 height 17
click at [689, 397] on link "Select field" at bounding box center [730, 405] width 347 height 27
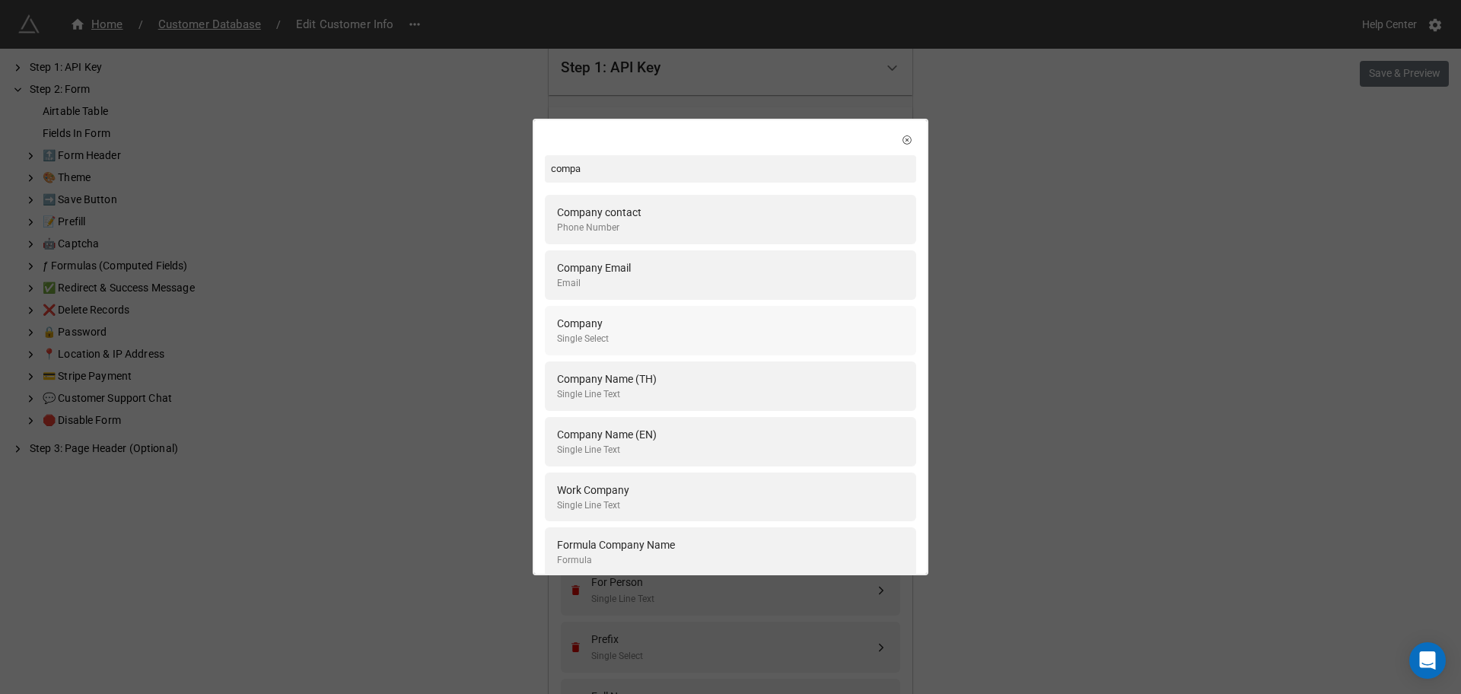
type input "compa"
click at [667, 342] on div "Company Single Select" at bounding box center [730, 330] width 347 height 31
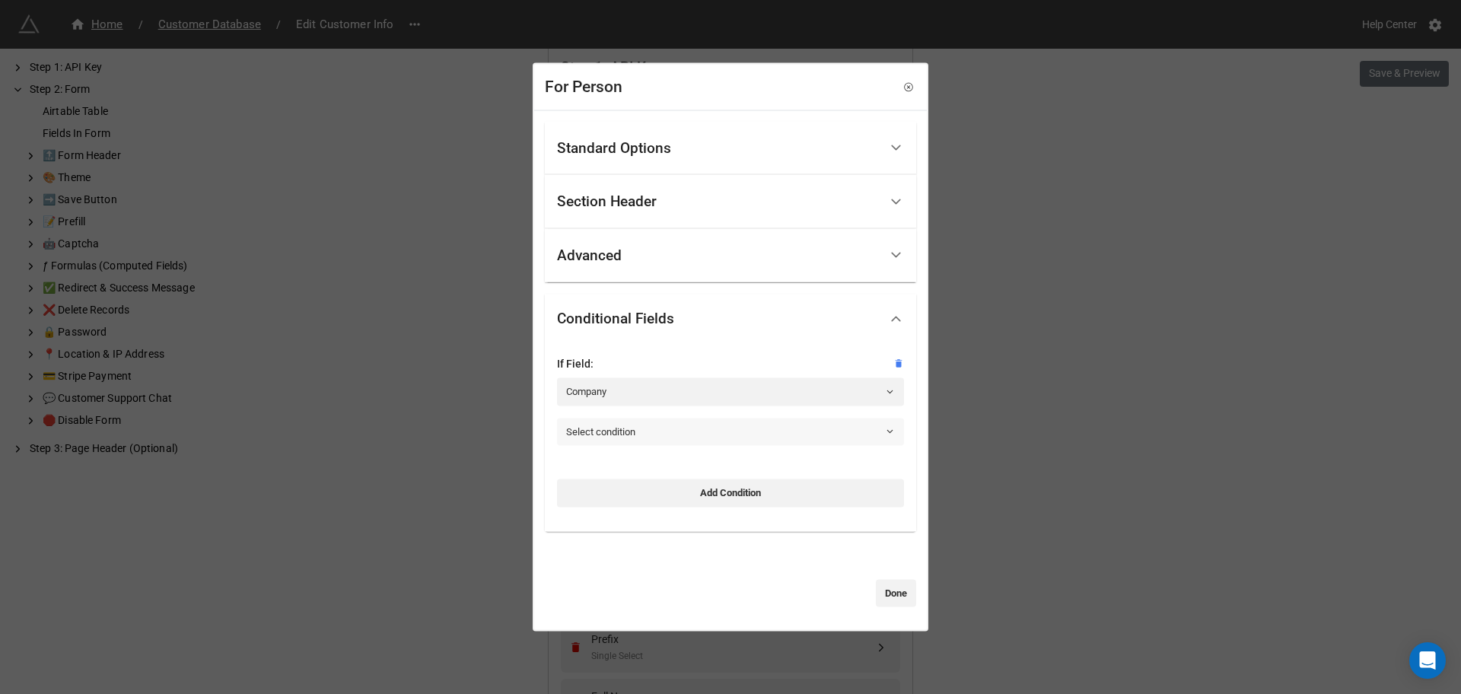
click at [651, 426] on link "Select condition" at bounding box center [730, 431] width 347 height 27
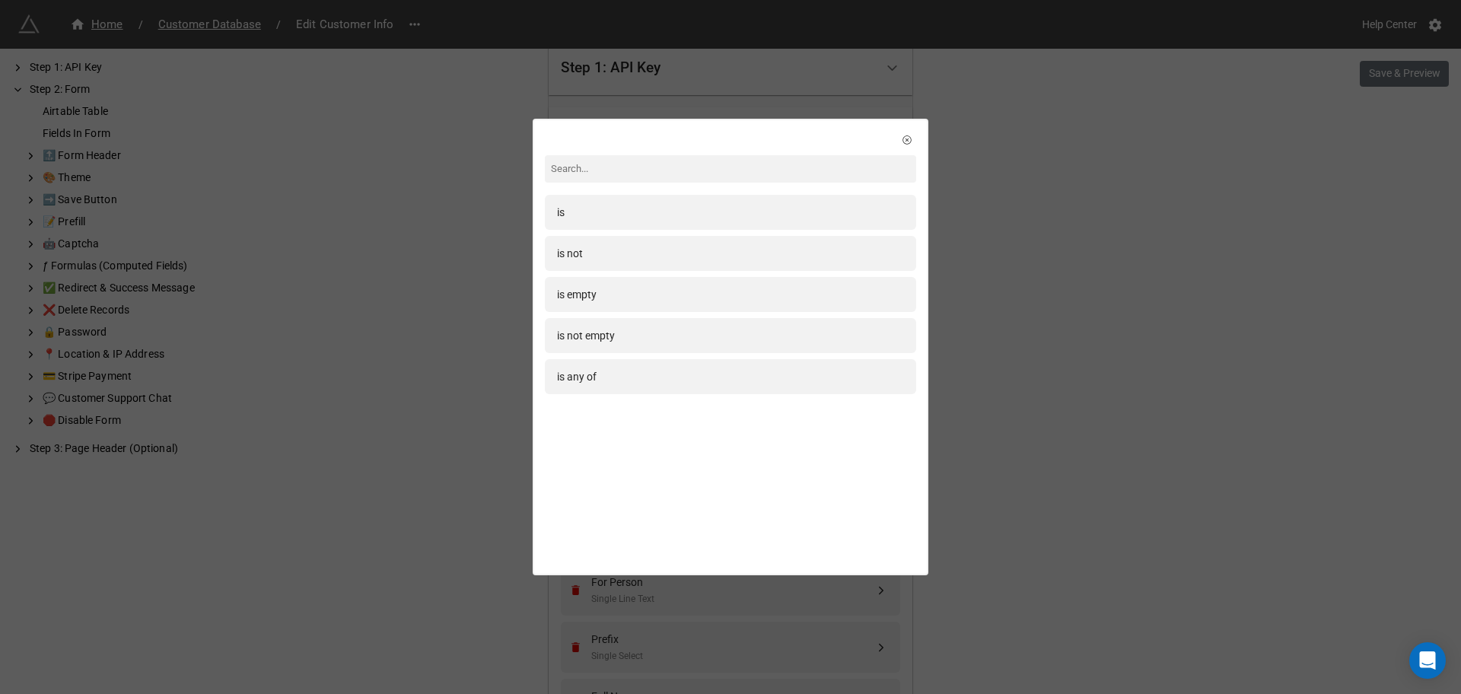
click at [610, 217] on div "is" at bounding box center [730, 212] width 347 height 17
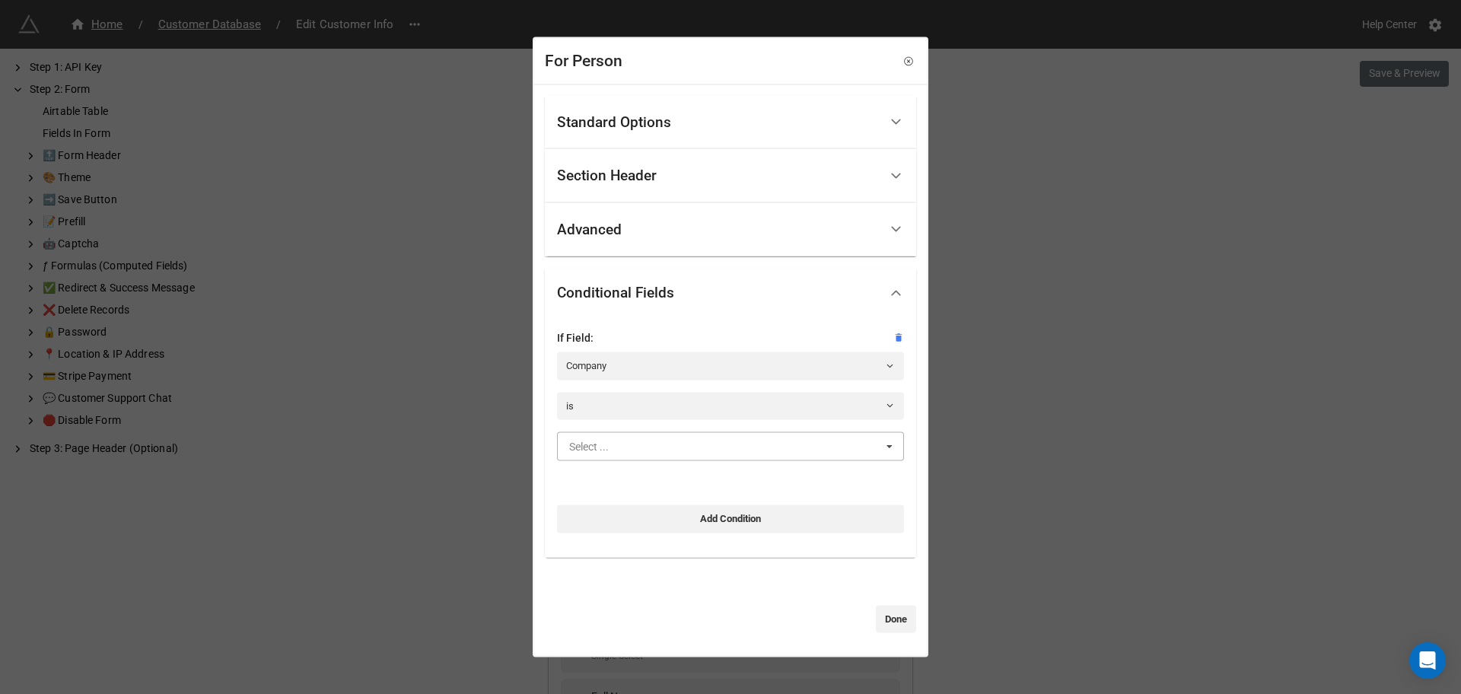
click at [661, 455] on input "text" at bounding box center [731, 446] width 345 height 27
drag, startPoint x: 640, startPoint y: 483, endPoint x: 804, endPoint y: 574, distance: 187.0
click at [642, 482] on div "Yes" at bounding box center [730, 474] width 345 height 28
click at [898, 616] on link "Done" at bounding box center [896, 618] width 40 height 27
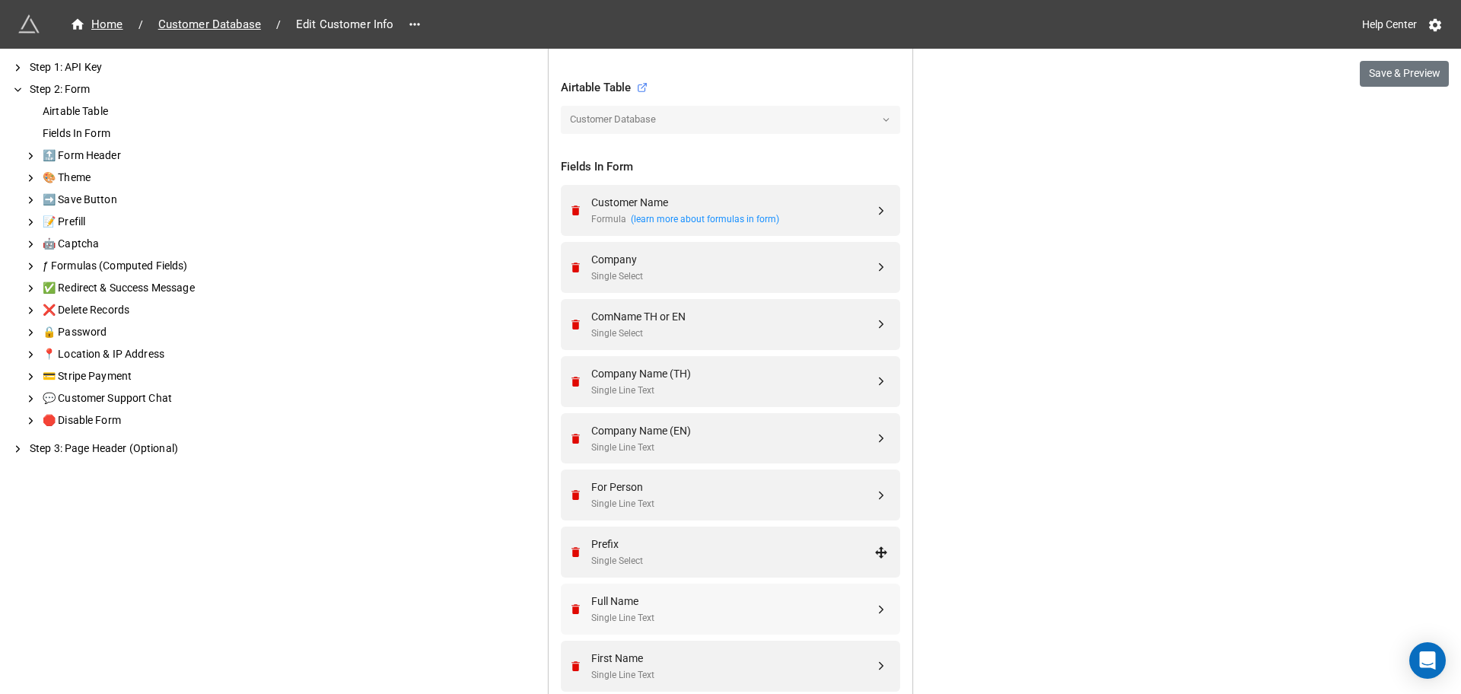
scroll to position [594, 0]
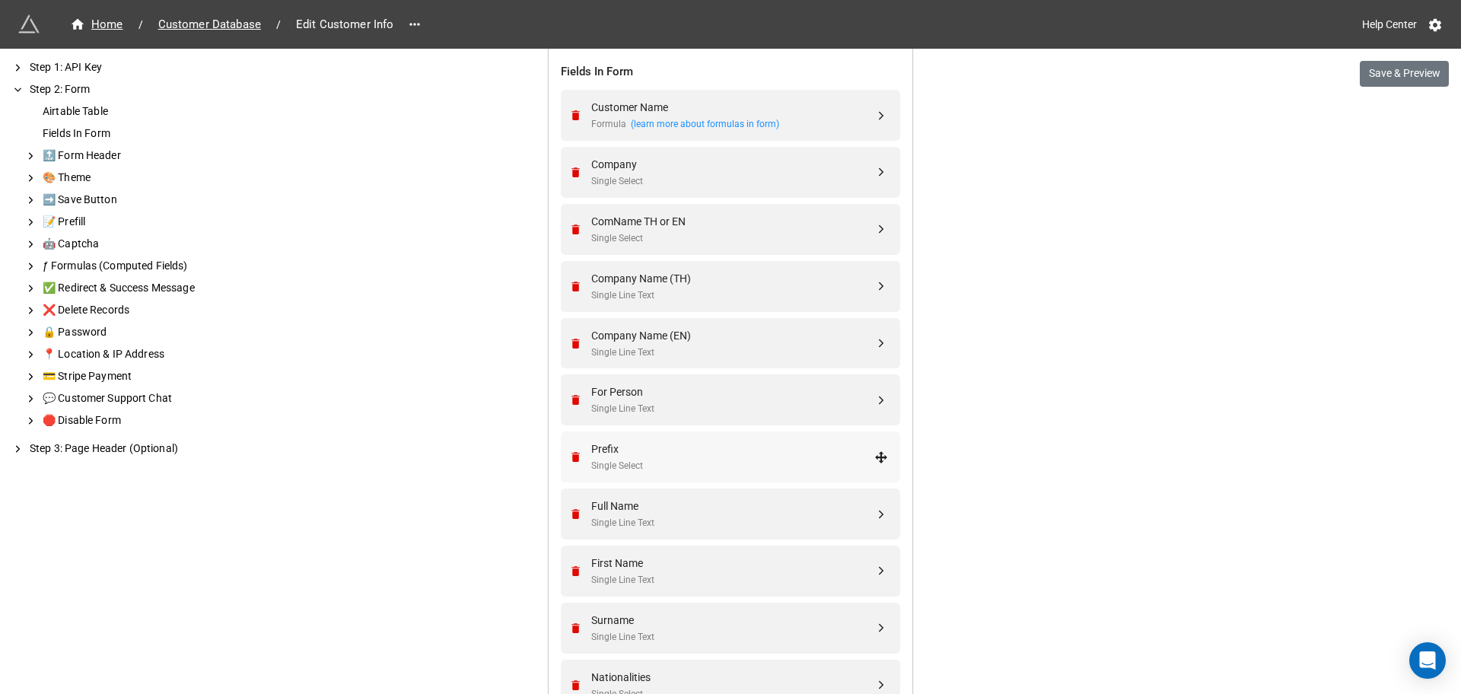
click at [689, 463] on div "Single Select" at bounding box center [732, 466] width 283 height 14
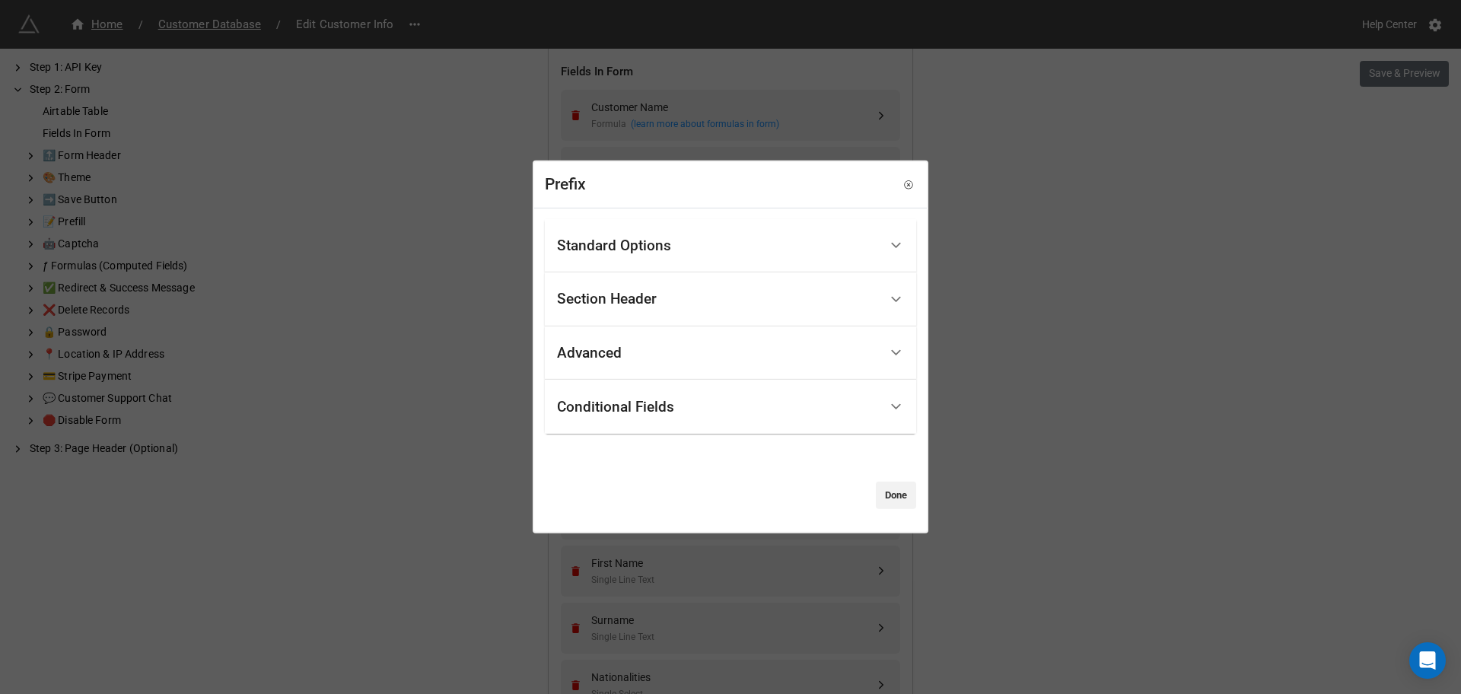
click at [624, 355] on div "Advanced" at bounding box center [718, 354] width 322 height 36
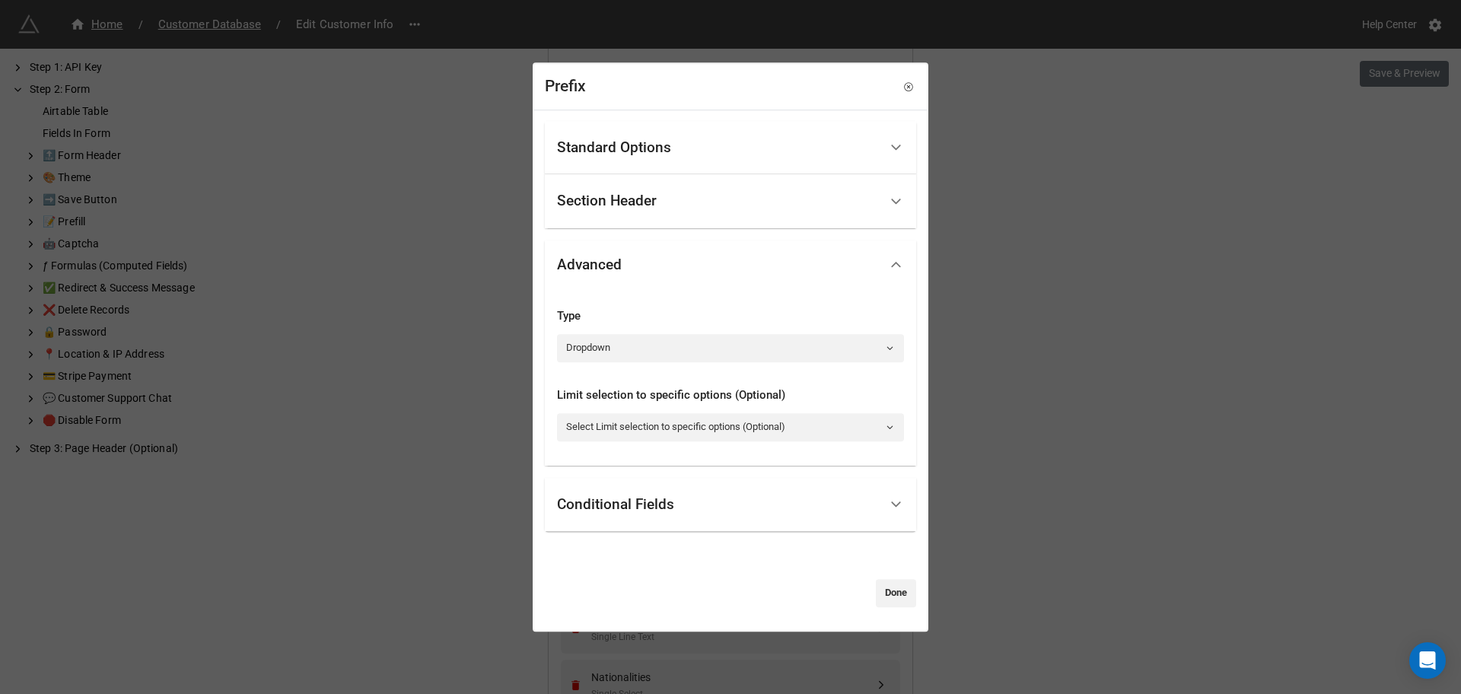
click at [657, 282] on div "Advanced" at bounding box center [718, 265] width 322 height 36
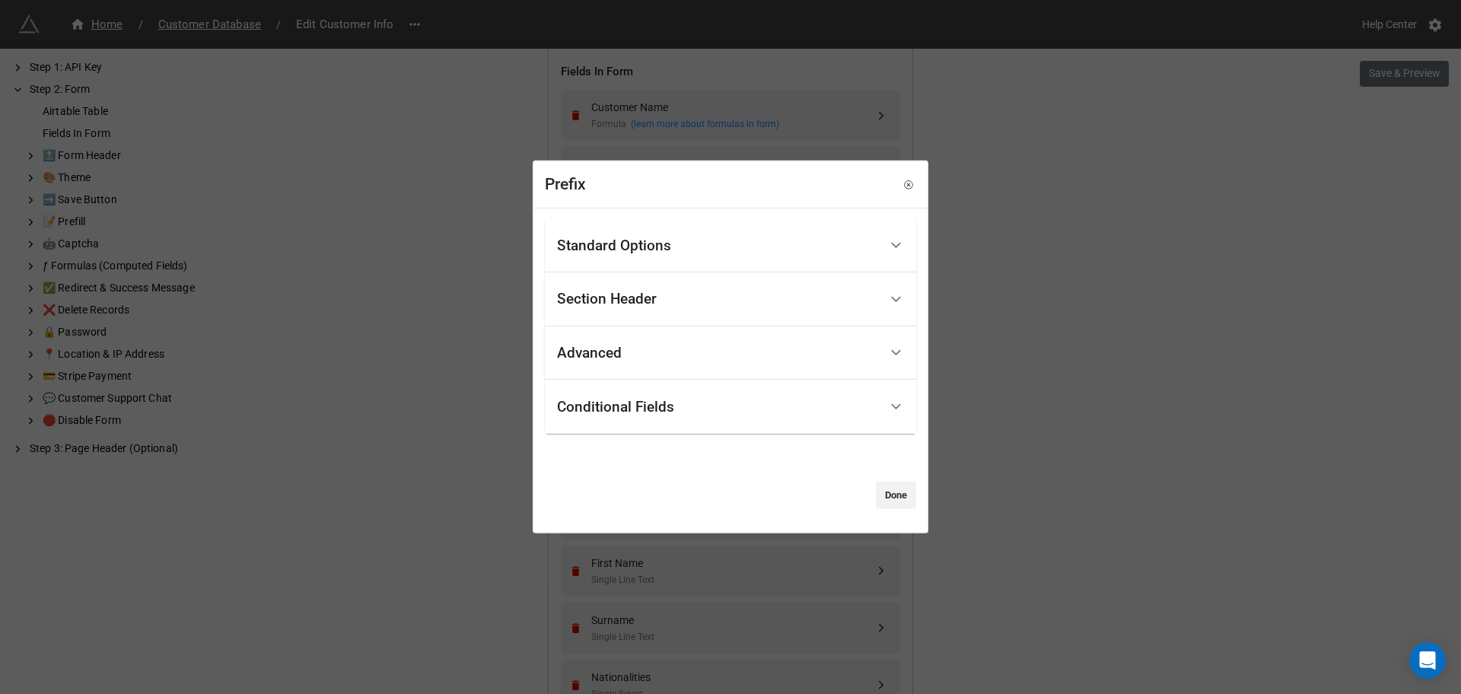
click at [644, 245] on div "Standard Options" at bounding box center [614, 245] width 114 height 15
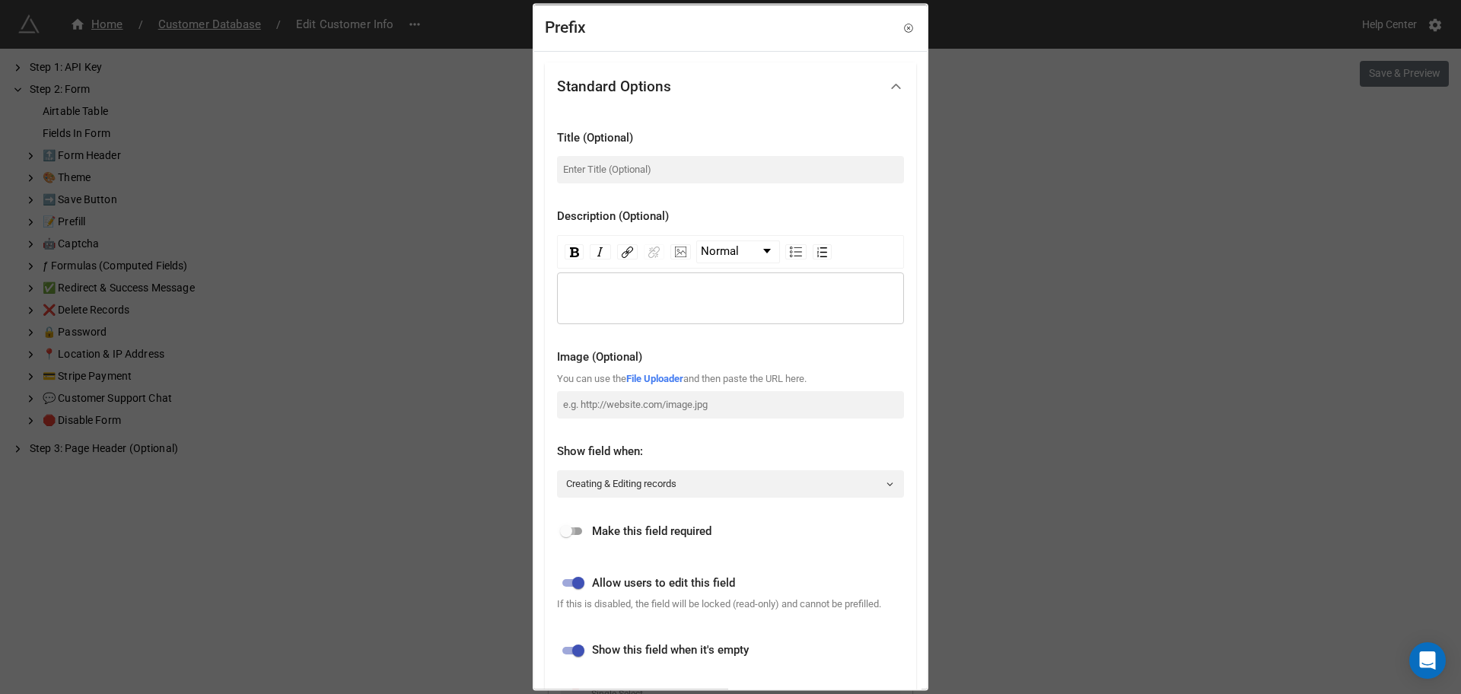
click at [562, 531] on input "checkbox" at bounding box center [566, 531] width 55 height 18
checkbox input "true"
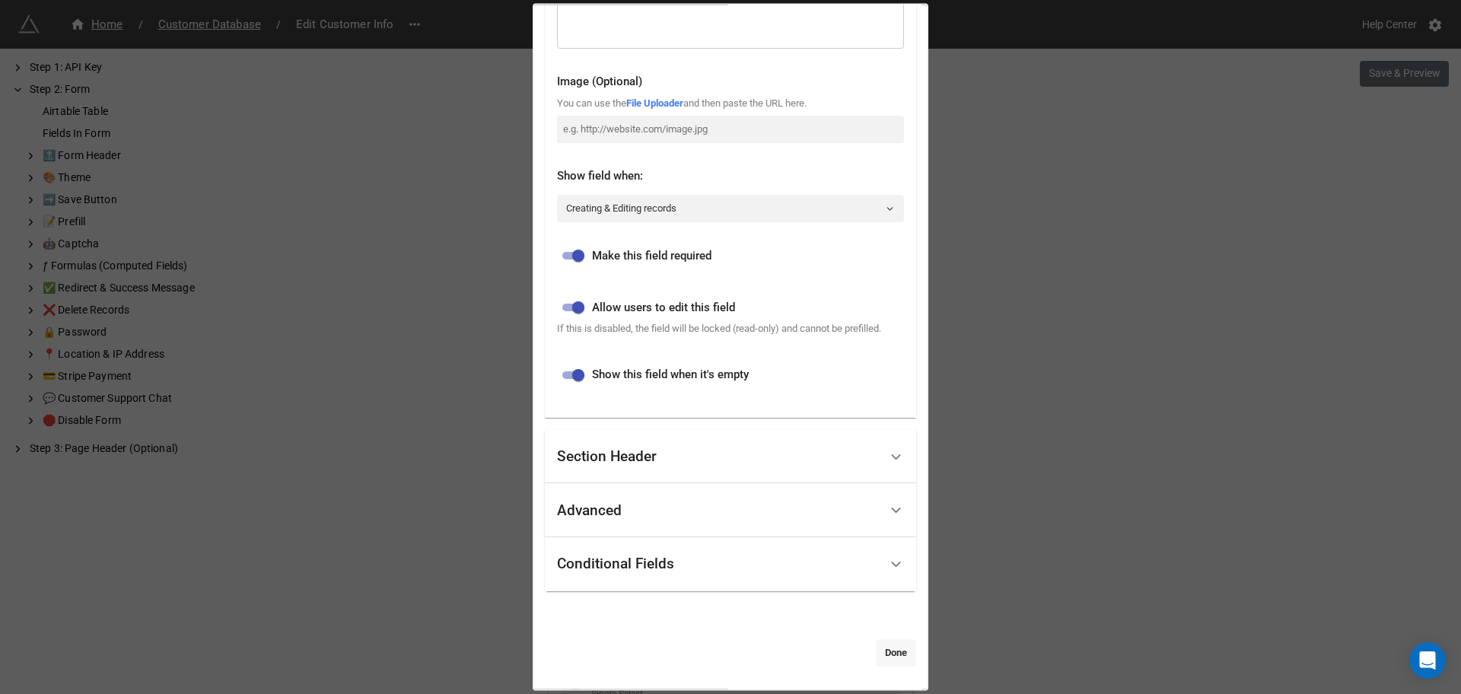
click at [883, 656] on link "Done" at bounding box center [896, 651] width 40 height 27
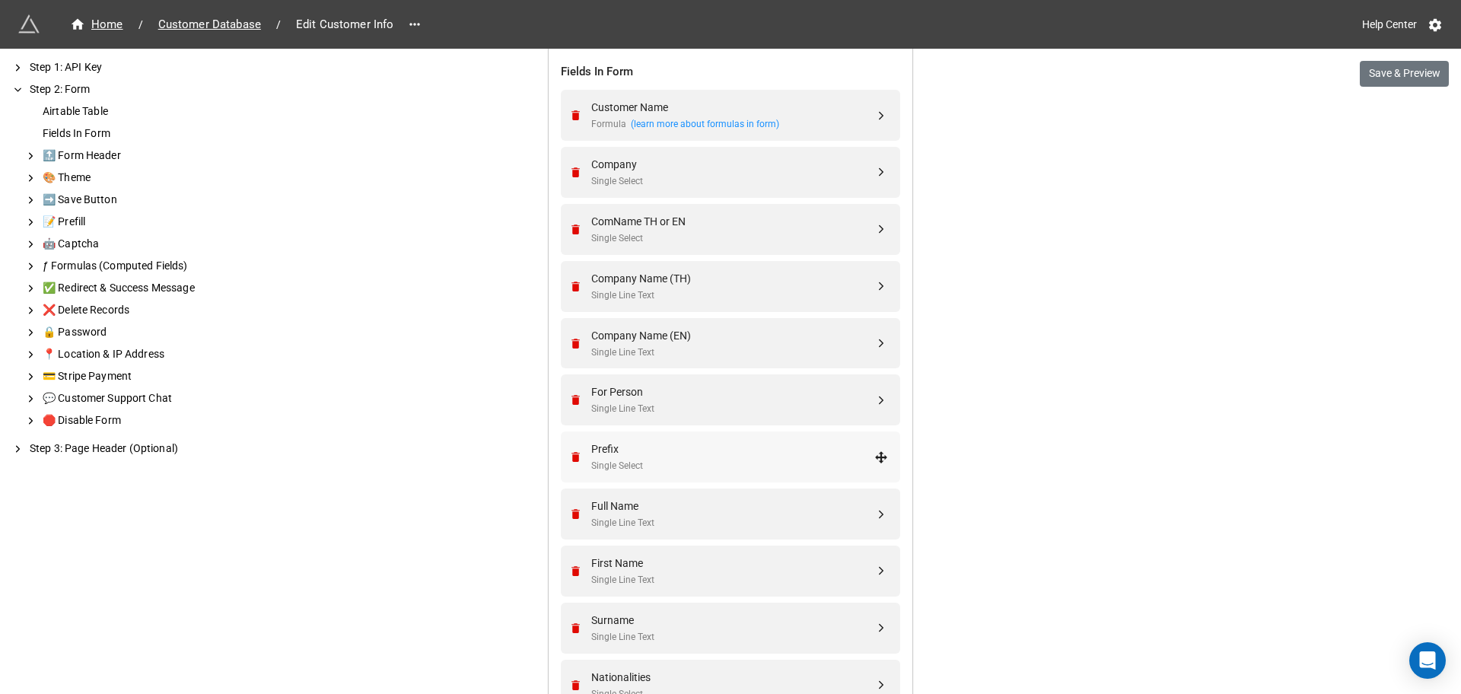
click at [708, 470] on div "Single Select" at bounding box center [732, 466] width 283 height 14
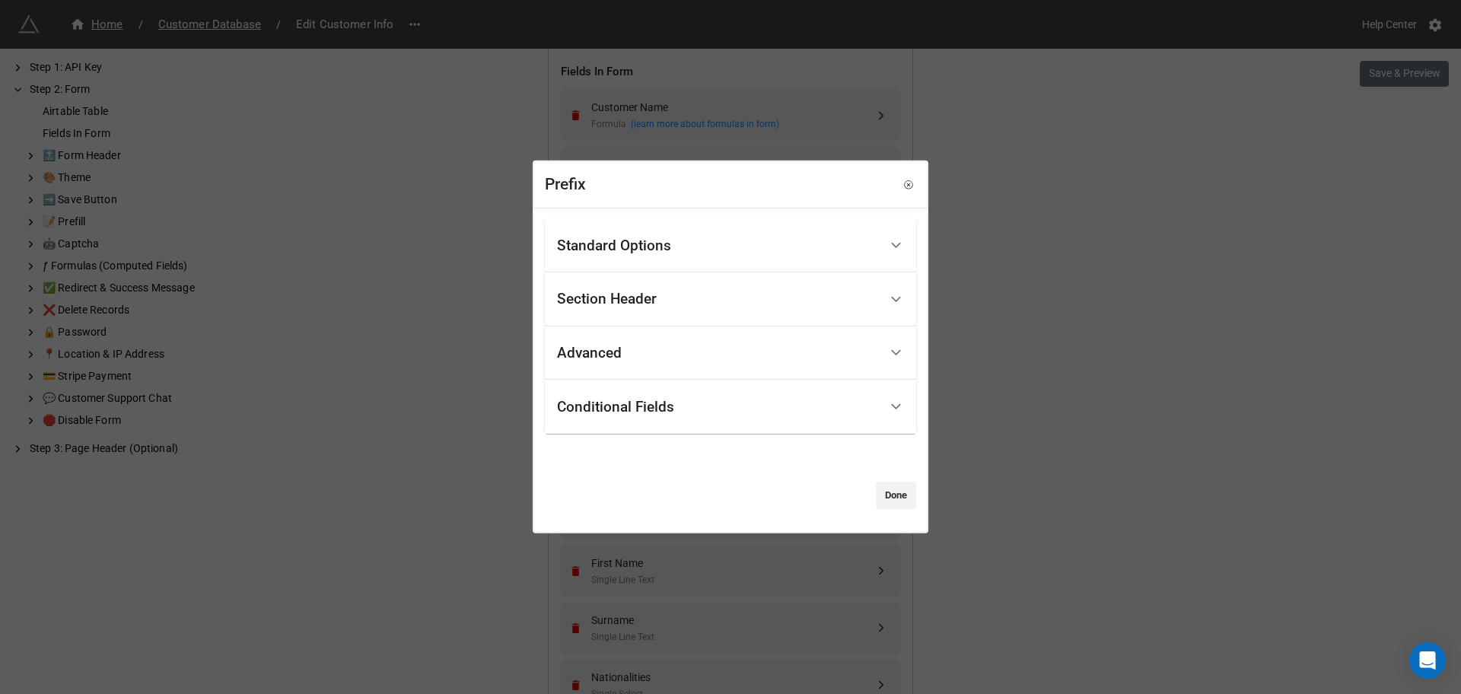
click at [656, 353] on div "Advanced" at bounding box center [718, 354] width 322 height 36
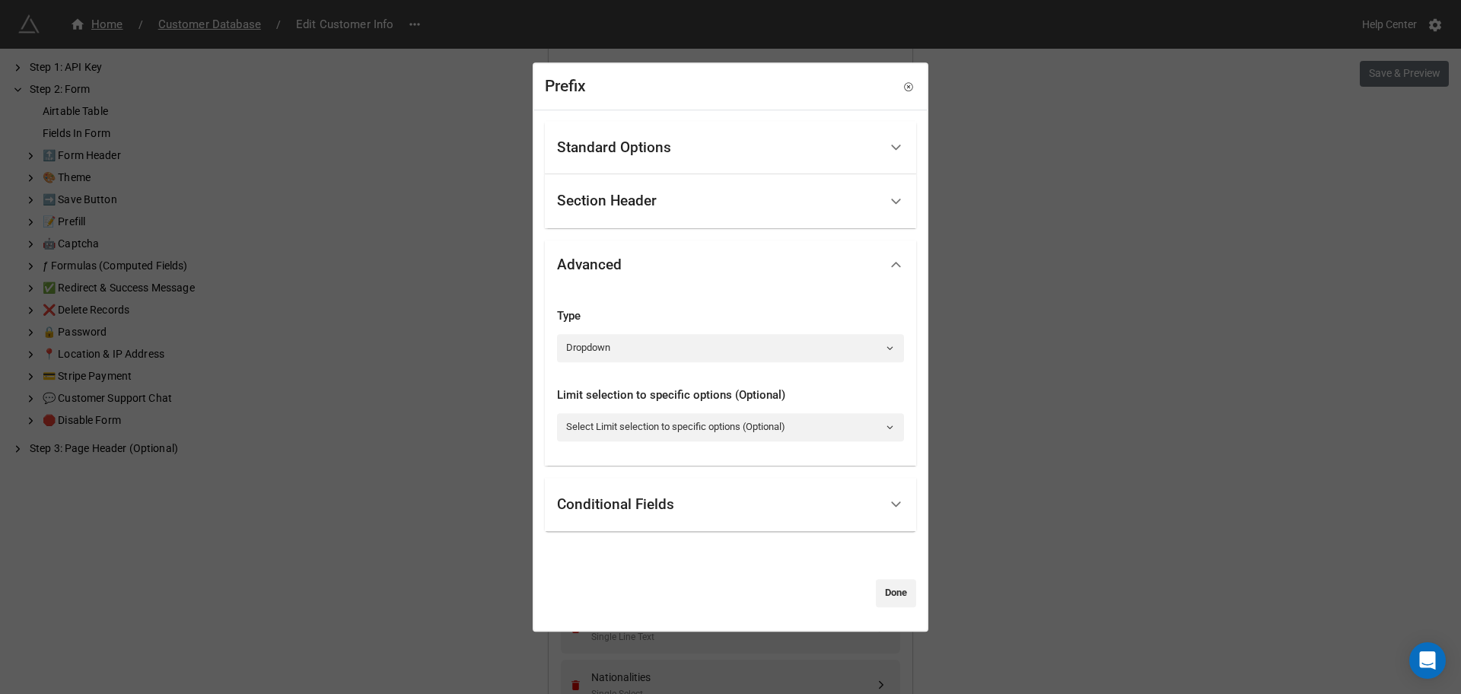
click at [652, 272] on div "Advanced" at bounding box center [718, 265] width 322 height 36
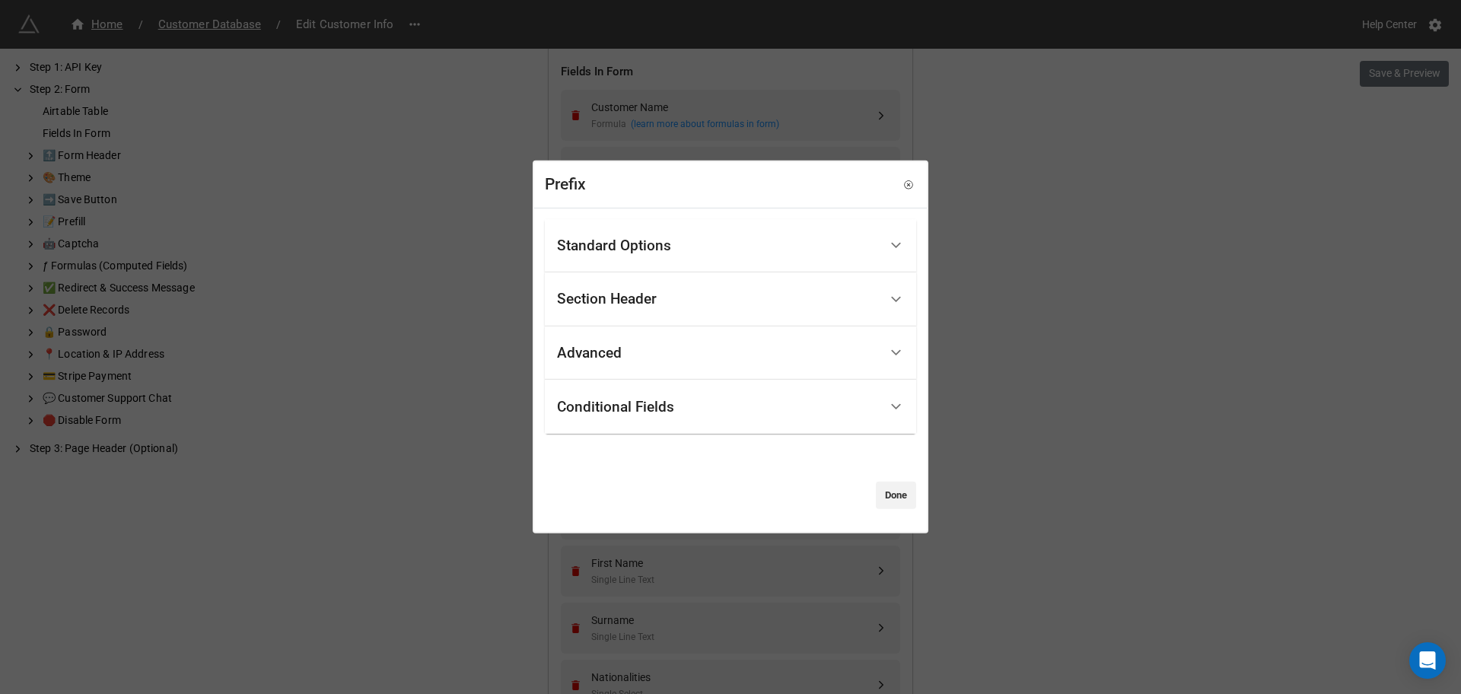
click at [665, 238] on div "Standard Options" at bounding box center [614, 245] width 114 height 15
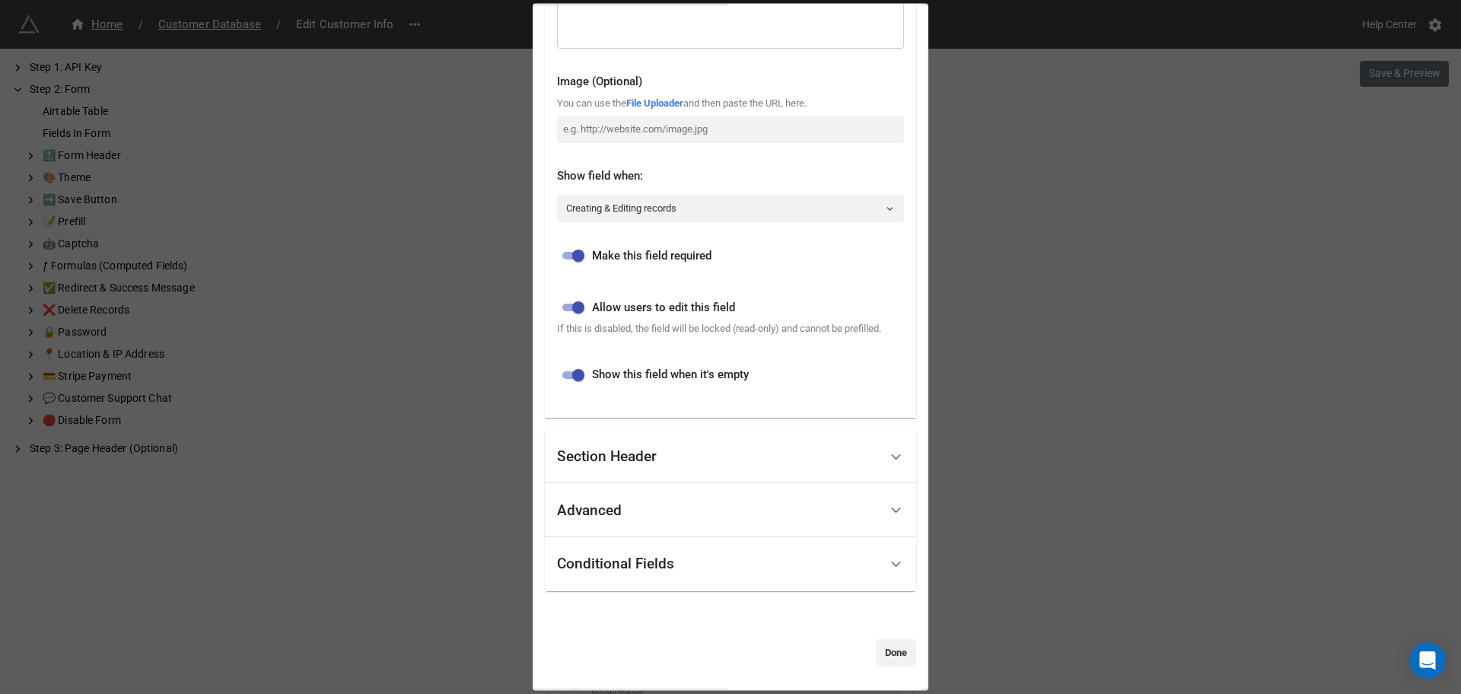
click at [753, 577] on div "Conditional Fields" at bounding box center [718, 564] width 322 height 36
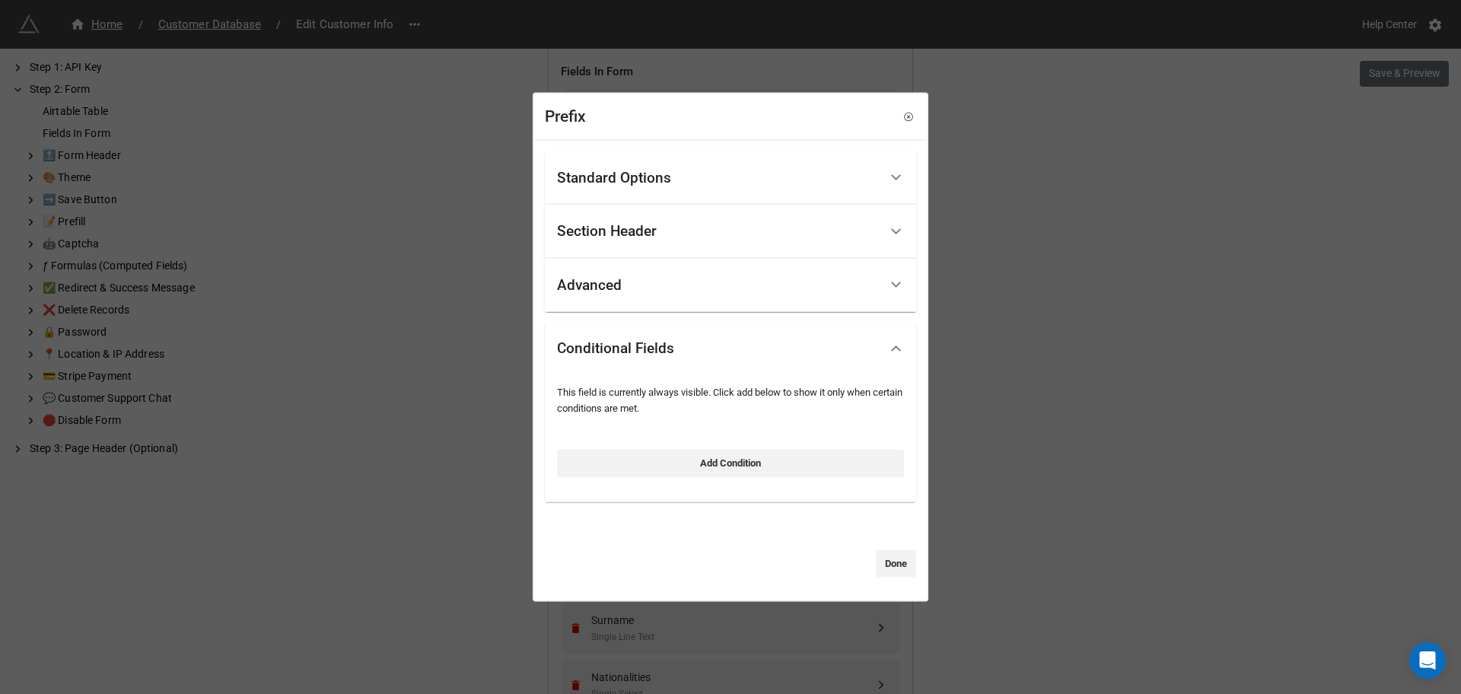
scroll to position [0, 0]
click at [687, 463] on link "Add Condition" at bounding box center [730, 463] width 347 height 27
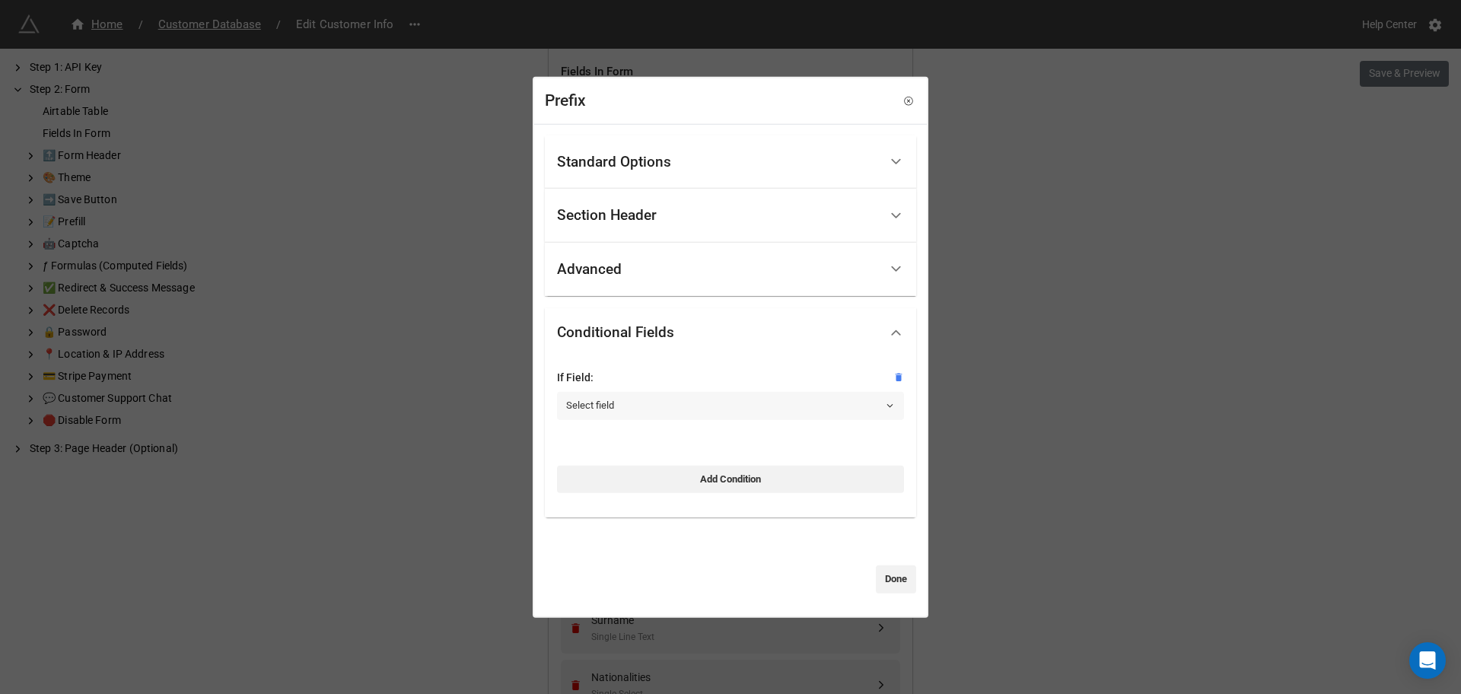
click at [702, 394] on link "Select field" at bounding box center [730, 405] width 347 height 27
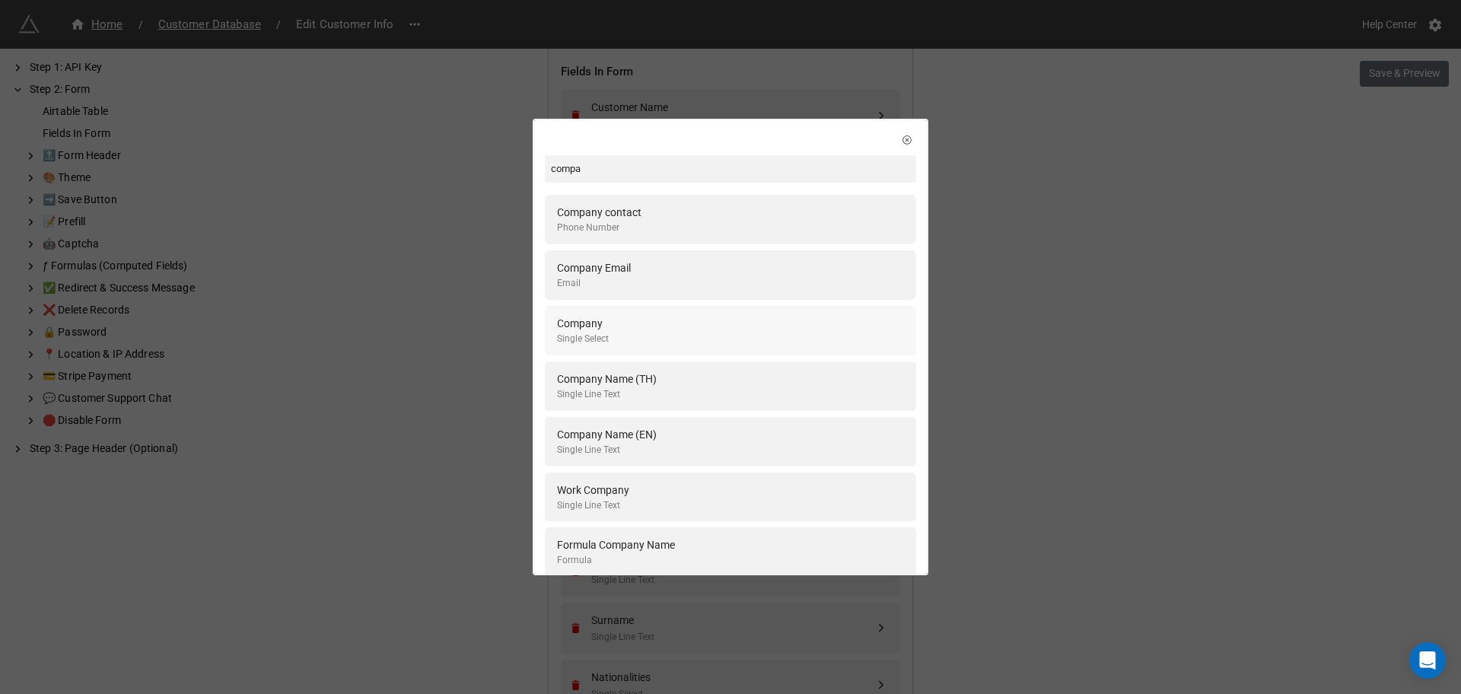
type input "compa"
click at [599, 329] on div "Company" at bounding box center [583, 323] width 52 height 17
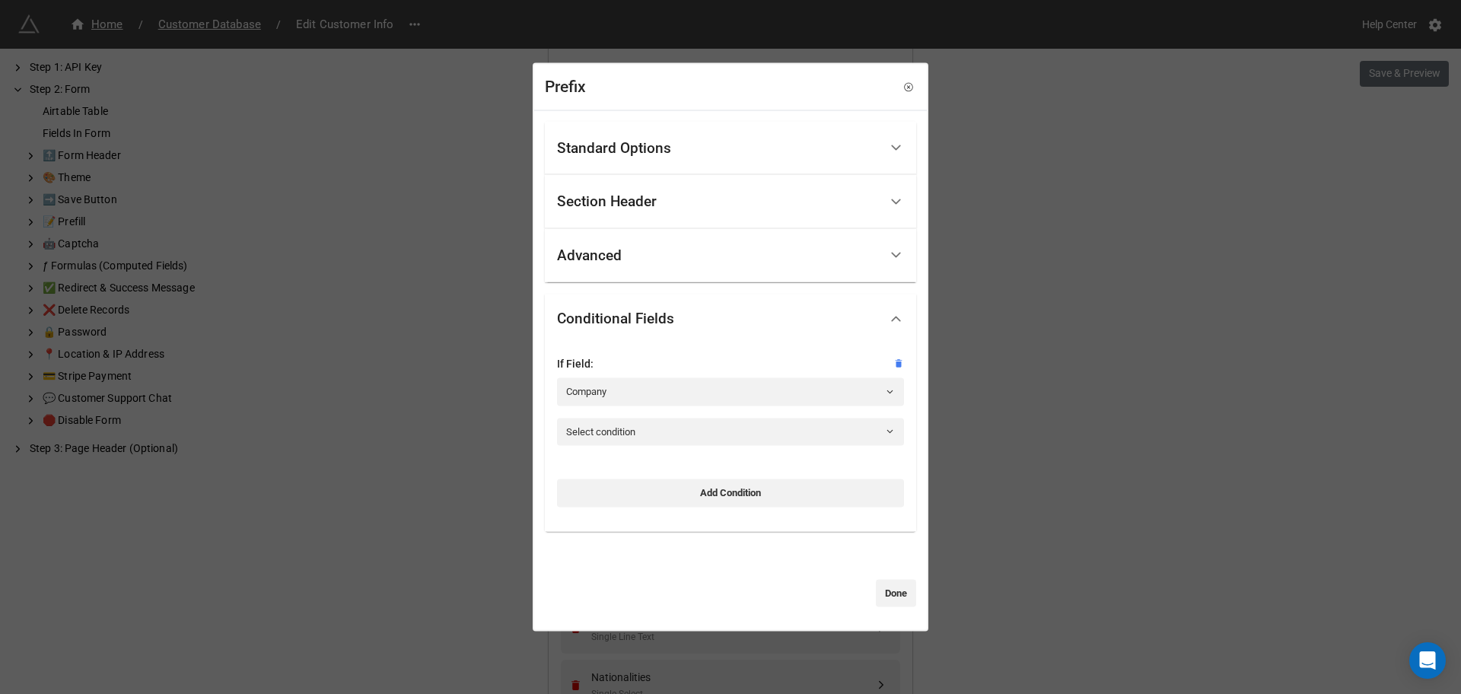
drag, startPoint x: 646, startPoint y: 403, endPoint x: 649, endPoint y: 410, distance: 8.2
click at [648, 406] on div "If Field: Company" at bounding box center [730, 386] width 347 height 62
click at [650, 412] on div "If Field: Company" at bounding box center [730, 386] width 347 height 62
click at [656, 428] on link "Select condition" at bounding box center [730, 431] width 347 height 27
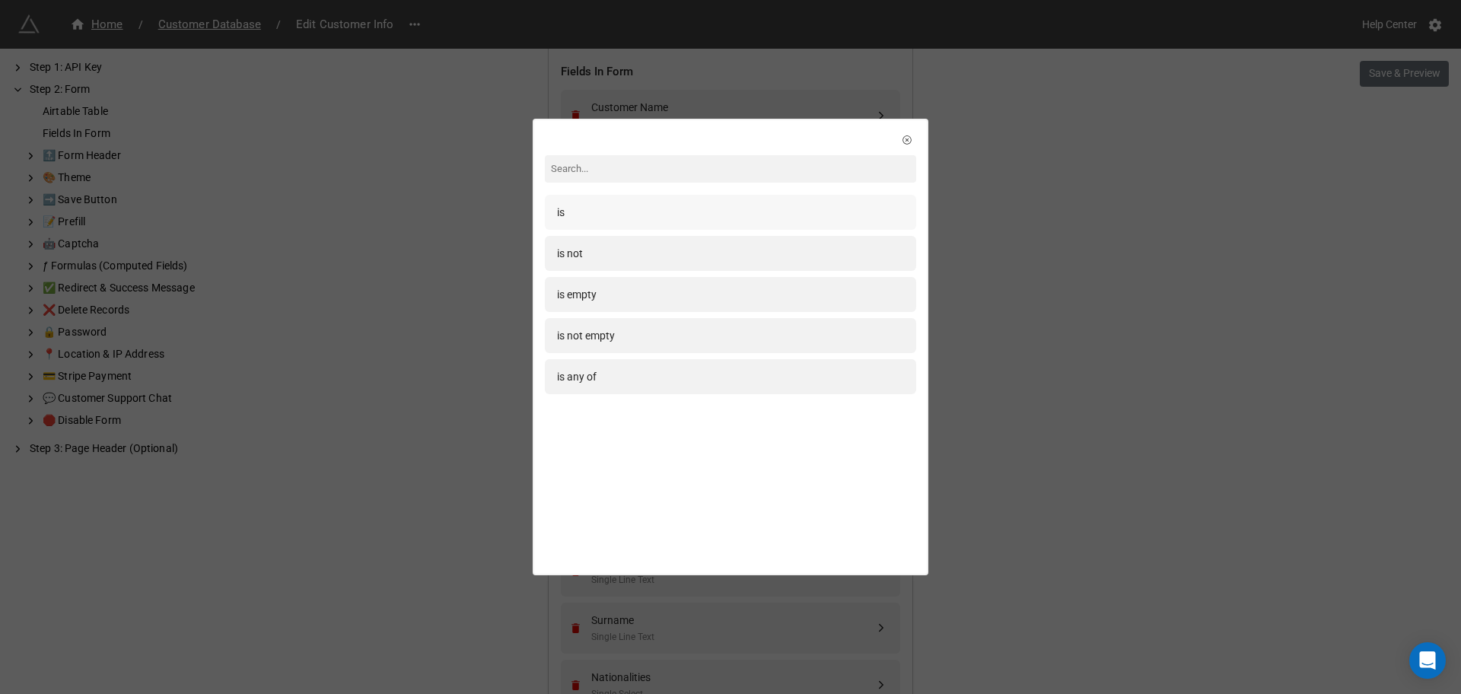
click at [620, 221] on div "is" at bounding box center [730, 212] width 371 height 35
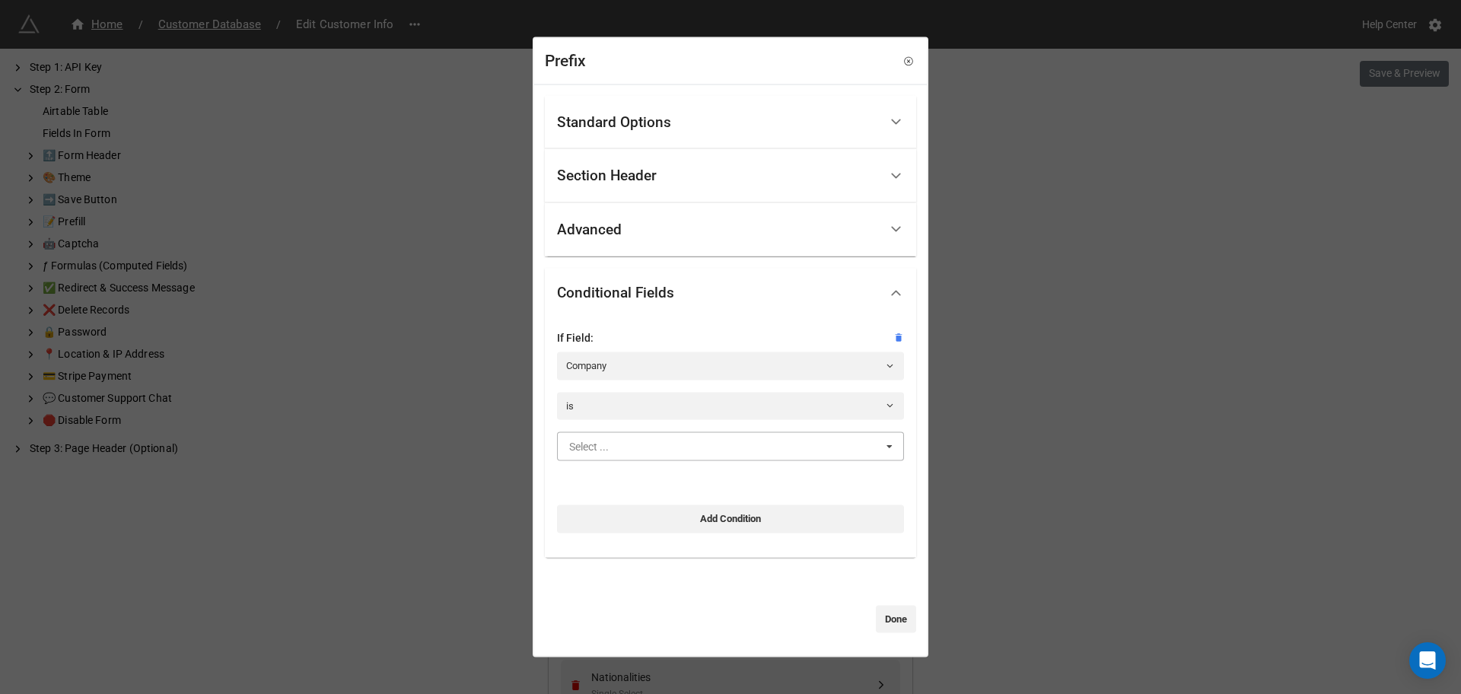
click at [672, 448] on input "text" at bounding box center [731, 446] width 345 height 27
click at [624, 409] on link "is" at bounding box center [730, 405] width 347 height 27
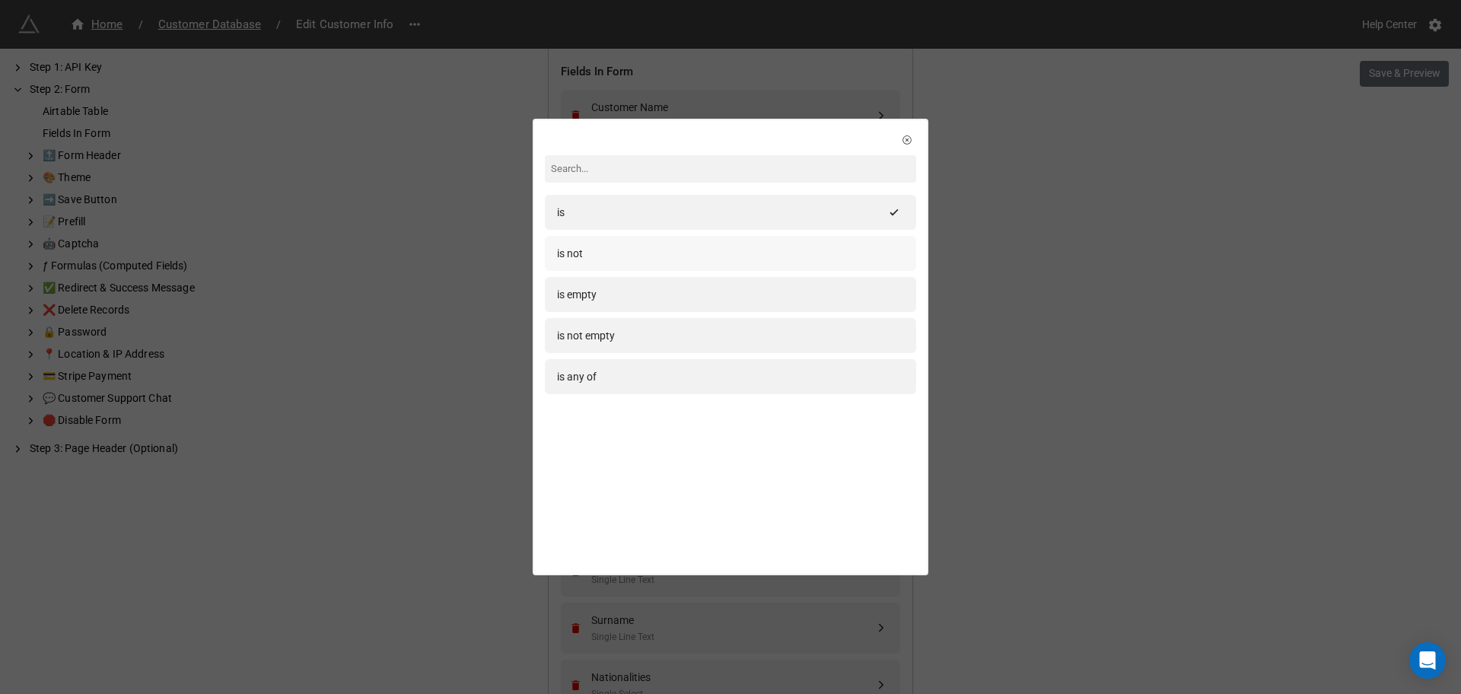
click at [587, 257] on div "is not" at bounding box center [730, 253] width 347 height 17
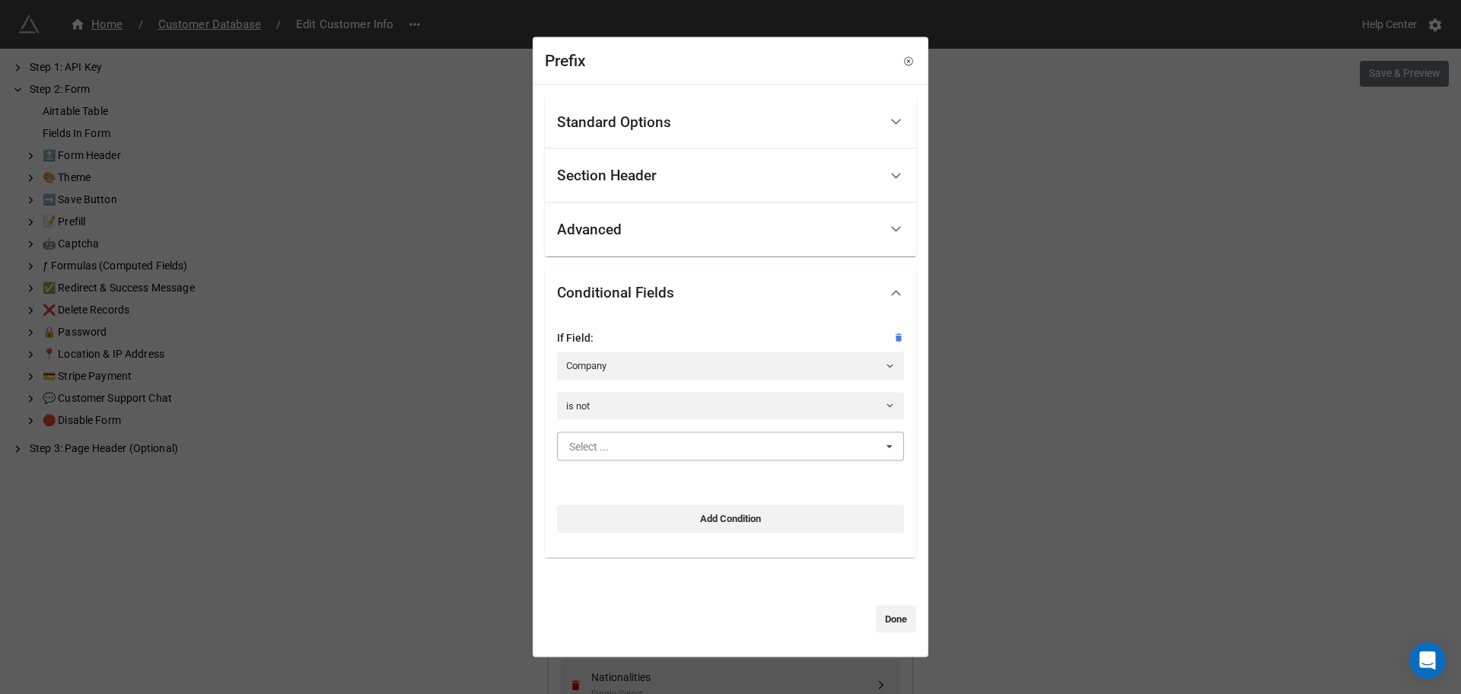
click at [648, 444] on input "text" at bounding box center [731, 446] width 345 height 27
click at [604, 467] on div "Yes" at bounding box center [730, 474] width 345 height 28
click at [892, 627] on link "Done" at bounding box center [896, 618] width 40 height 27
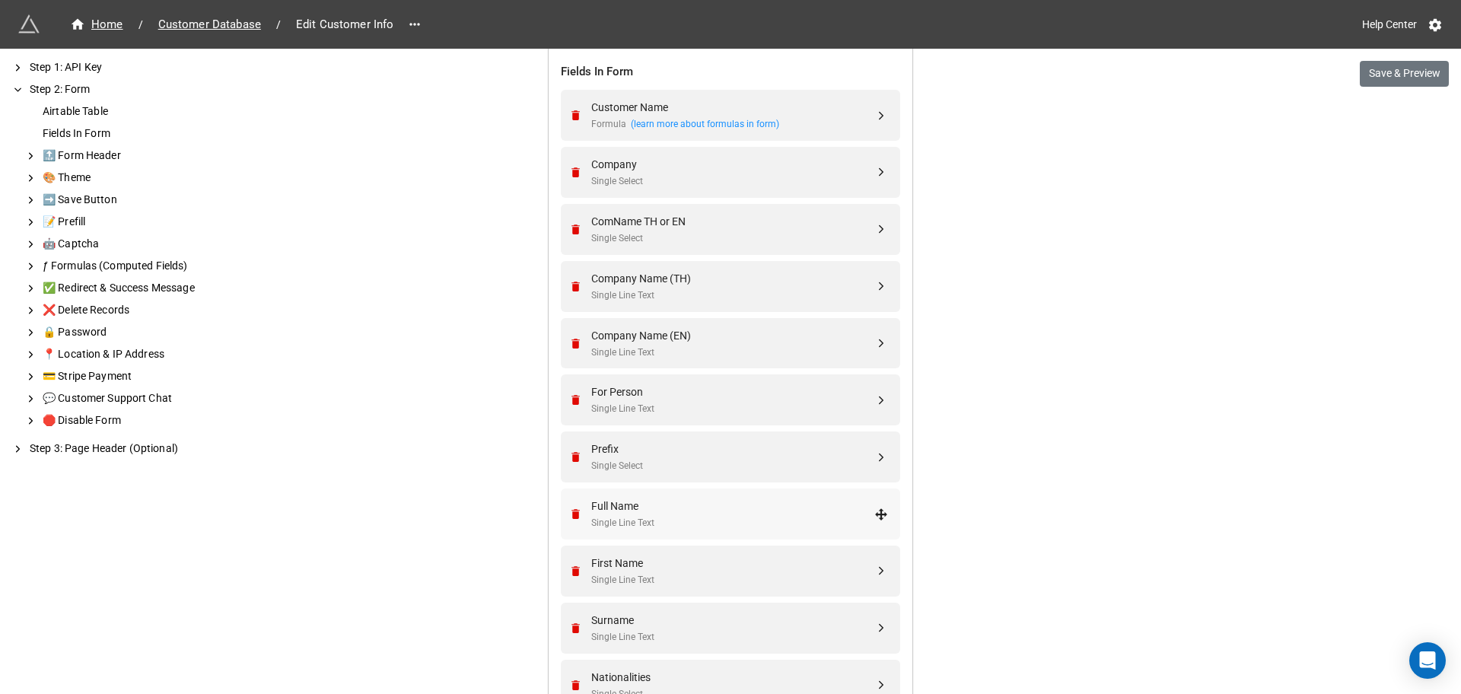
click at [708, 511] on div "Full Name" at bounding box center [732, 506] width 283 height 17
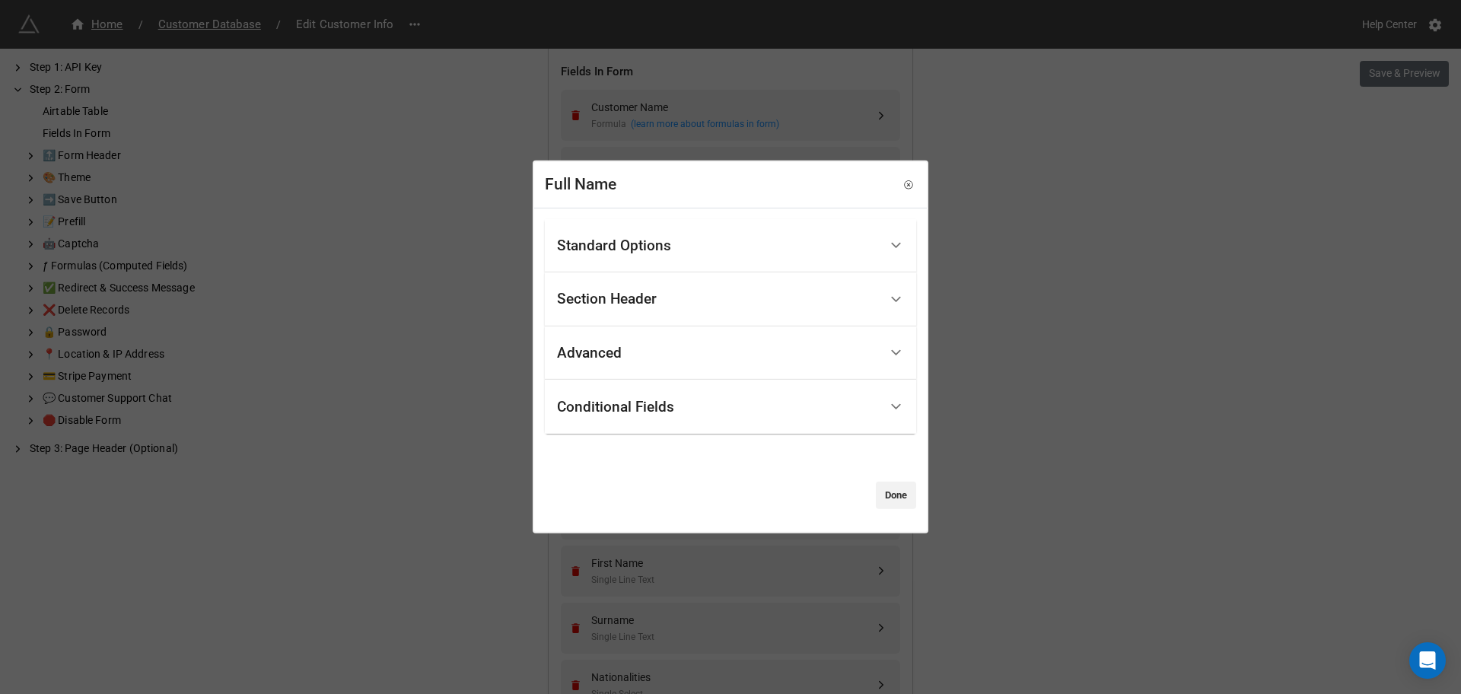
click at [636, 393] on div "Conditional Fields" at bounding box center [718, 407] width 322 height 36
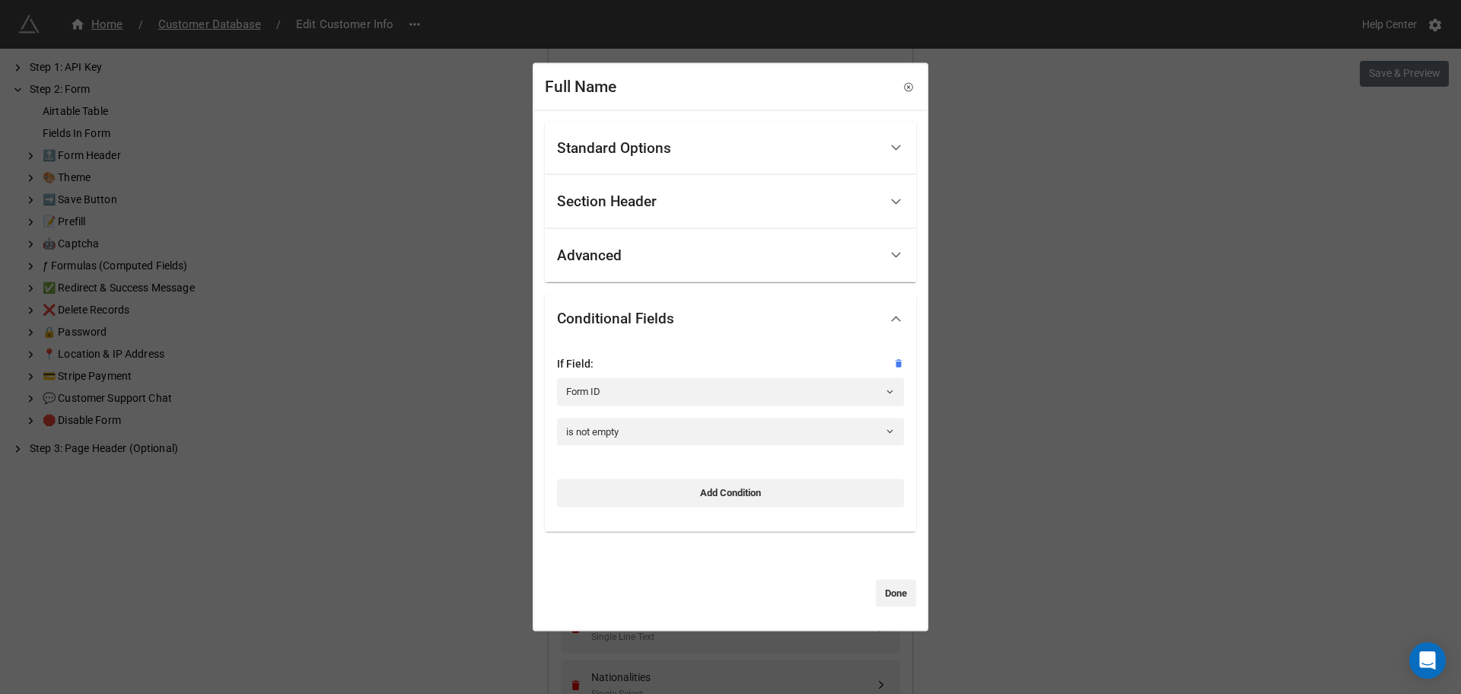
click at [578, 118] on div "Standard Options Title (Optional) Description (Optional) Normal Image (Optional…" at bounding box center [730, 369] width 393 height 519
click at [582, 140] on div "Standard Options" at bounding box center [614, 147] width 114 height 15
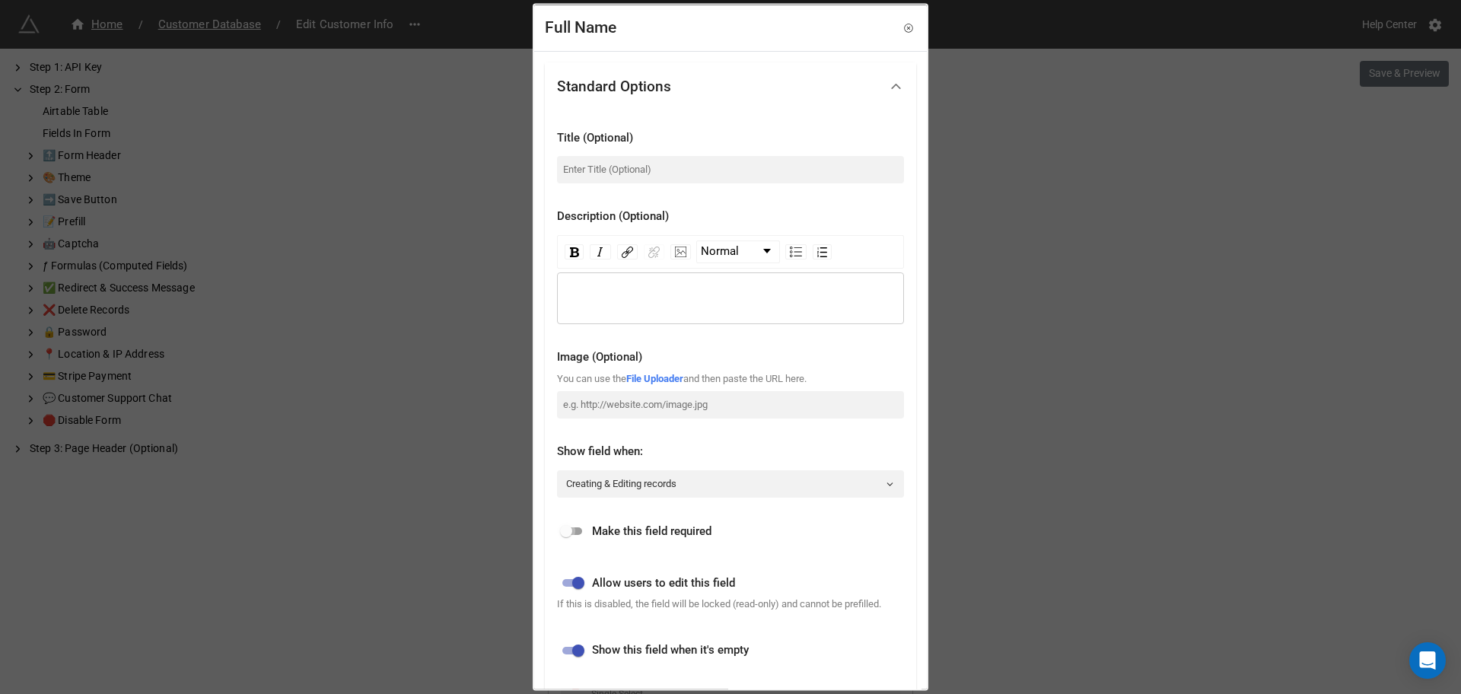
click at [565, 530] on input "checkbox" at bounding box center [566, 531] width 55 height 18
checkbox input "true"
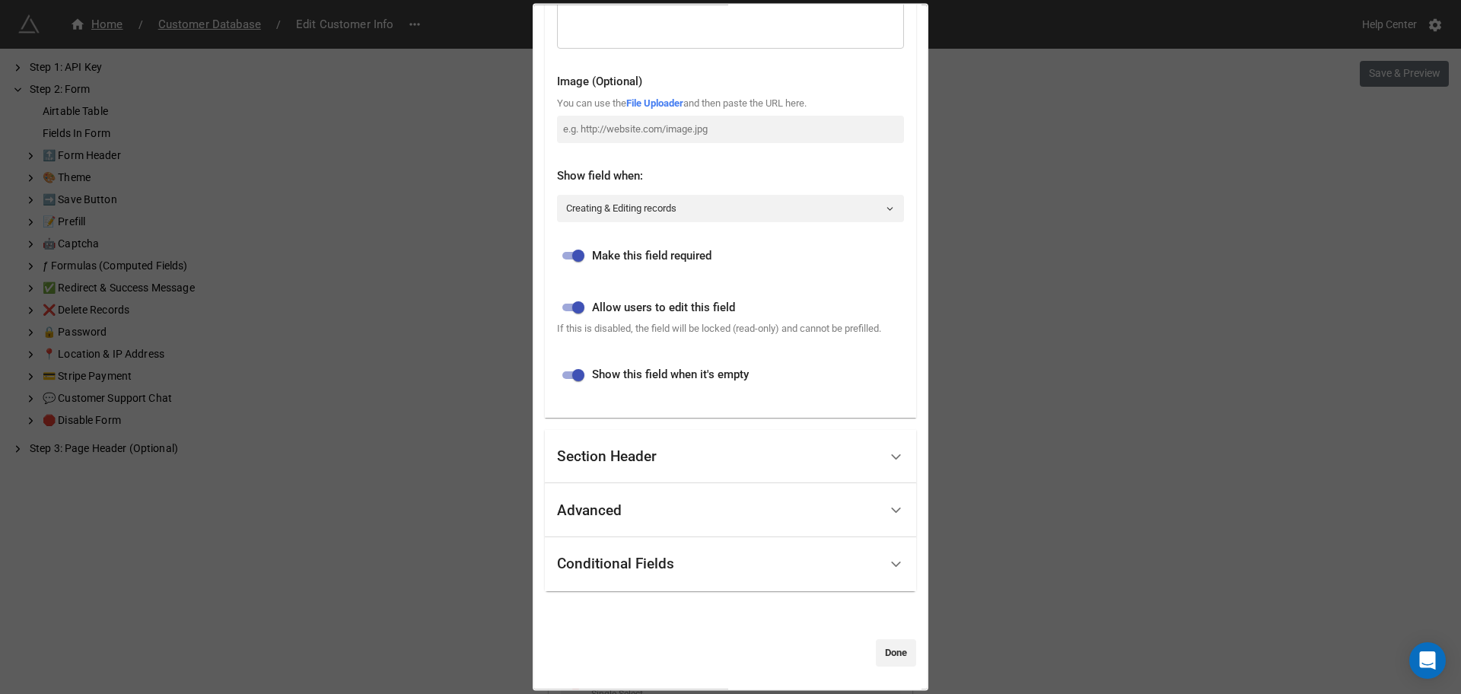
click at [718, 562] on div "Conditional Fields" at bounding box center [718, 564] width 322 height 36
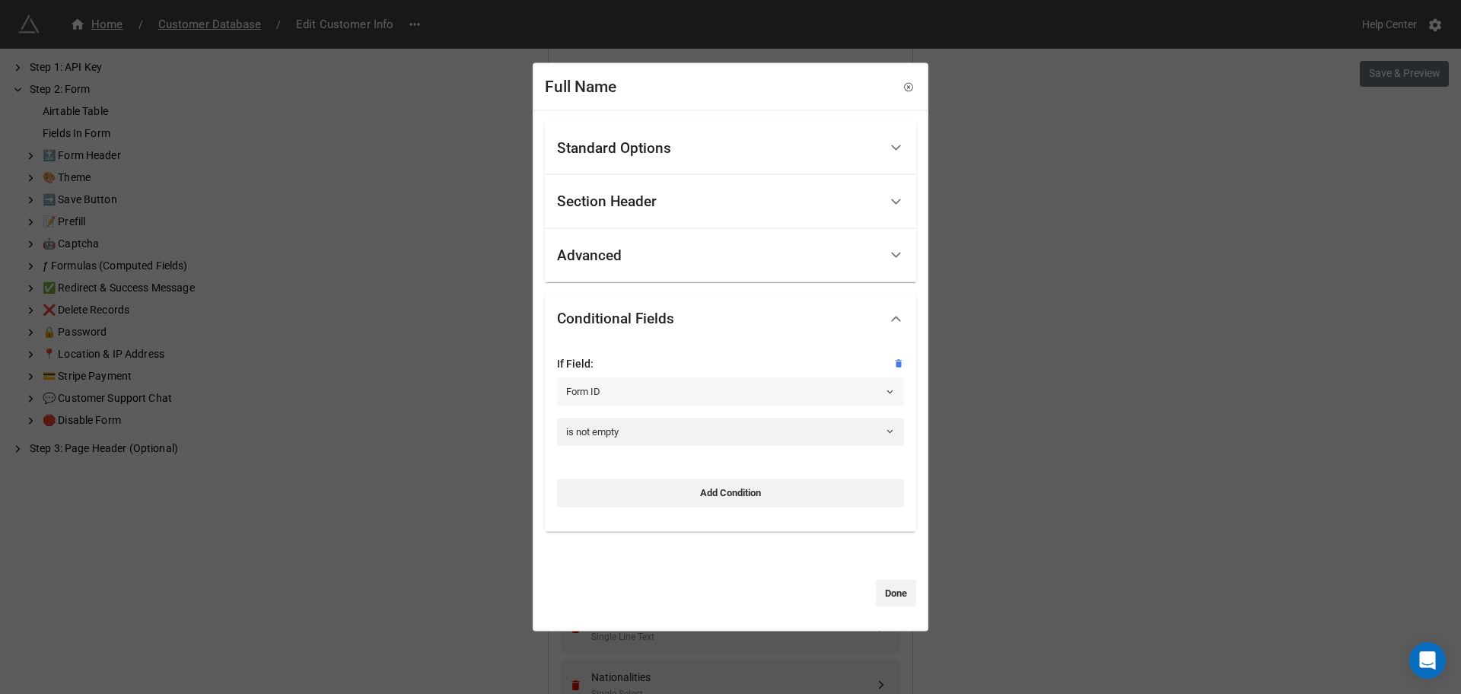
scroll to position [0, 0]
click at [636, 407] on div "If Field: Form ID" at bounding box center [730, 386] width 347 height 62
click at [636, 399] on link "Form ID" at bounding box center [730, 391] width 347 height 27
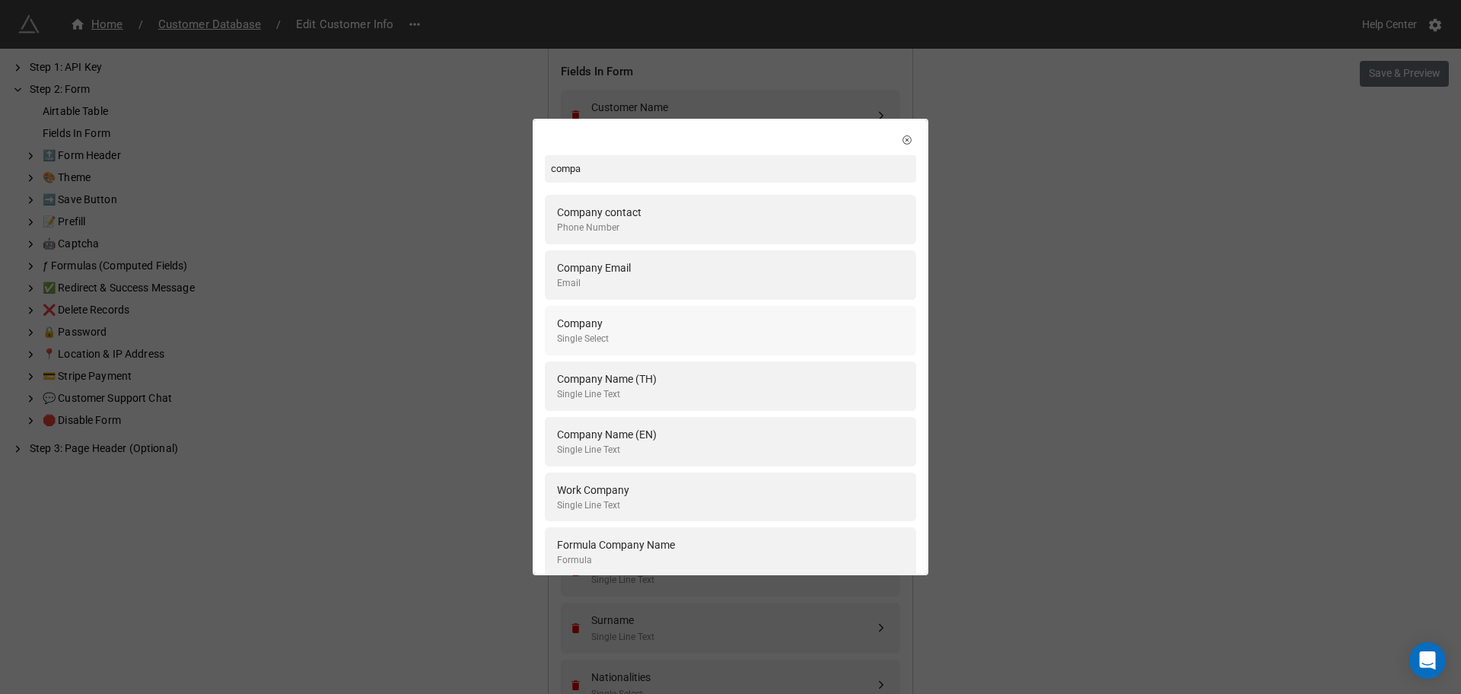
type input "compa"
click at [624, 319] on div "Company Single Select" at bounding box center [730, 330] width 347 height 31
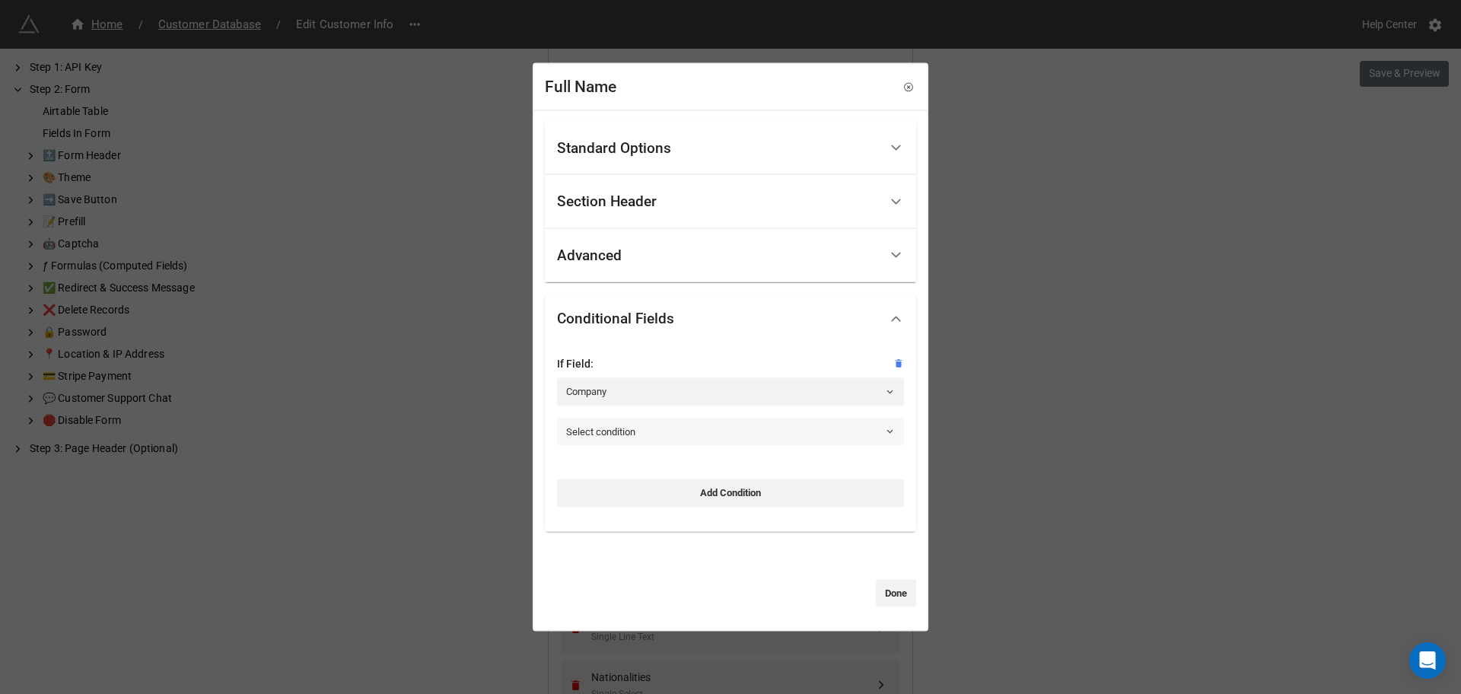
click at [658, 419] on link "Select condition" at bounding box center [730, 431] width 347 height 27
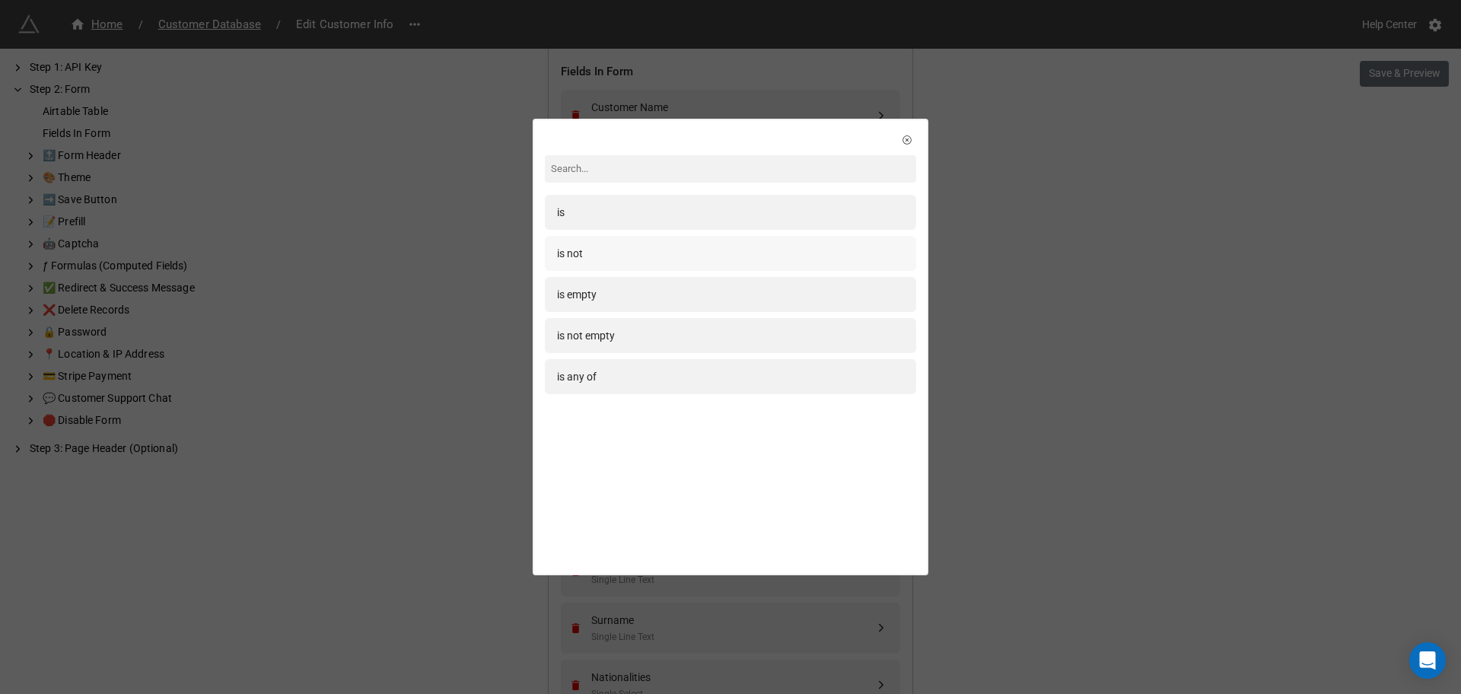
click at [587, 260] on div "is not" at bounding box center [730, 253] width 347 height 17
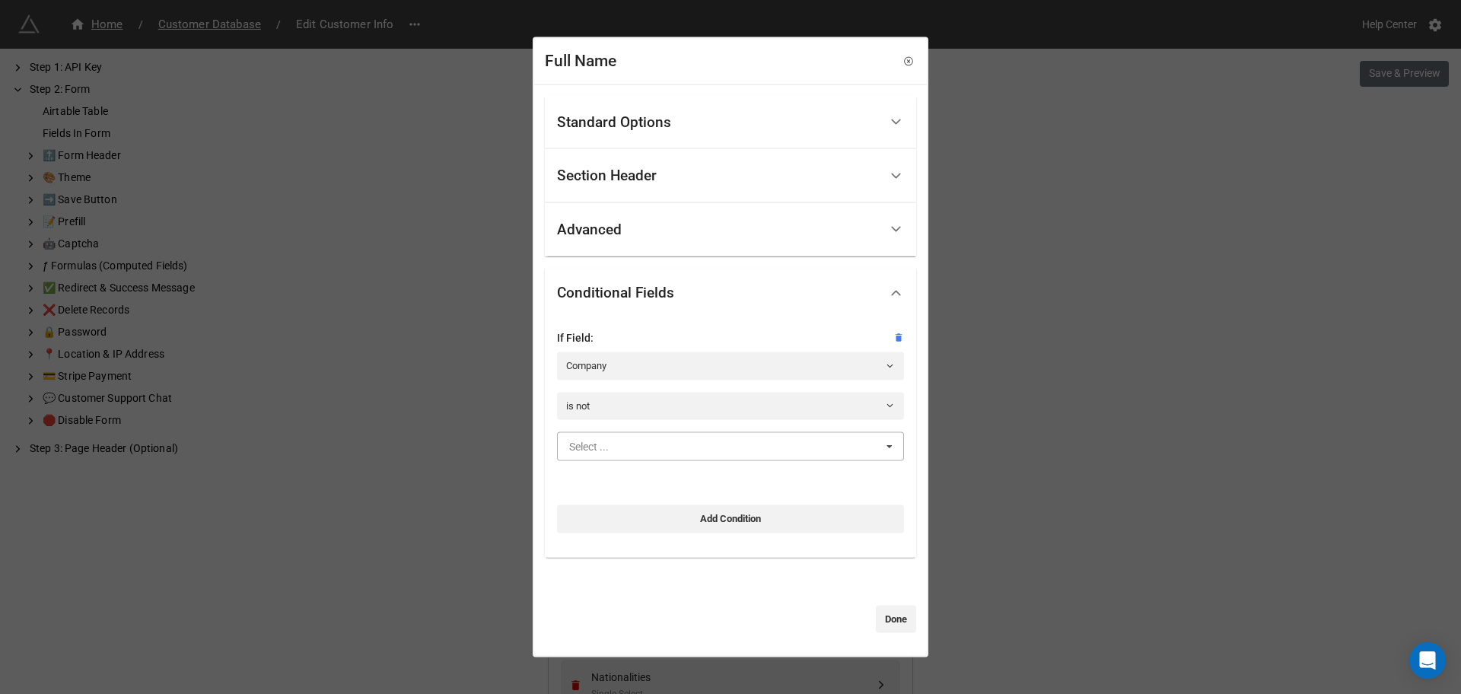
click at [637, 458] on input "text" at bounding box center [731, 446] width 345 height 27
drag, startPoint x: 606, startPoint y: 474, endPoint x: 702, endPoint y: 518, distance: 106.2
click at [613, 478] on div "Yes" at bounding box center [730, 474] width 345 height 28
click at [882, 623] on link "Done" at bounding box center [896, 618] width 40 height 27
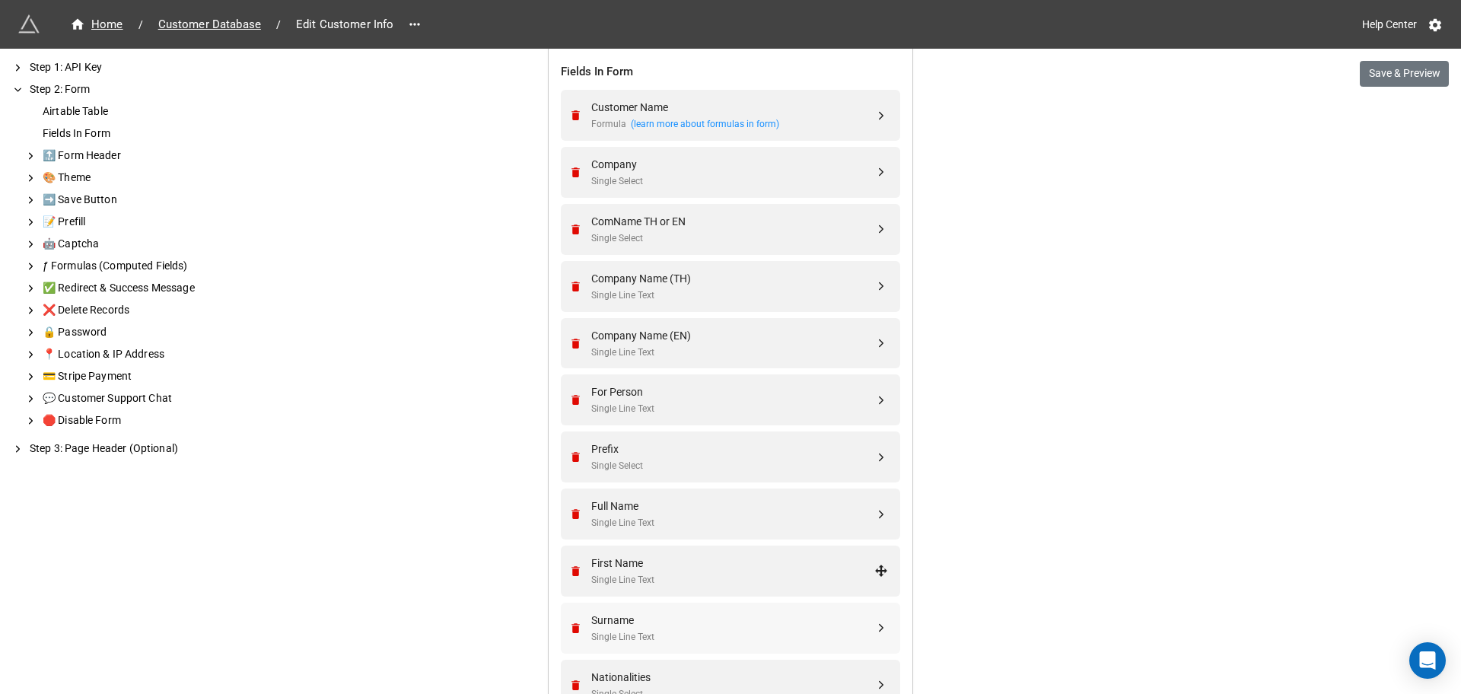
scroll to position [689, 0]
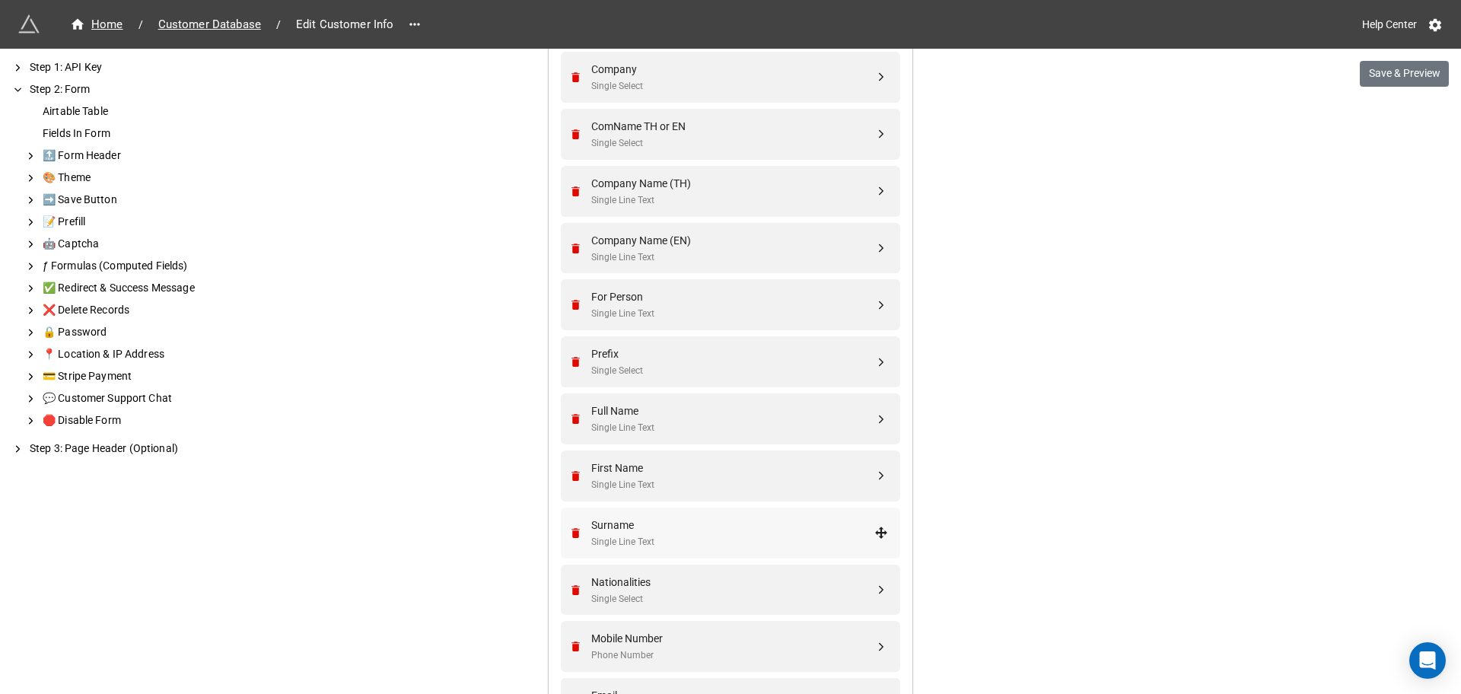
click at [682, 529] on div "Surname" at bounding box center [732, 525] width 283 height 17
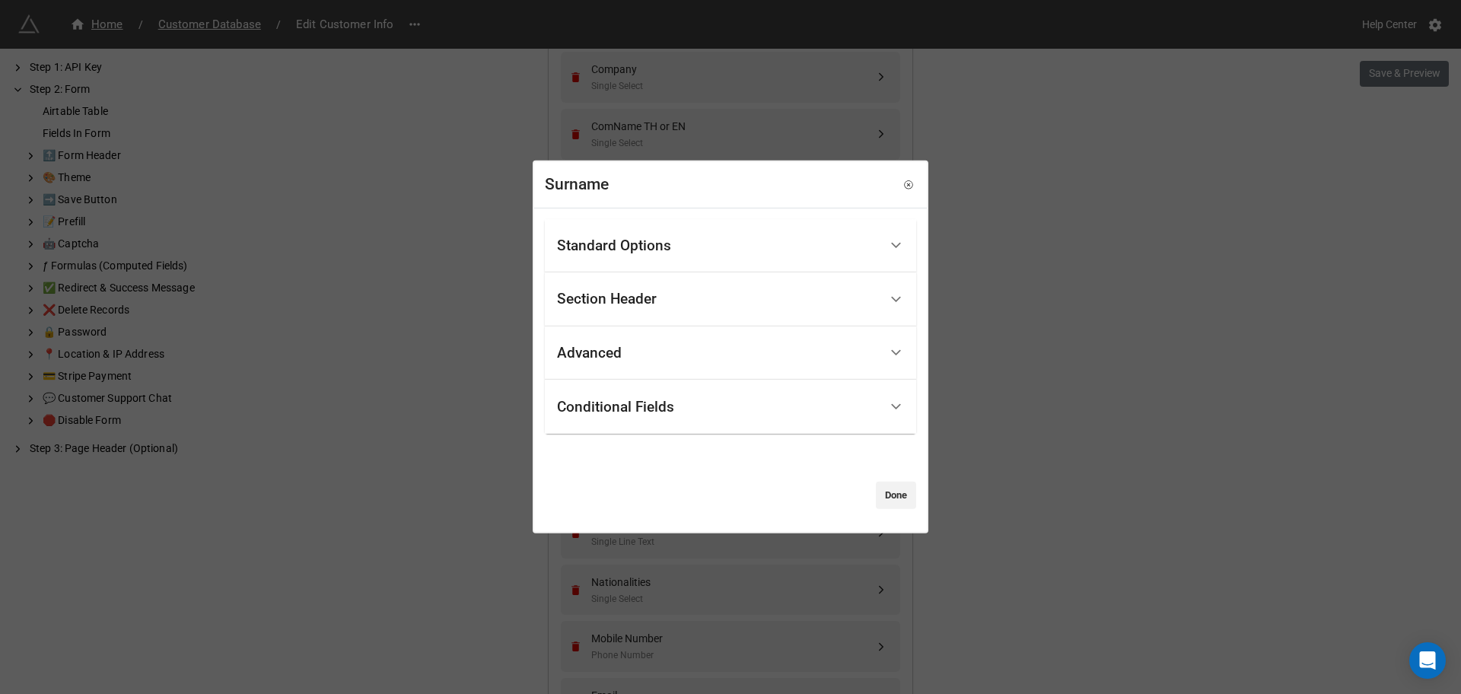
click at [640, 342] on div "Advanced" at bounding box center [718, 354] width 322 height 36
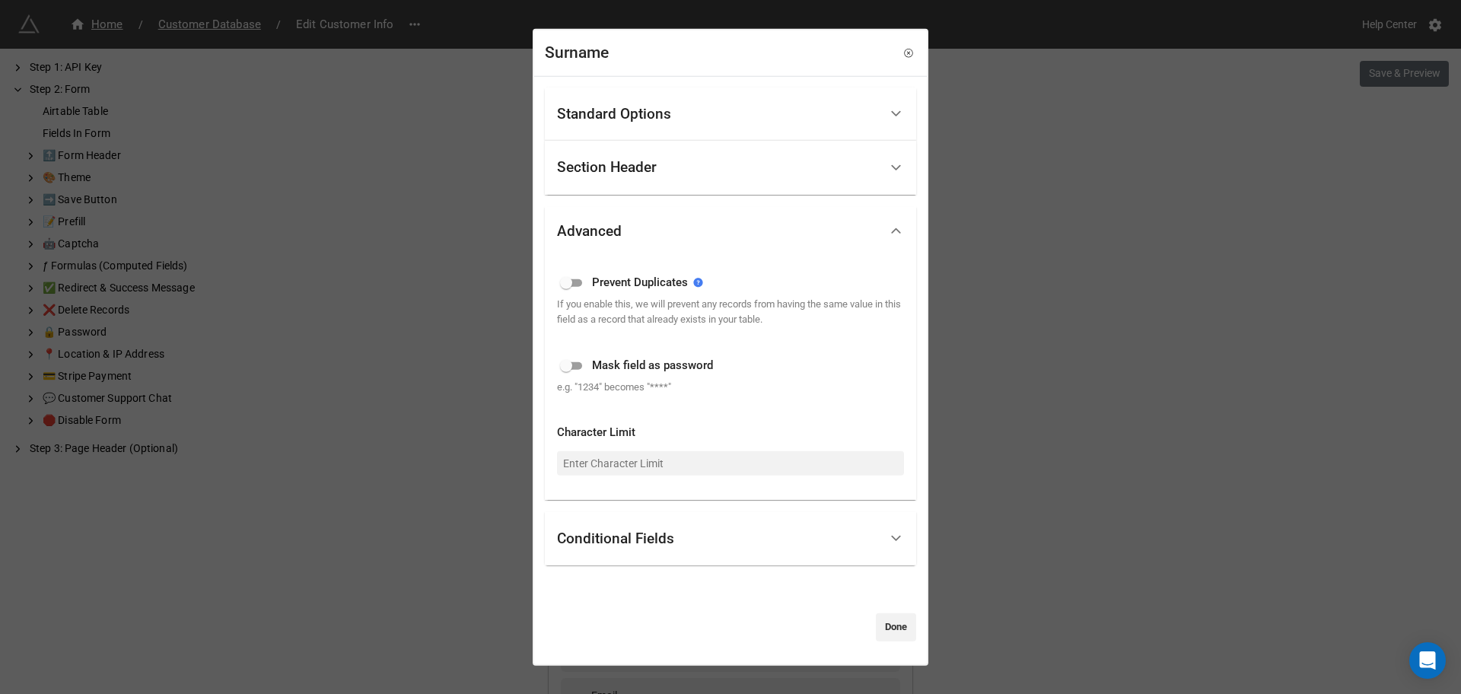
click at [698, 544] on div "Conditional Fields" at bounding box center [718, 539] width 322 height 36
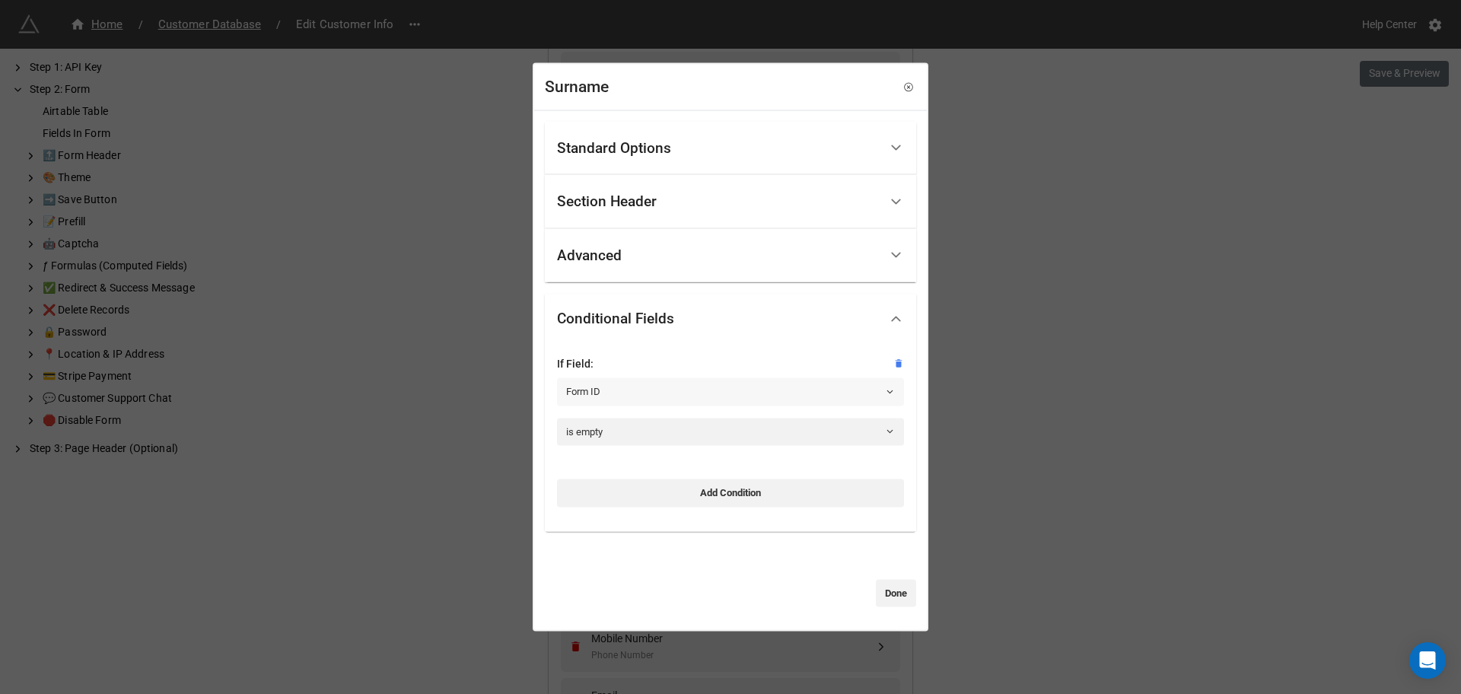
click at [671, 396] on link "Form ID" at bounding box center [730, 391] width 347 height 27
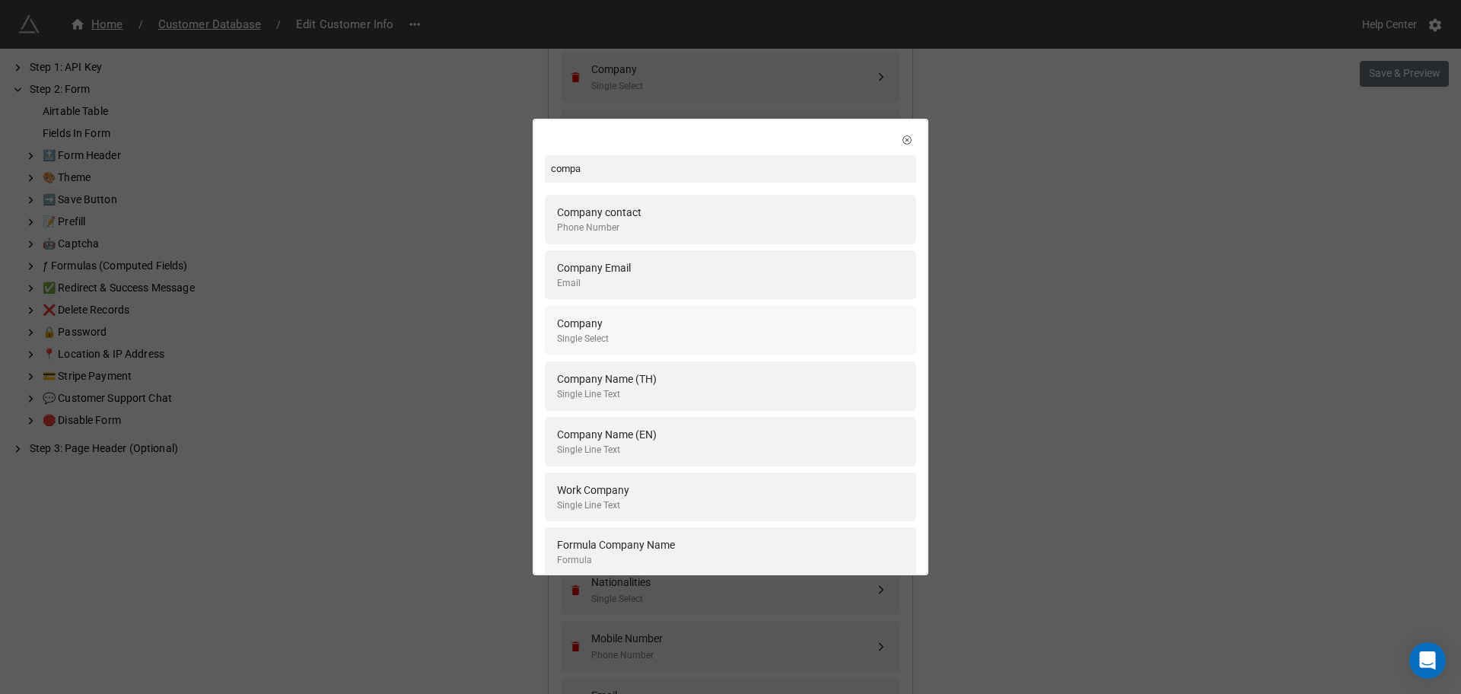
type input "compa"
click at [638, 330] on div "Company Single Select" at bounding box center [730, 330] width 347 height 31
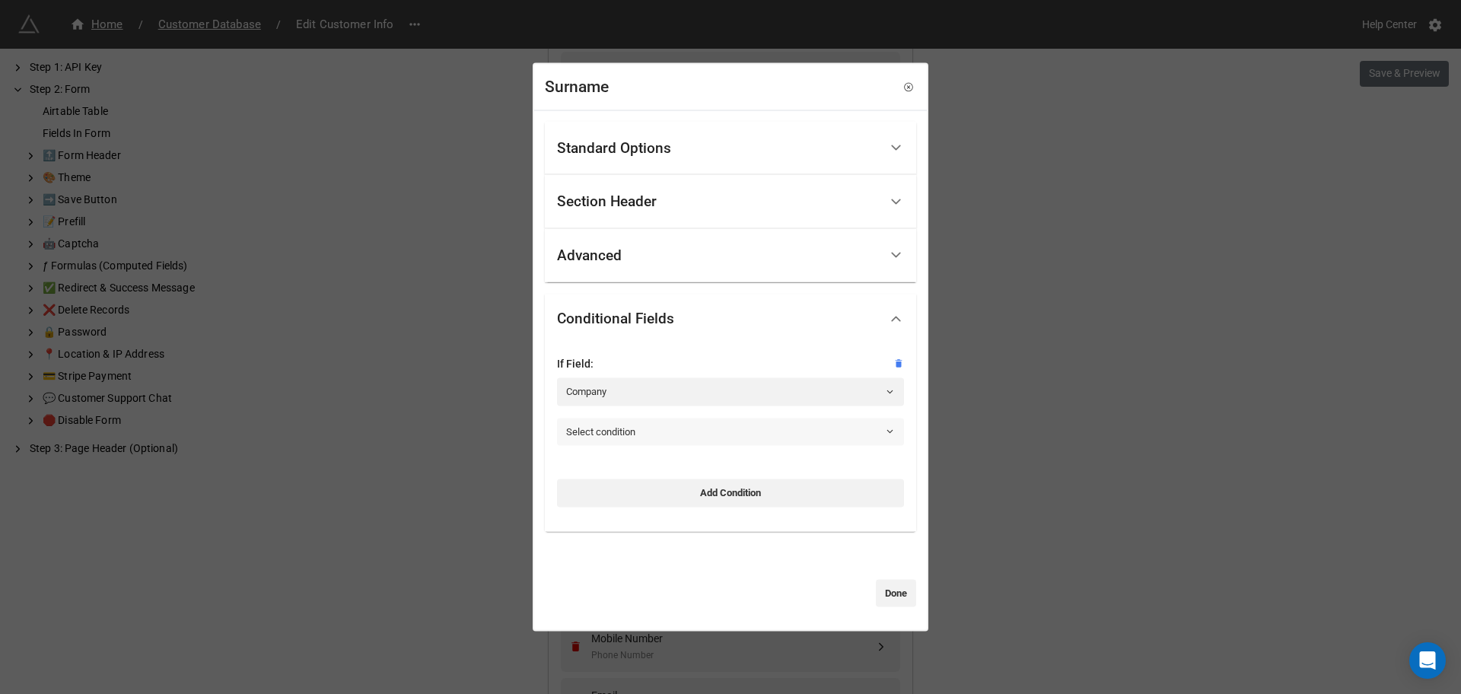
click at [657, 431] on link "Select condition" at bounding box center [730, 431] width 347 height 27
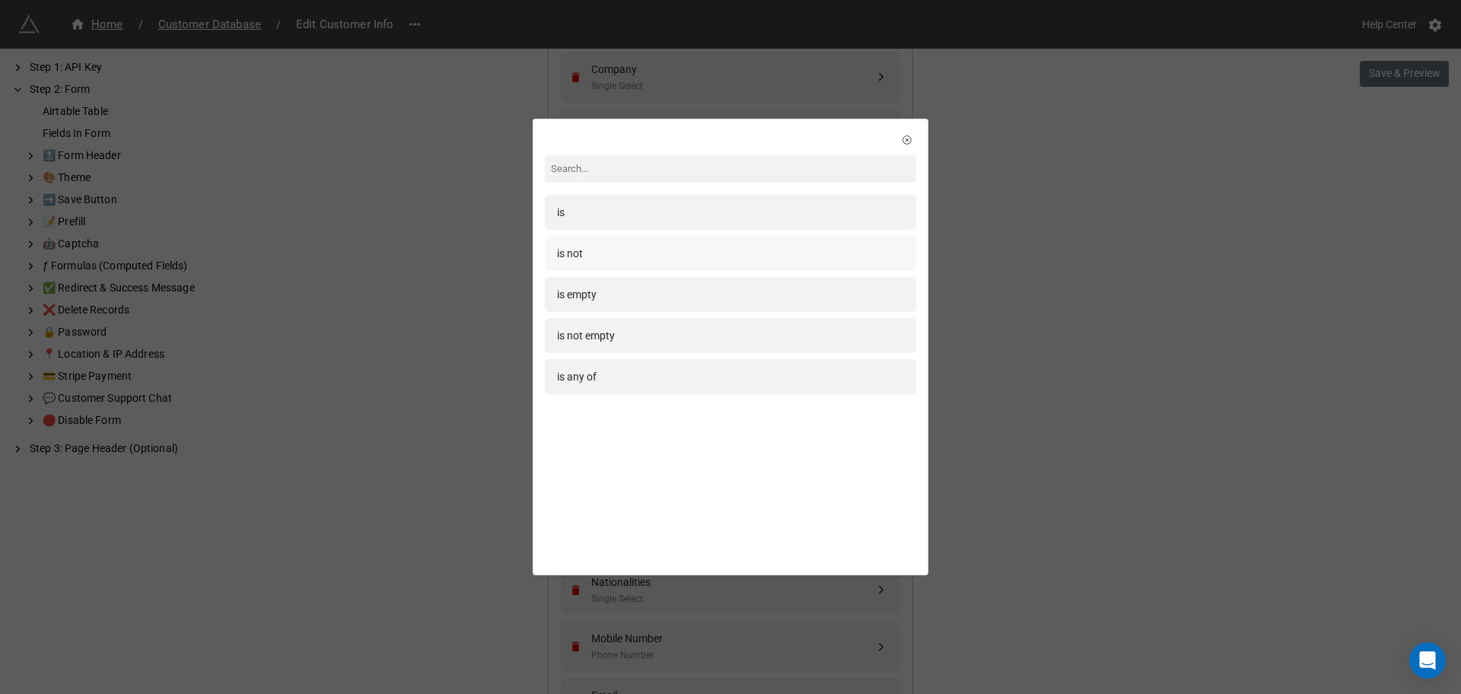
click at [584, 246] on div "is not" at bounding box center [730, 253] width 347 height 17
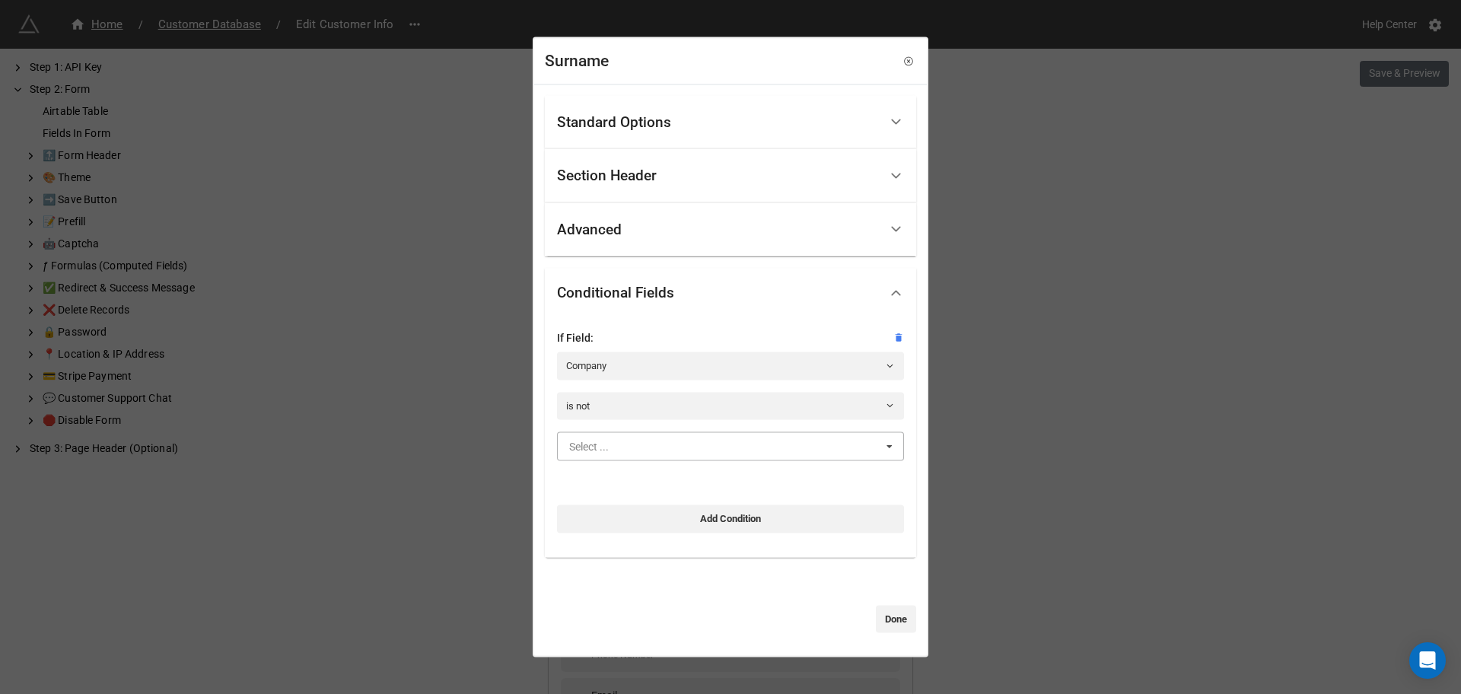
click at [654, 434] on input "text" at bounding box center [731, 446] width 345 height 27
click at [622, 479] on div "Yes" at bounding box center [730, 474] width 345 height 28
click at [900, 631] on link "Done" at bounding box center [896, 618] width 40 height 27
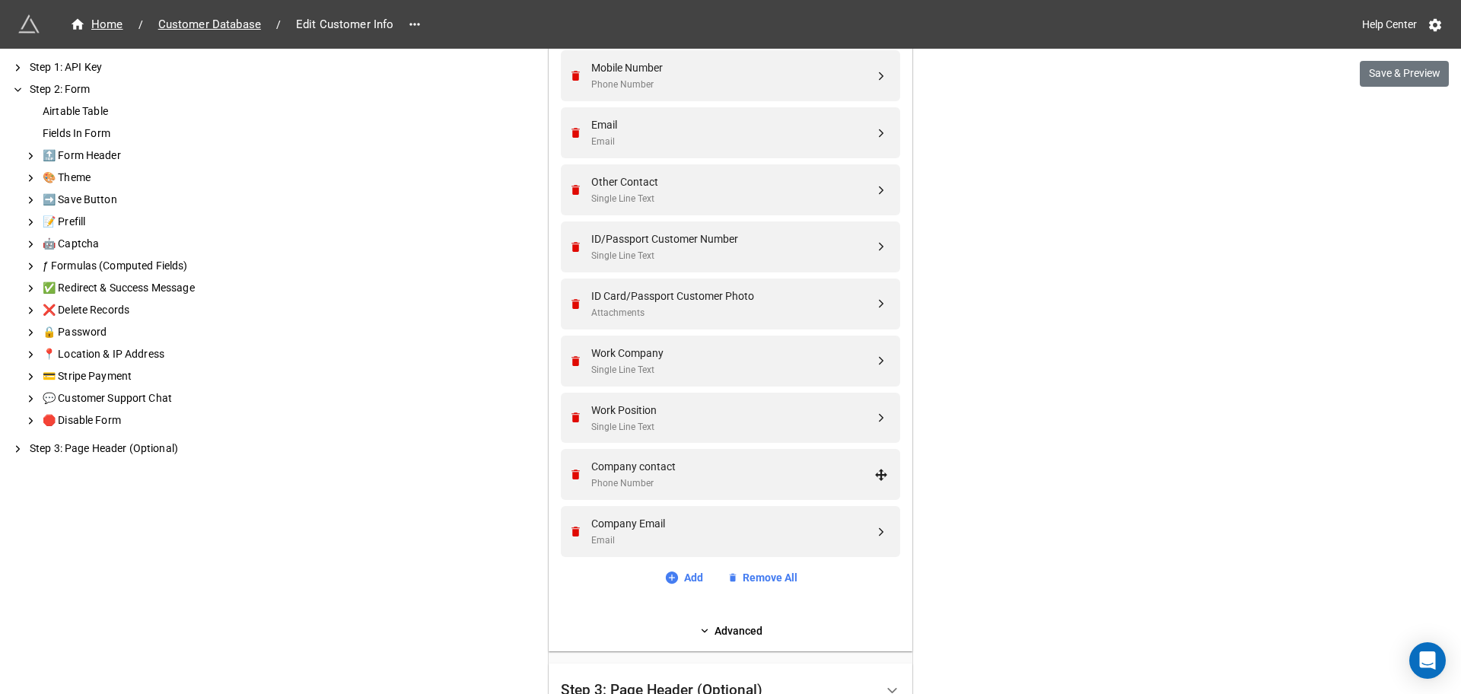
scroll to position [1439, 0]
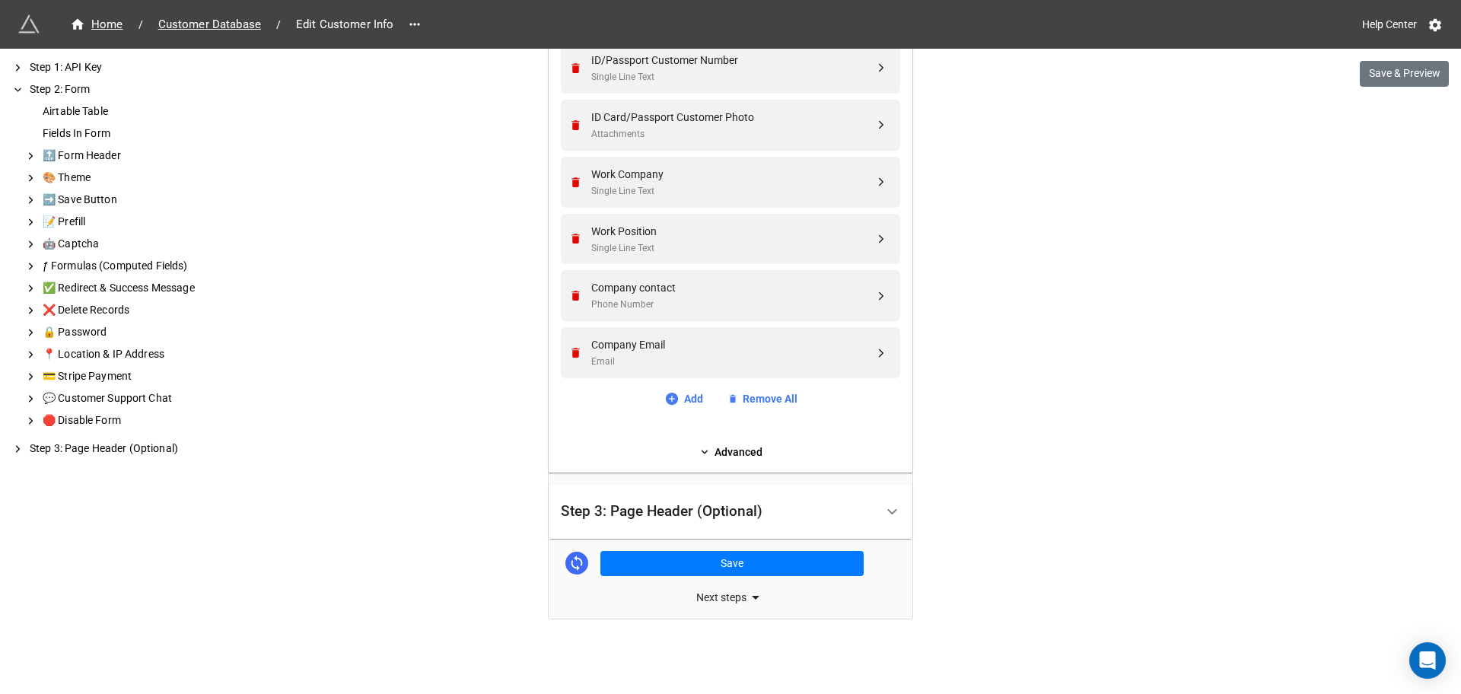
click at [694, 574] on button "Save" at bounding box center [731, 564] width 263 height 26
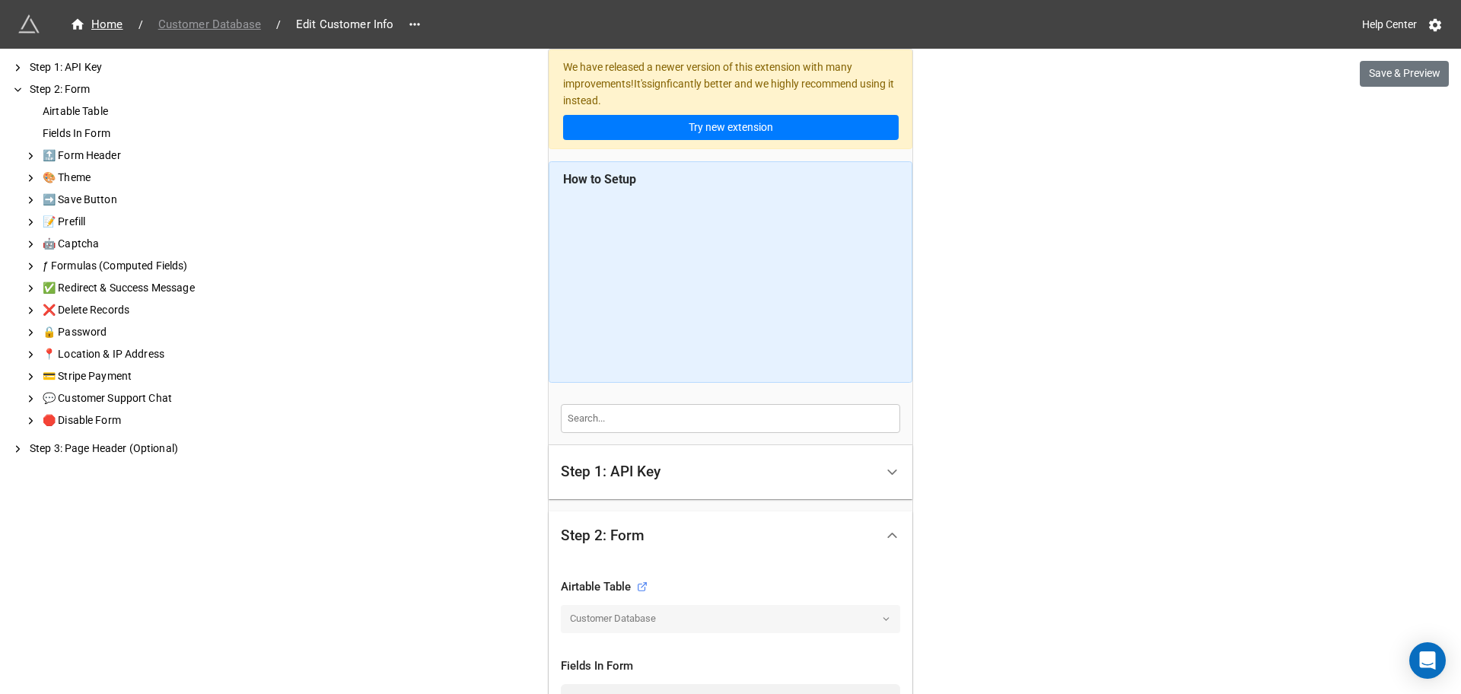
click at [238, 22] on span "Customer Database" at bounding box center [209, 25] width 121 height 18
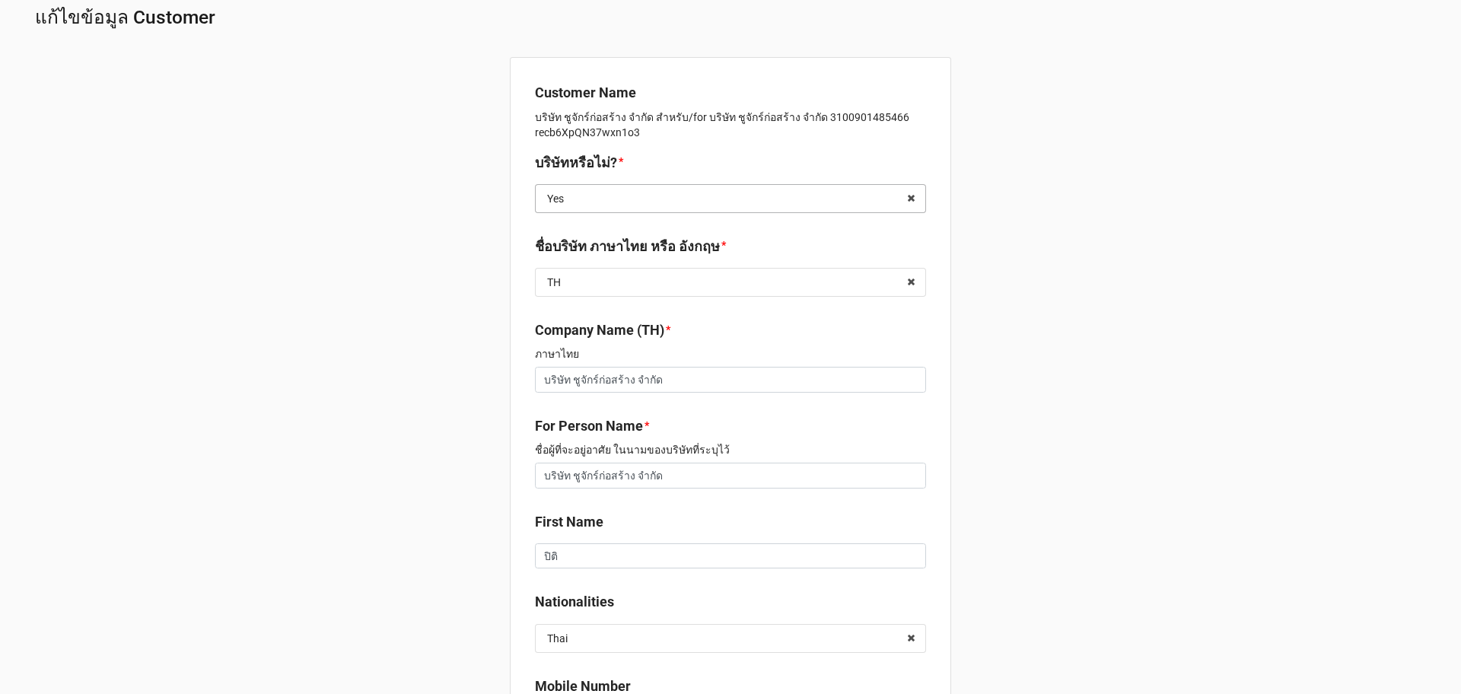
click at [657, 193] on input "text" at bounding box center [732, 198] width 390 height 27
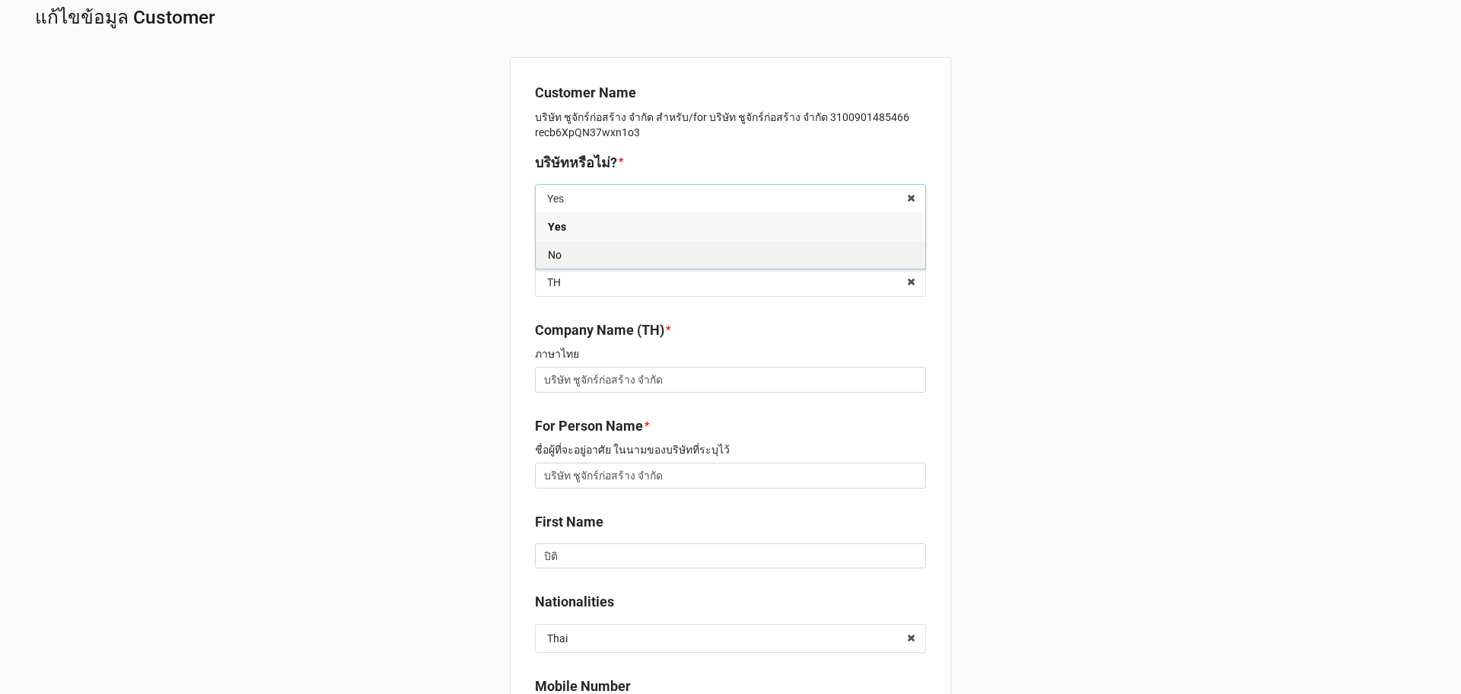
click at [628, 259] on div "No" at bounding box center [731, 254] width 390 height 28
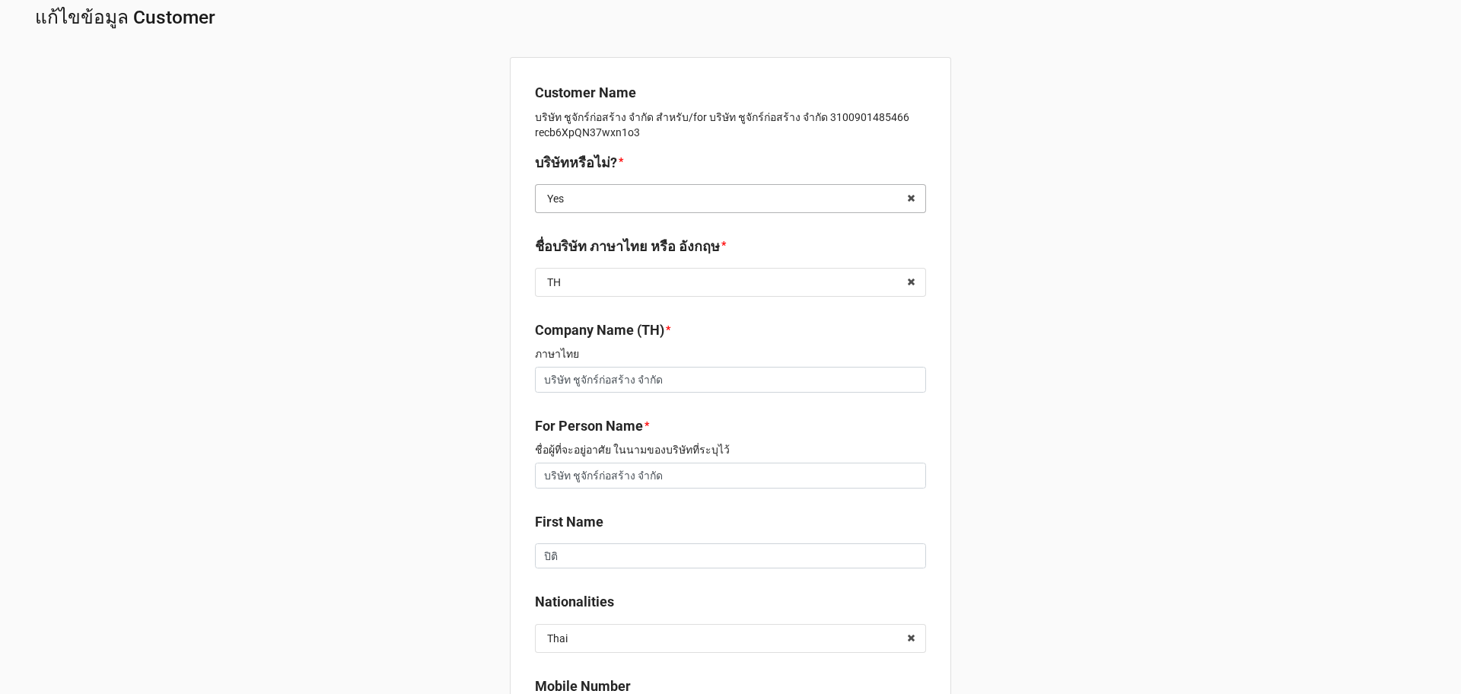
click at [815, 185] on input "text" at bounding box center [732, 198] width 390 height 27
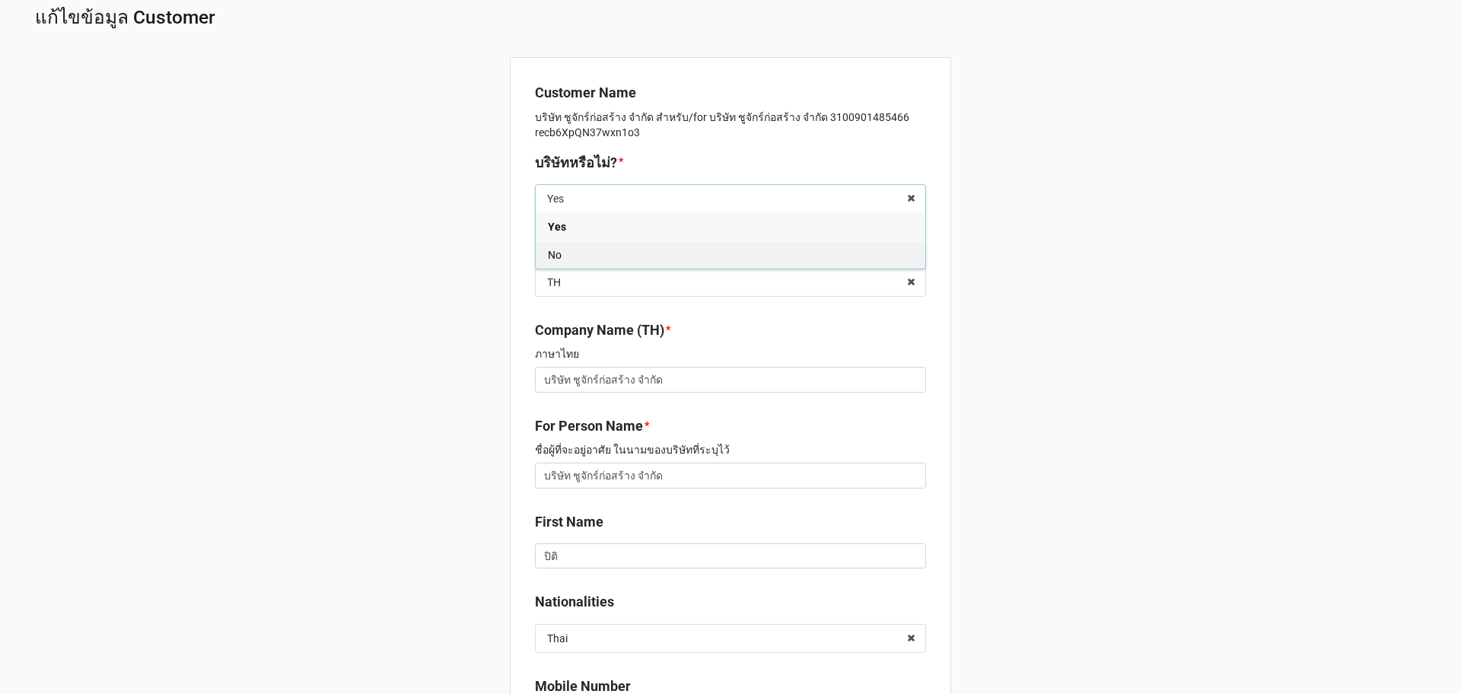
click at [785, 244] on div "No" at bounding box center [731, 254] width 390 height 28
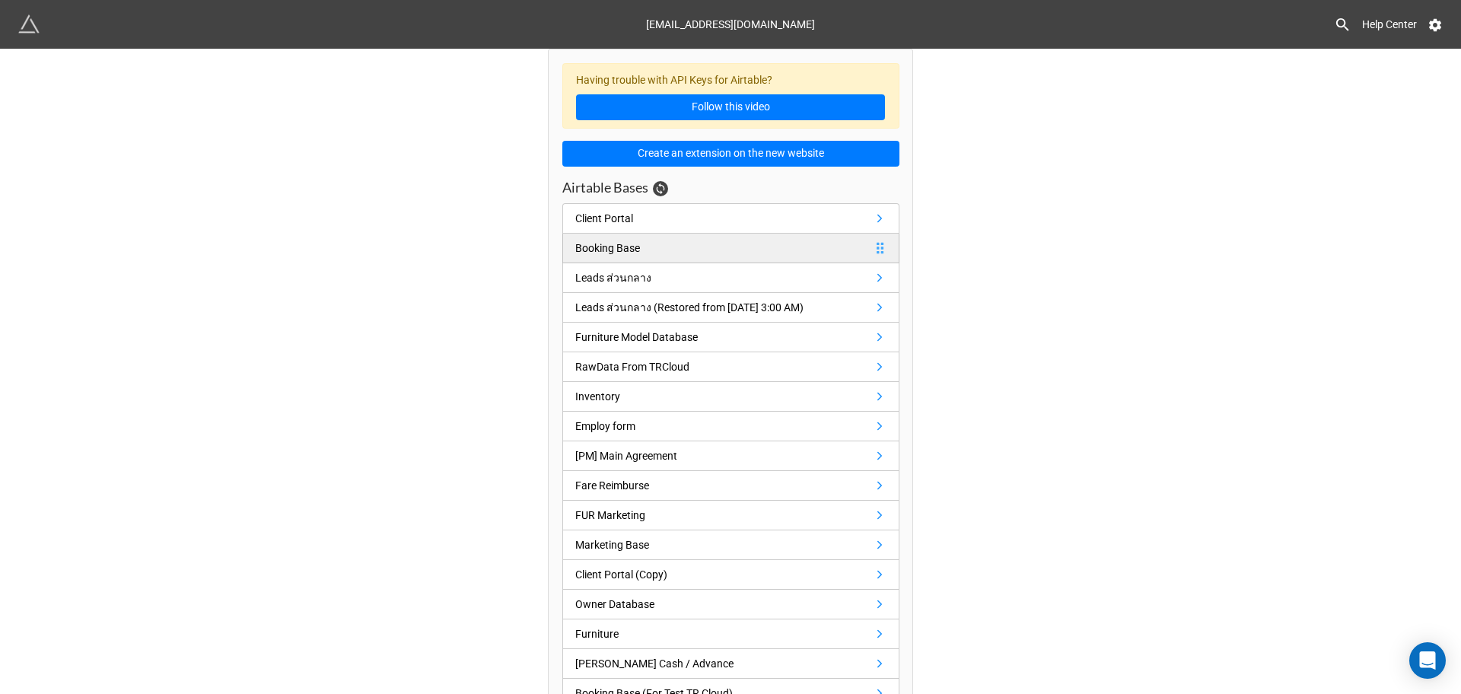
click at [639, 241] on div "Booking Base" at bounding box center [610, 248] width 71 height 17
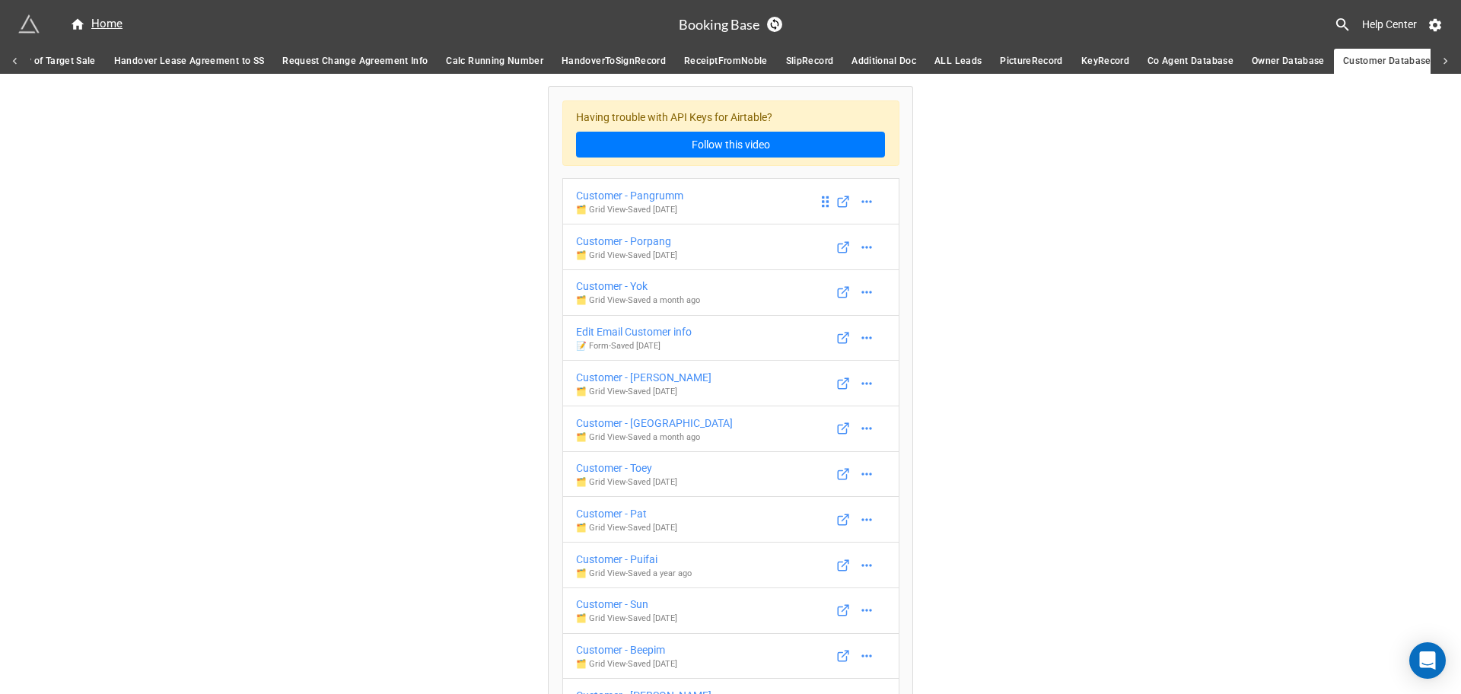
scroll to position [571, 0]
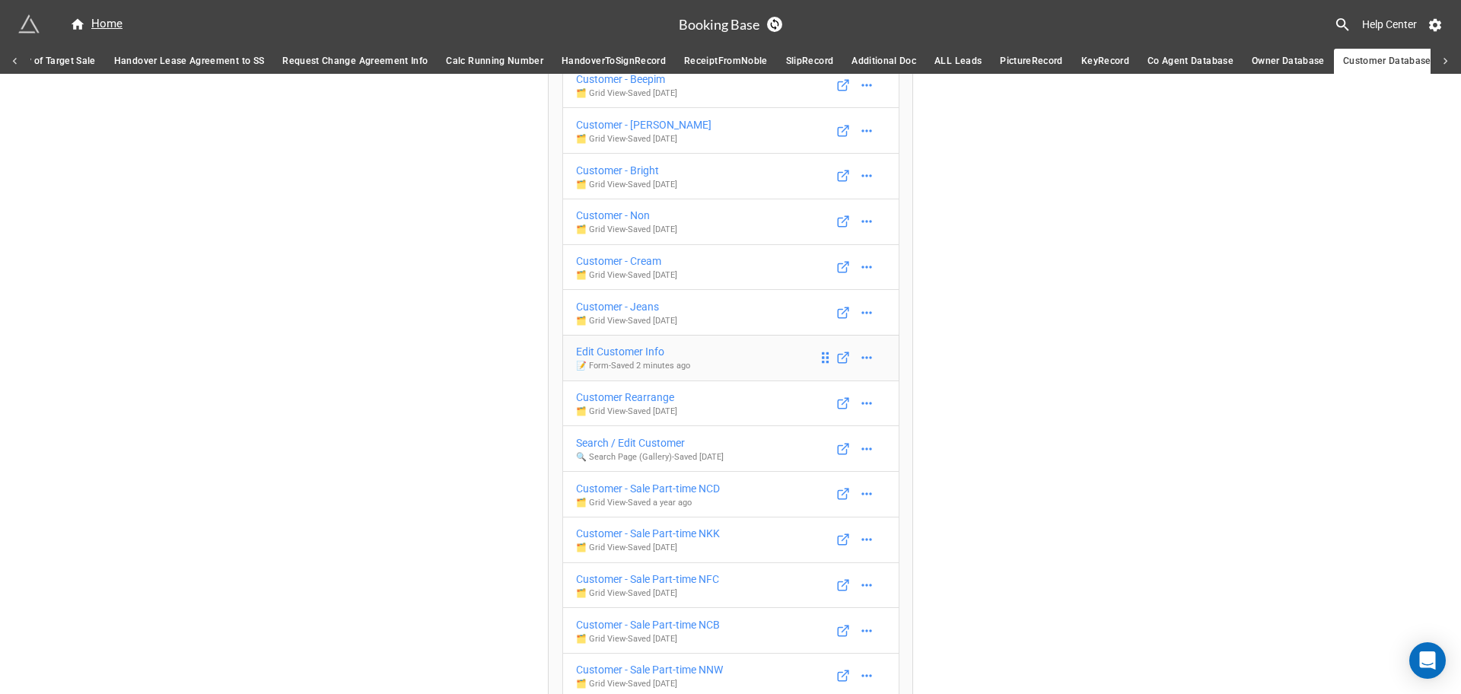
click at [718, 351] on link "Edit Customer Info 📝 Form - Saved 2 minutes ago" at bounding box center [730, 358] width 337 height 46
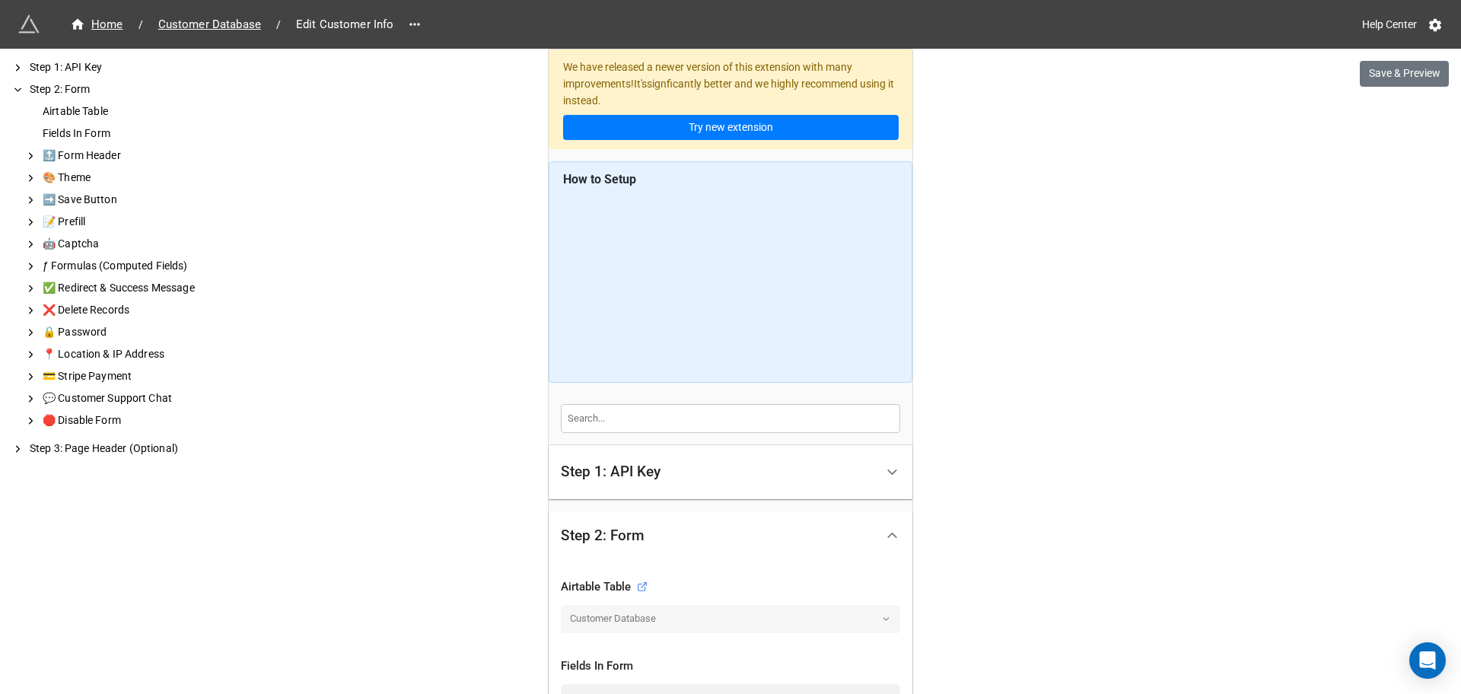
scroll to position [285, 0]
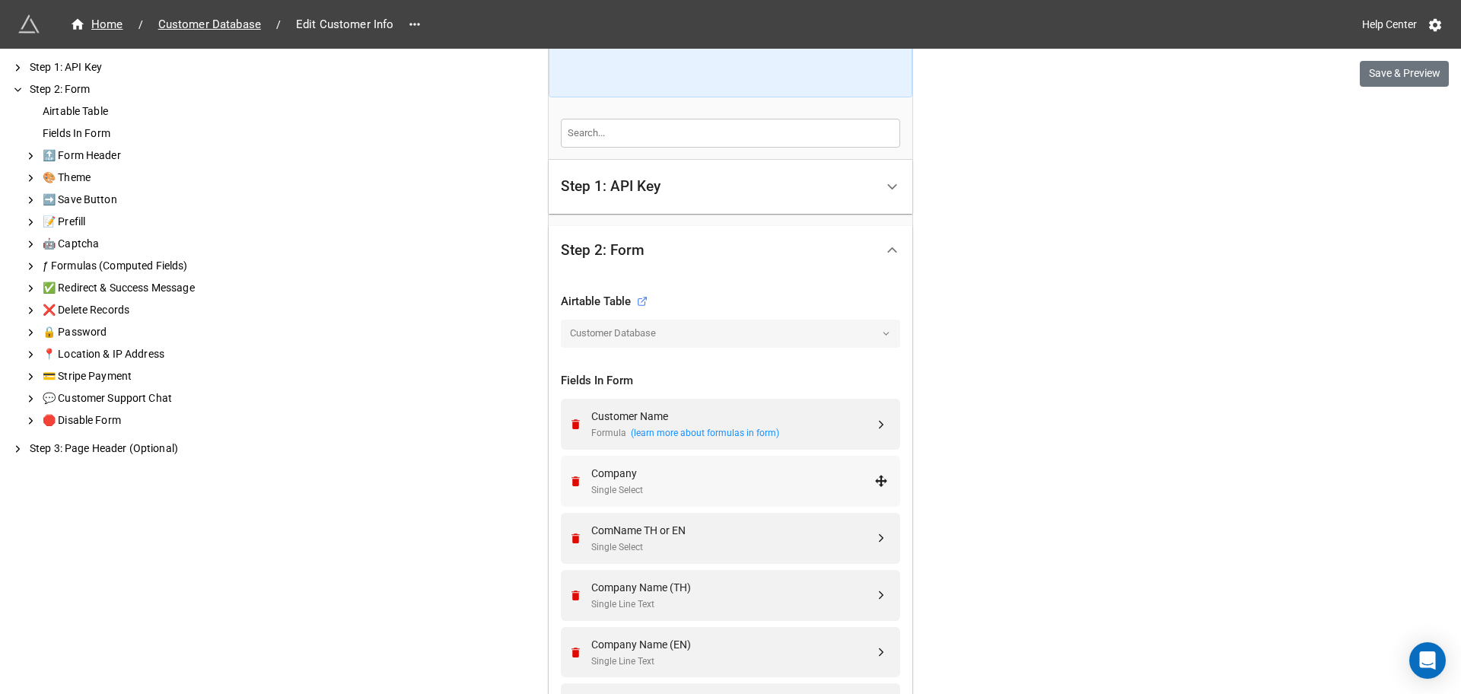
click at [707, 487] on div "Single Select" at bounding box center [732, 490] width 283 height 14
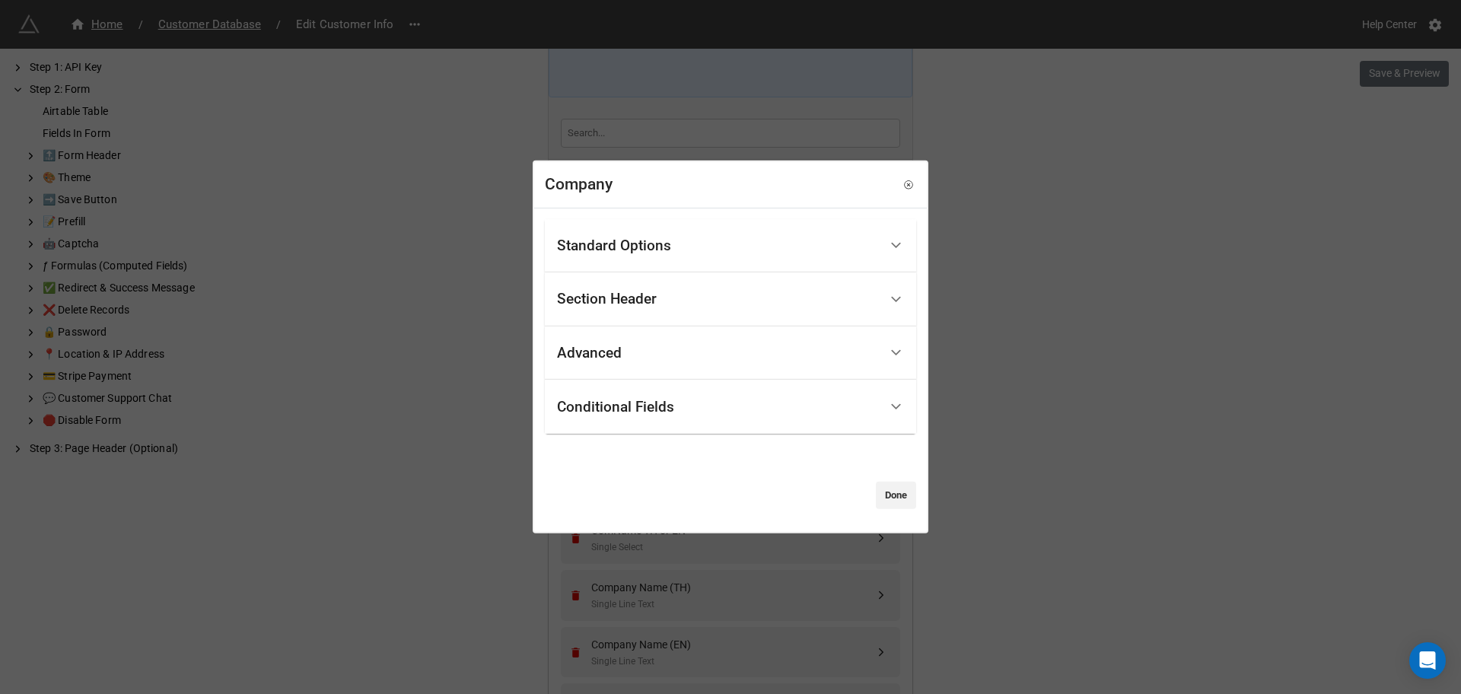
click at [715, 369] on div "Advanced" at bounding box center [718, 354] width 322 height 36
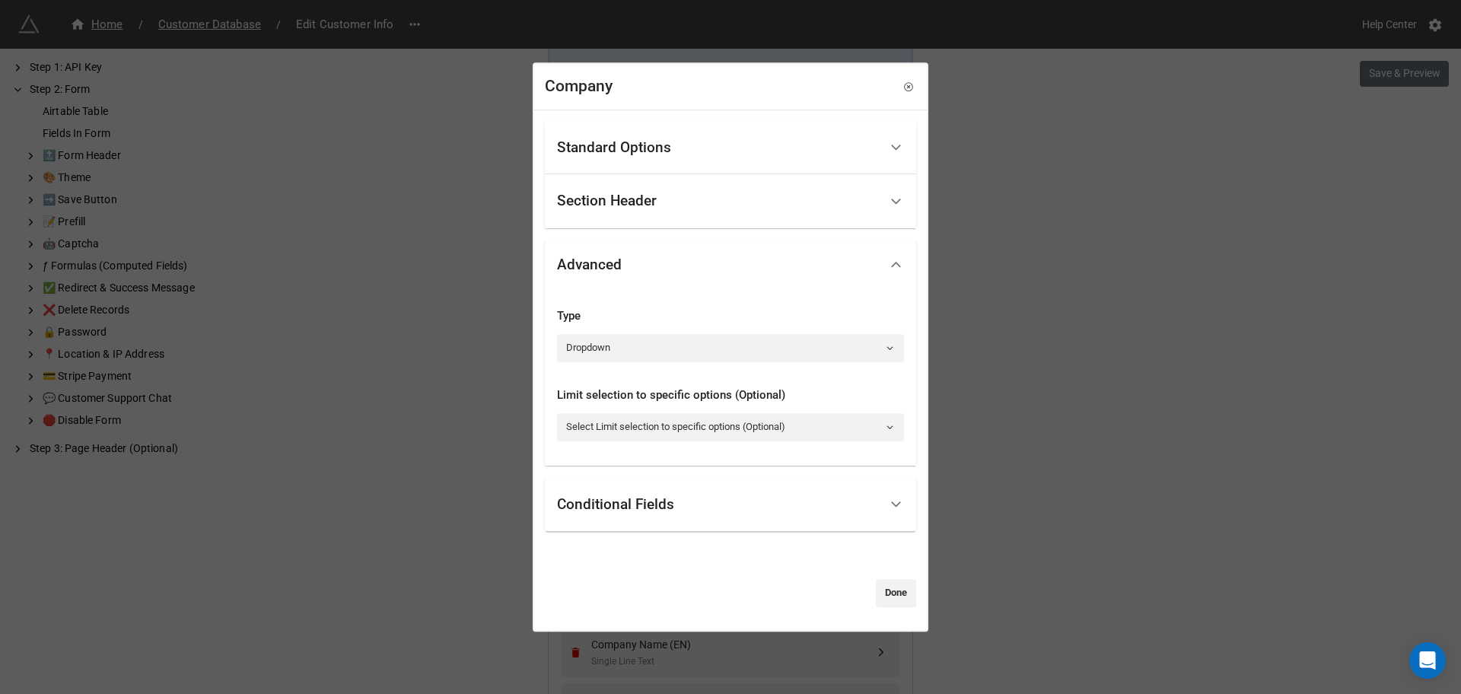
click at [696, 279] on div "Advanced" at bounding box center [718, 265] width 322 height 36
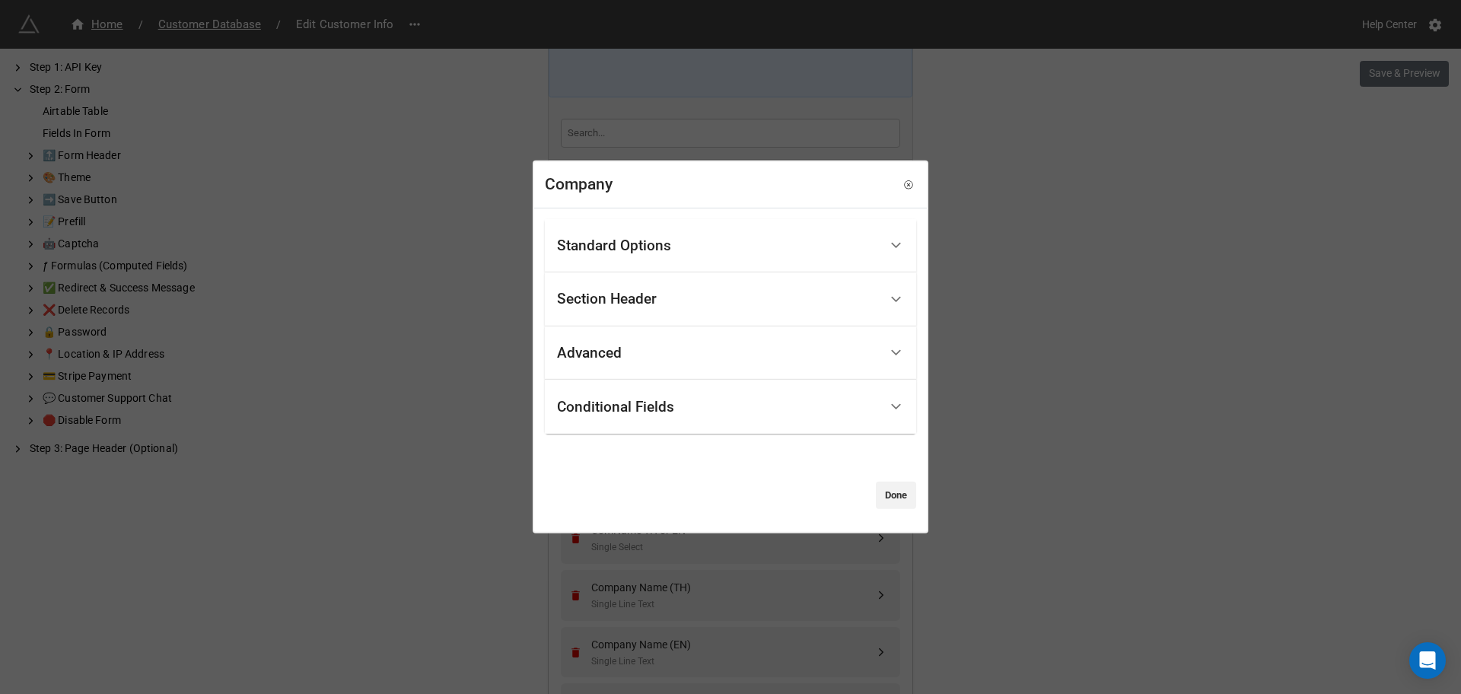
click at [687, 413] on div "Conditional Fields" at bounding box center [718, 407] width 322 height 36
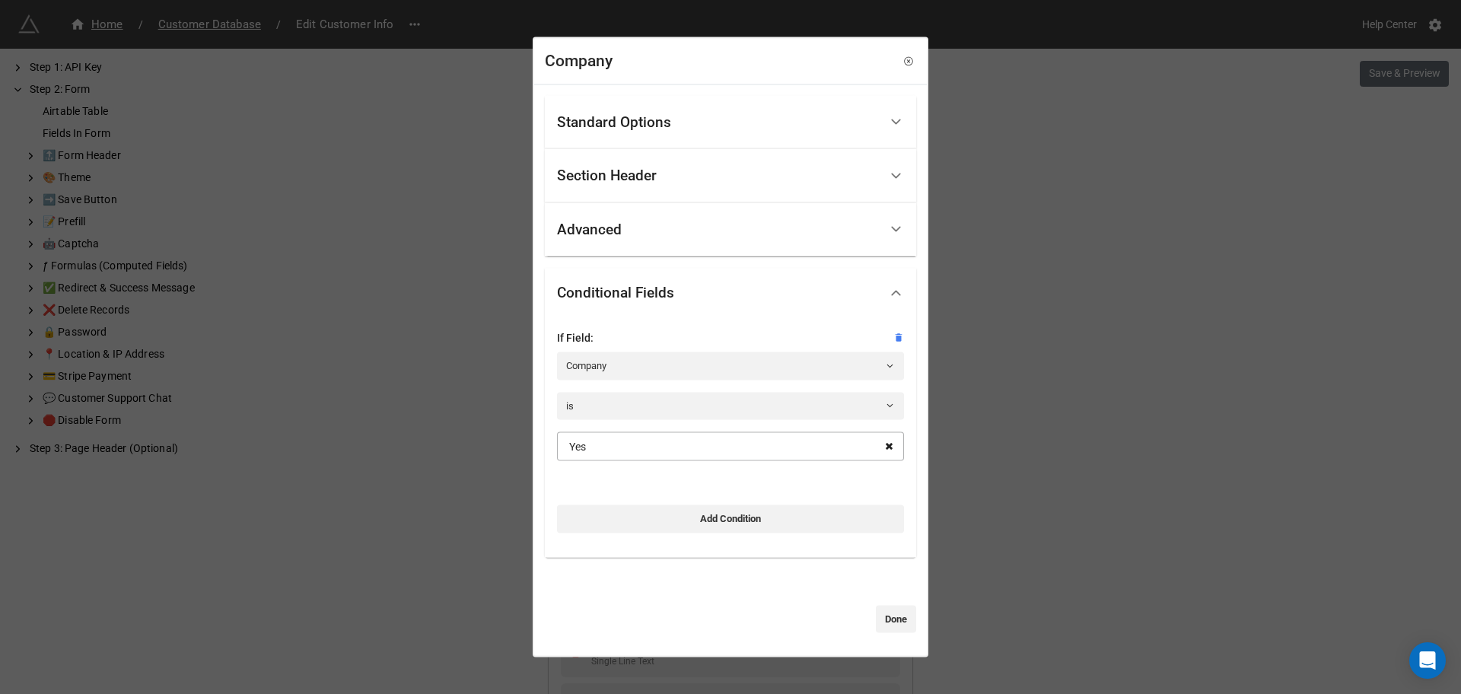
click at [880, 445] on icon at bounding box center [889, 447] width 24 height 28
click at [896, 335] on icon at bounding box center [899, 338] width 7 height 8
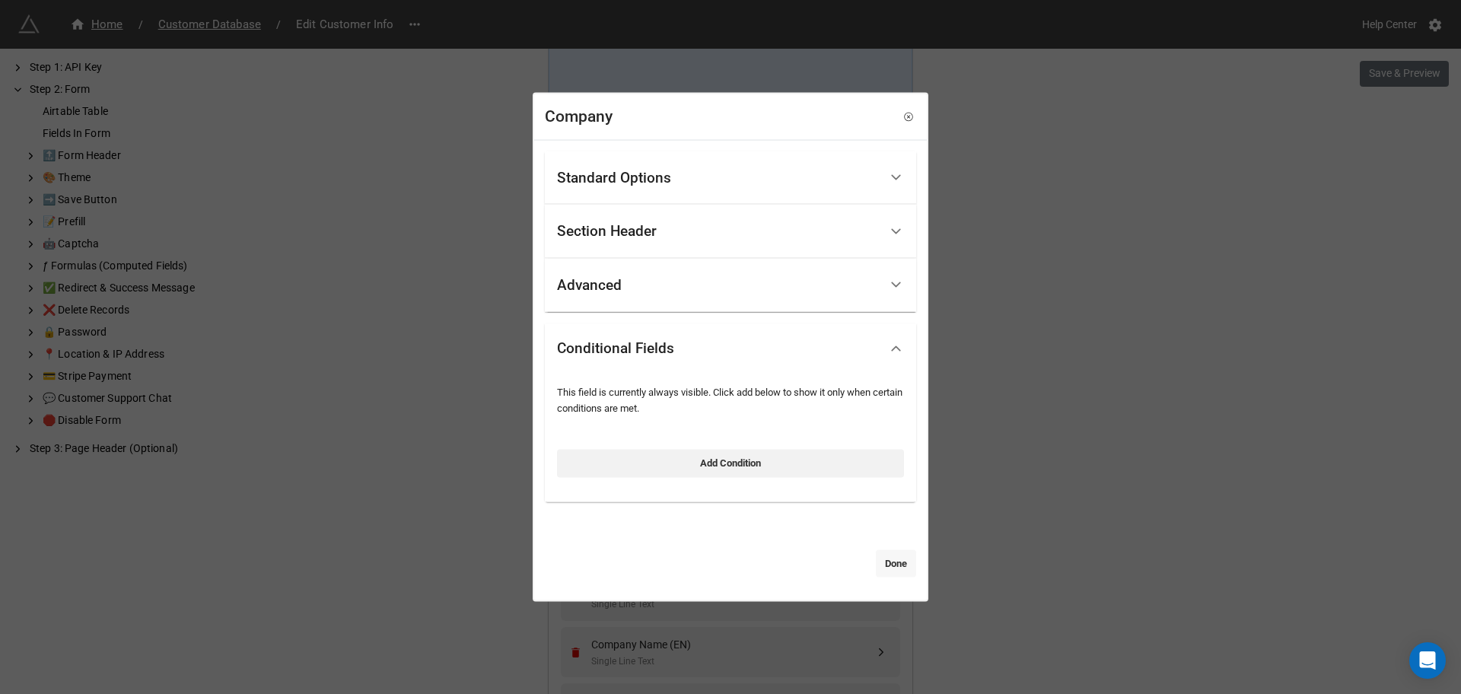
click at [879, 561] on link "Done" at bounding box center [896, 562] width 40 height 27
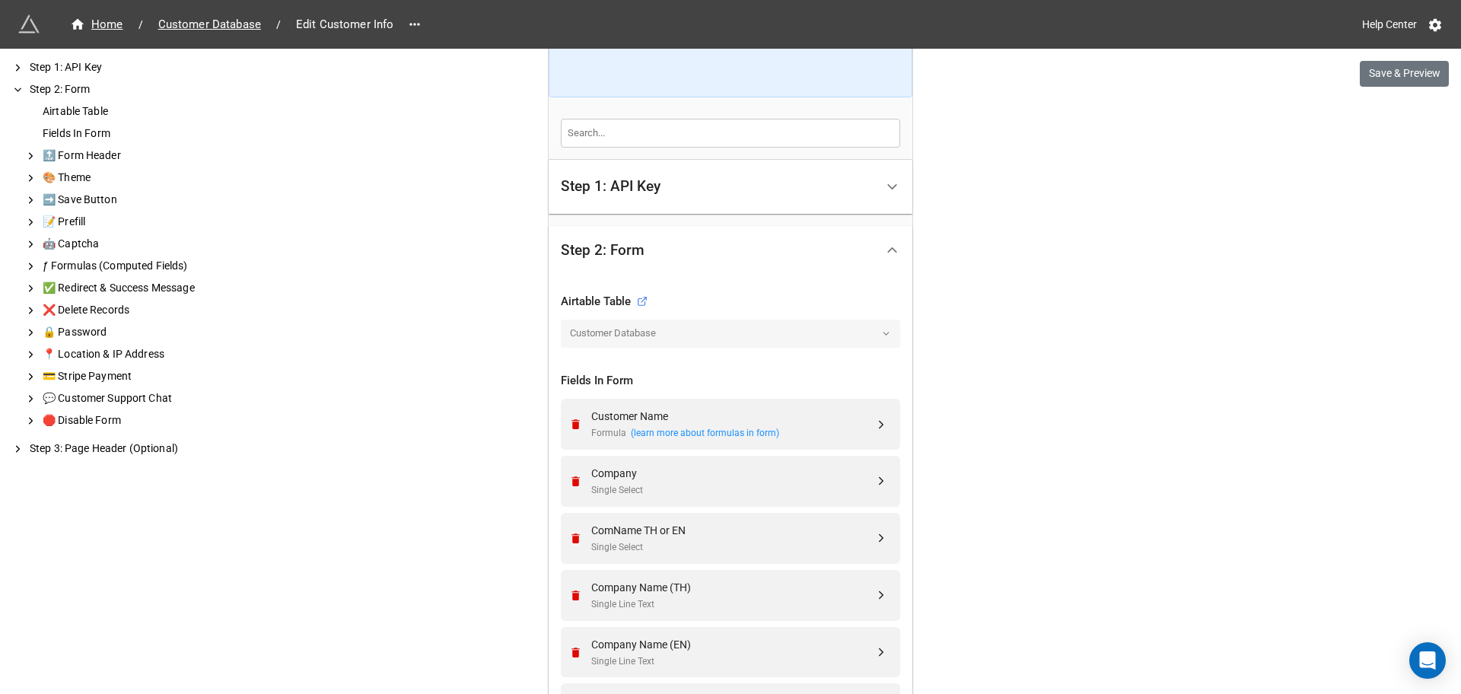
click at [697, 498] on div "Company Single Select" at bounding box center [728, 481] width 320 height 51
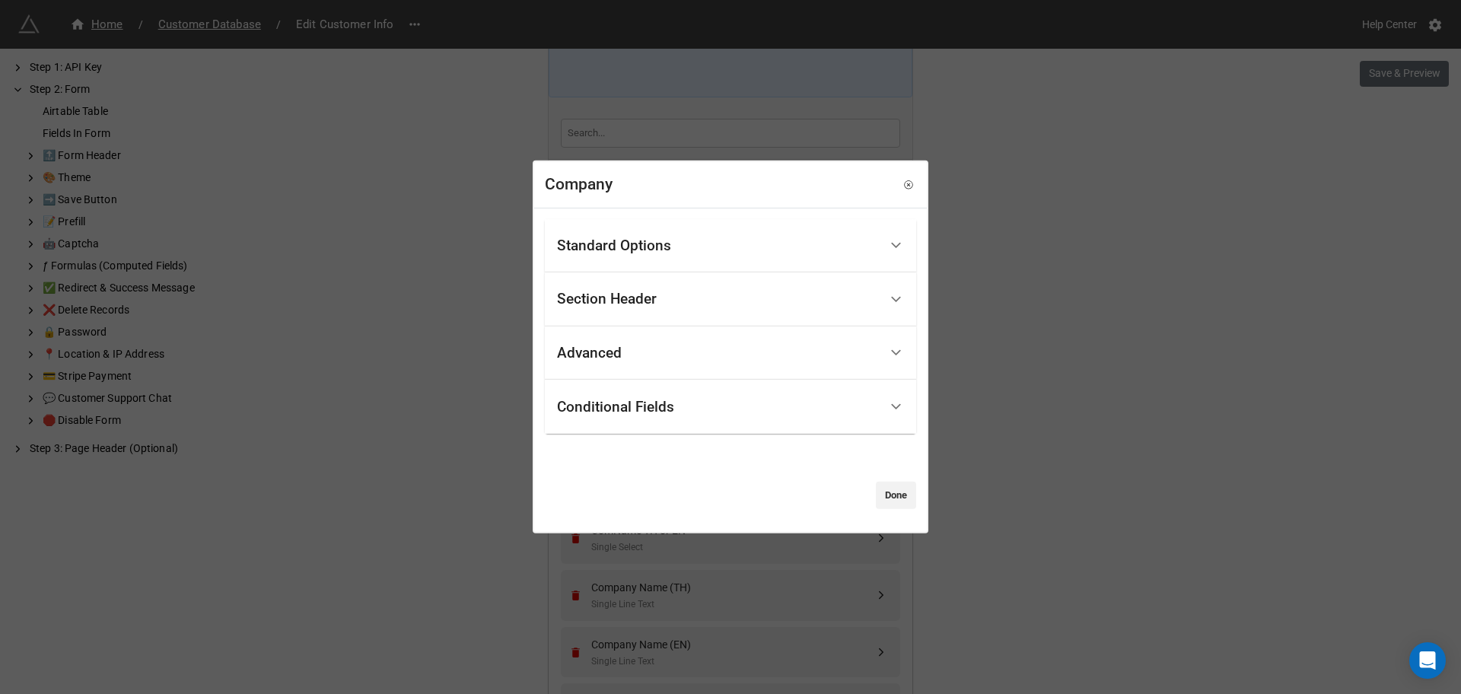
click at [668, 246] on div "Standard Options" at bounding box center [614, 245] width 114 height 15
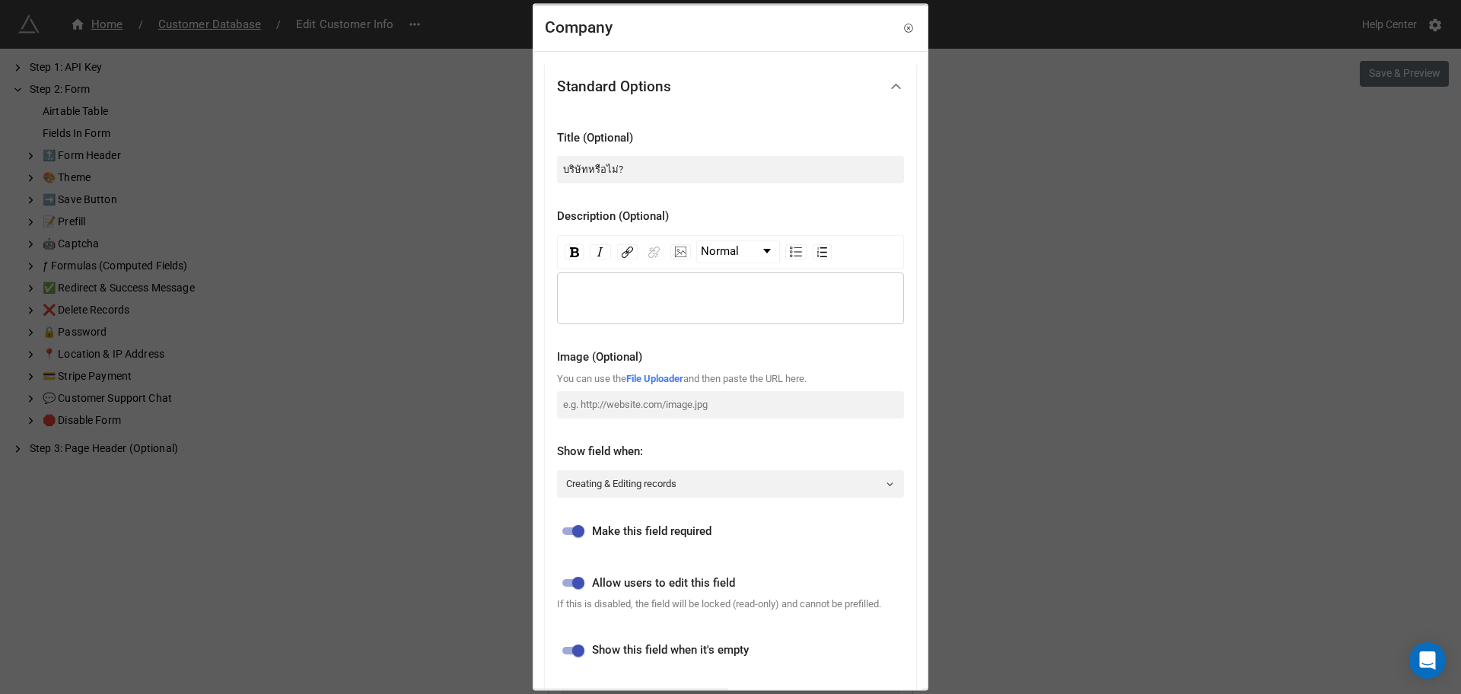
scroll to position [275, 0]
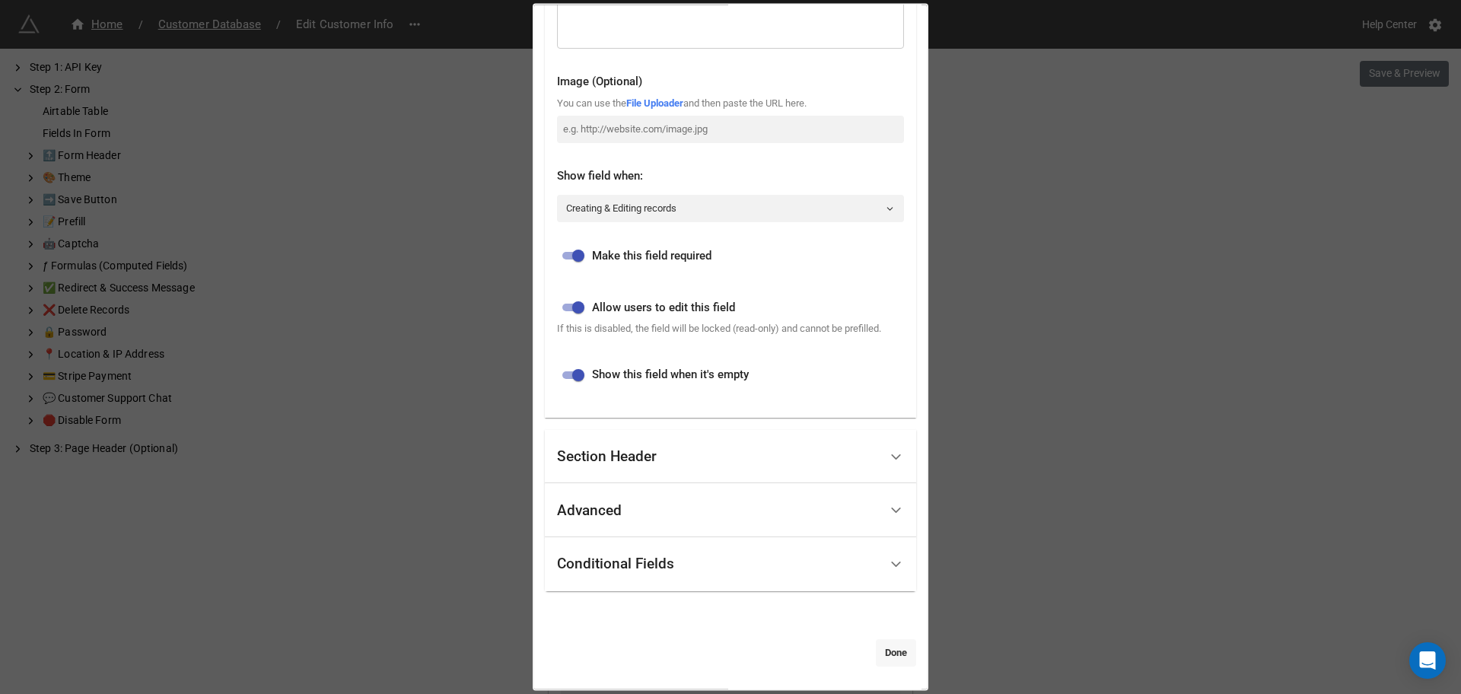
click at [878, 650] on link "Done" at bounding box center [896, 651] width 40 height 27
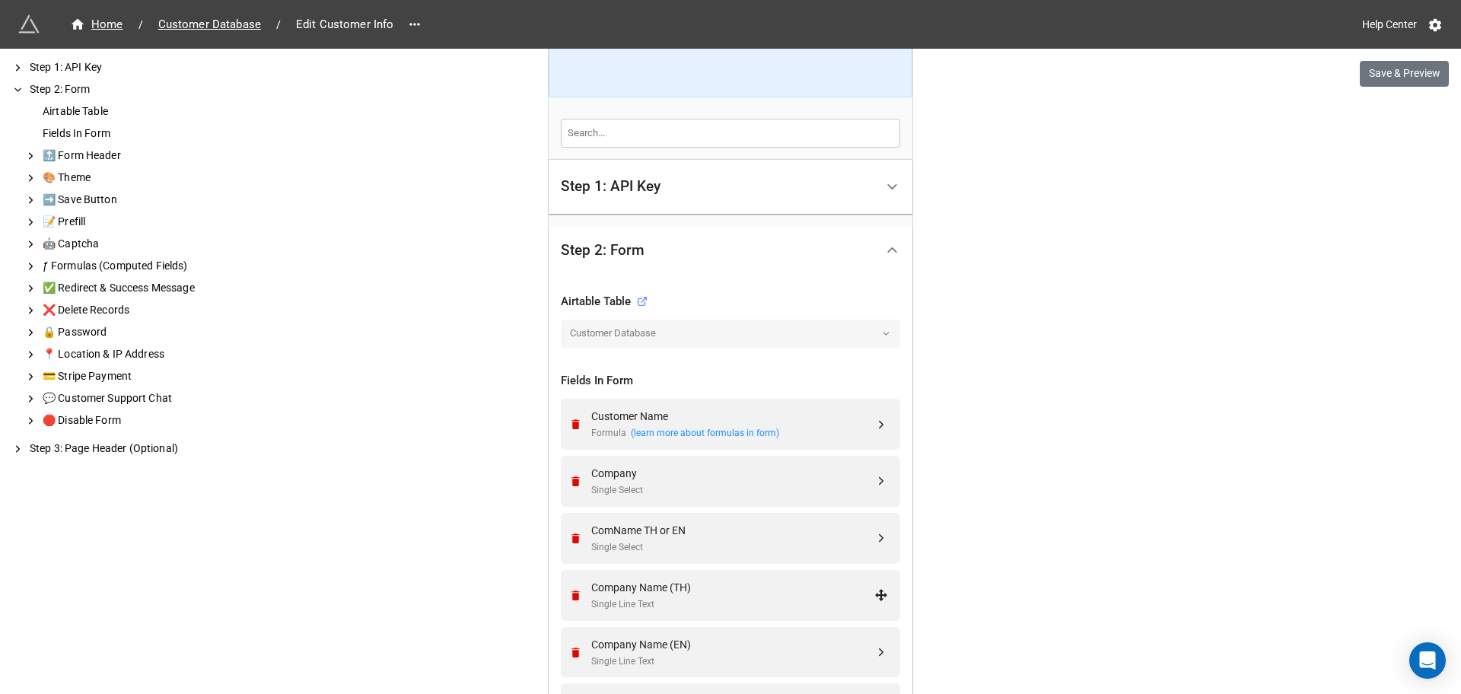
scroll to position [951, 0]
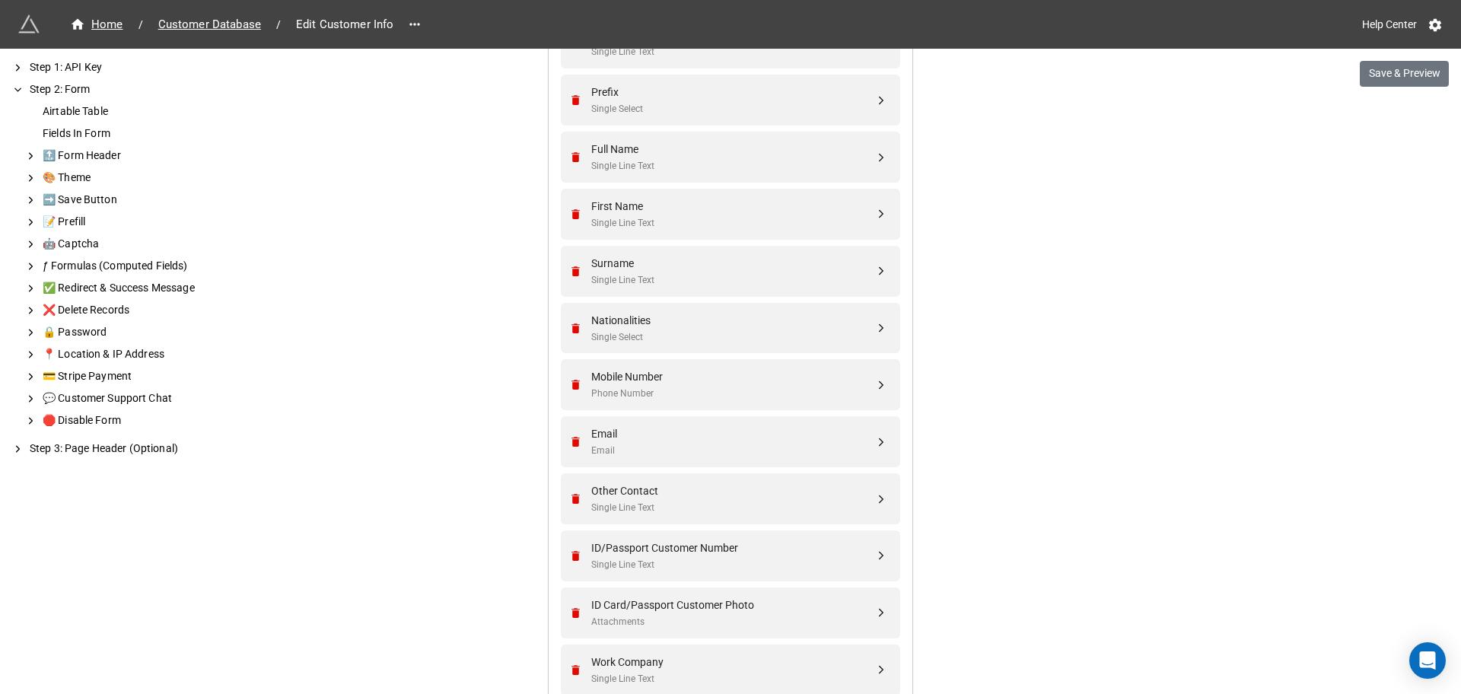
click at [1380, 88] on div "We have released a newer version of this extension with many improvements! It's…" at bounding box center [730, 115] width 1461 height 2133
click at [1378, 62] on button "Save & Preview" at bounding box center [1404, 74] width 89 height 26
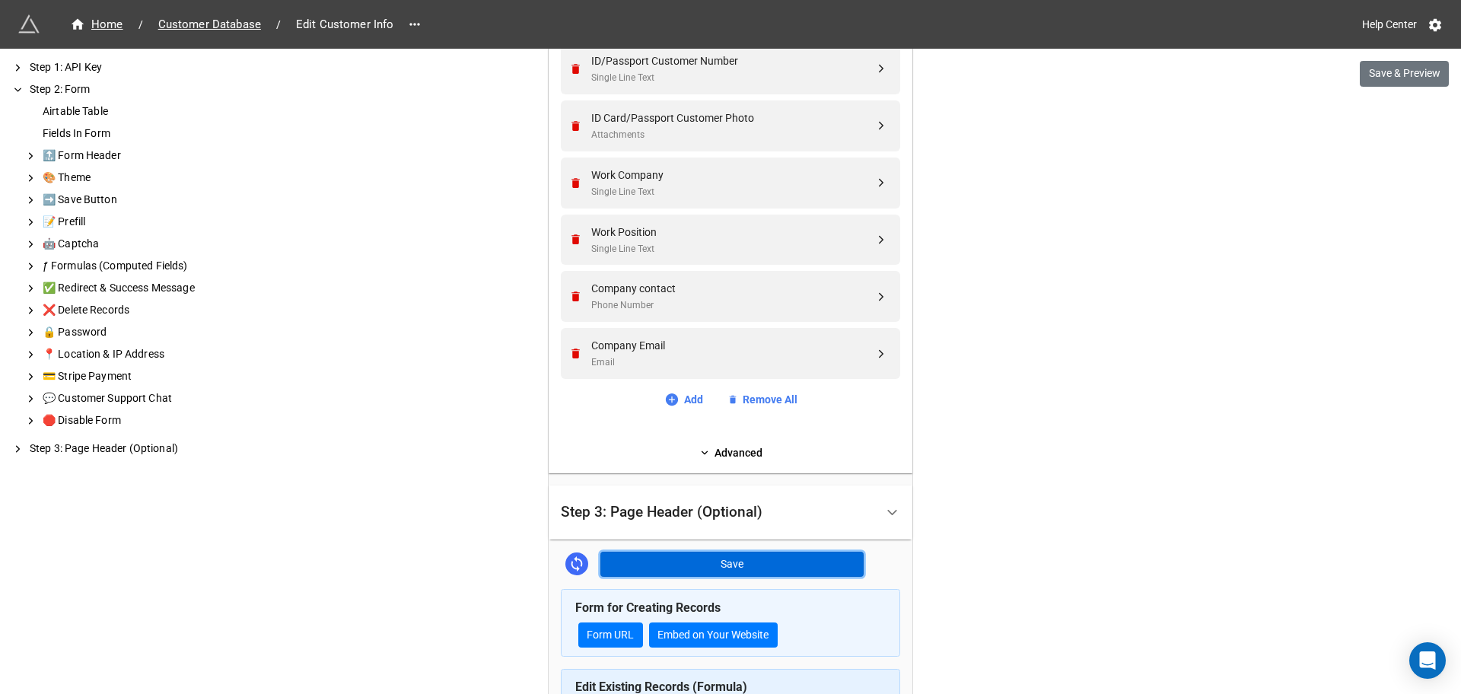
click at [720, 562] on button "Save" at bounding box center [731, 565] width 263 height 26
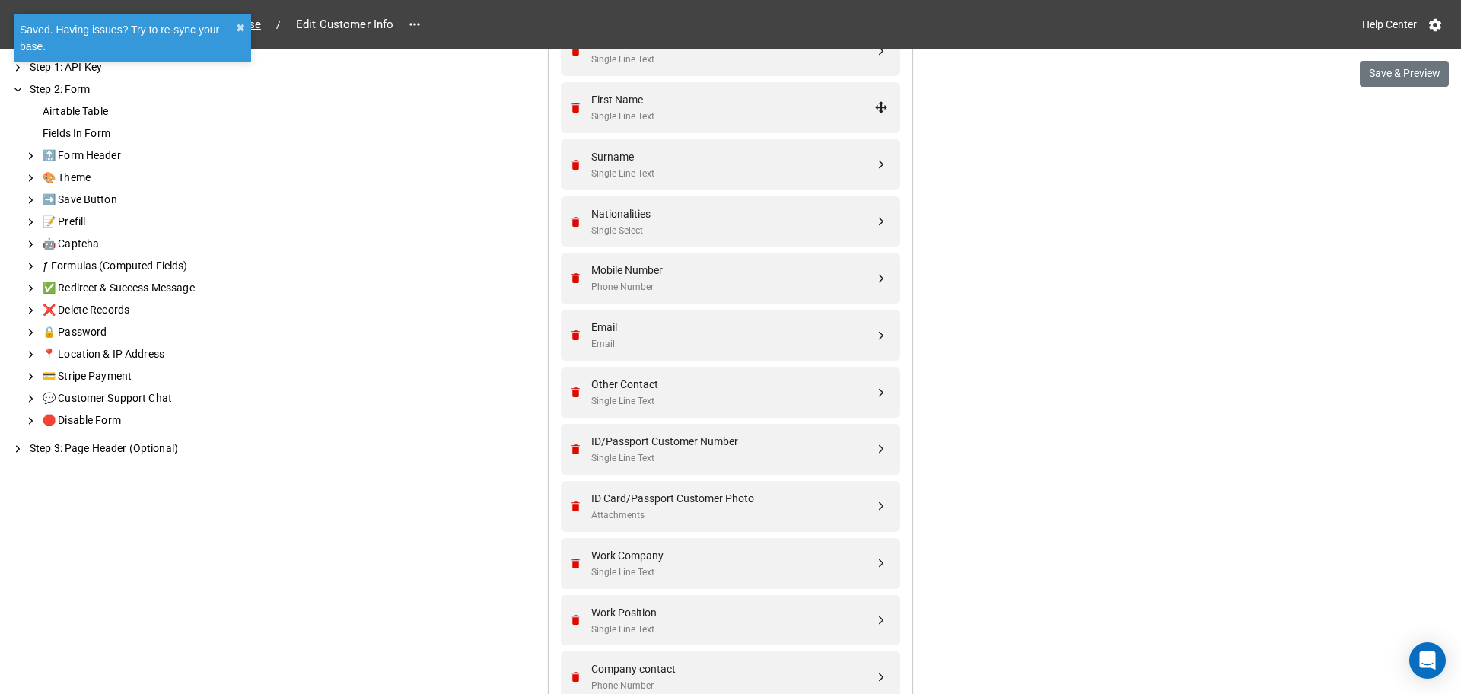
scroll to position [487, 0]
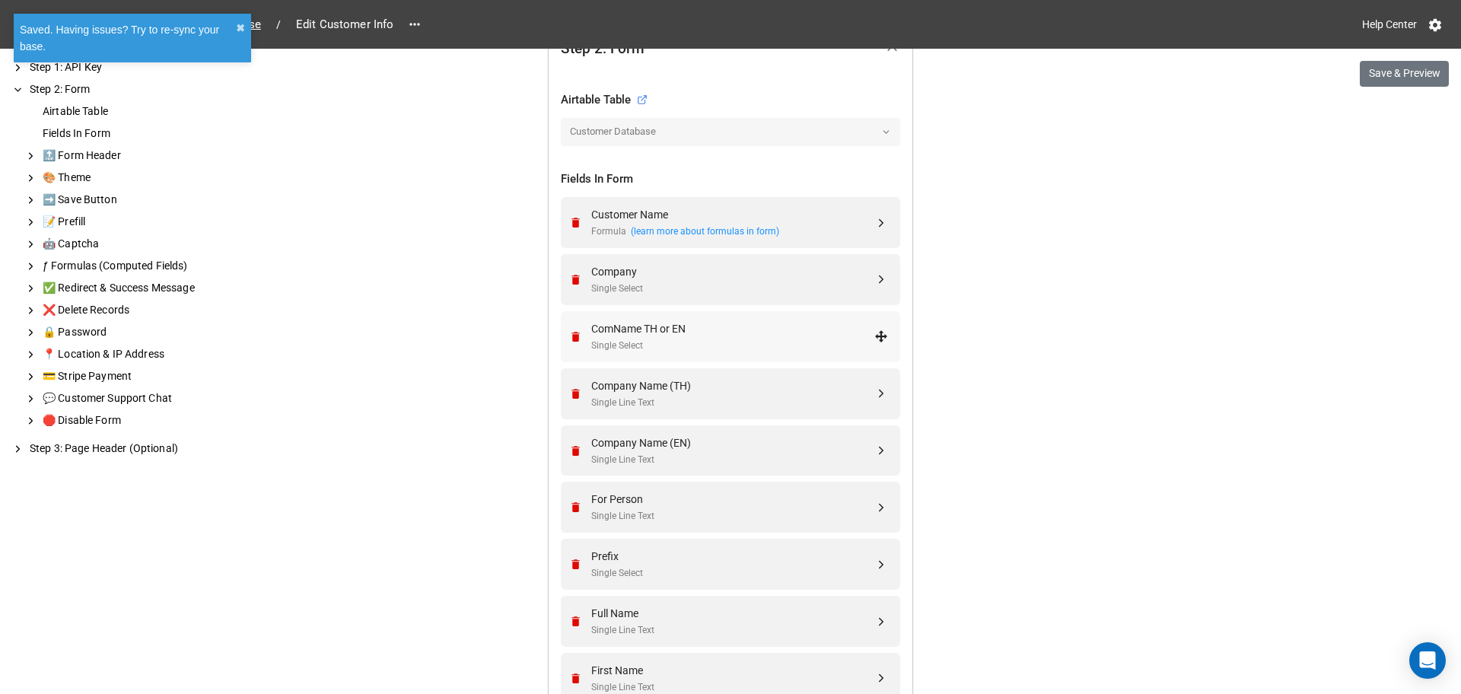
click at [712, 333] on div "ComName TH or EN" at bounding box center [732, 328] width 283 height 17
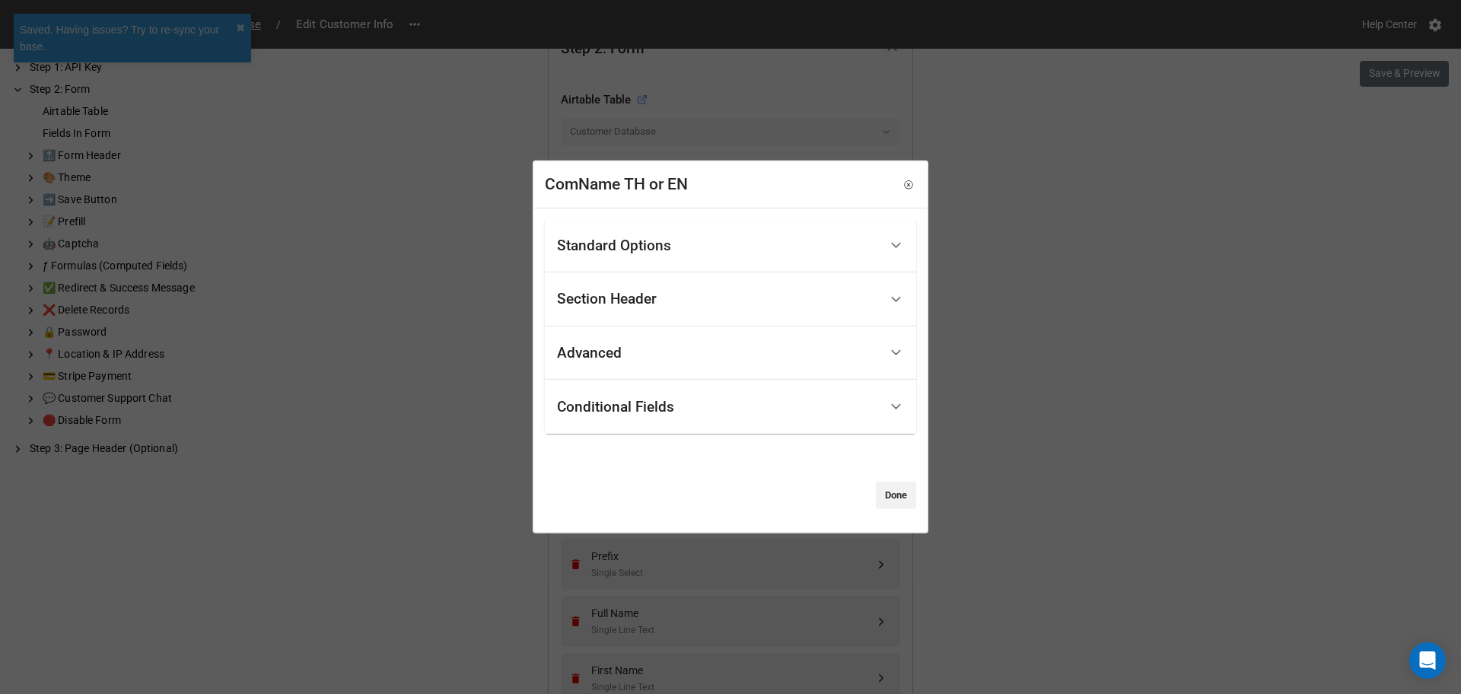
click at [603, 360] on div "Advanced" at bounding box center [589, 352] width 65 height 15
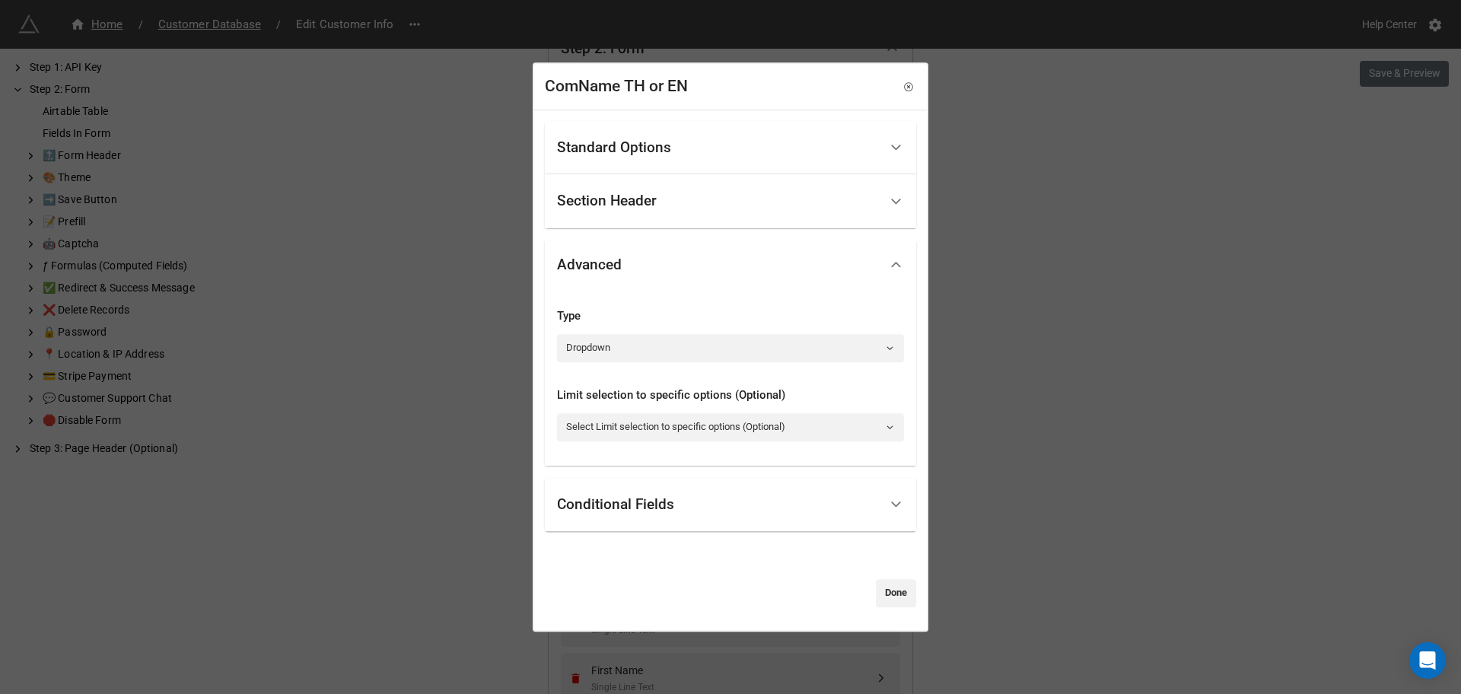
click at [673, 487] on div "Conditional Fields" at bounding box center [718, 505] width 322 height 36
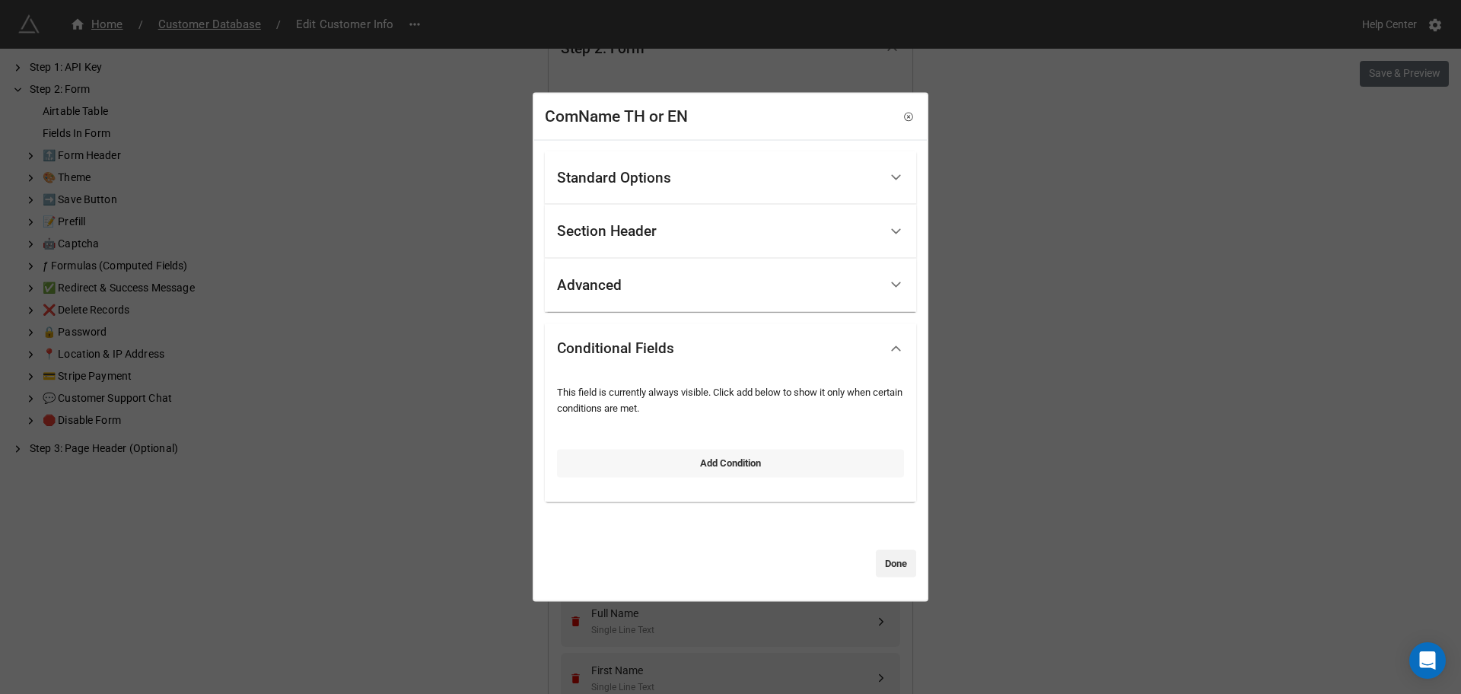
click at [693, 476] on link "Add Condition" at bounding box center [730, 463] width 347 height 27
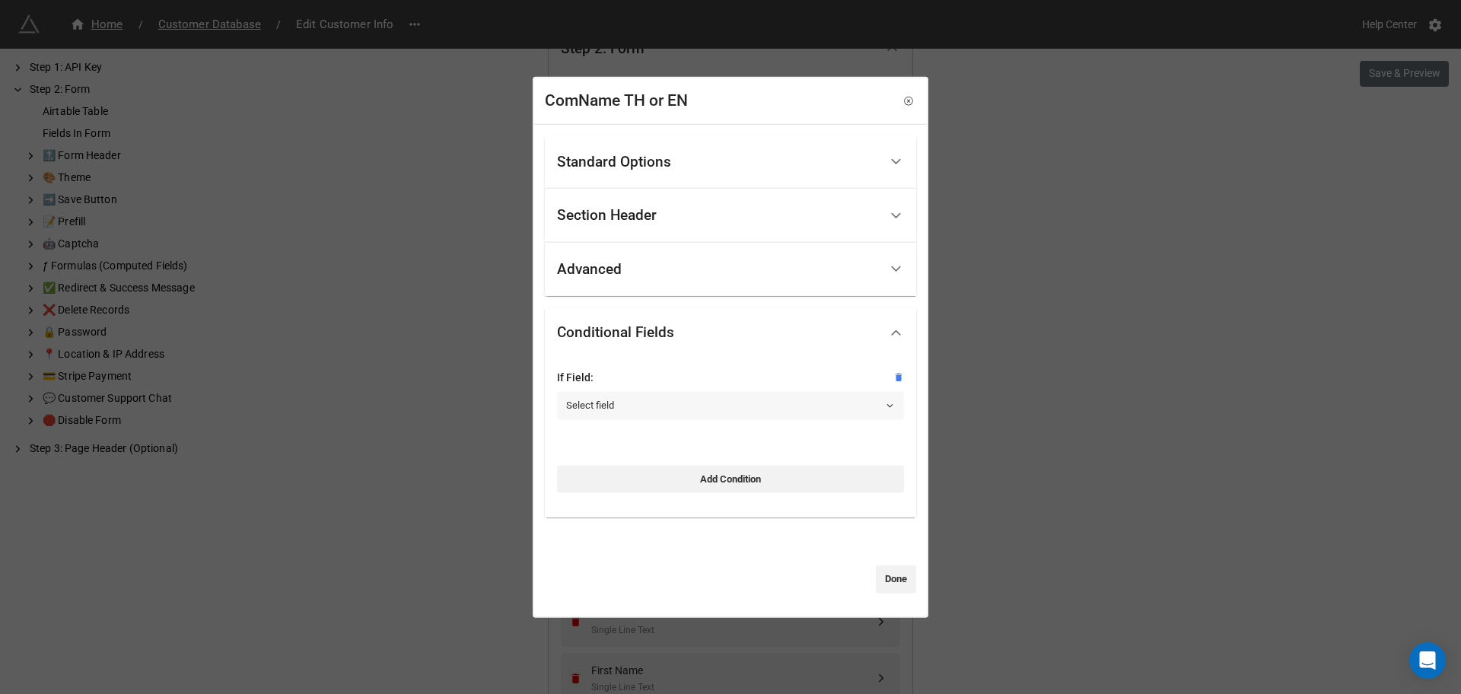
click at [663, 410] on link "Select field" at bounding box center [730, 405] width 347 height 27
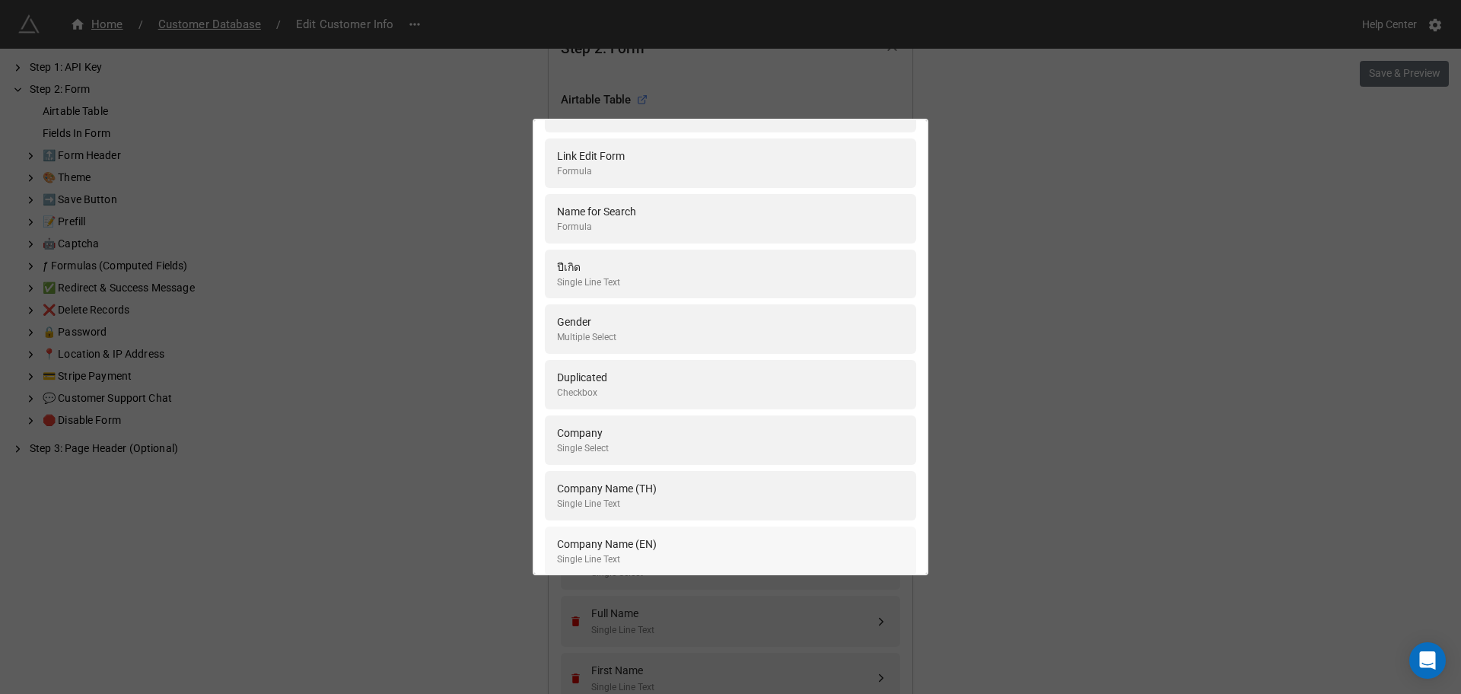
scroll to position [1427, 0]
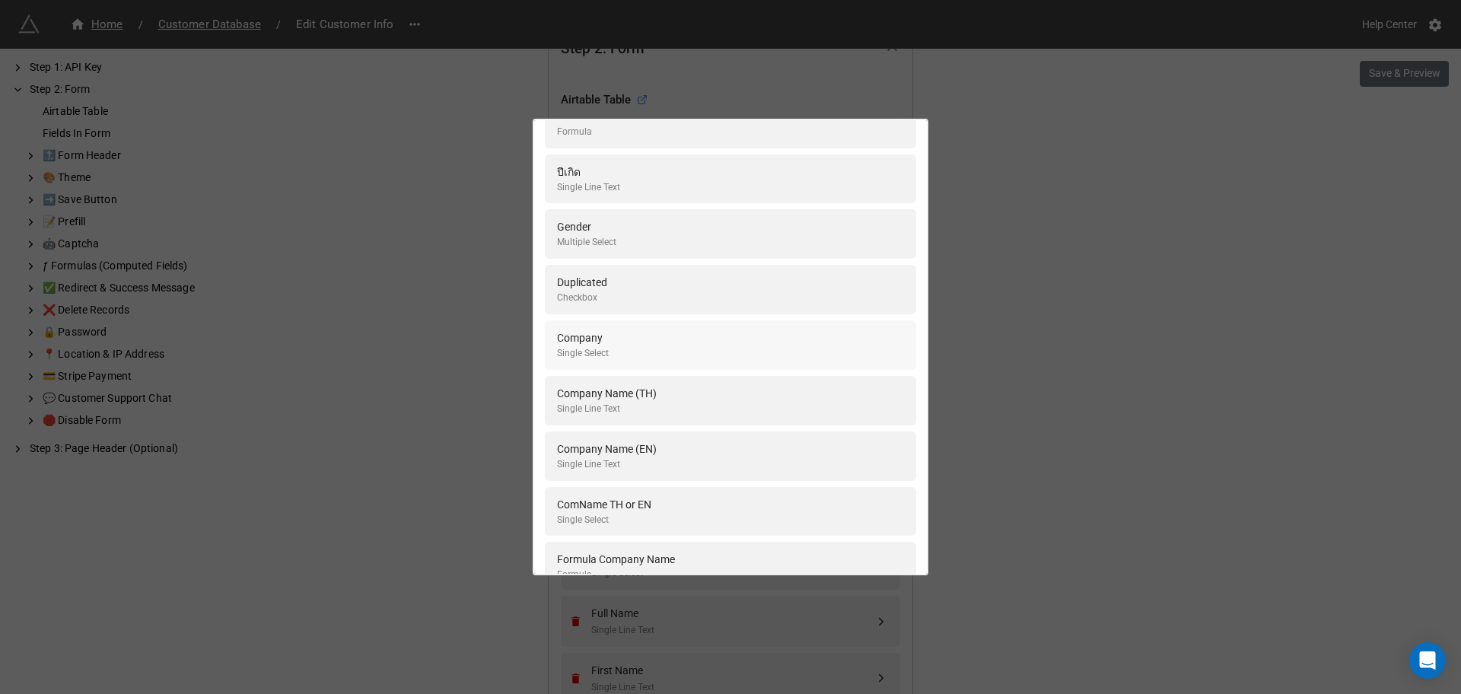
click at [671, 349] on div "Company Single Select" at bounding box center [730, 345] width 347 height 31
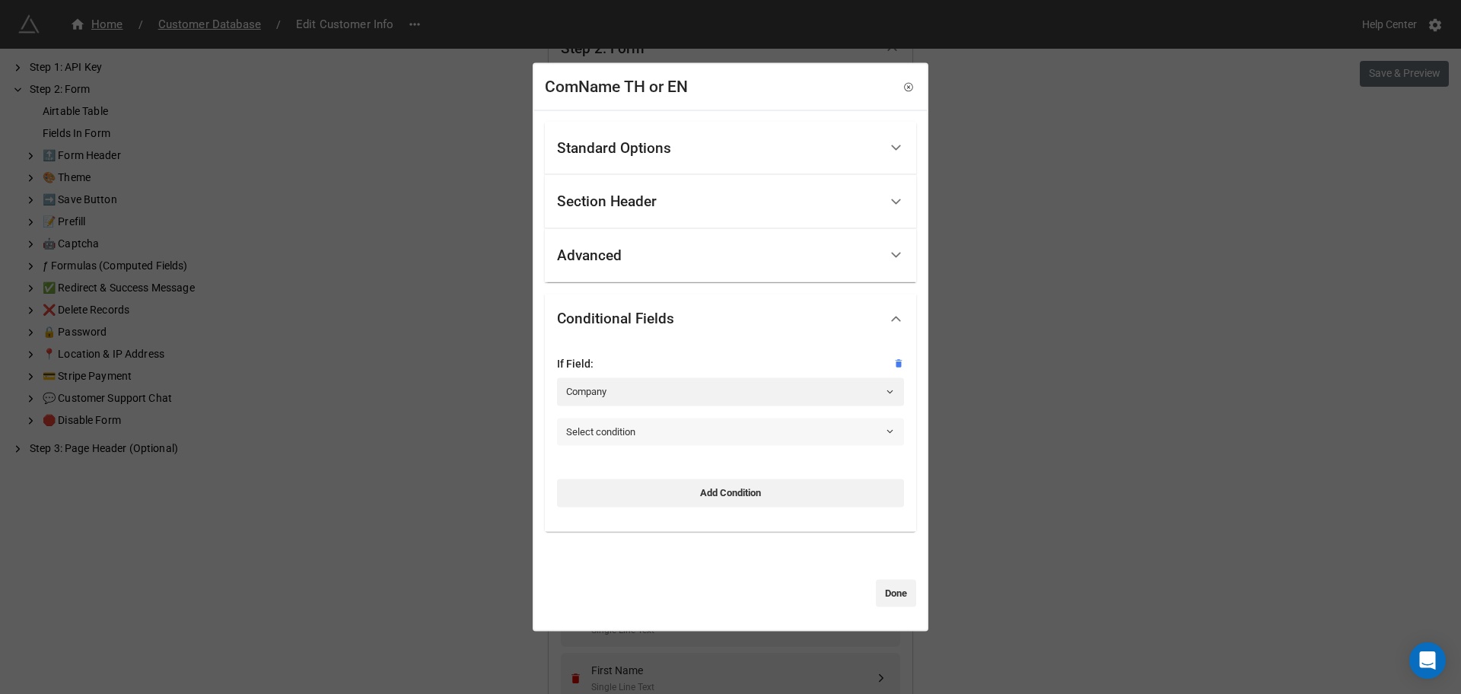
click at [661, 422] on link "Select condition" at bounding box center [730, 431] width 347 height 27
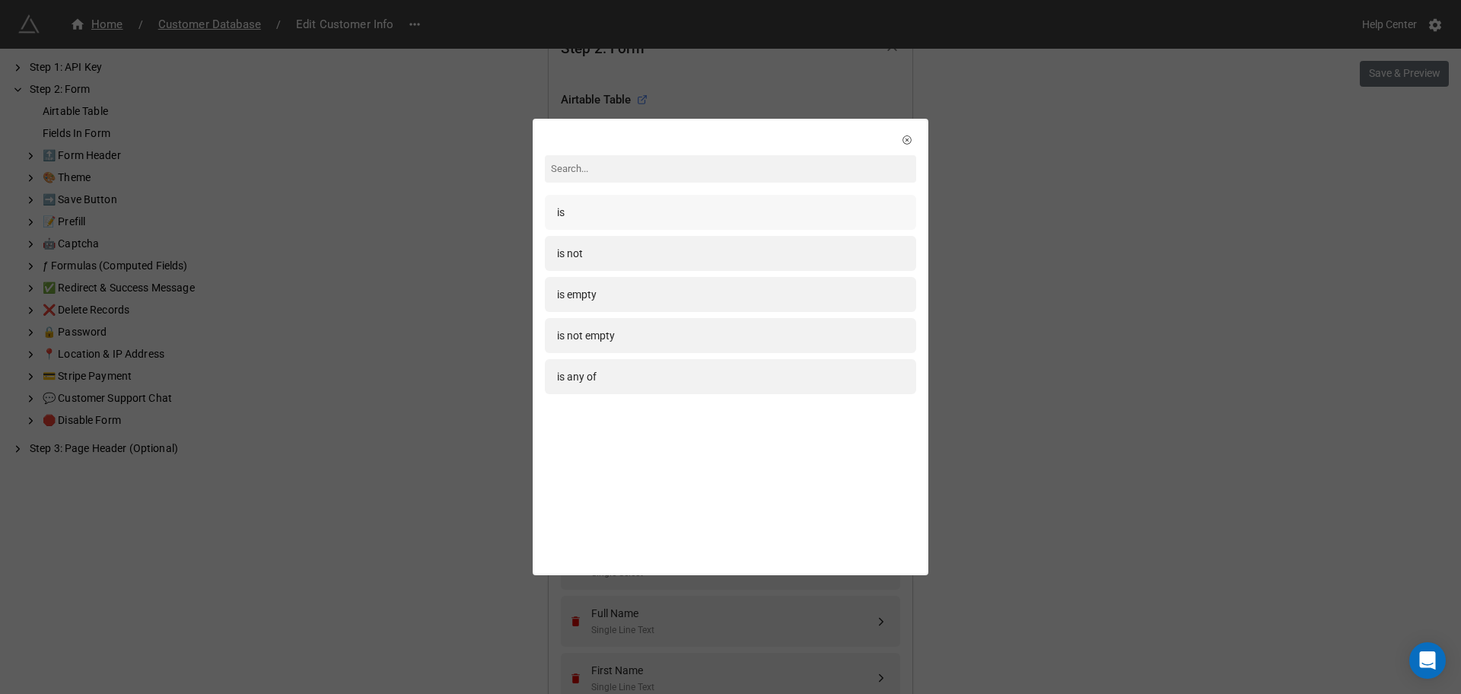
click at [587, 216] on div "is" at bounding box center [730, 212] width 347 height 17
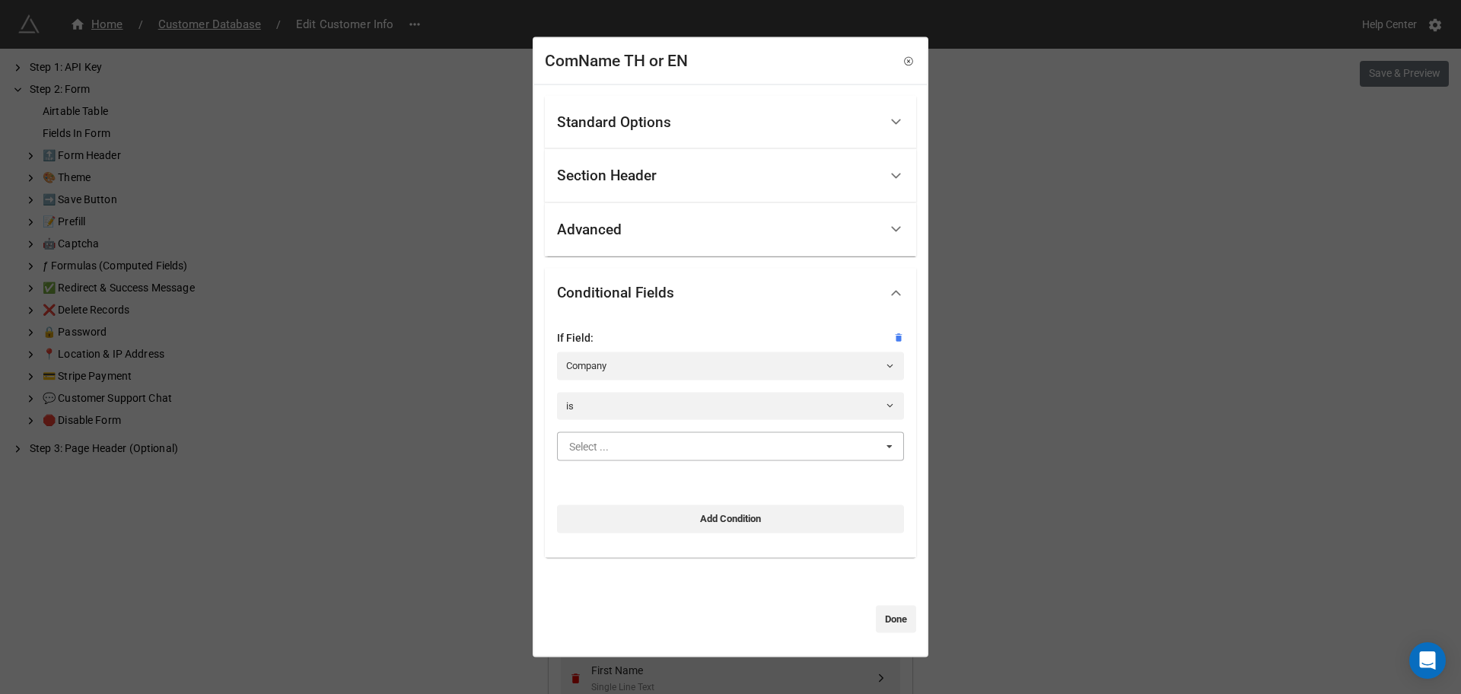
click at [645, 435] on input "text" at bounding box center [731, 446] width 345 height 27
click at [619, 465] on div "Yes" at bounding box center [730, 474] width 345 height 28
click at [901, 625] on link "Done" at bounding box center [896, 618] width 40 height 27
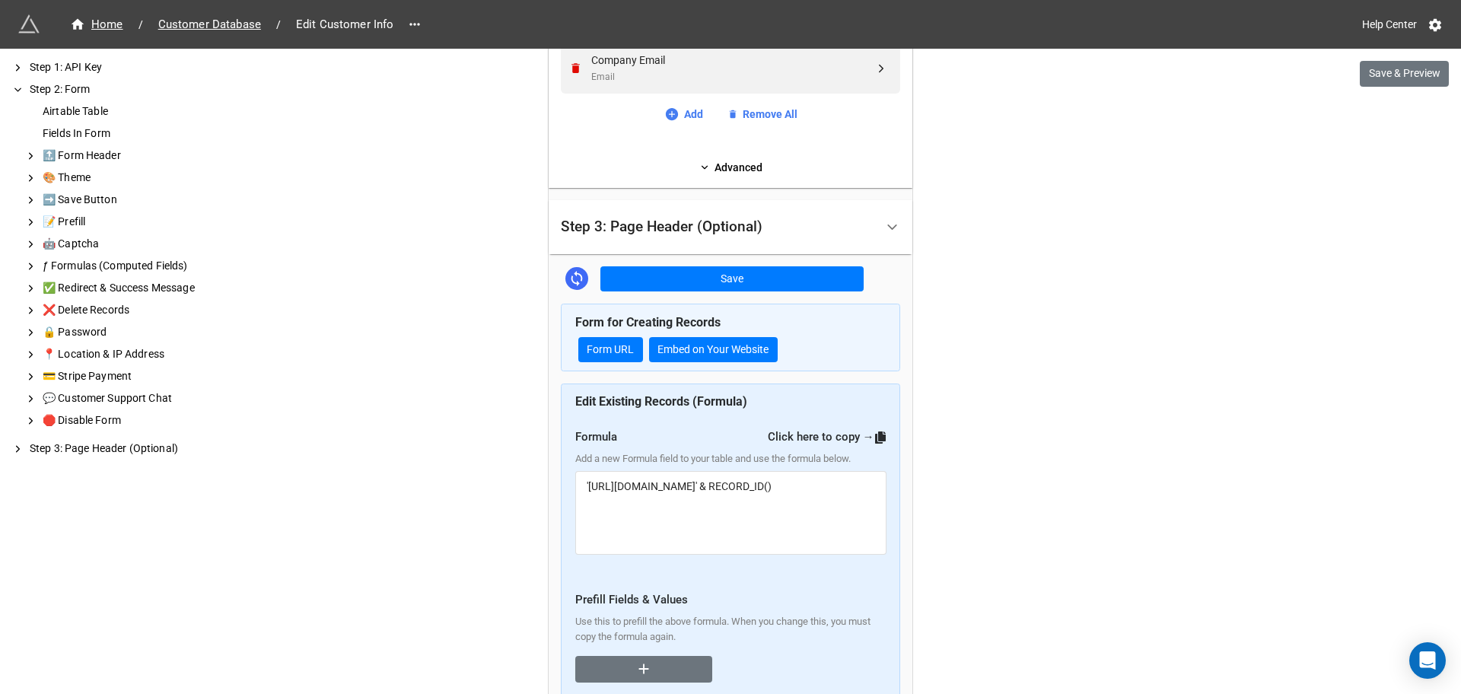
scroll to position [1819, 0]
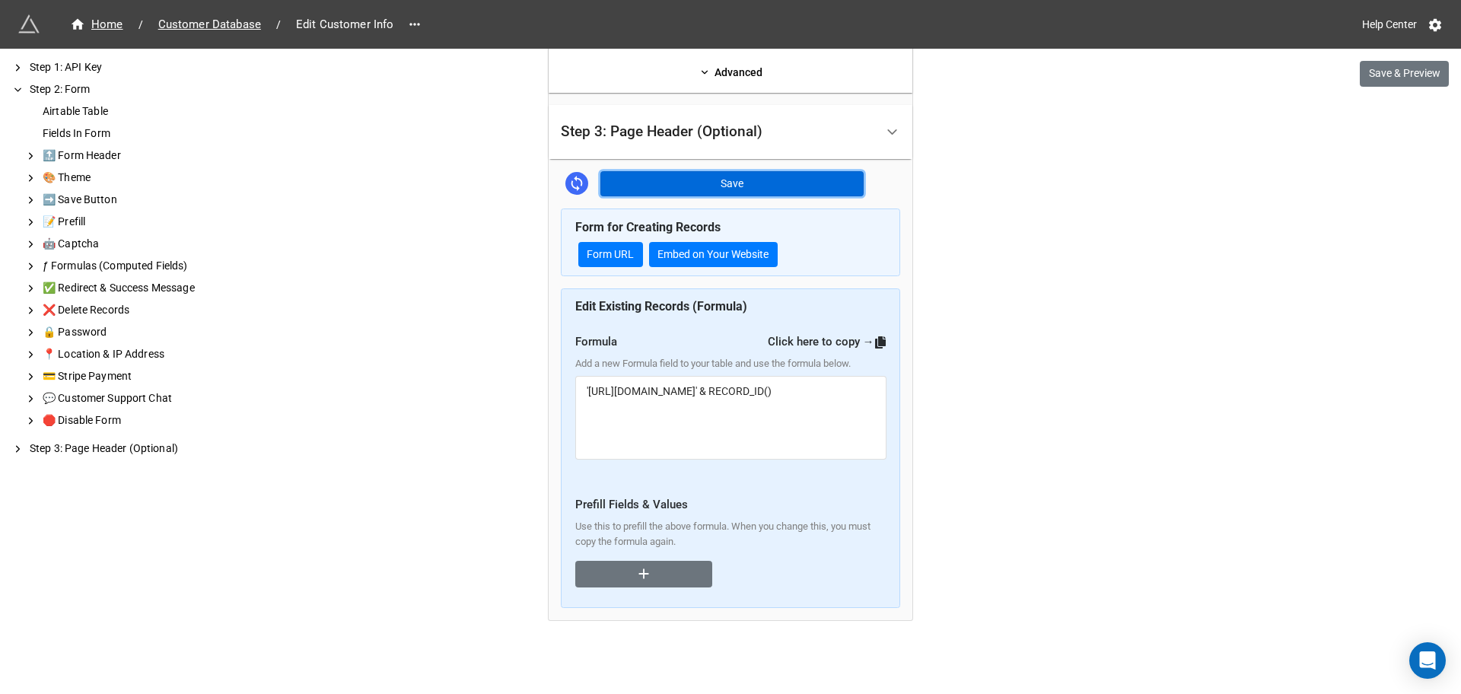
click at [674, 189] on button "Save" at bounding box center [731, 184] width 263 height 26
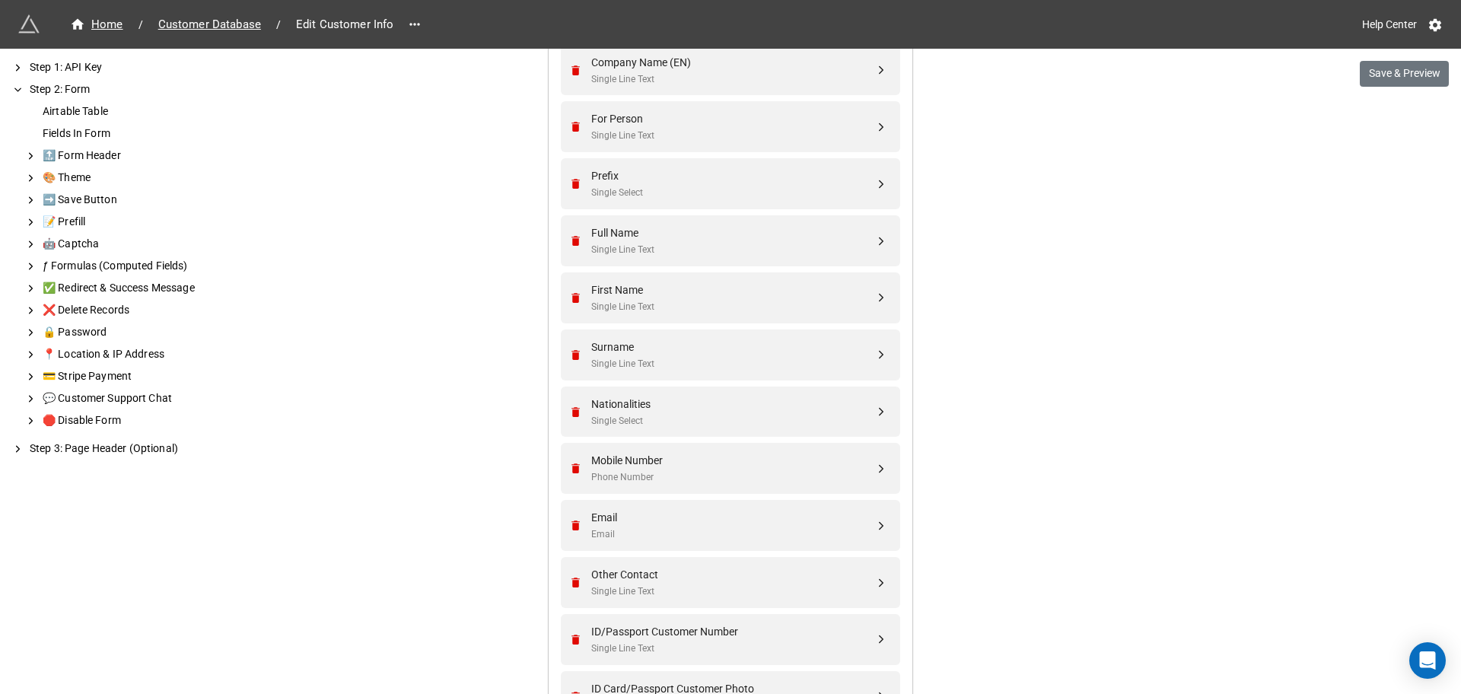
scroll to position [487, 0]
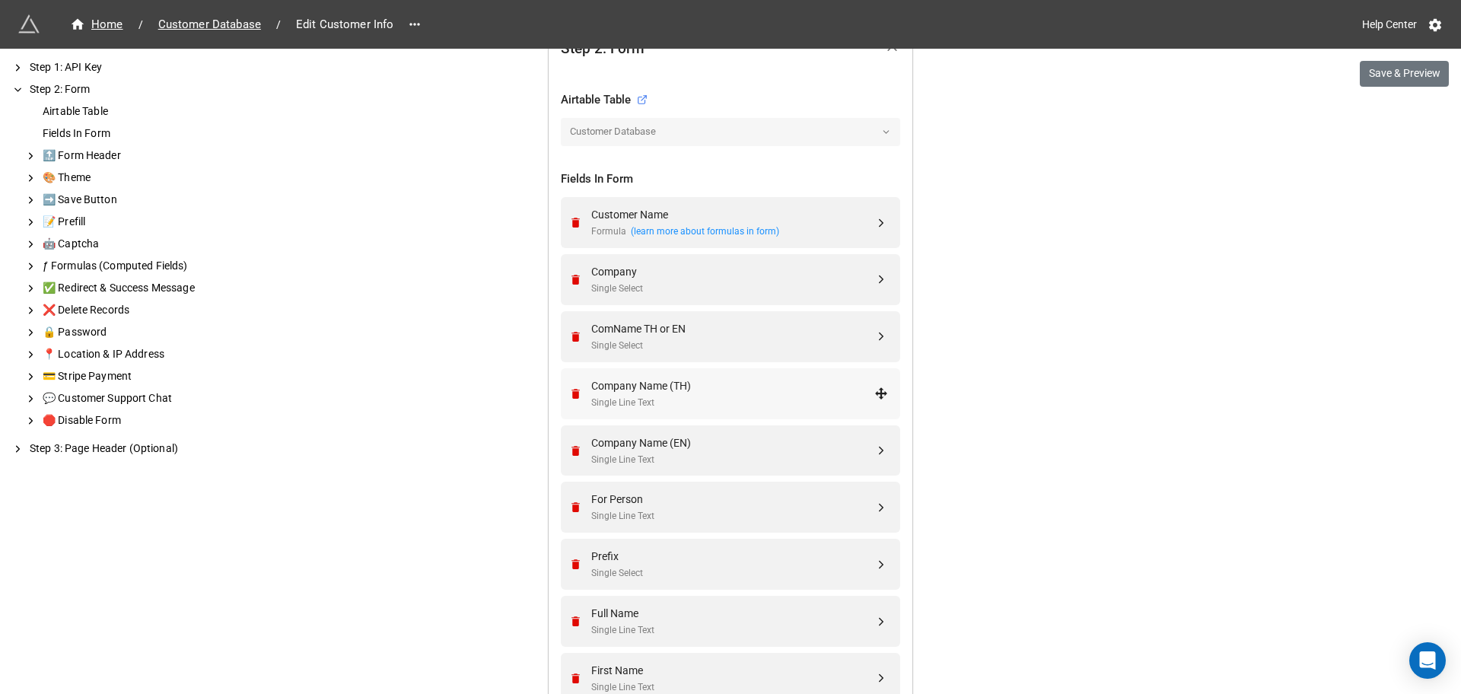
click at [727, 390] on div "Company Name (TH)" at bounding box center [732, 385] width 283 height 17
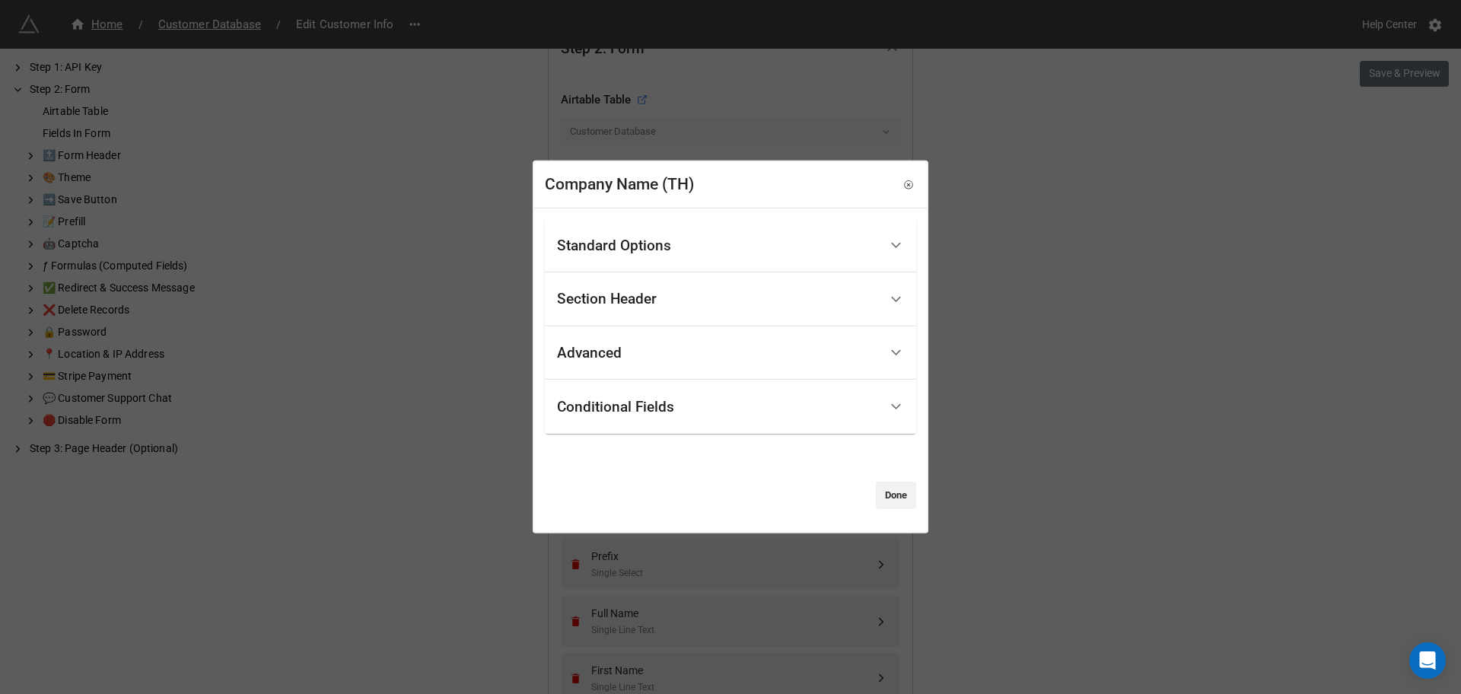
click at [642, 403] on div "Conditional Fields" at bounding box center [615, 406] width 117 height 15
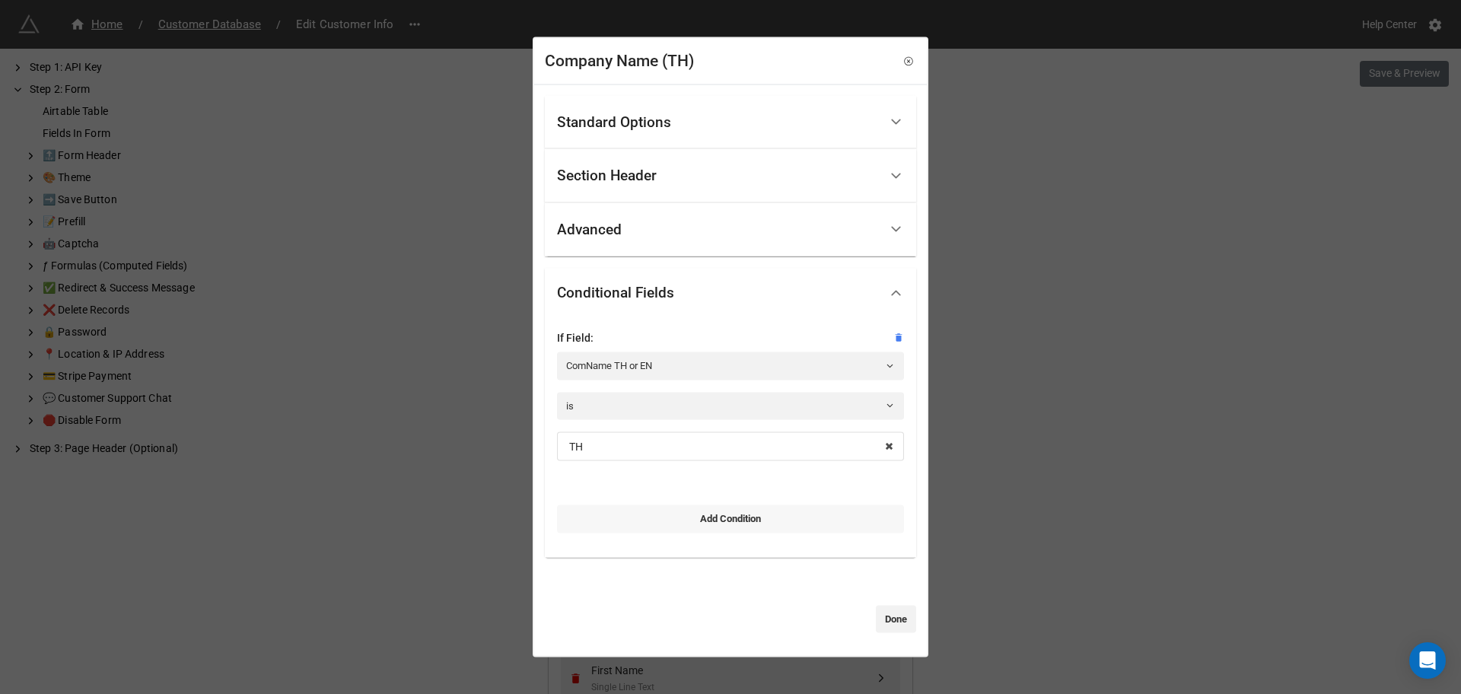
click at [695, 511] on link "Add Condition" at bounding box center [730, 518] width 347 height 27
select select "all-are-met"
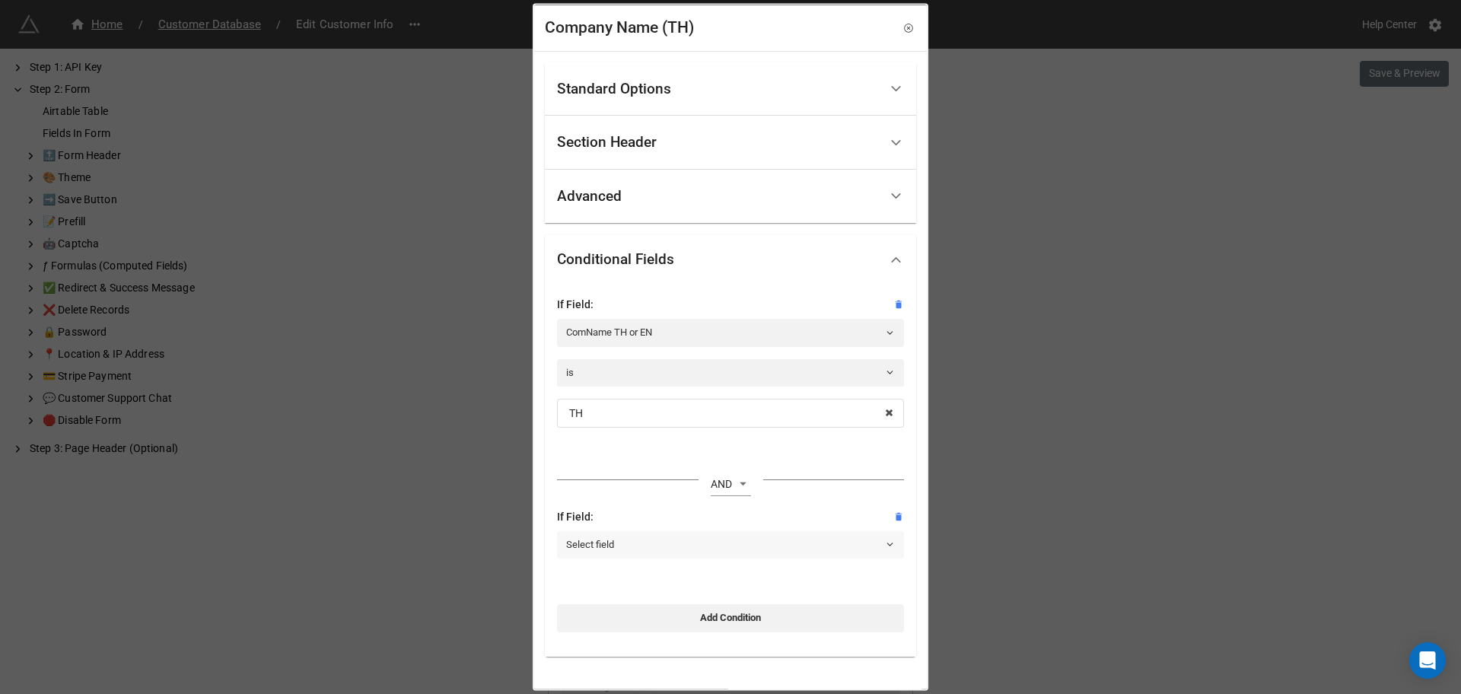
click at [673, 531] on link "Select field" at bounding box center [730, 543] width 347 height 27
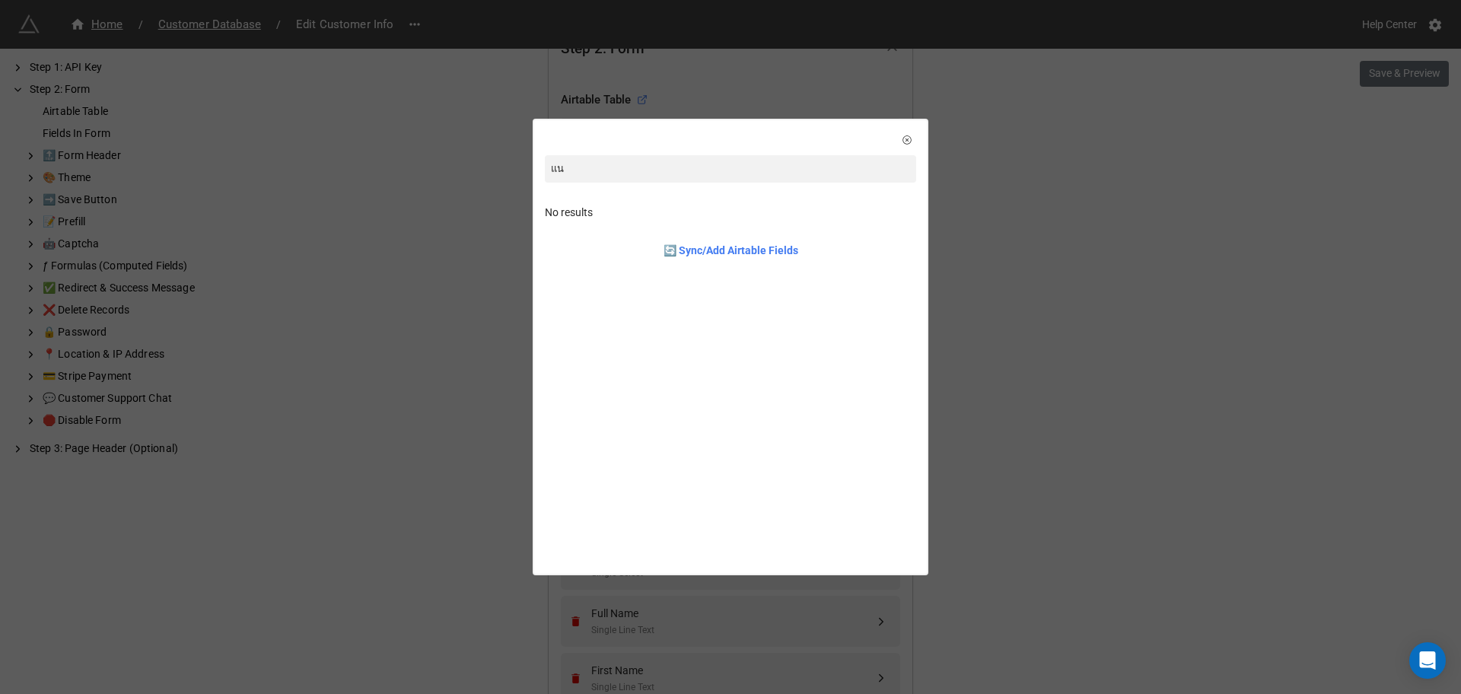
type input "แ"
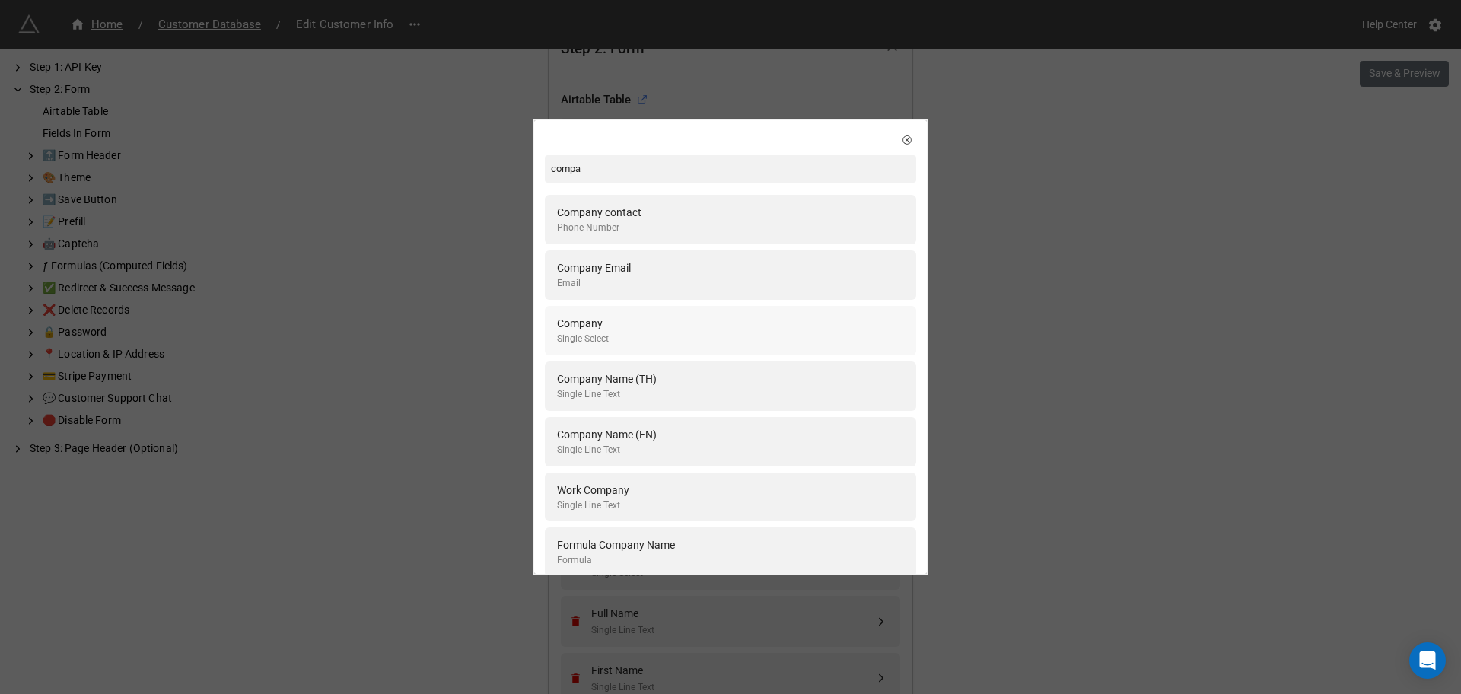
type input "compa"
click at [657, 345] on div "Company Single Select" at bounding box center [730, 330] width 347 height 31
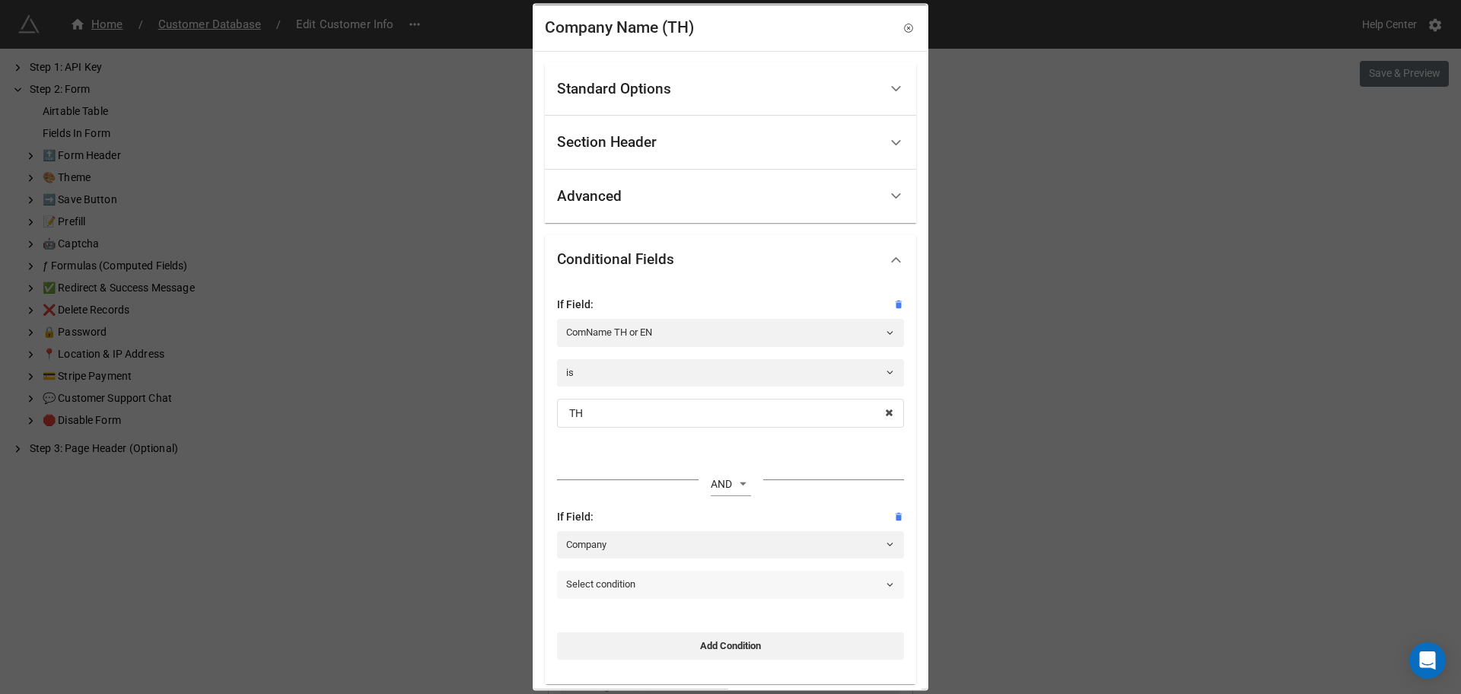
click at [691, 575] on link "Select condition" at bounding box center [730, 584] width 347 height 27
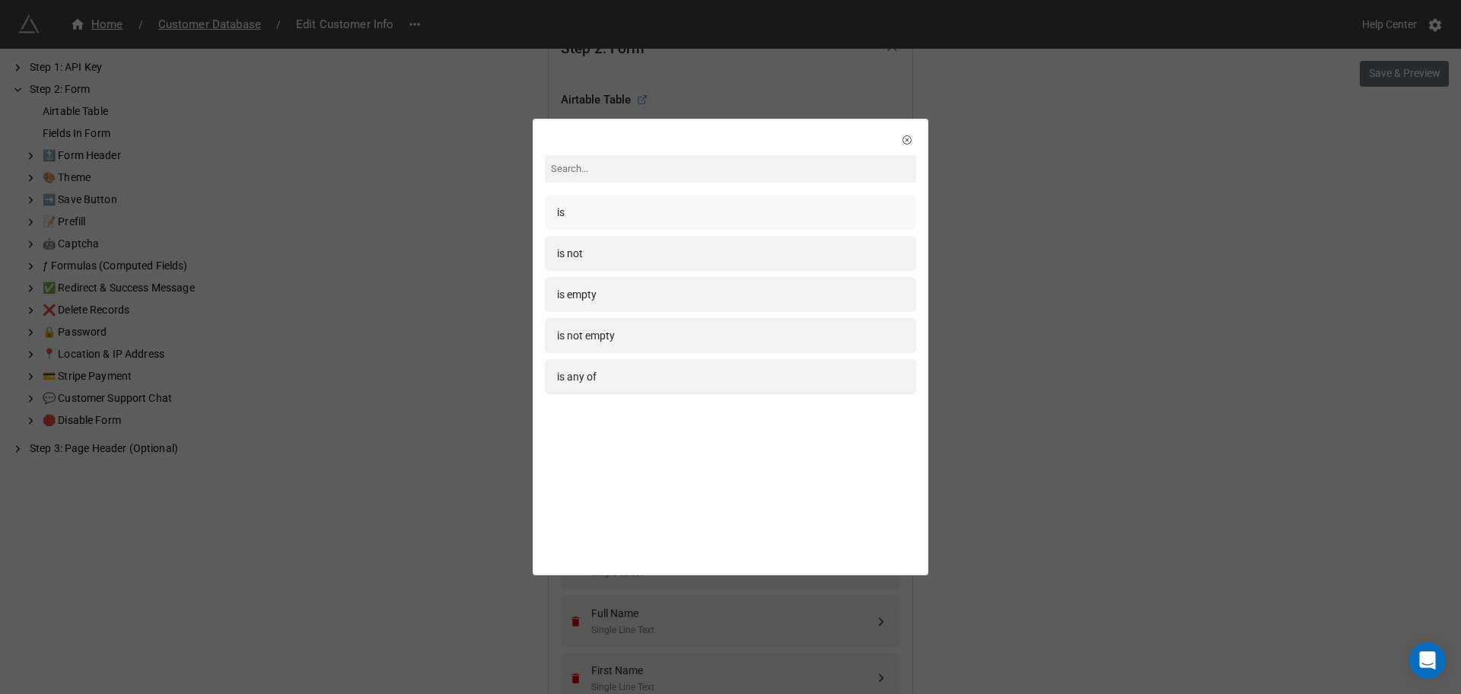
click at [583, 208] on div "is" at bounding box center [730, 212] width 347 height 17
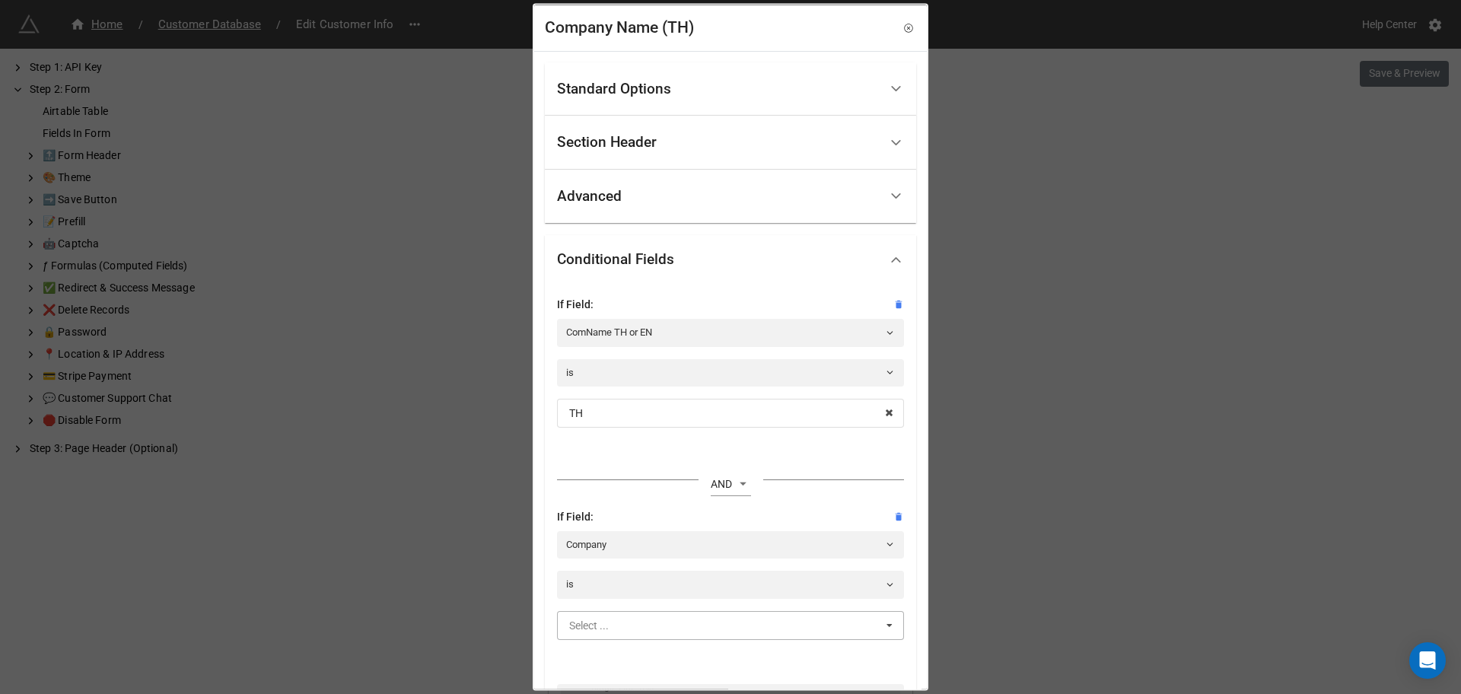
click at [689, 613] on input "text" at bounding box center [731, 624] width 345 height 27
click at [629, 570] on div "Yes" at bounding box center [730, 569] width 345 height 28
click at [877, 666] on div "If Field: ComName TH or EN is TH TH EN OR AND If Field: Company is Yes Yes No A…" at bounding box center [730, 504] width 347 height 416
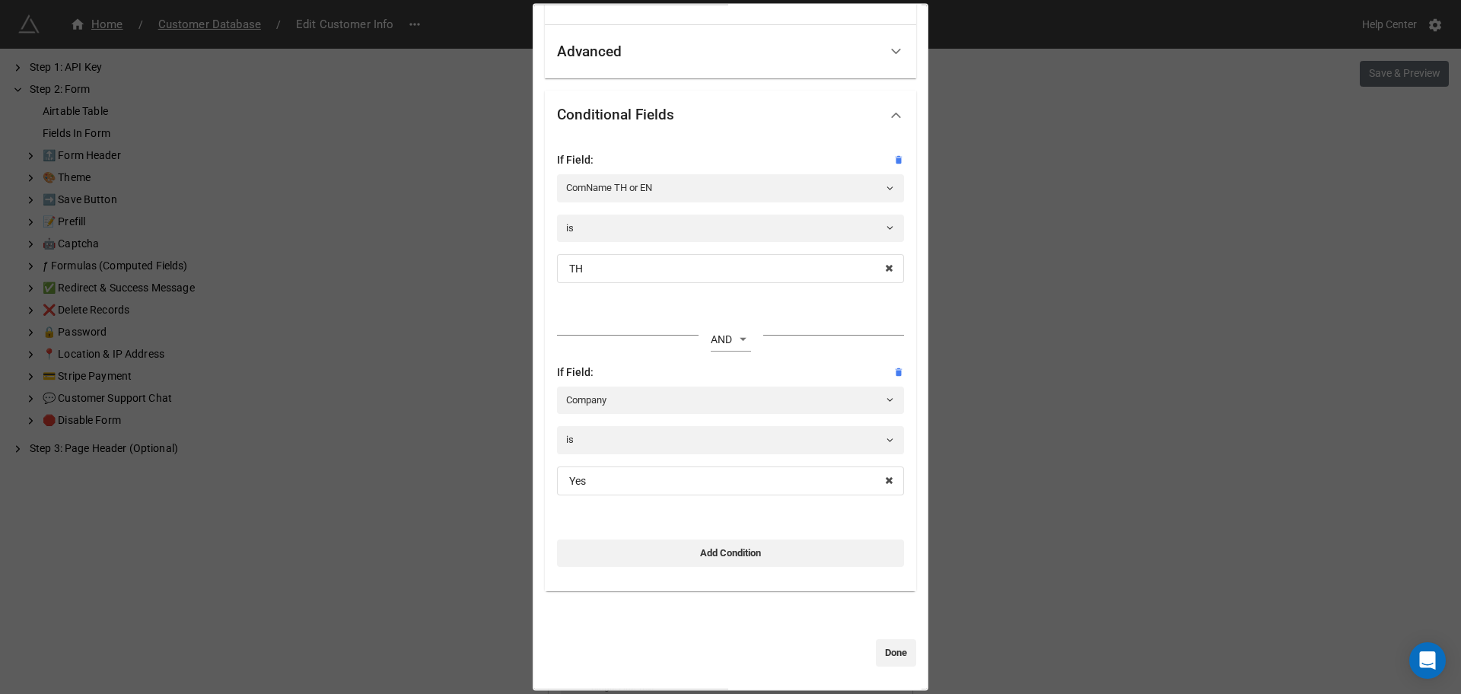
drag, startPoint x: 885, startPoint y: 647, endPoint x: 867, endPoint y: 634, distance: 22.4
click at [885, 648] on link "Done" at bounding box center [896, 652] width 40 height 27
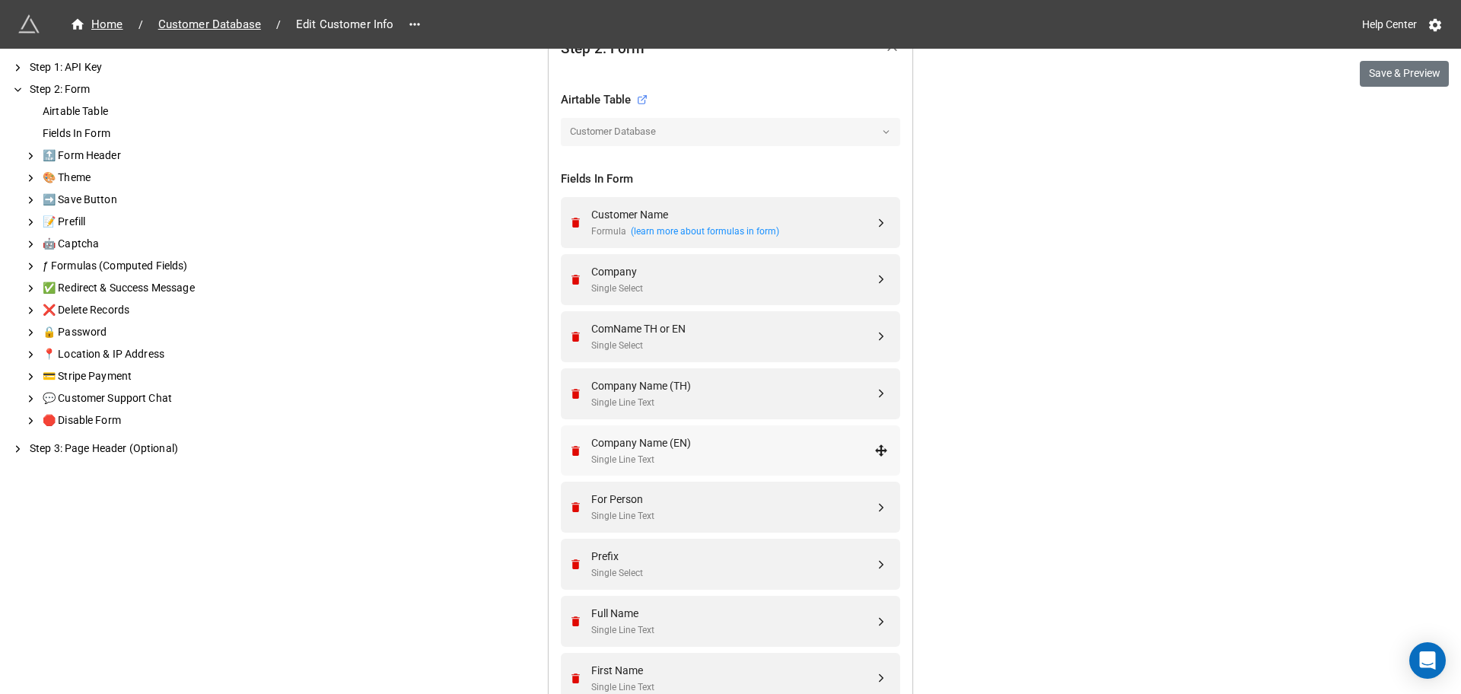
click at [686, 454] on div "Single Line Text" at bounding box center [732, 460] width 283 height 14
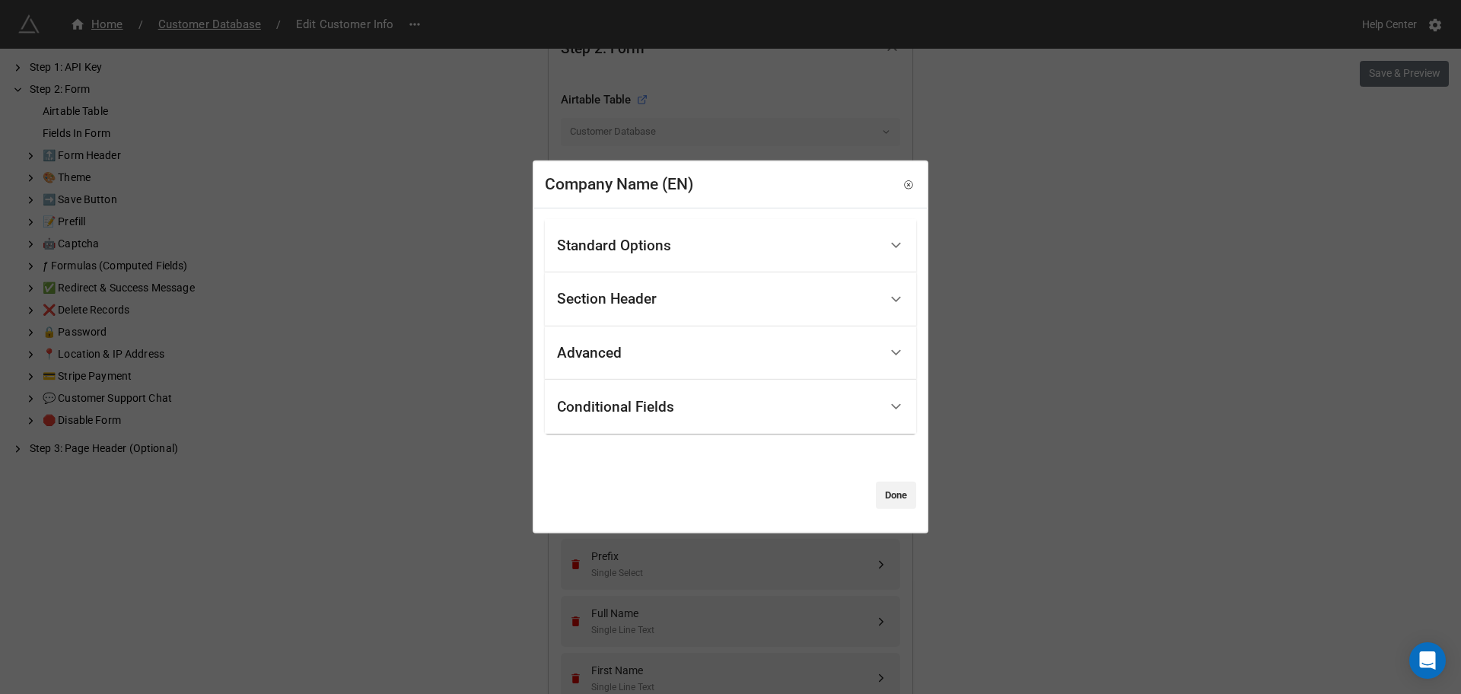
click at [647, 406] on div "Conditional Fields" at bounding box center [615, 406] width 117 height 15
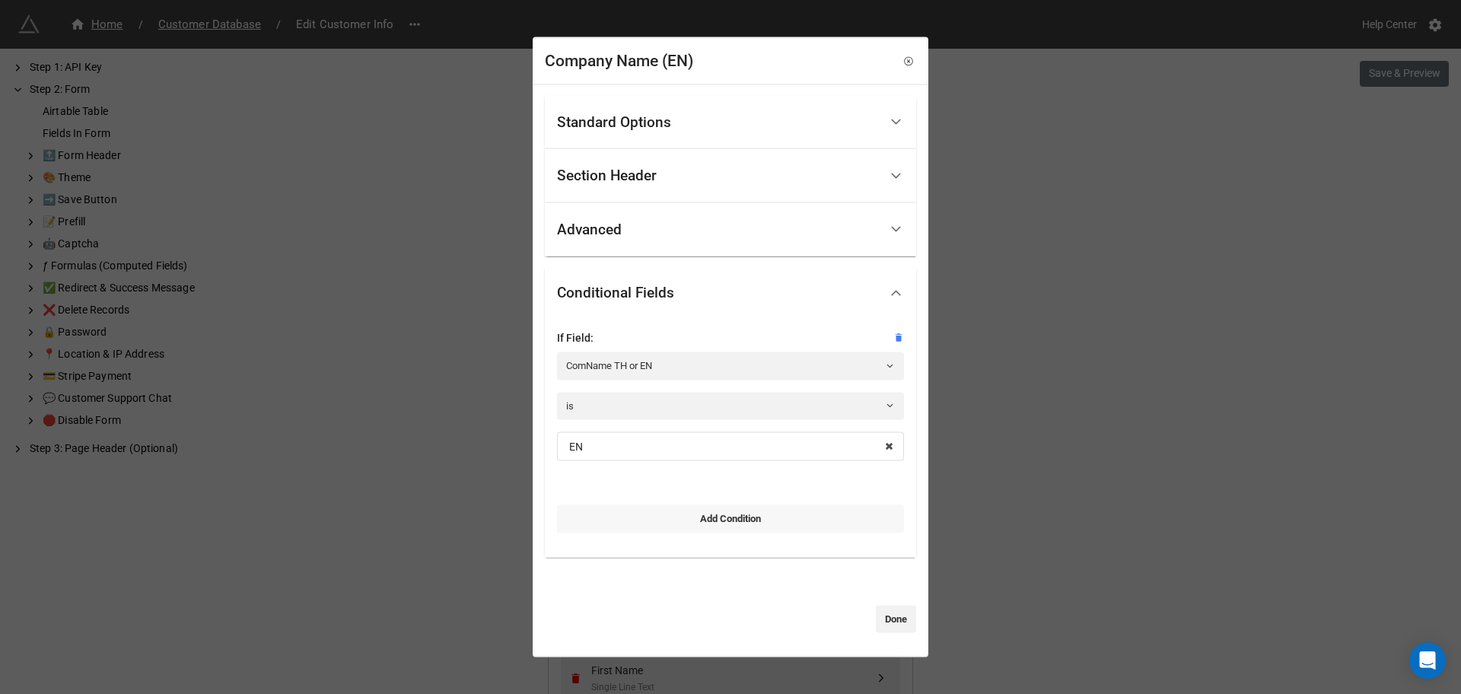
click at [687, 521] on link "Add Condition" at bounding box center [730, 518] width 347 height 27
select select "all-are-met"
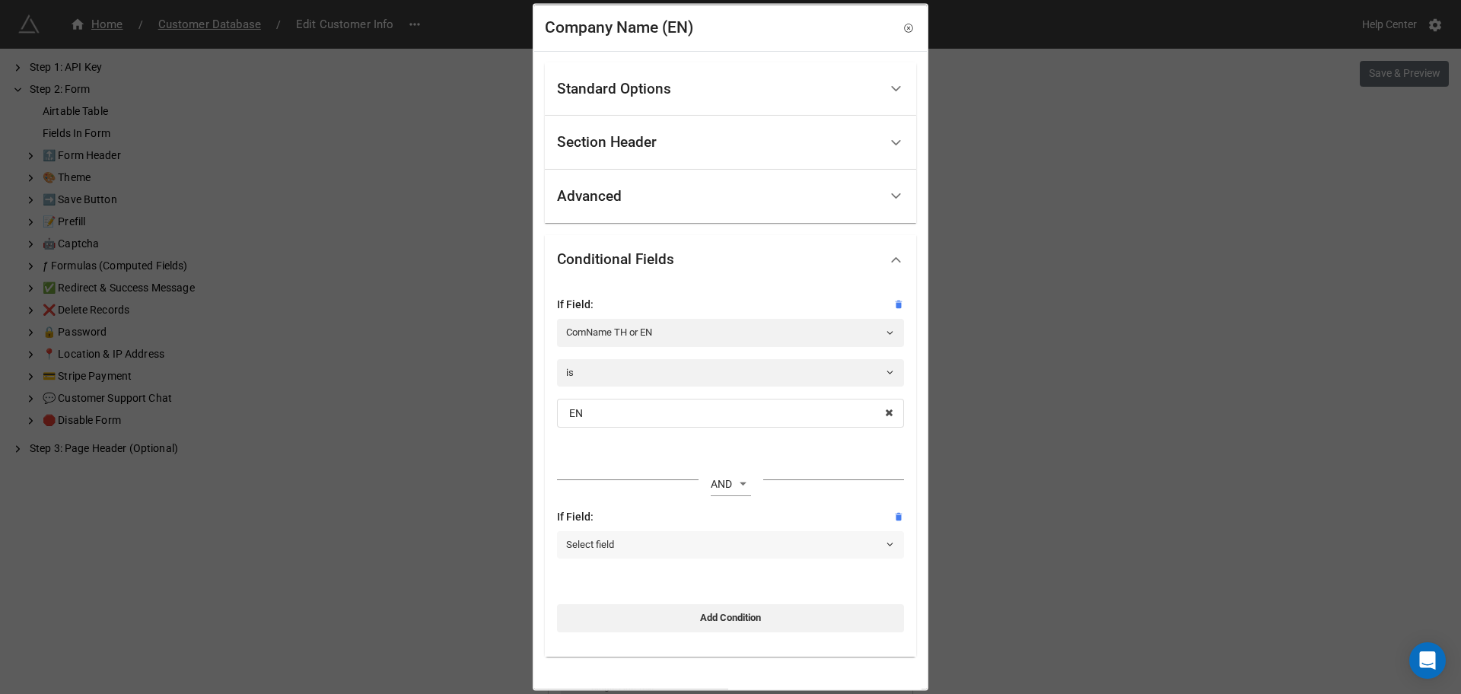
click at [657, 545] on link "Select field" at bounding box center [730, 543] width 347 height 27
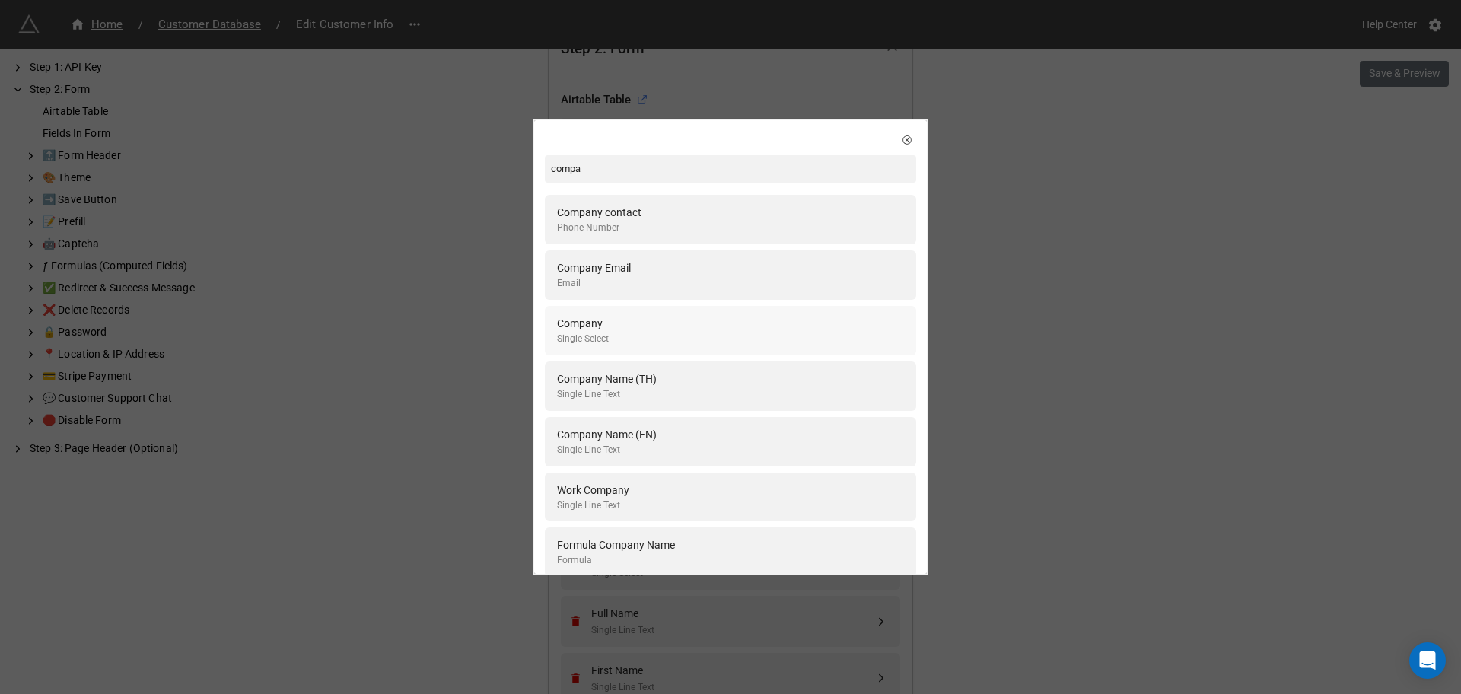
type input "compa"
click at [641, 333] on div "Company Single Select" at bounding box center [730, 330] width 347 height 31
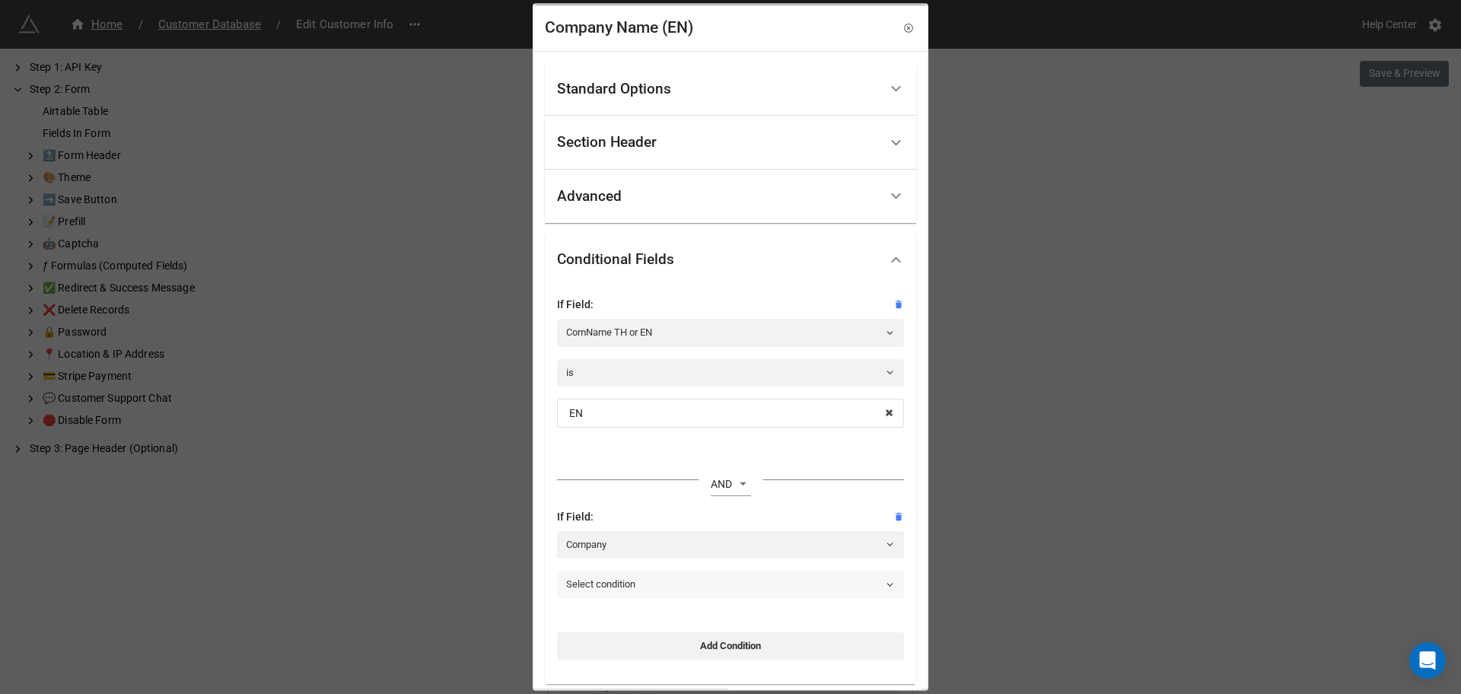
click at [654, 586] on link "Select condition" at bounding box center [730, 584] width 347 height 27
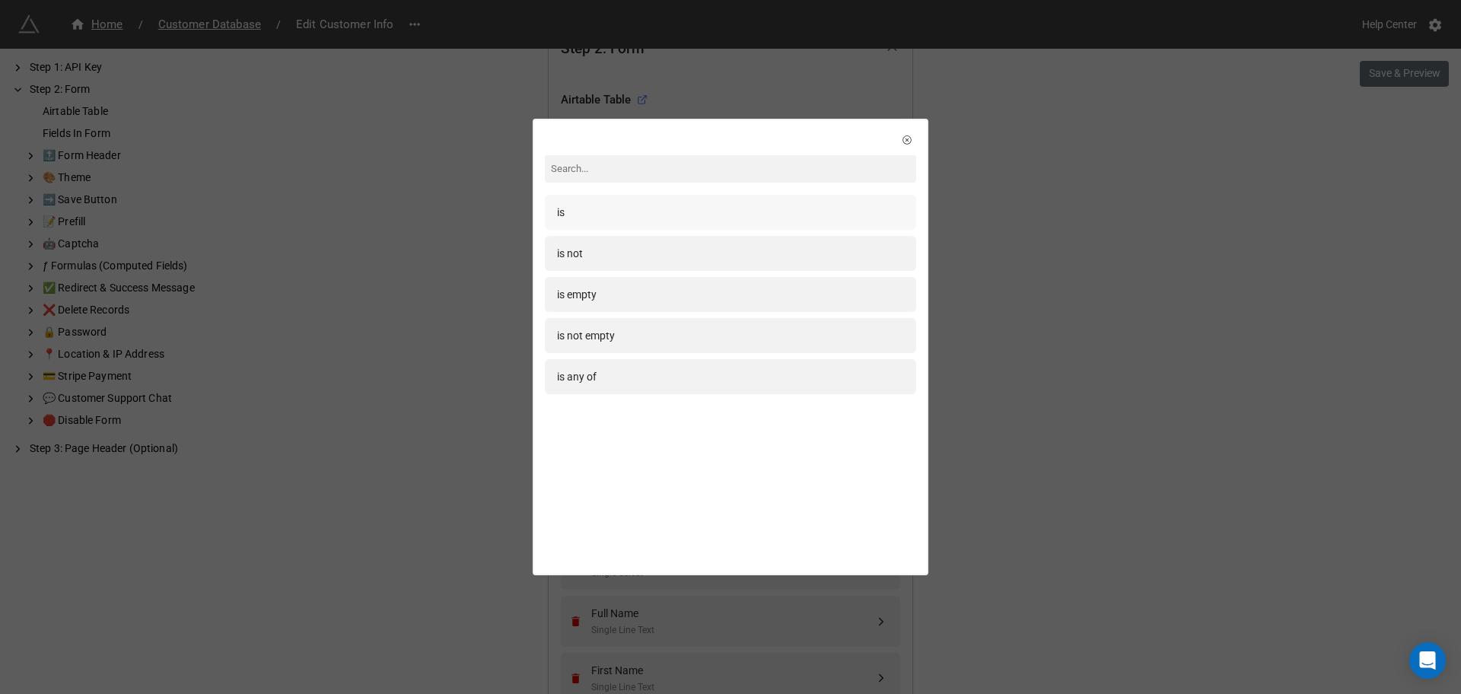
click at [584, 213] on div "is" at bounding box center [730, 212] width 347 height 17
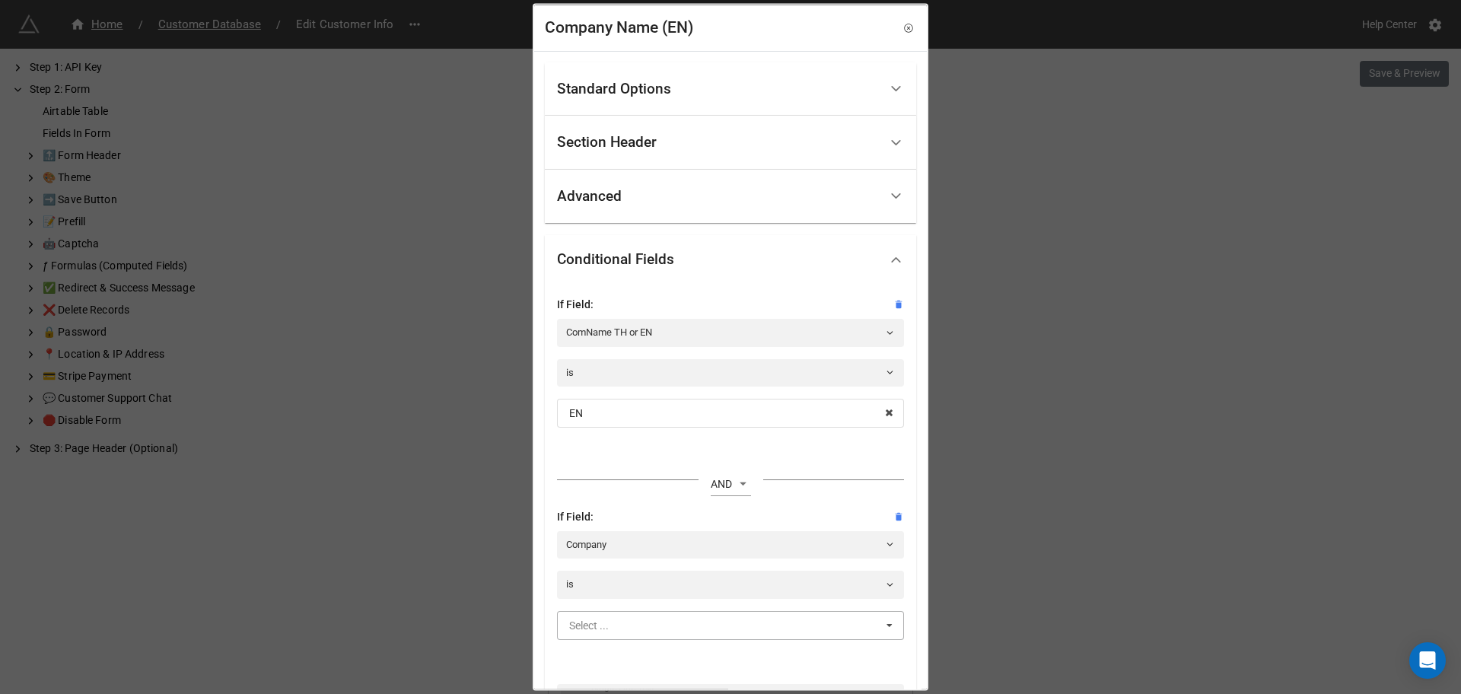
click at [666, 638] on input "text" at bounding box center [731, 624] width 345 height 27
click at [635, 575] on div "Yes" at bounding box center [730, 569] width 345 height 28
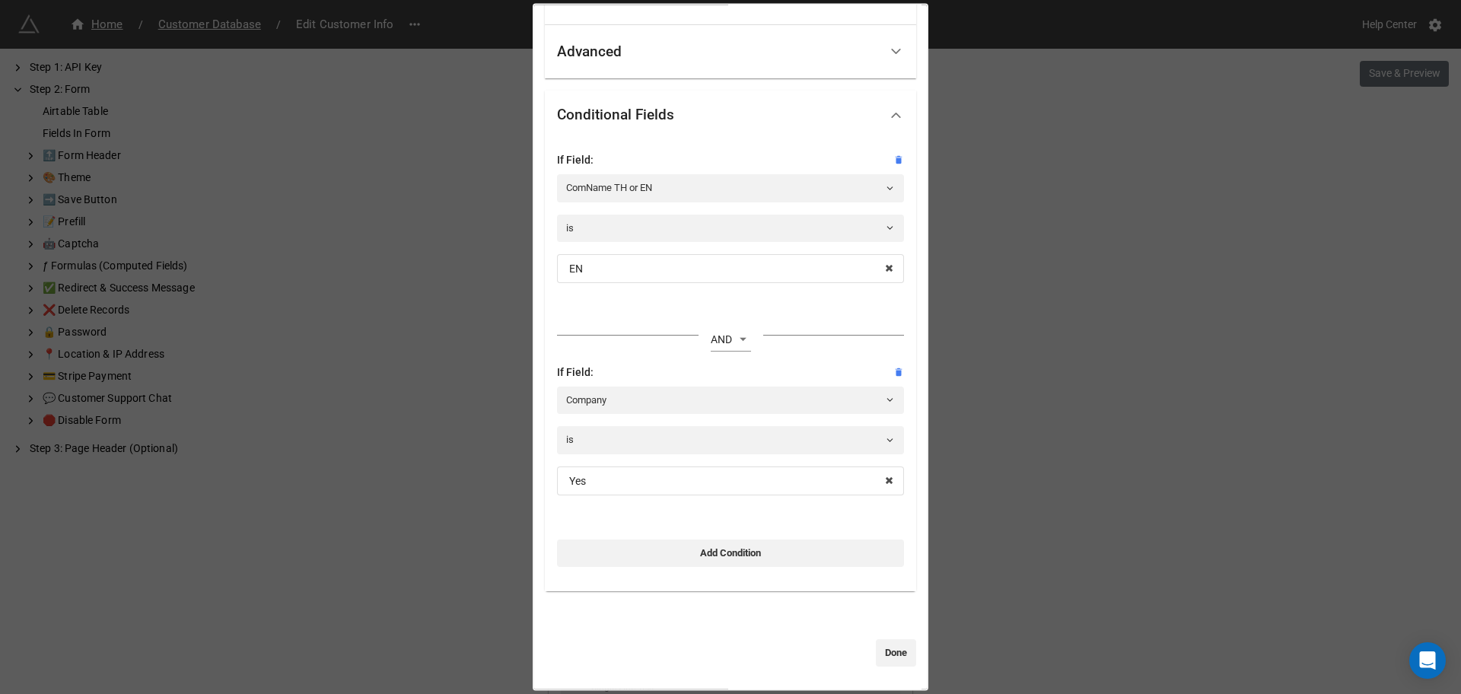
click at [902, 678] on div "Standard Options Title (Optional) Description (Optional) Normal ภาษาอังกฤษ Imag…" at bounding box center [730, 297] width 393 height 783
click at [896, 659] on link "Done" at bounding box center [896, 652] width 40 height 27
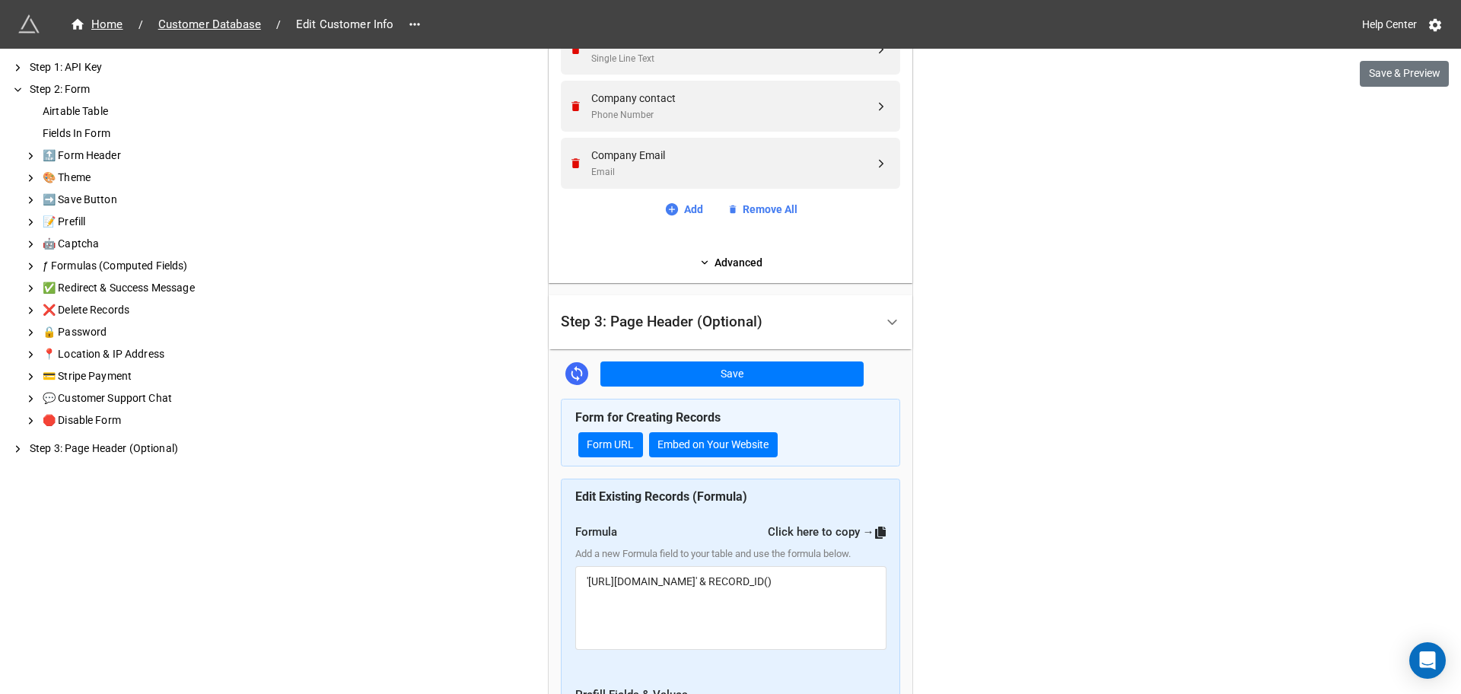
scroll to position [1821, 0]
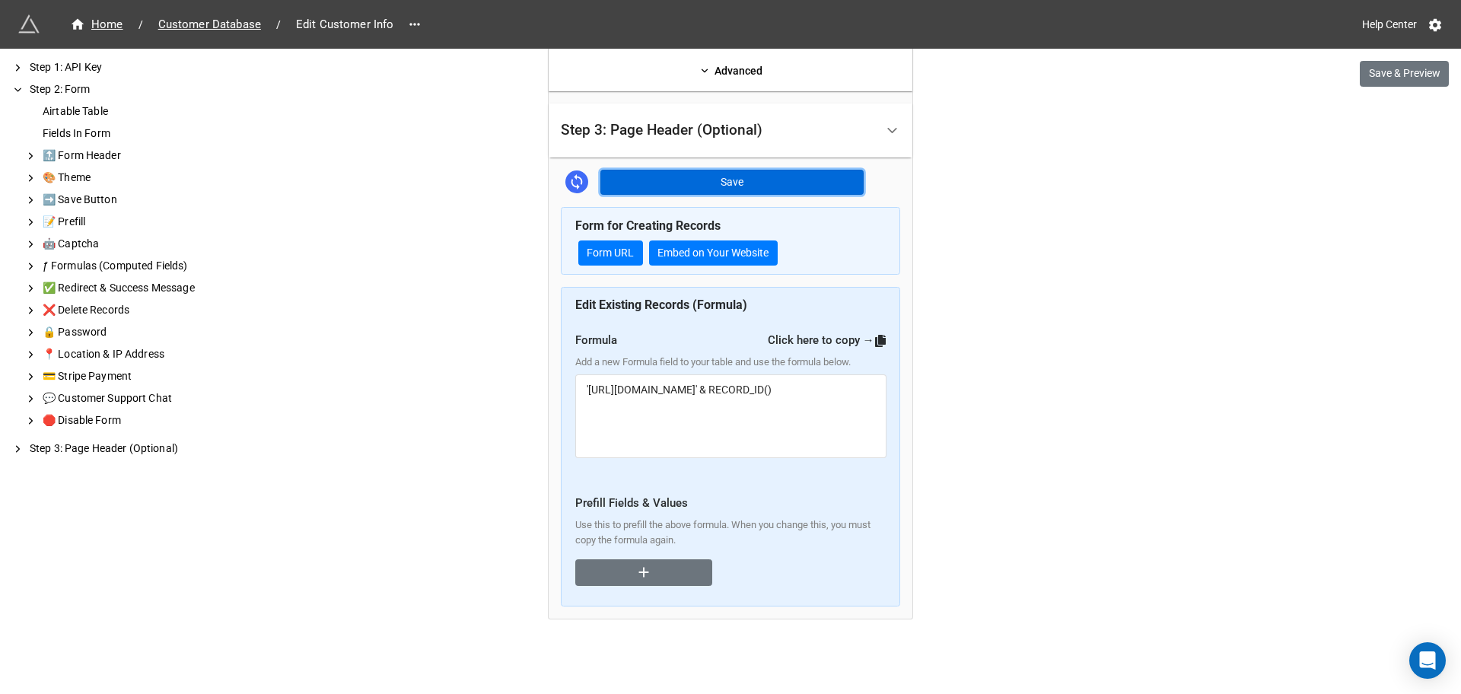
click at [696, 187] on button "Save" at bounding box center [731, 183] width 263 height 26
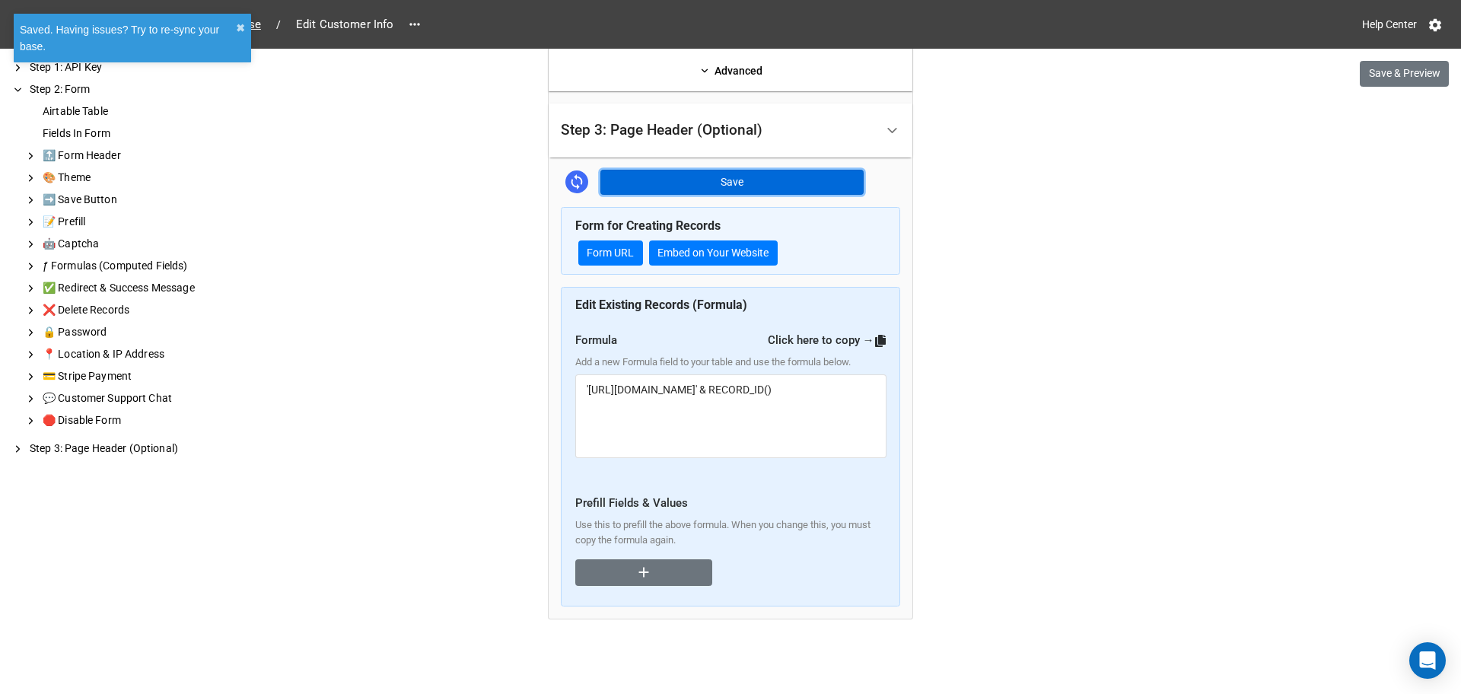
click at [702, 187] on button "Save" at bounding box center [731, 183] width 263 height 26
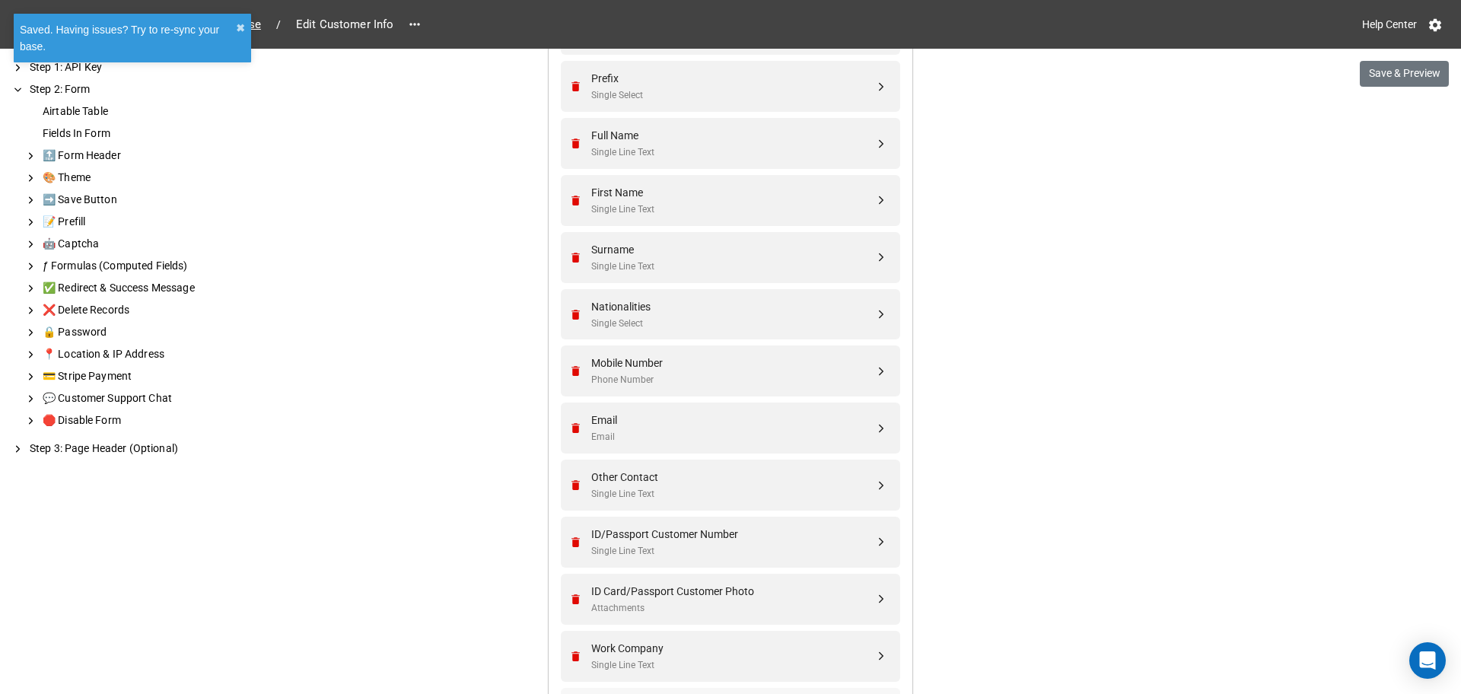
scroll to position [775, 0]
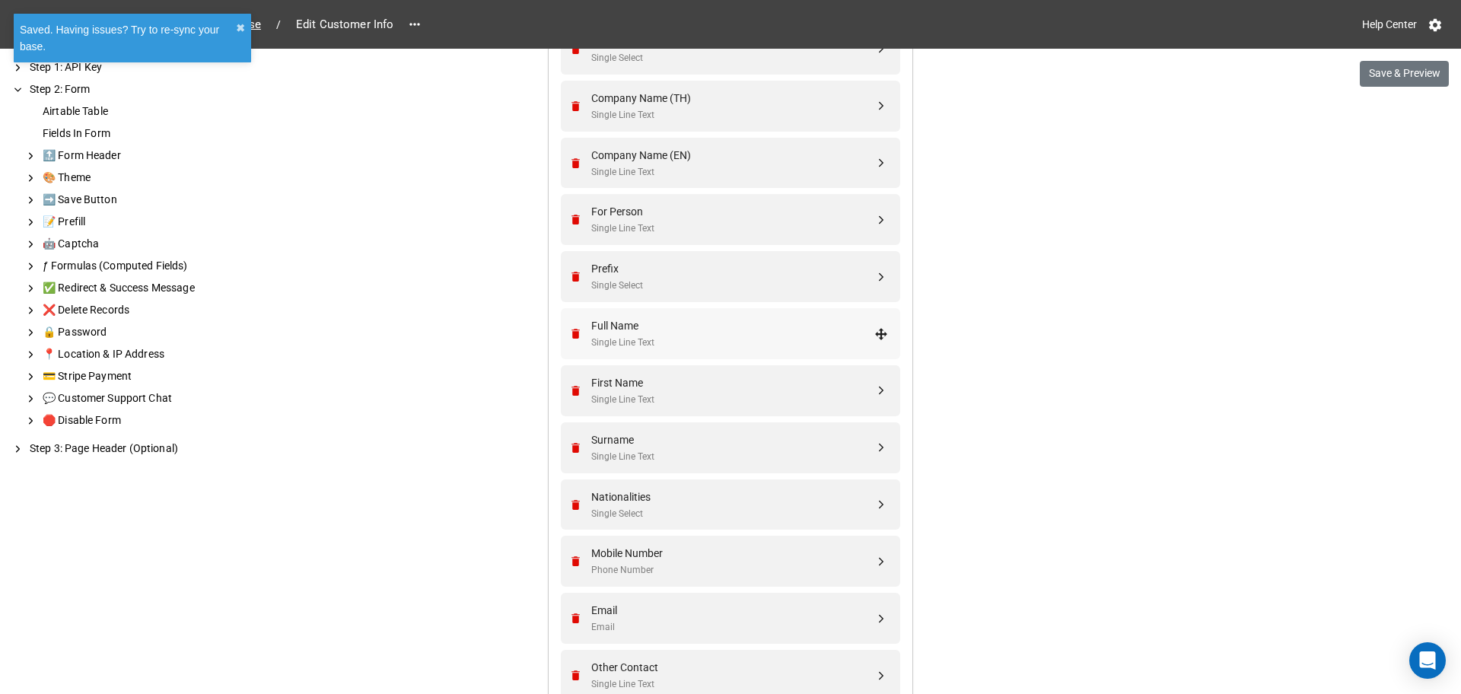
click at [749, 328] on div "Full Name" at bounding box center [732, 325] width 283 height 17
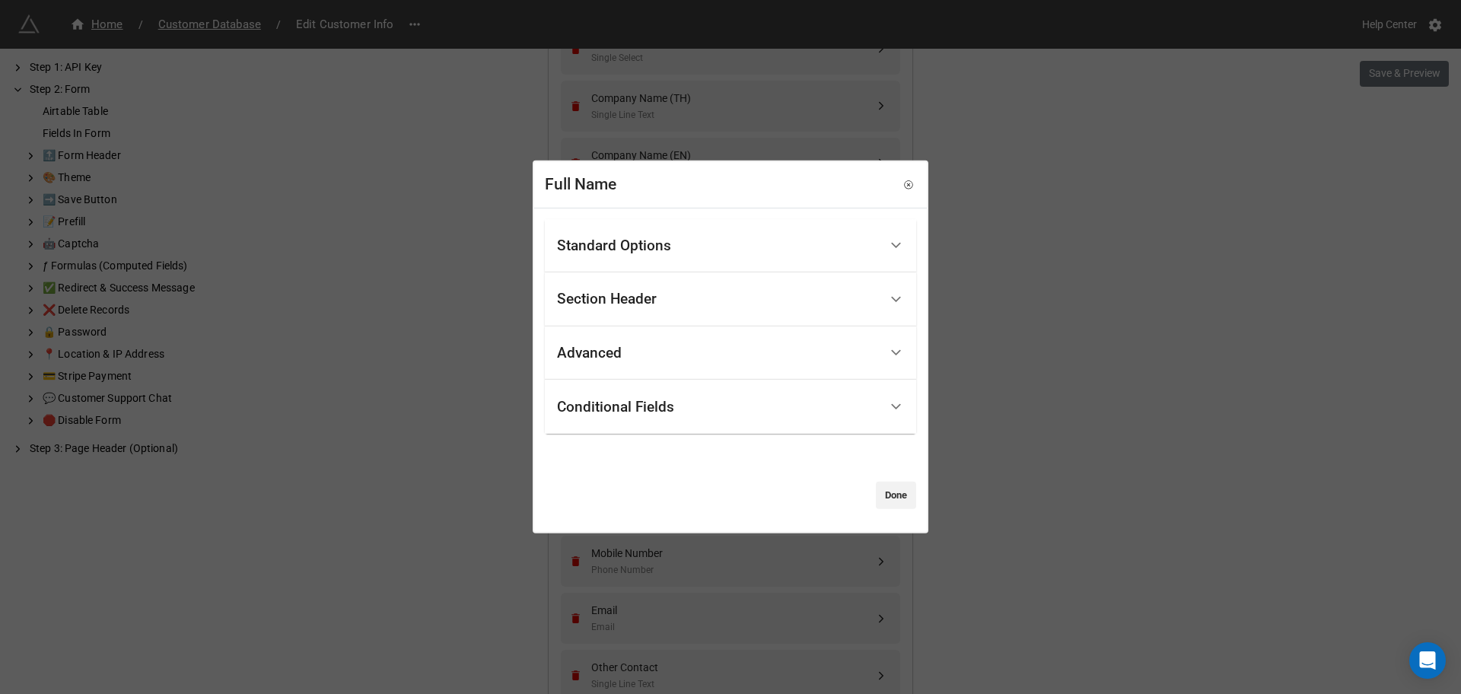
click at [689, 359] on div "Advanced" at bounding box center [718, 354] width 322 height 36
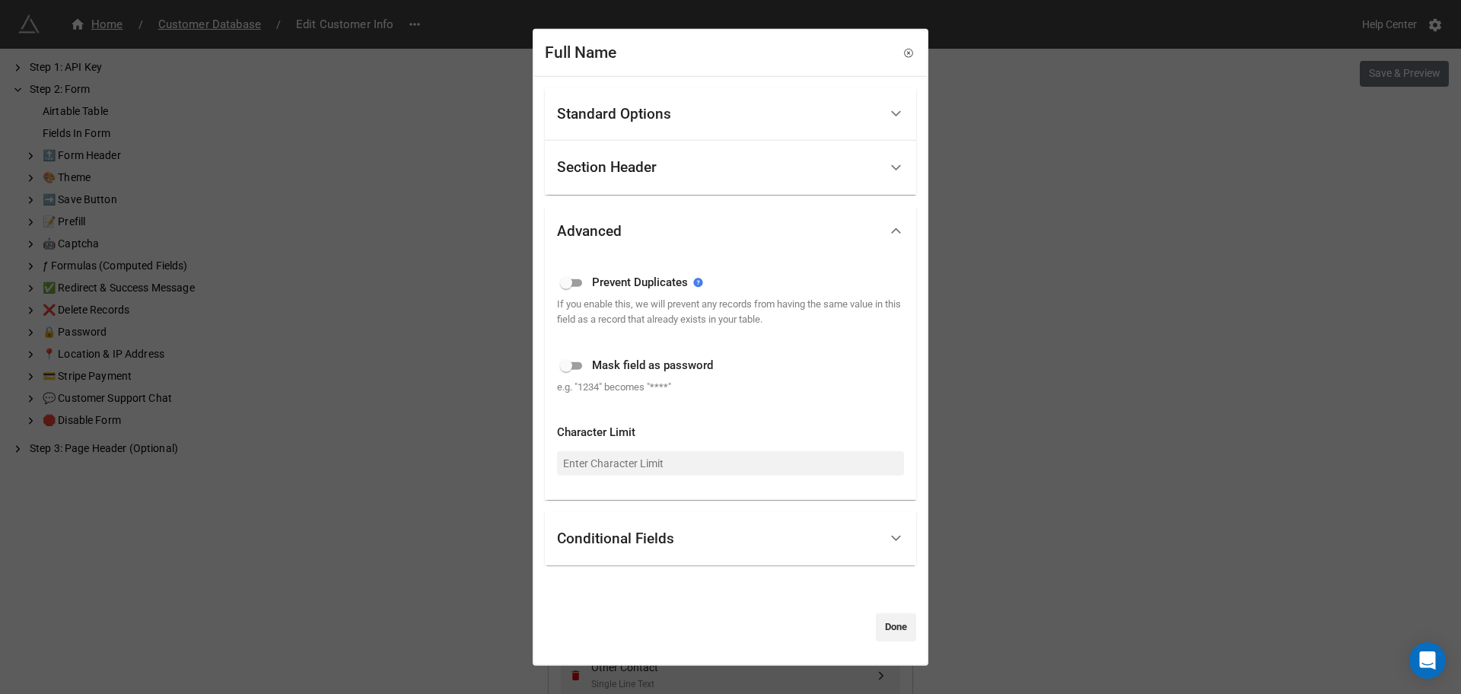
click at [790, 253] on div "Advanced" at bounding box center [730, 230] width 371 height 49
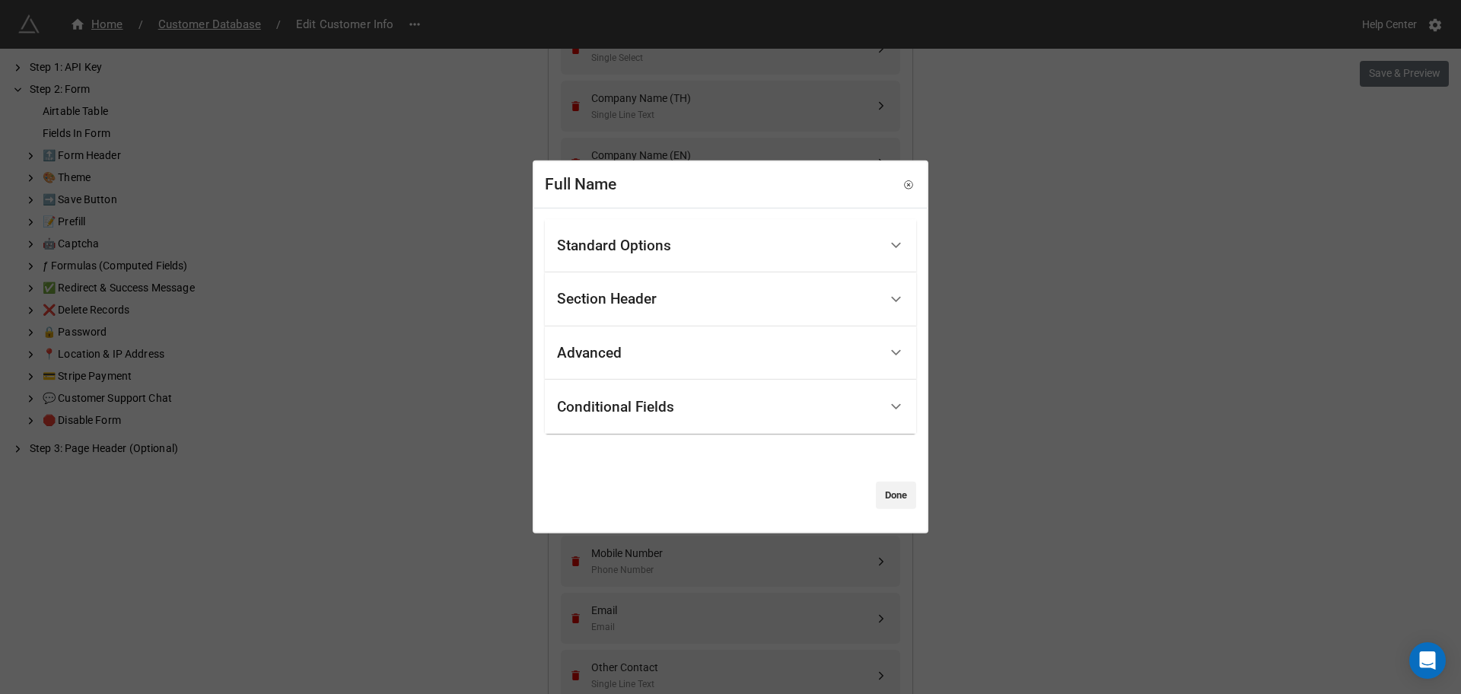
click at [729, 405] on div "Conditional Fields" at bounding box center [718, 407] width 322 height 36
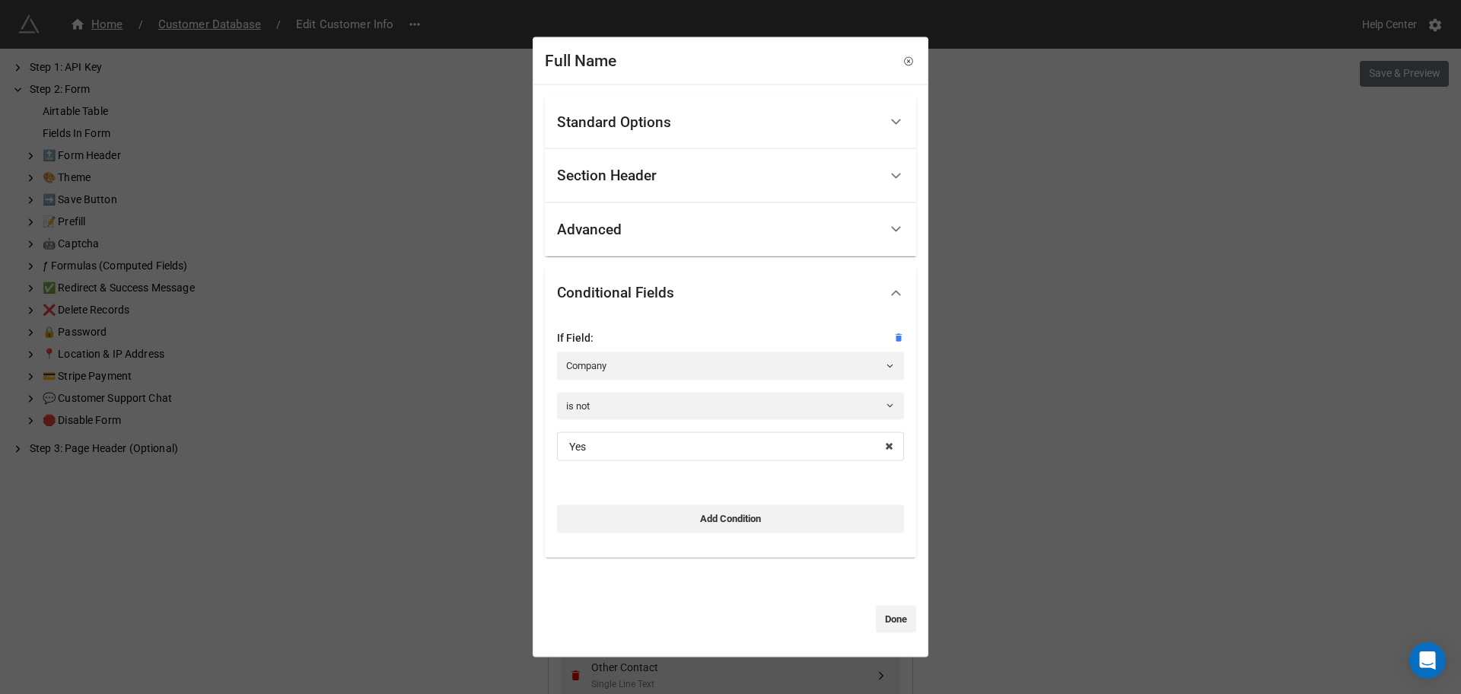
click at [906, 69] on div "Full Name" at bounding box center [730, 62] width 393 height 46
click at [903, 66] on icon at bounding box center [908, 61] width 11 height 11
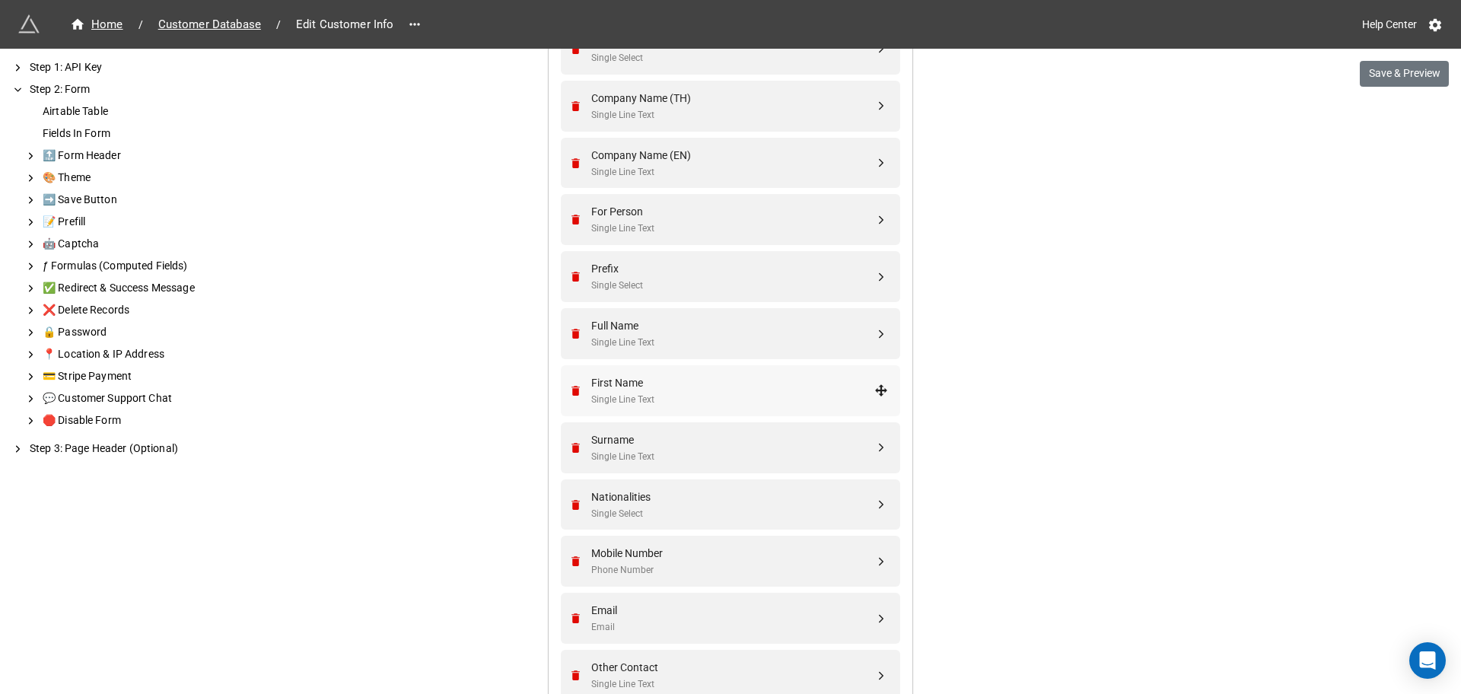
click at [713, 390] on div "First Name" at bounding box center [732, 382] width 283 height 17
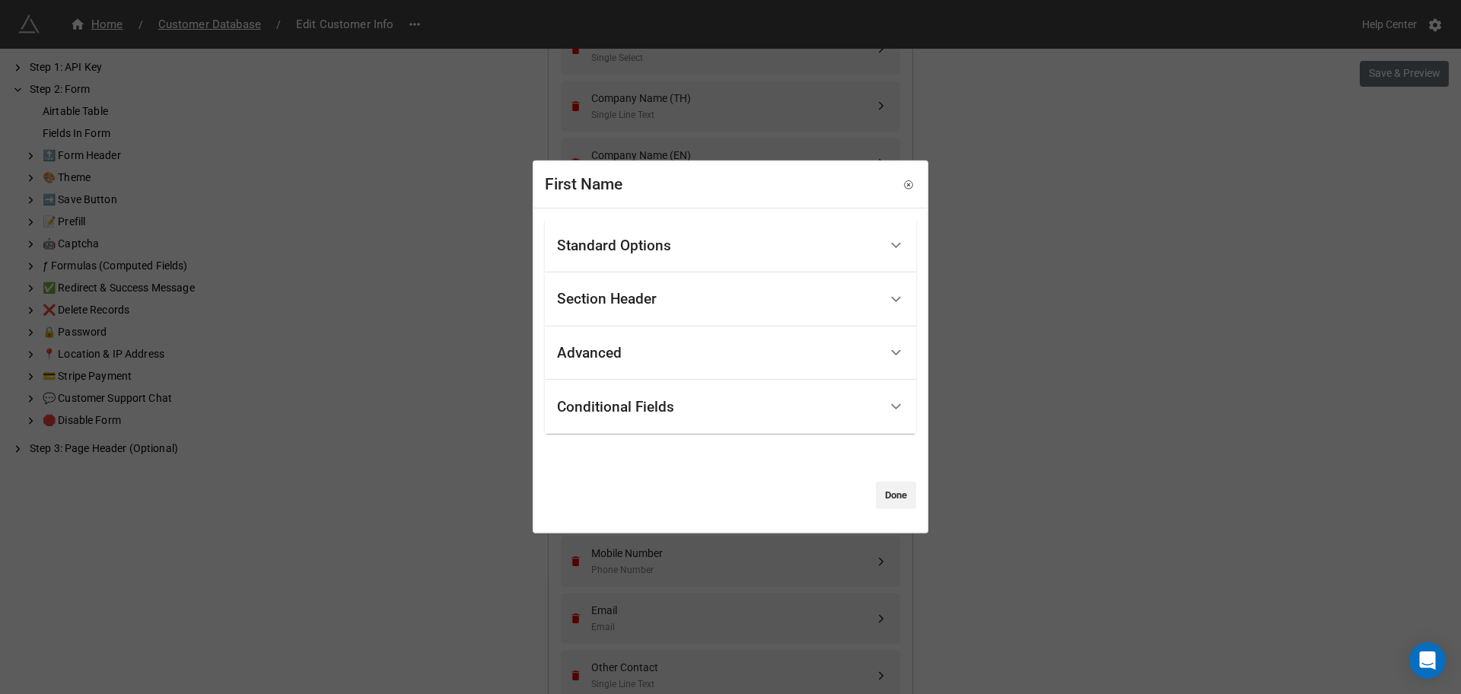
click at [667, 396] on div "Conditional Fields" at bounding box center [718, 407] width 322 height 36
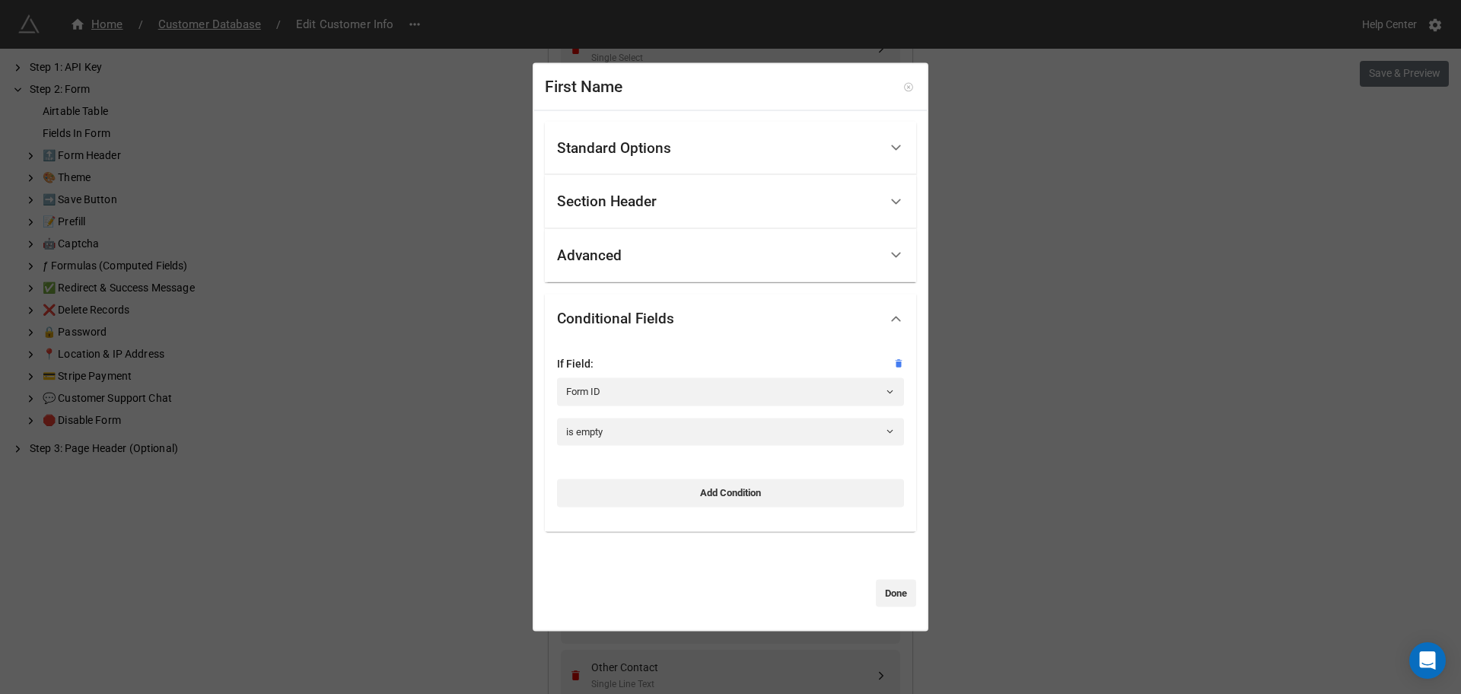
click at [903, 81] on icon at bounding box center [908, 86] width 11 height 11
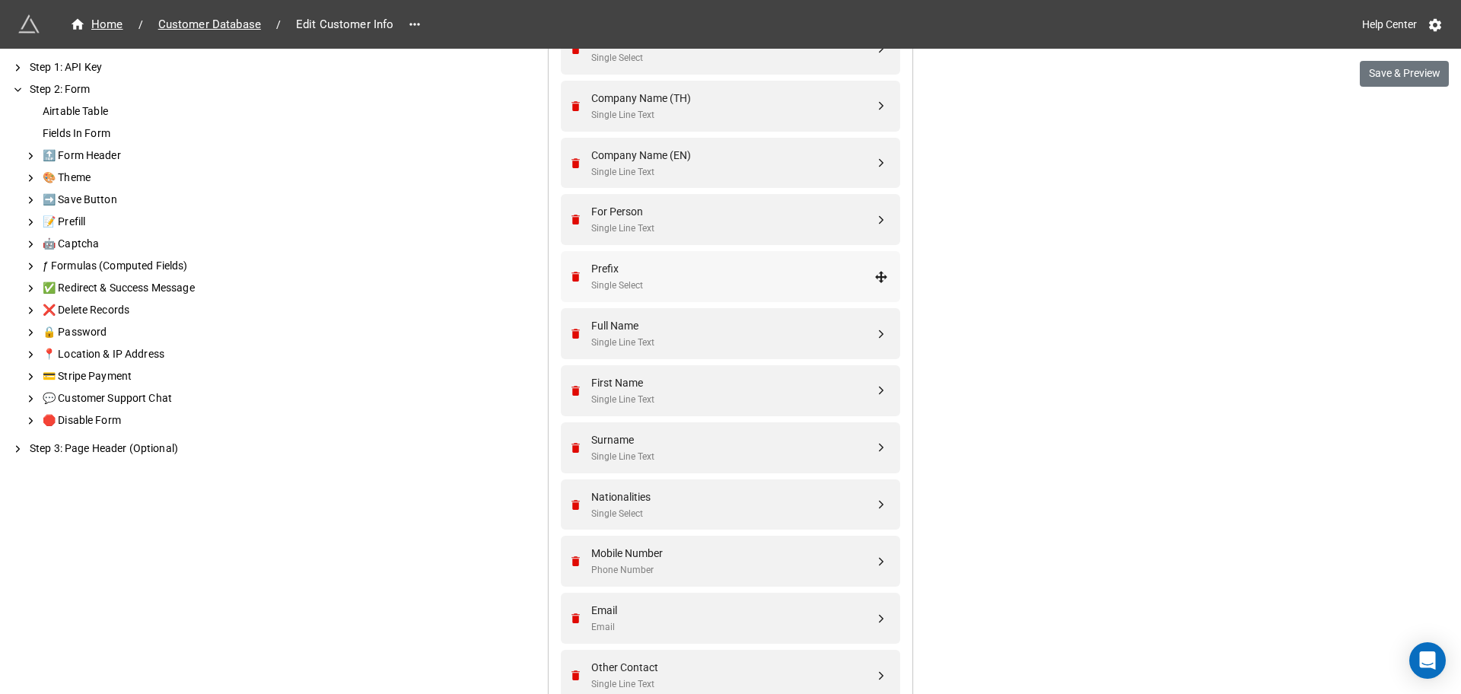
click at [699, 274] on div "Prefix" at bounding box center [732, 268] width 283 height 17
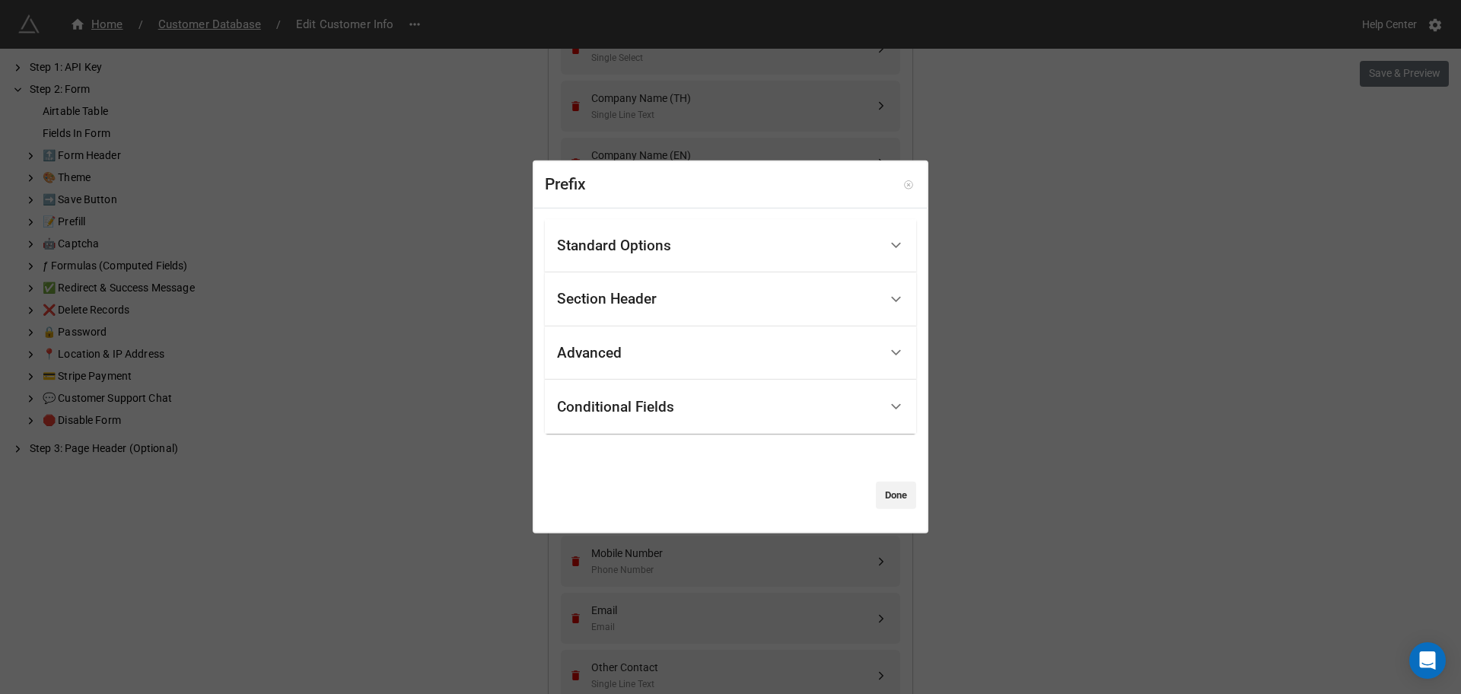
click at [903, 183] on icon at bounding box center [908, 185] width 11 height 11
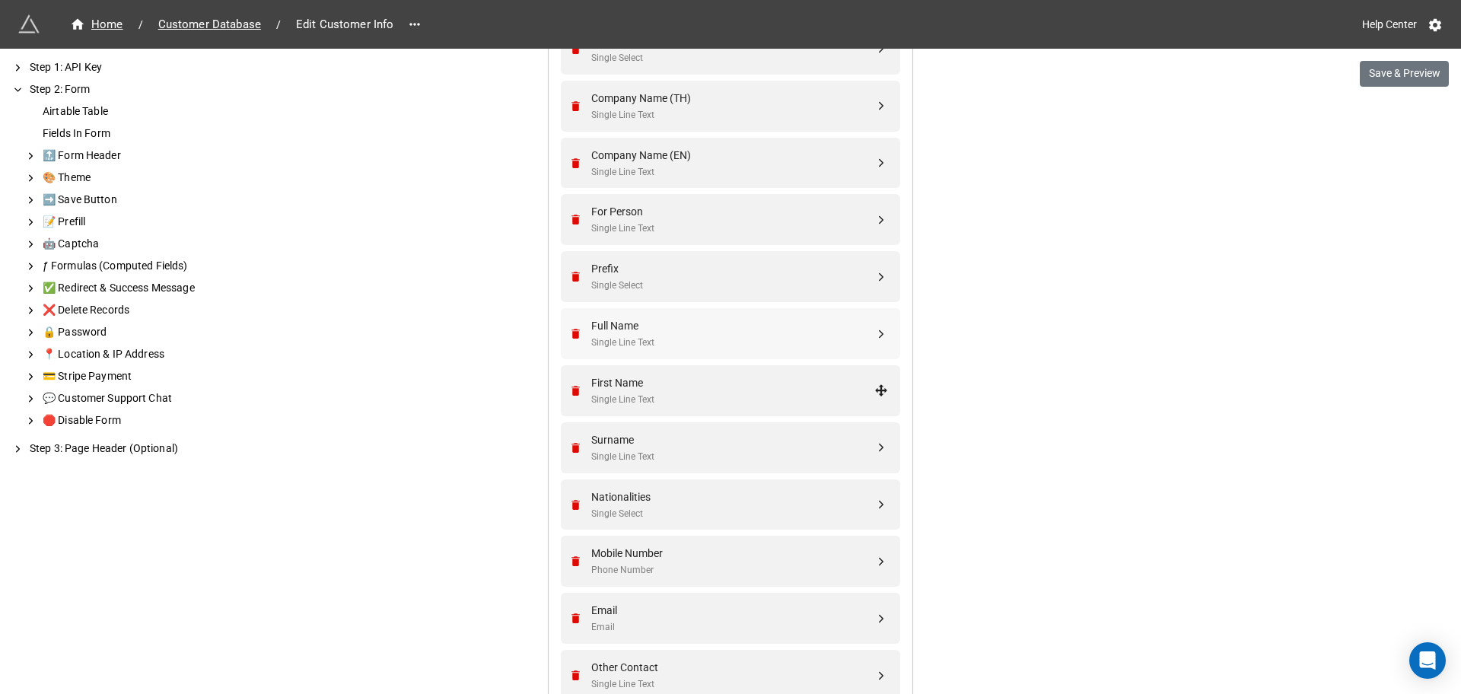
click at [765, 356] on div "Full Name Single Line Text" at bounding box center [728, 333] width 320 height 51
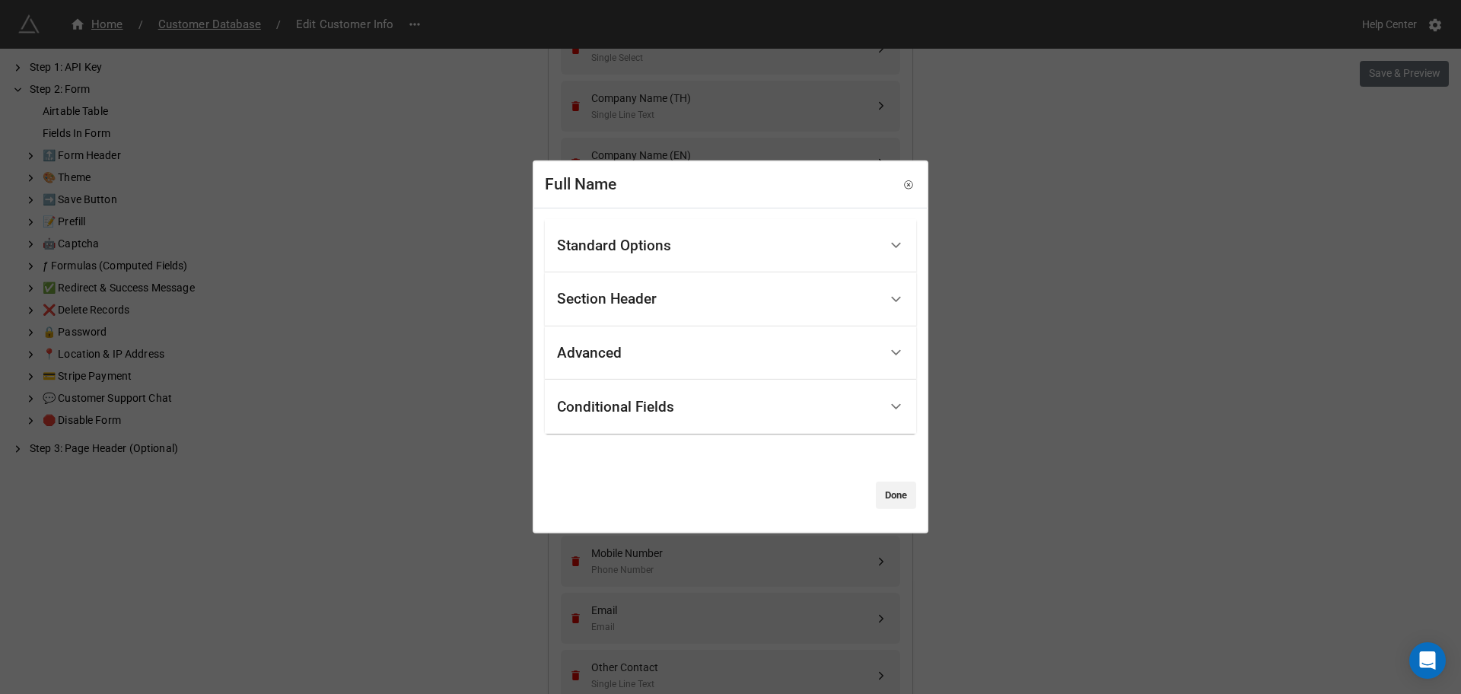
click at [670, 394] on div "Conditional Fields" at bounding box center [718, 407] width 322 height 36
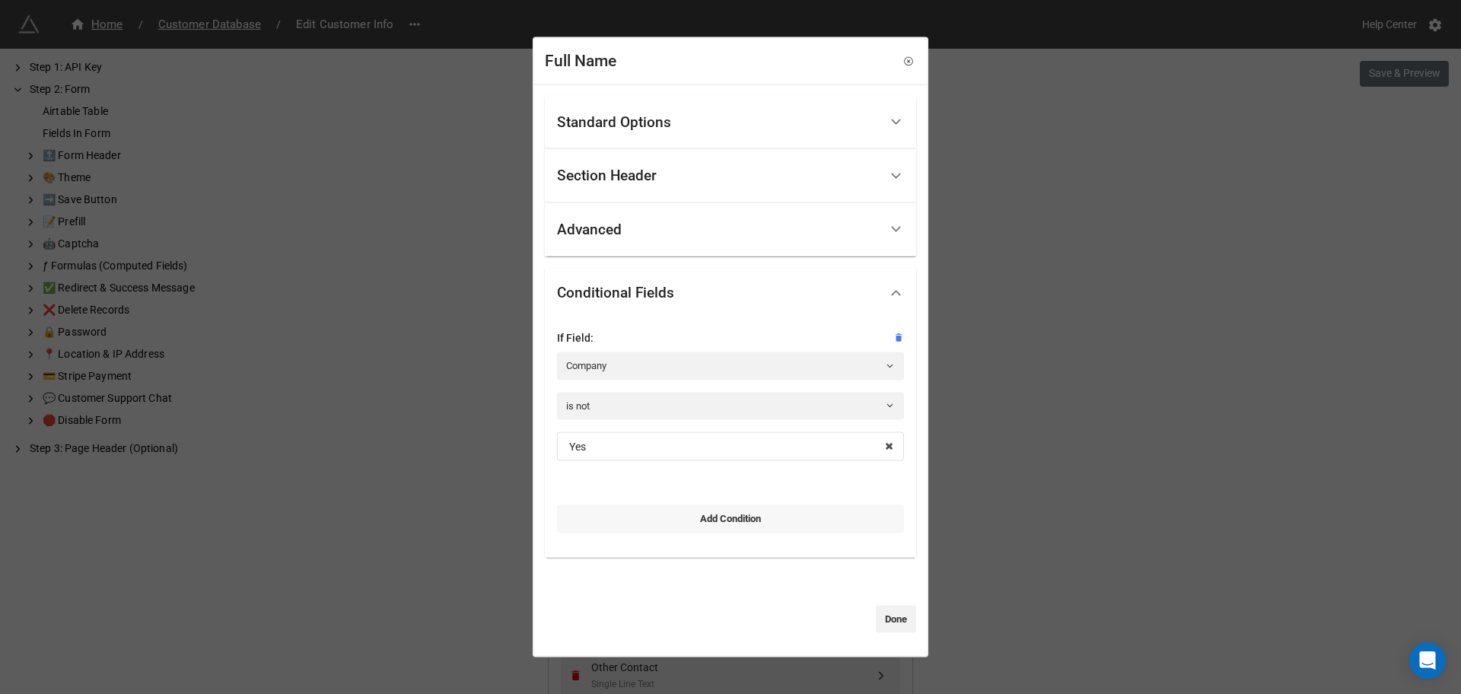
click at [728, 521] on link "Add Condition" at bounding box center [730, 518] width 347 height 27
select select "all-are-met"
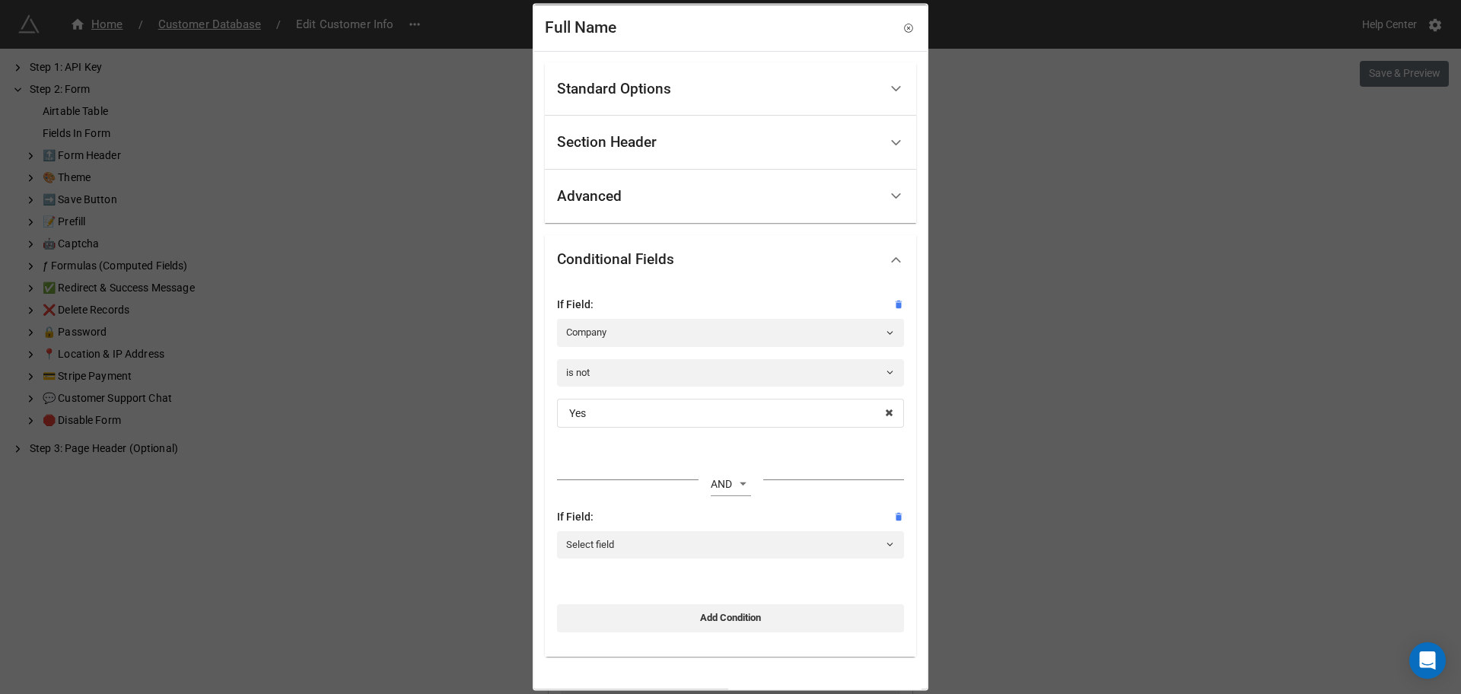
drag, startPoint x: 674, startPoint y: 524, endPoint x: 677, endPoint y: 541, distance: 16.9
click at [675, 526] on div at bounding box center [730, 527] width 347 height 6
click at [676, 542] on link "Select field" at bounding box center [730, 543] width 347 height 27
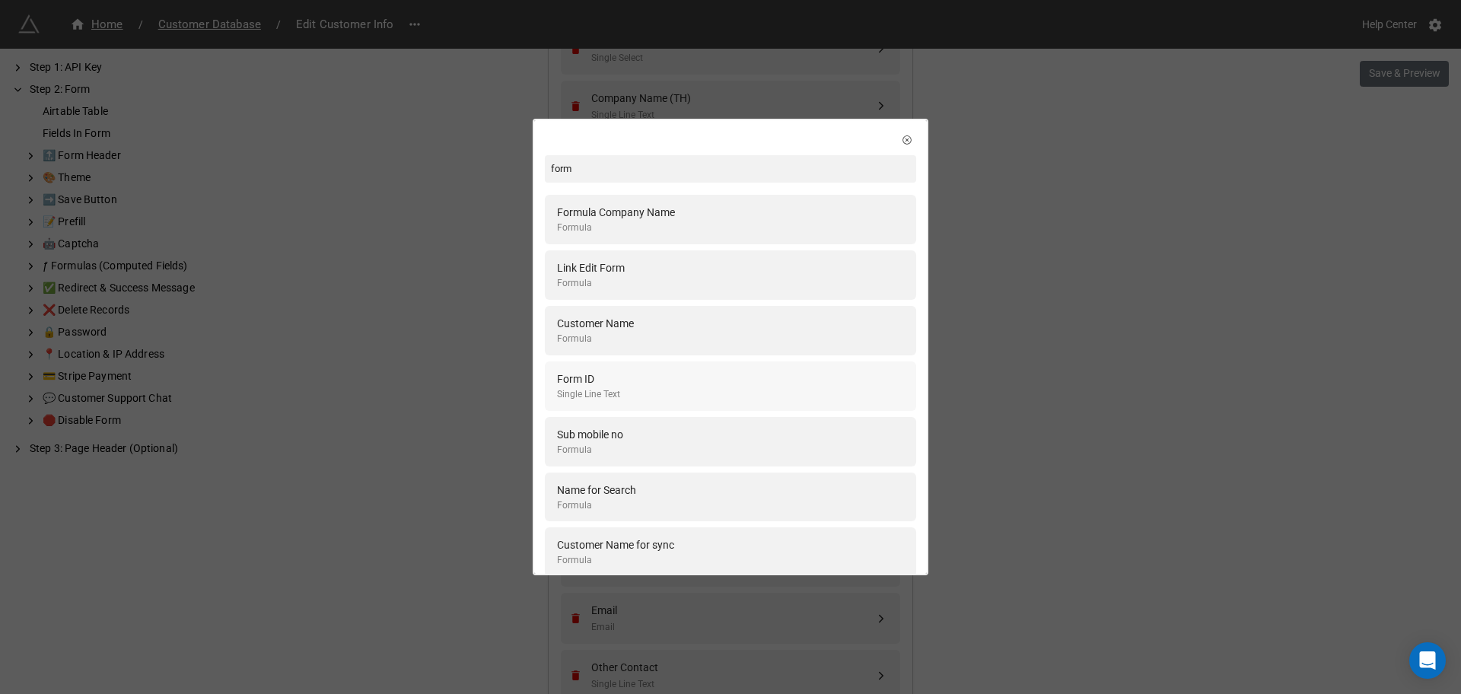
type input "form"
click at [659, 385] on div "Form ID Single Line Text" at bounding box center [730, 386] width 347 height 31
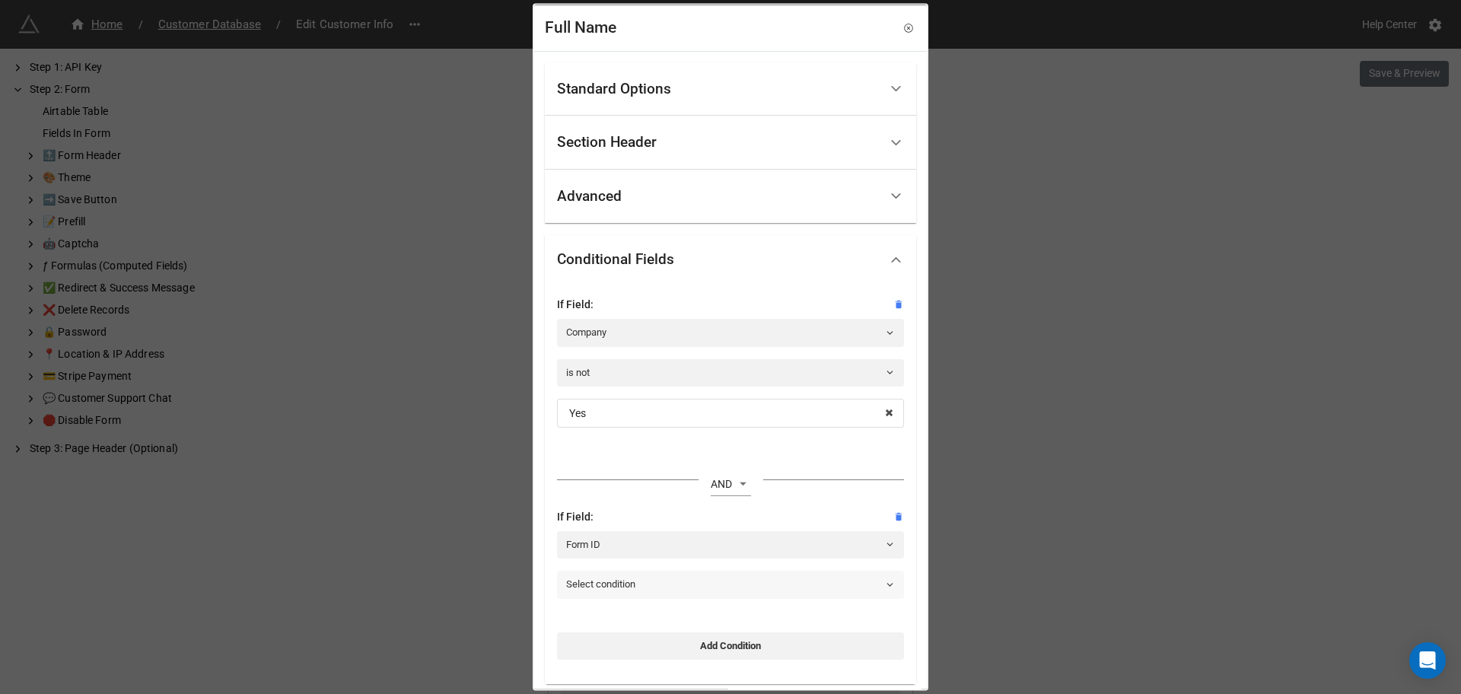
click at [691, 578] on link "Select condition" at bounding box center [730, 584] width 347 height 27
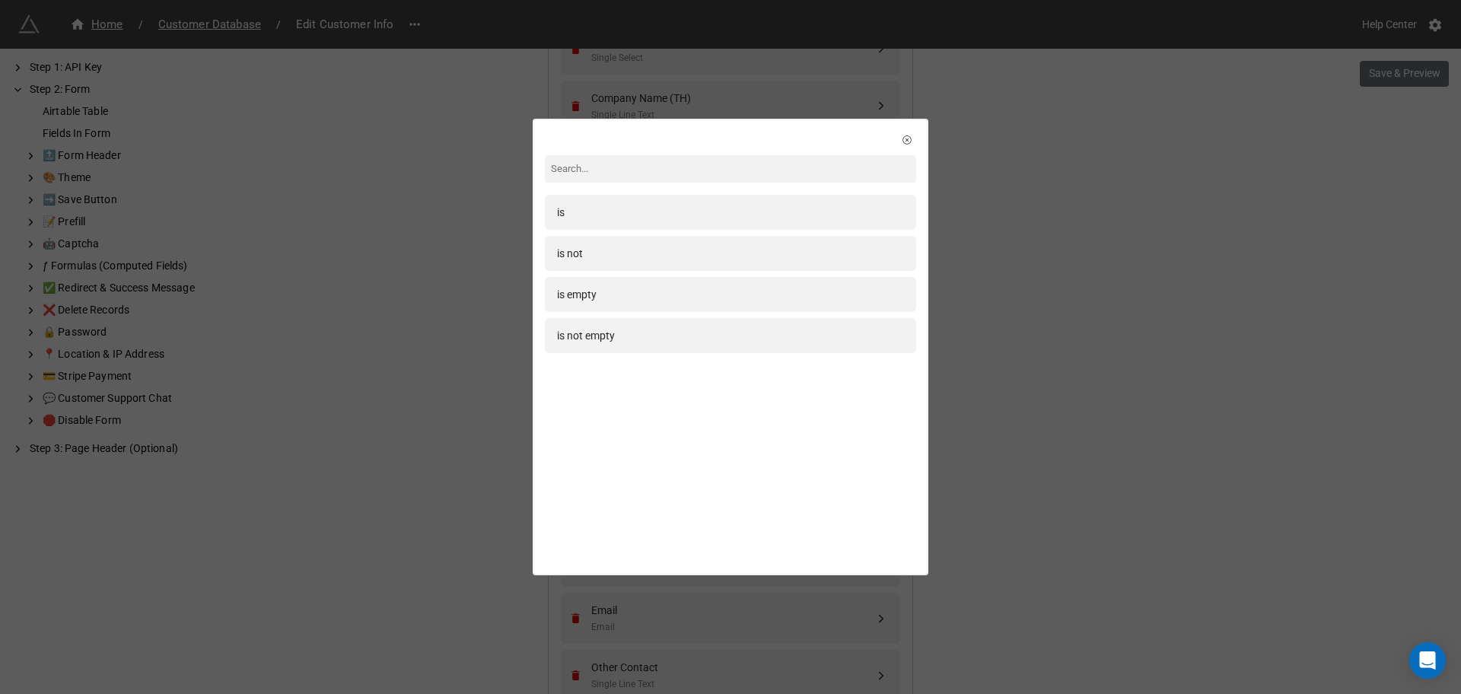
click at [619, 339] on div "is not empty" at bounding box center [730, 335] width 347 height 17
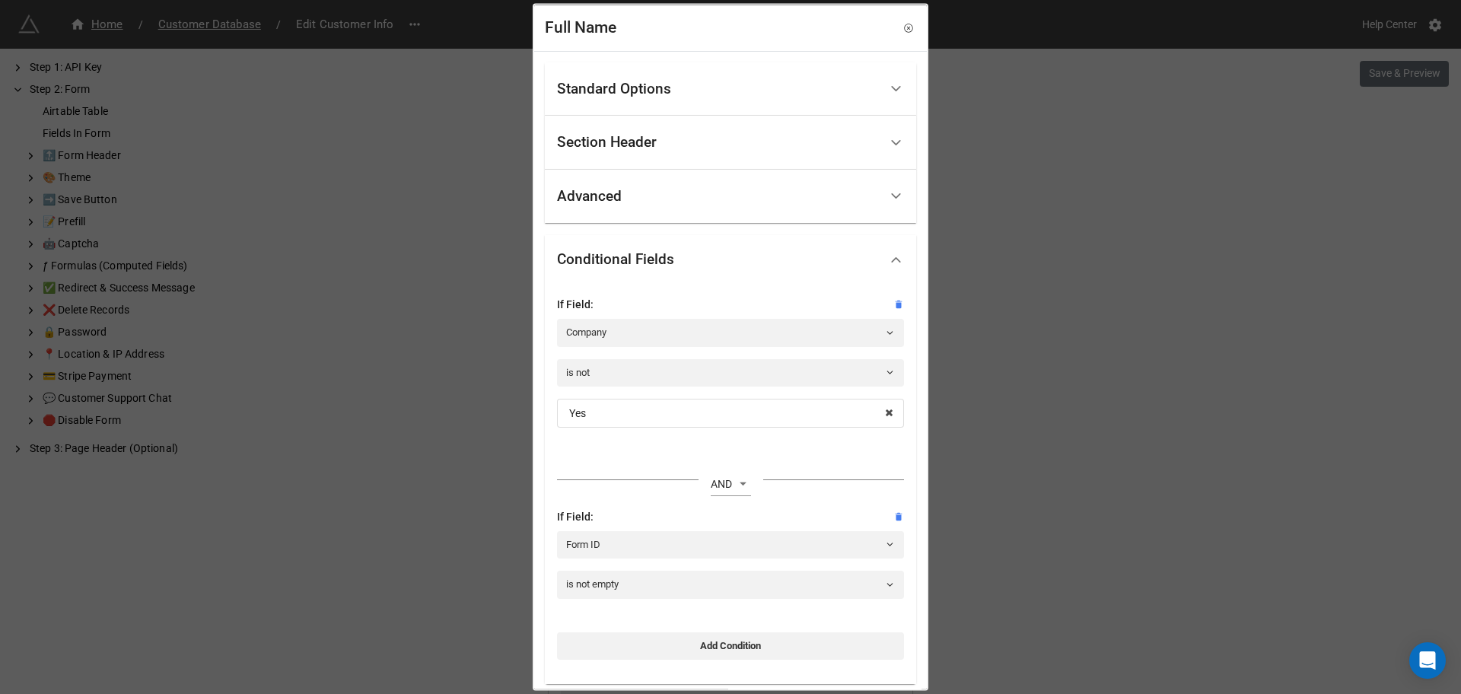
scroll to position [93, 0]
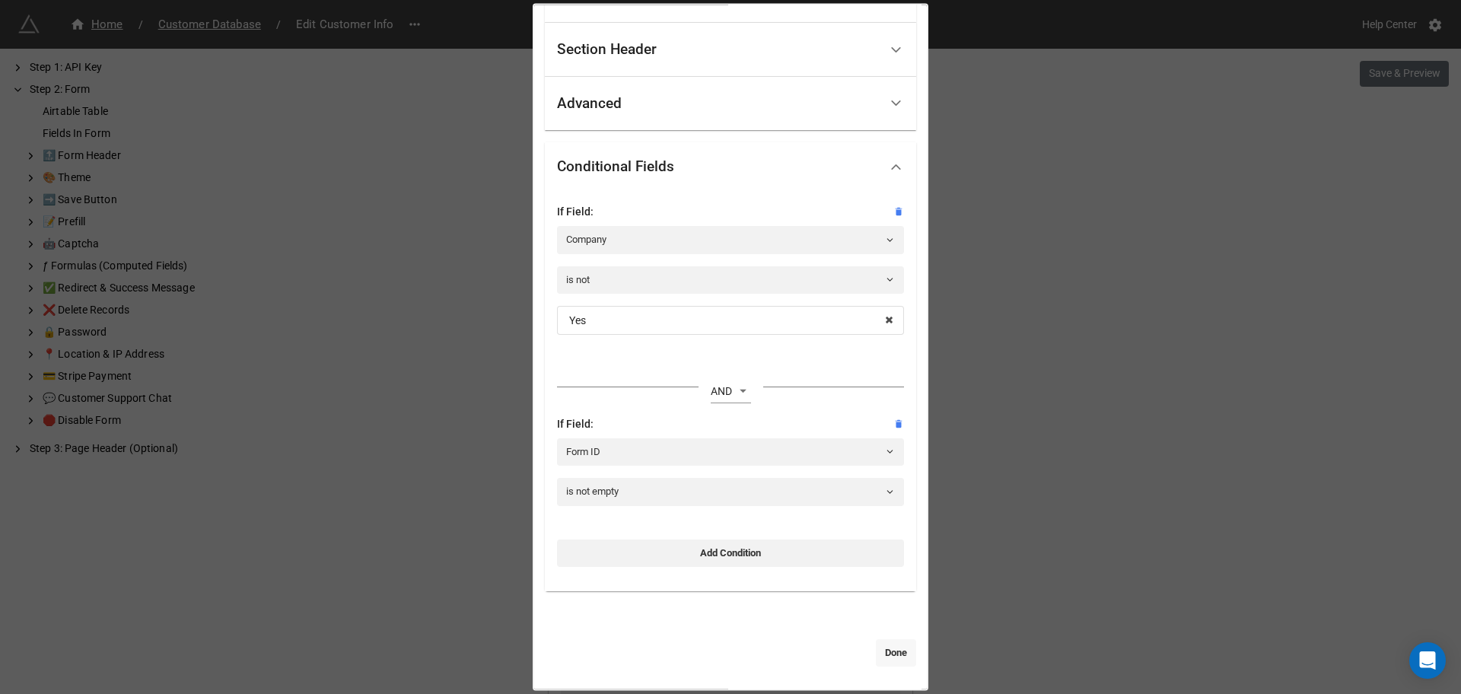
click at [895, 652] on link "Done" at bounding box center [896, 652] width 40 height 27
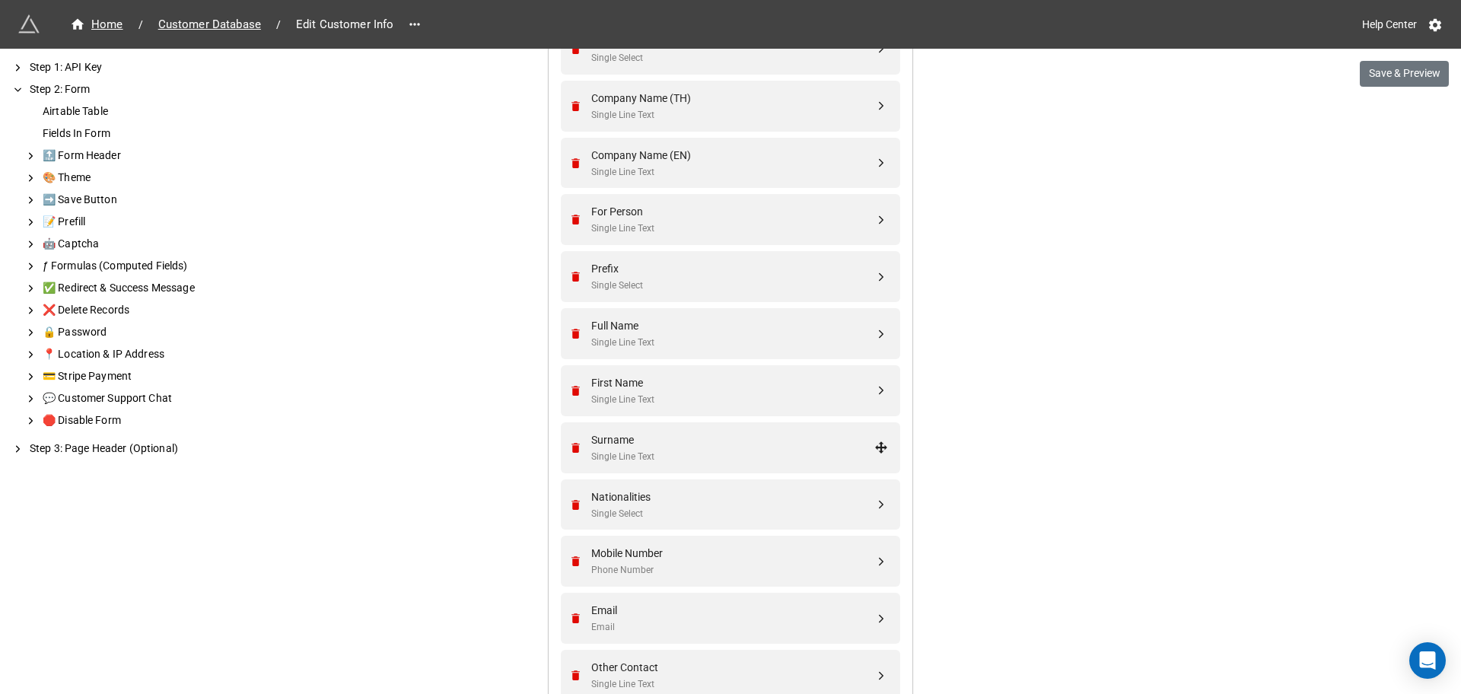
scroll to position [1441, 0]
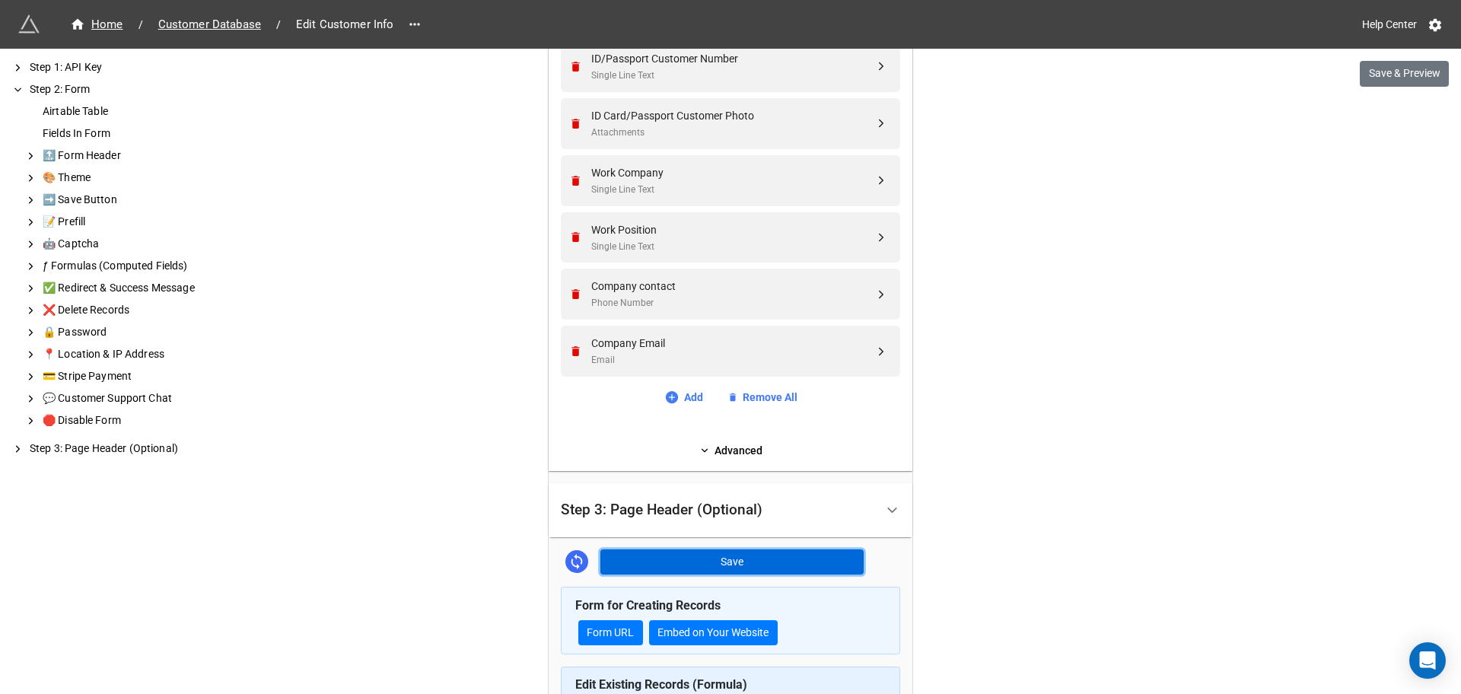
click at [728, 567] on button "Save" at bounding box center [731, 562] width 263 height 26
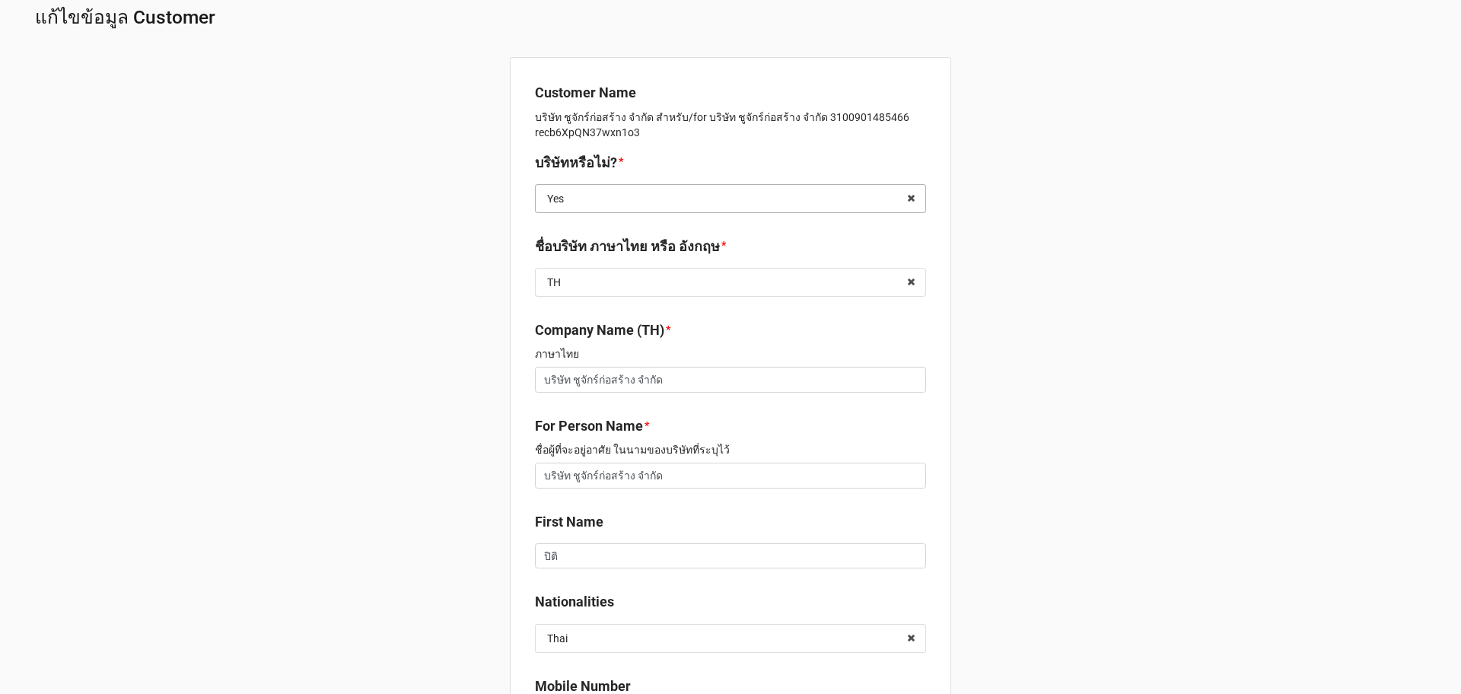
click at [747, 189] on input "text" at bounding box center [732, 198] width 390 height 27
click at [666, 245] on div "No" at bounding box center [731, 254] width 390 height 28
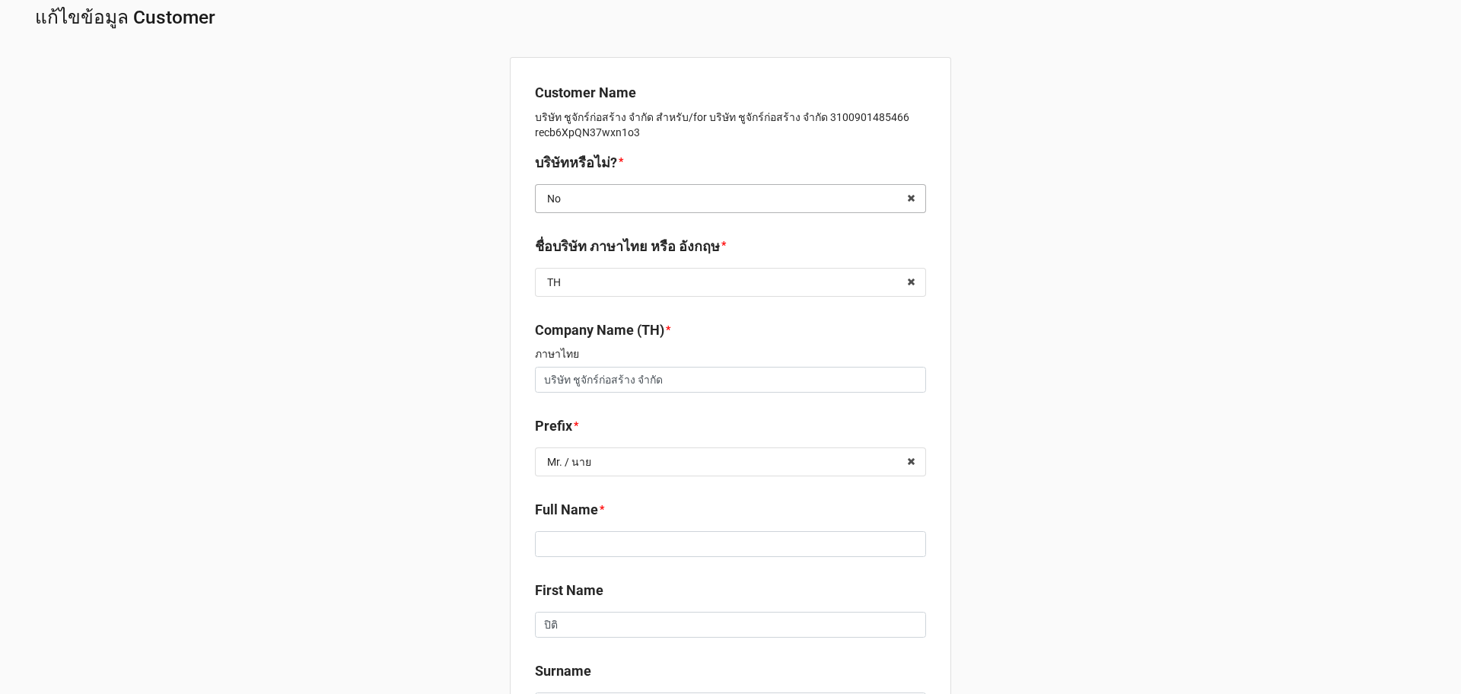
click at [685, 200] on input "text" at bounding box center [732, 198] width 390 height 27
click at [685, 199] on input "text" at bounding box center [732, 198] width 390 height 27
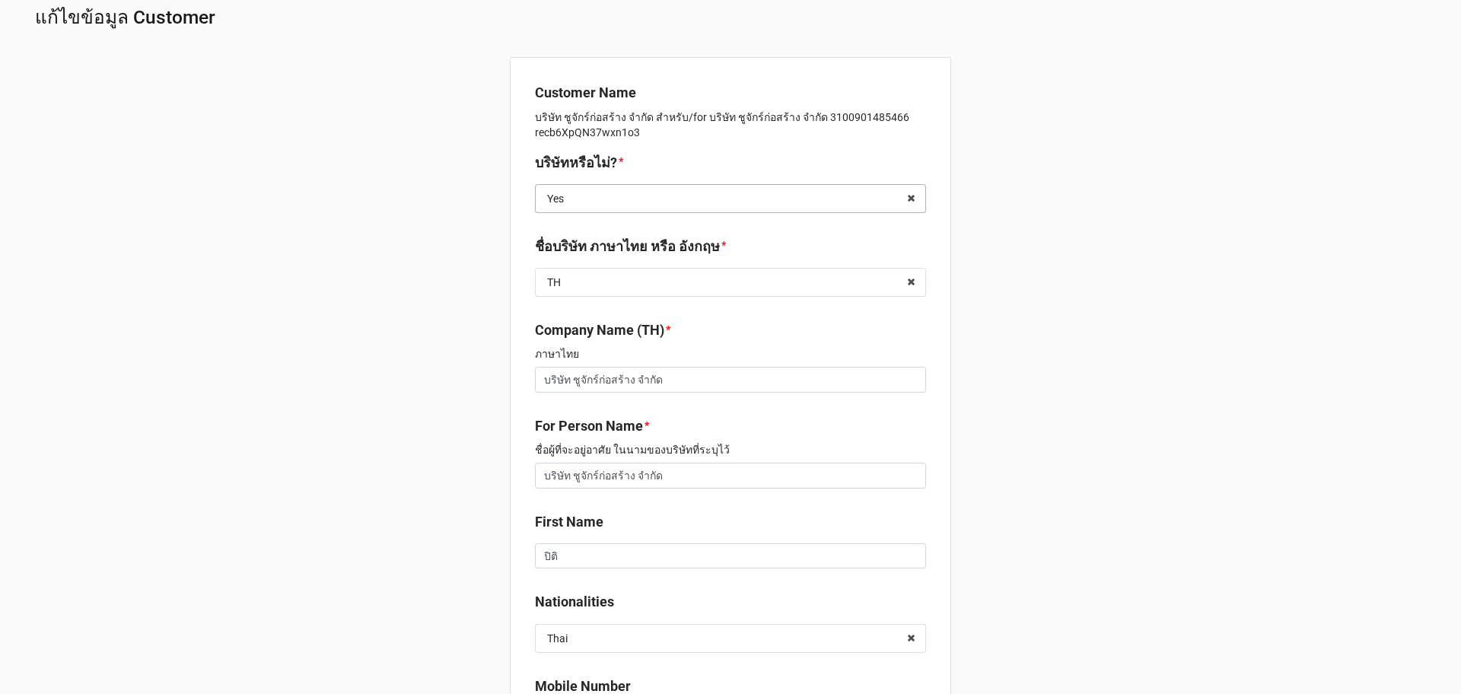
click at [724, 199] on input "text" at bounding box center [732, 198] width 390 height 27
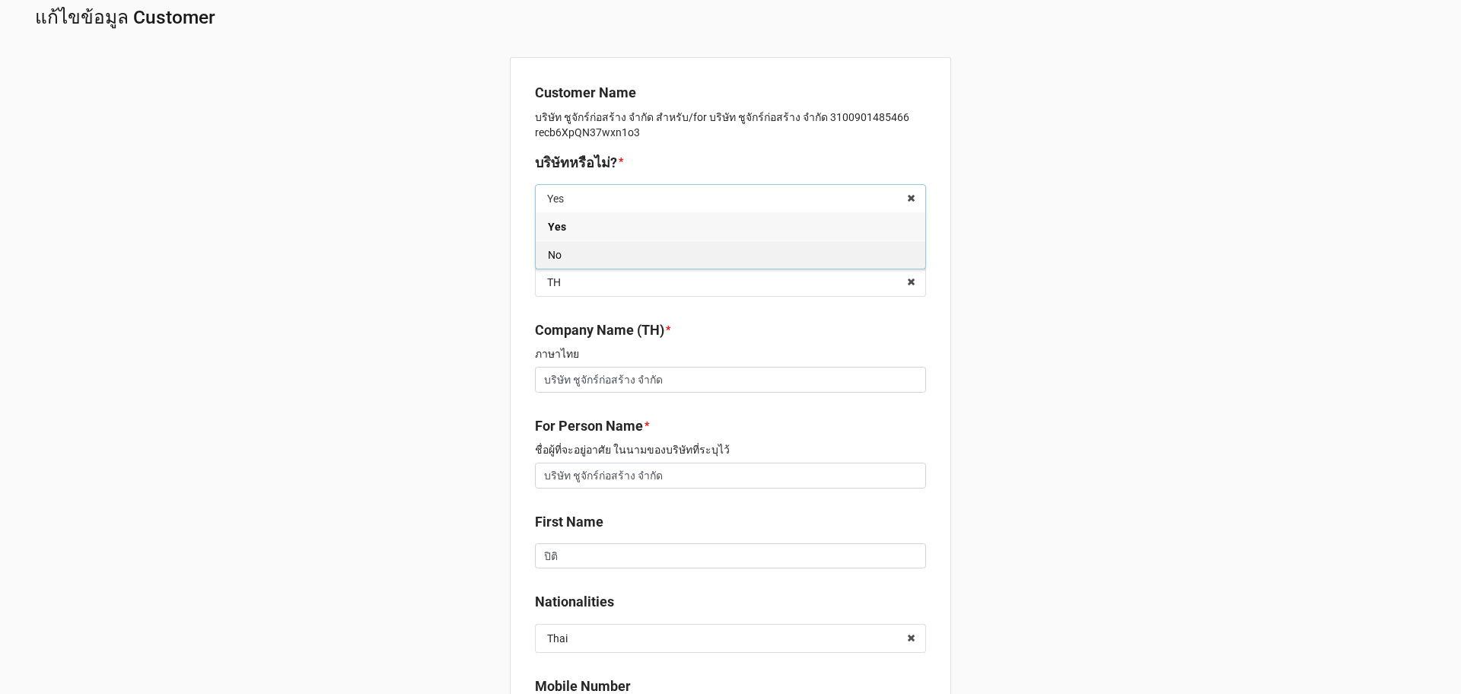
click at [696, 253] on div "No" at bounding box center [731, 254] width 390 height 28
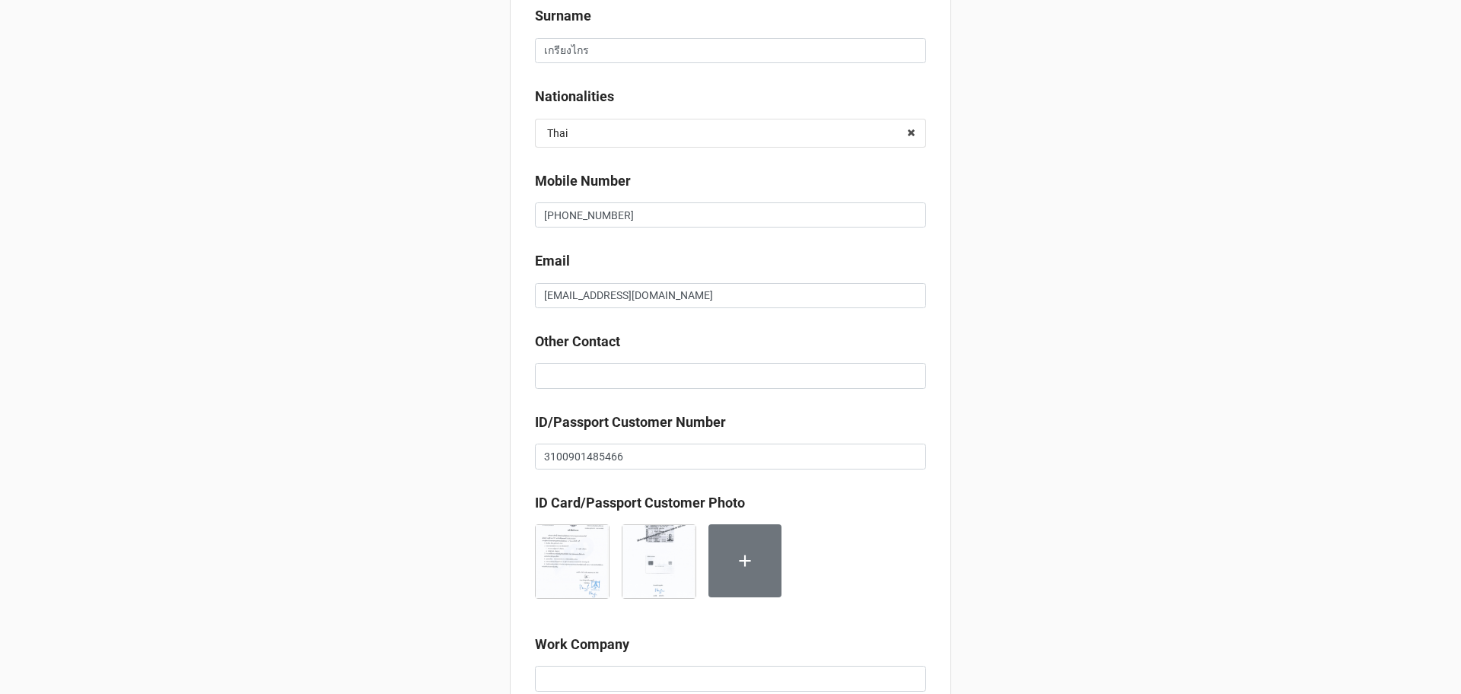
scroll to position [926, 0]
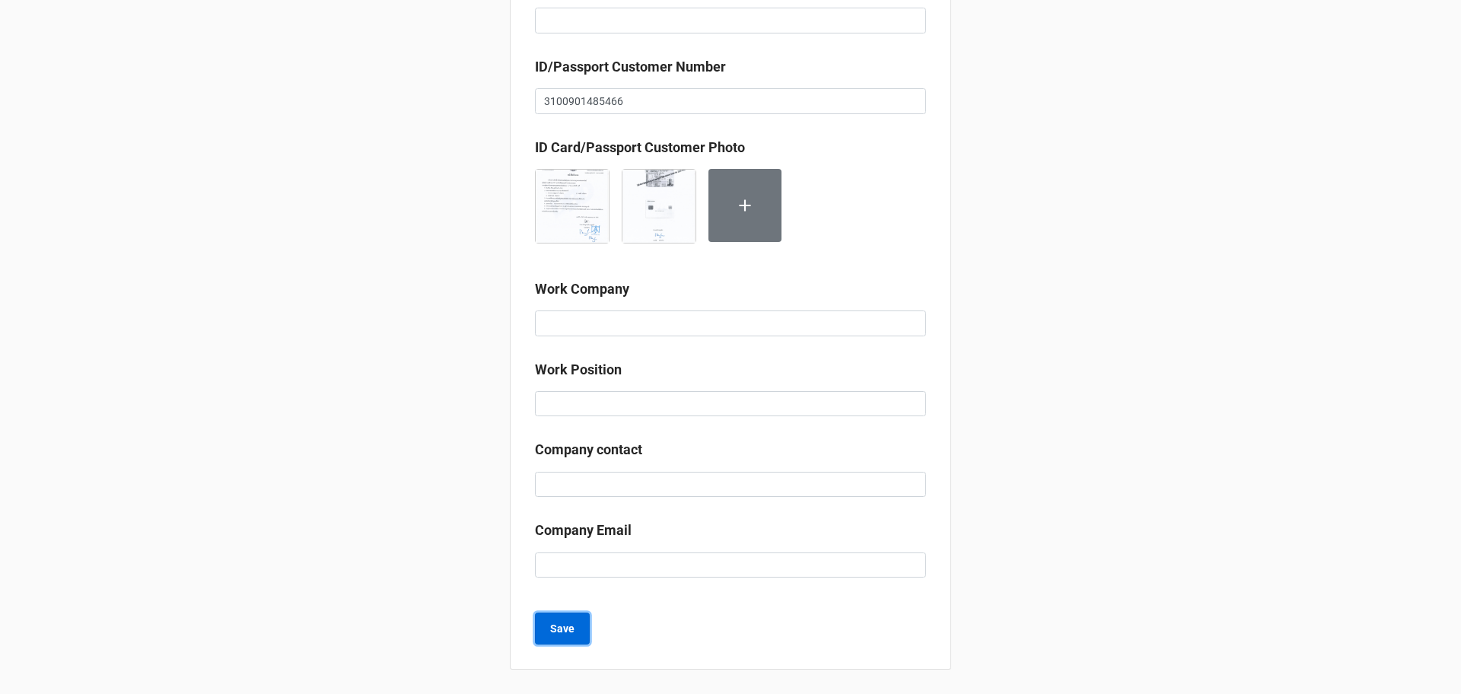
click at [572, 619] on button "Save" at bounding box center [562, 629] width 55 height 32
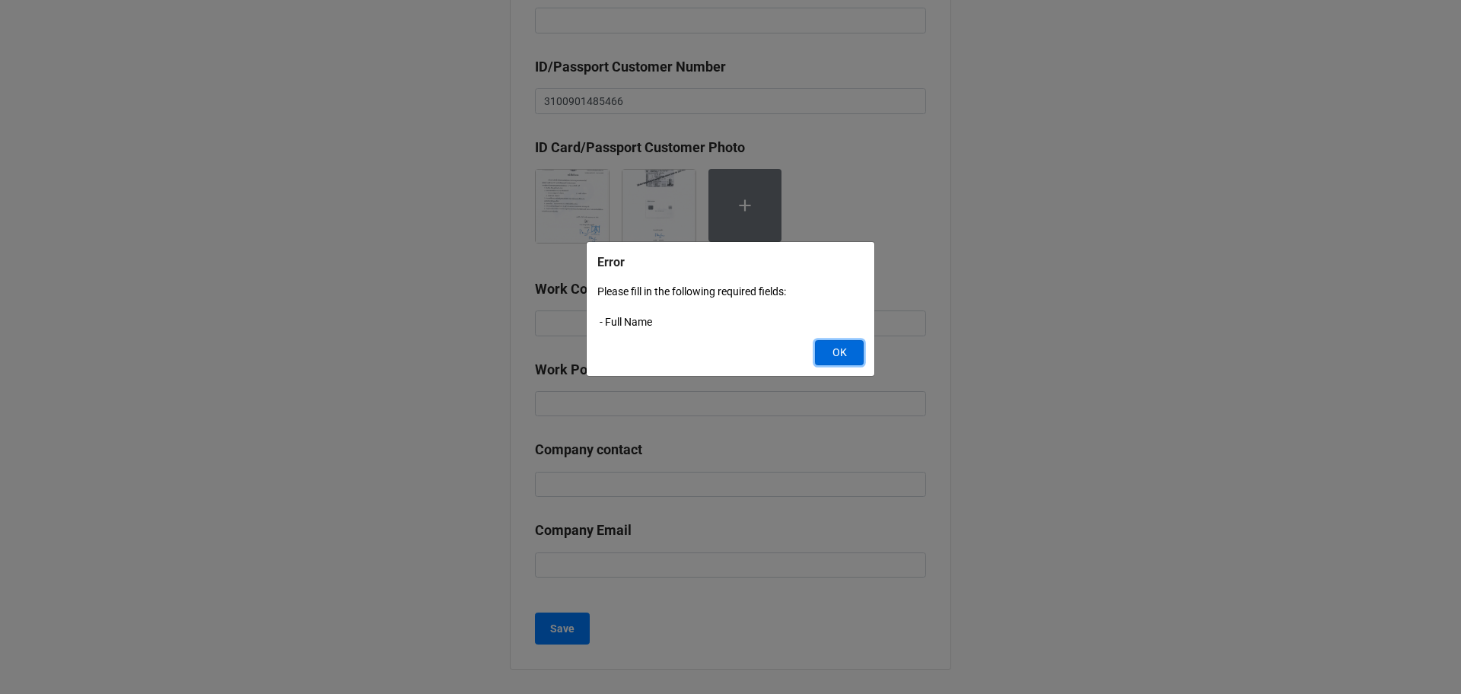
click at [840, 345] on button "OK" at bounding box center [839, 353] width 49 height 26
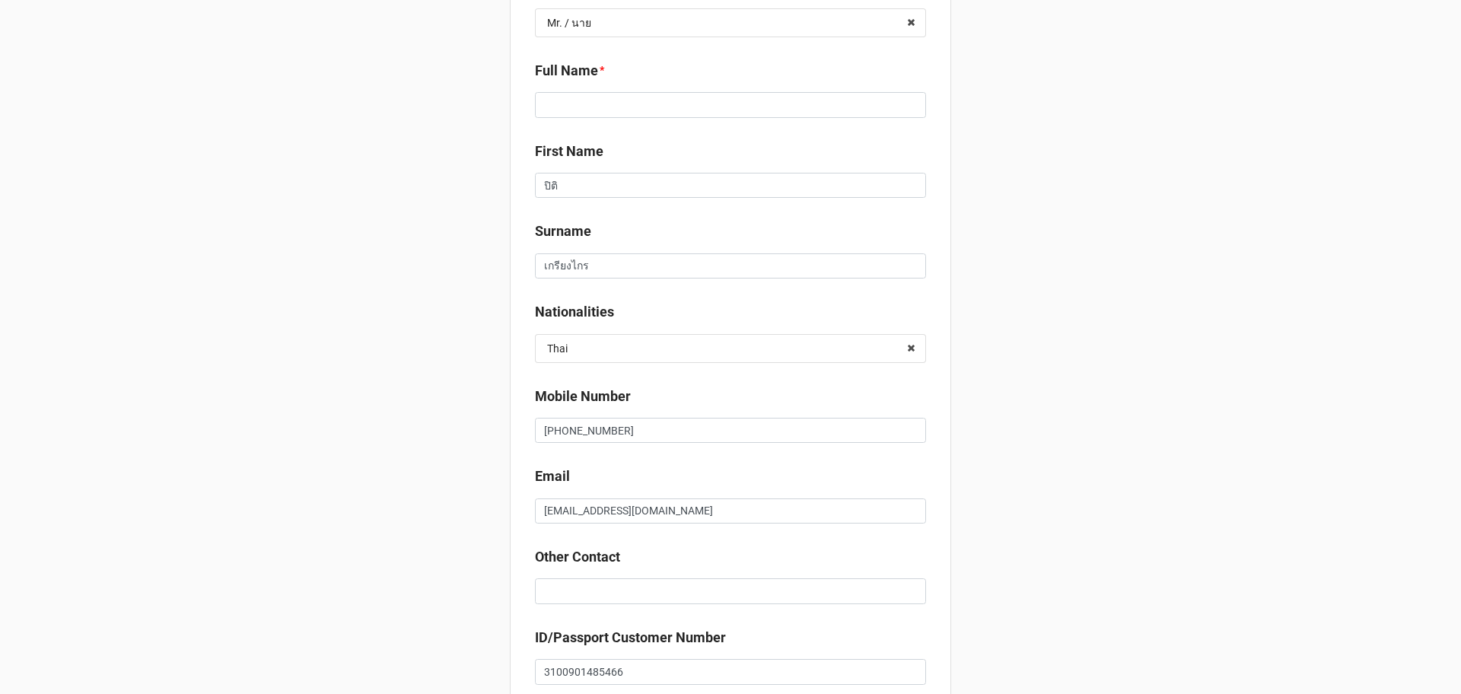
scroll to position [165, 0]
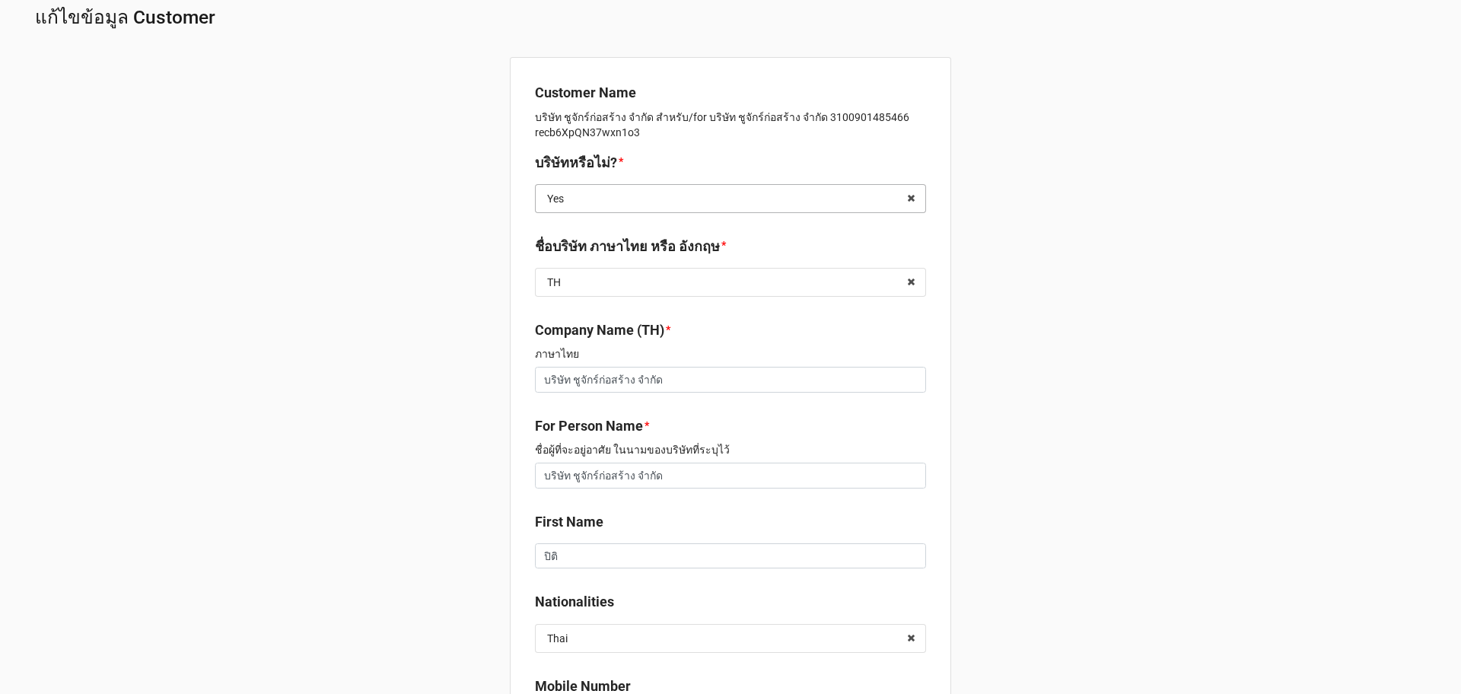
click at [738, 202] on input "text" at bounding box center [732, 198] width 390 height 27
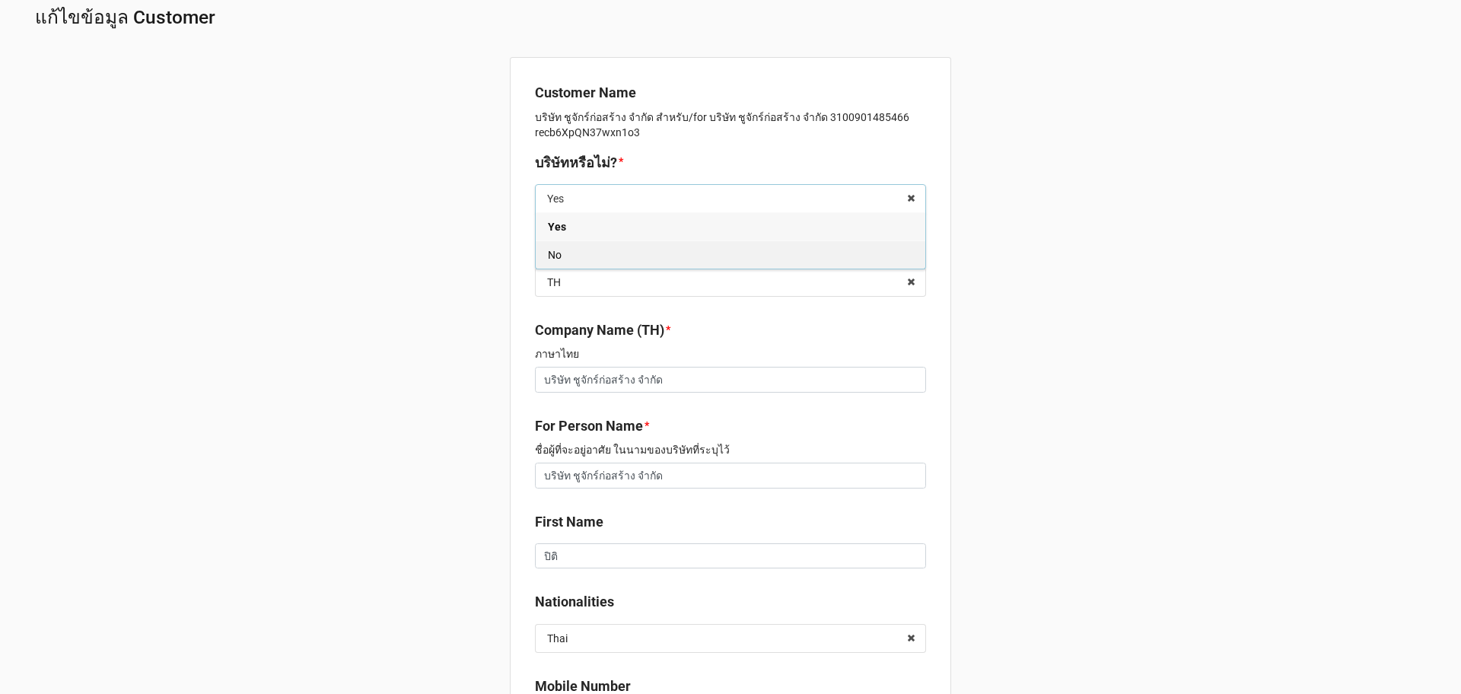
click at [698, 256] on div "No" at bounding box center [731, 254] width 390 height 28
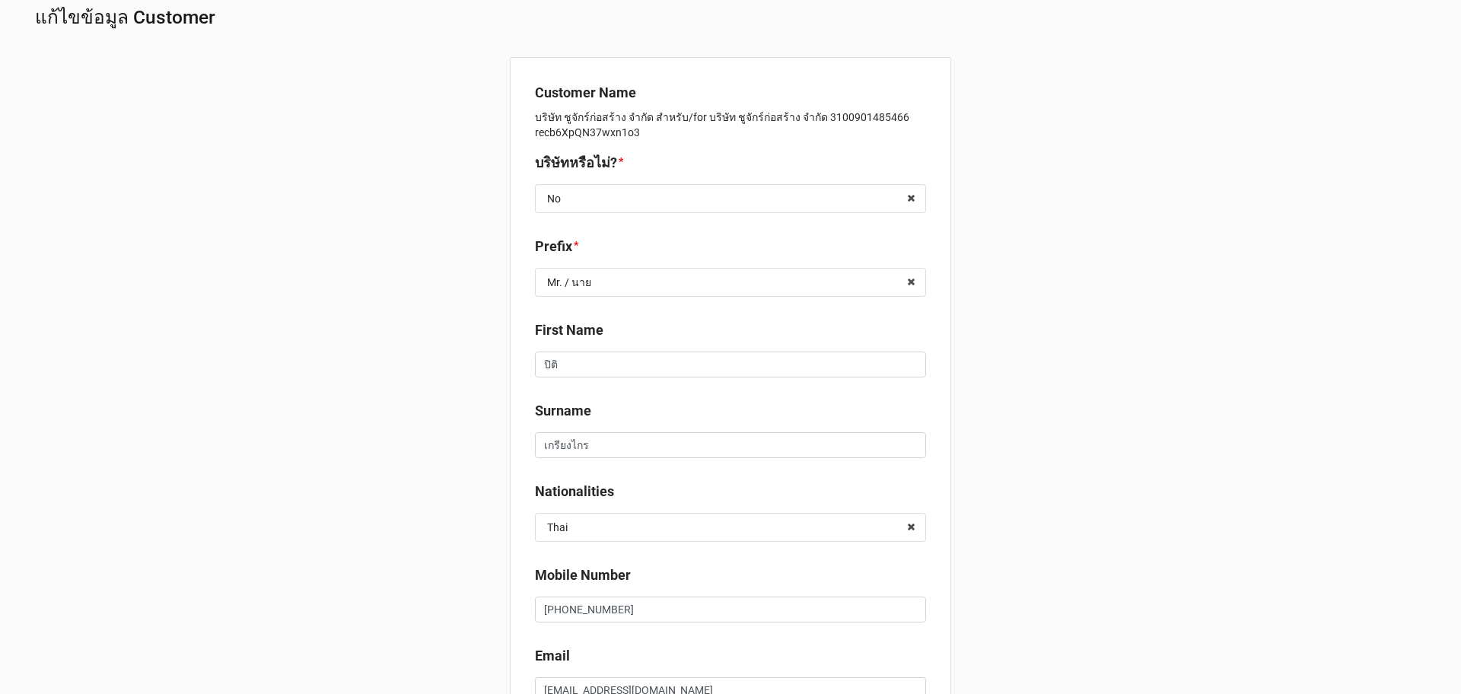
scroll to position [750, 0]
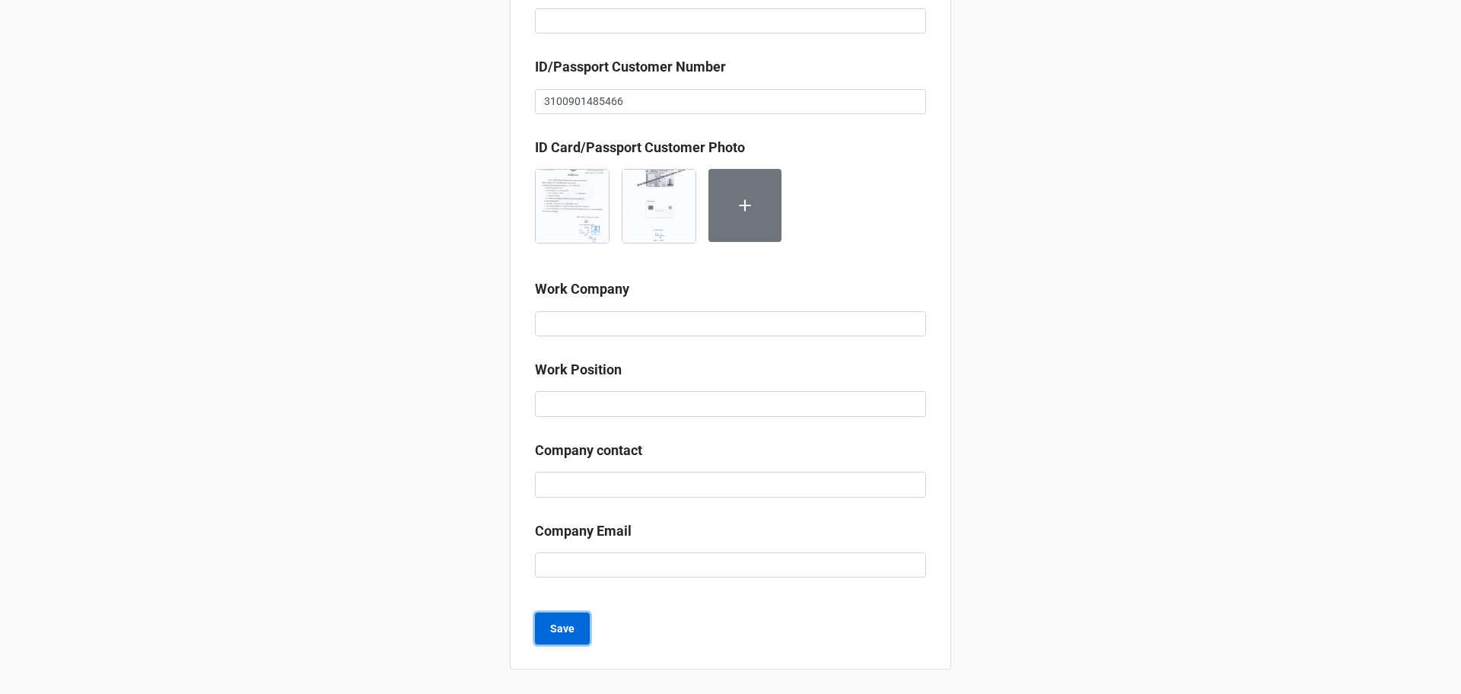
click at [541, 634] on button "Save" at bounding box center [562, 629] width 55 height 32
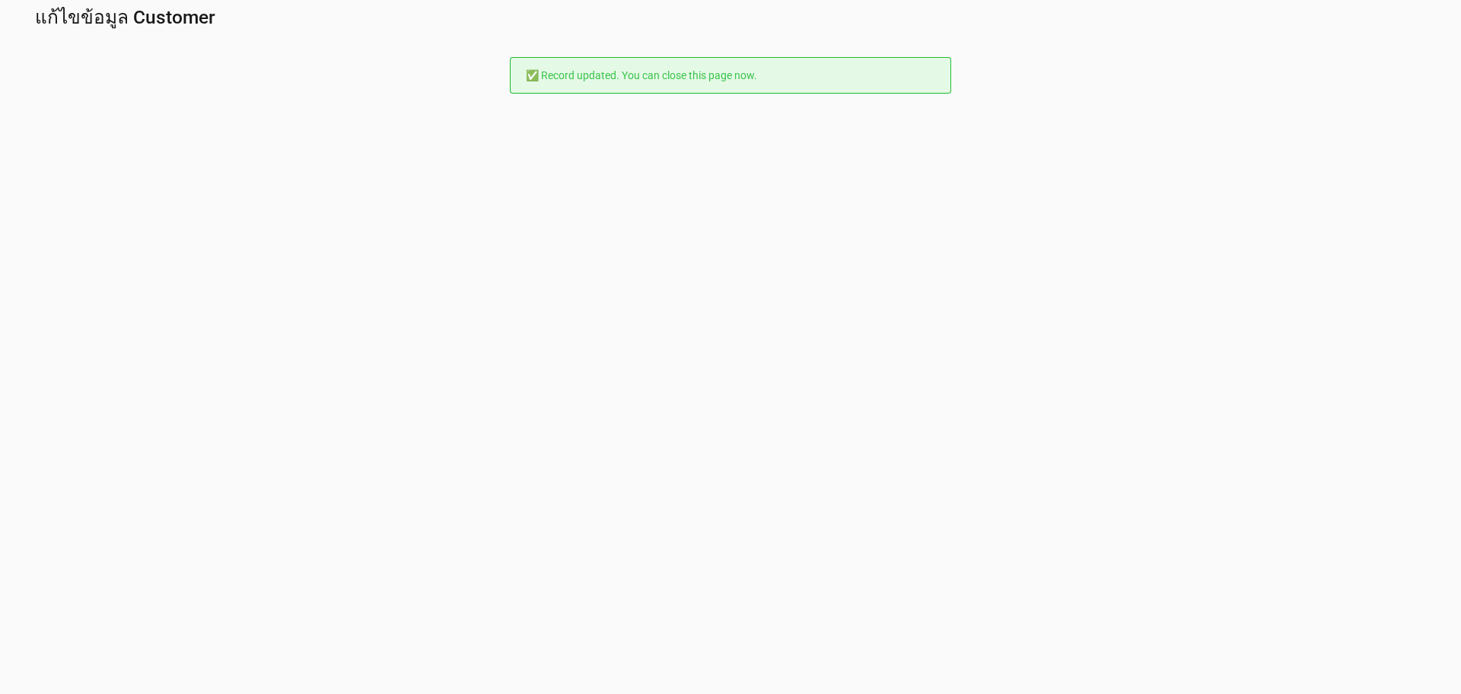
scroll to position [0, 0]
